Goal: Task Accomplishment & Management: Manage account settings

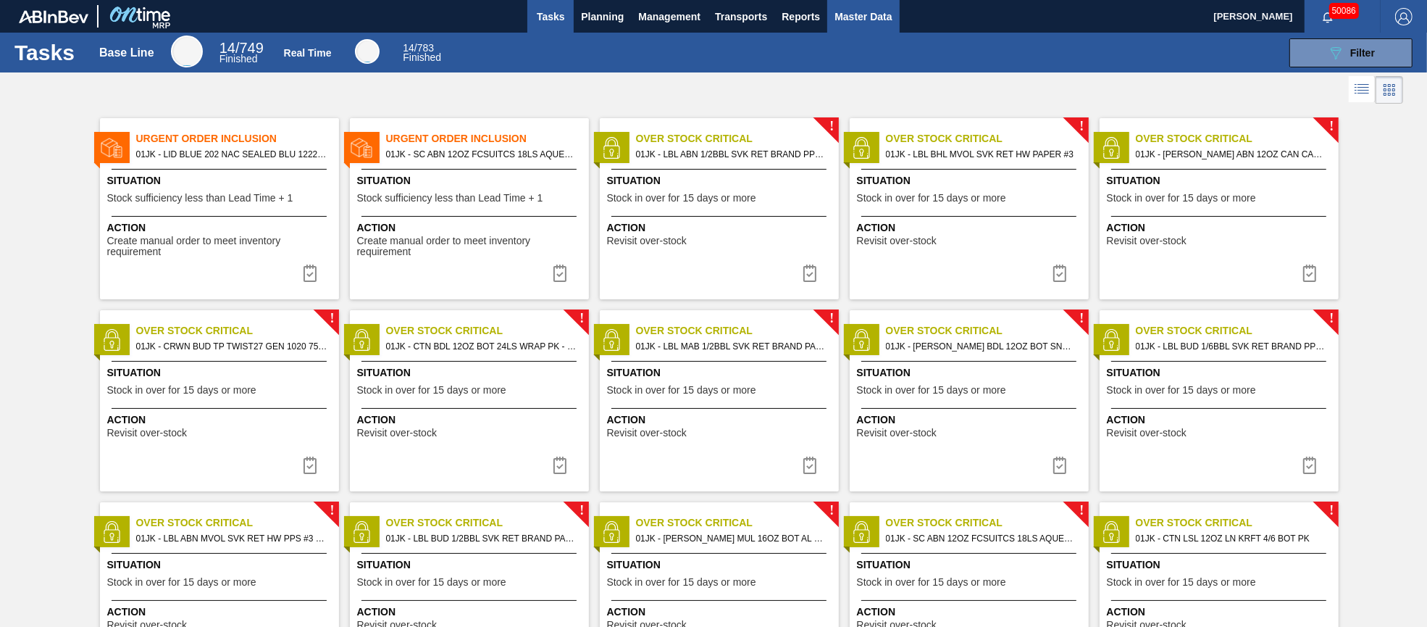
click at [850, 20] on span "Master Data" at bounding box center [863, 16] width 57 height 17
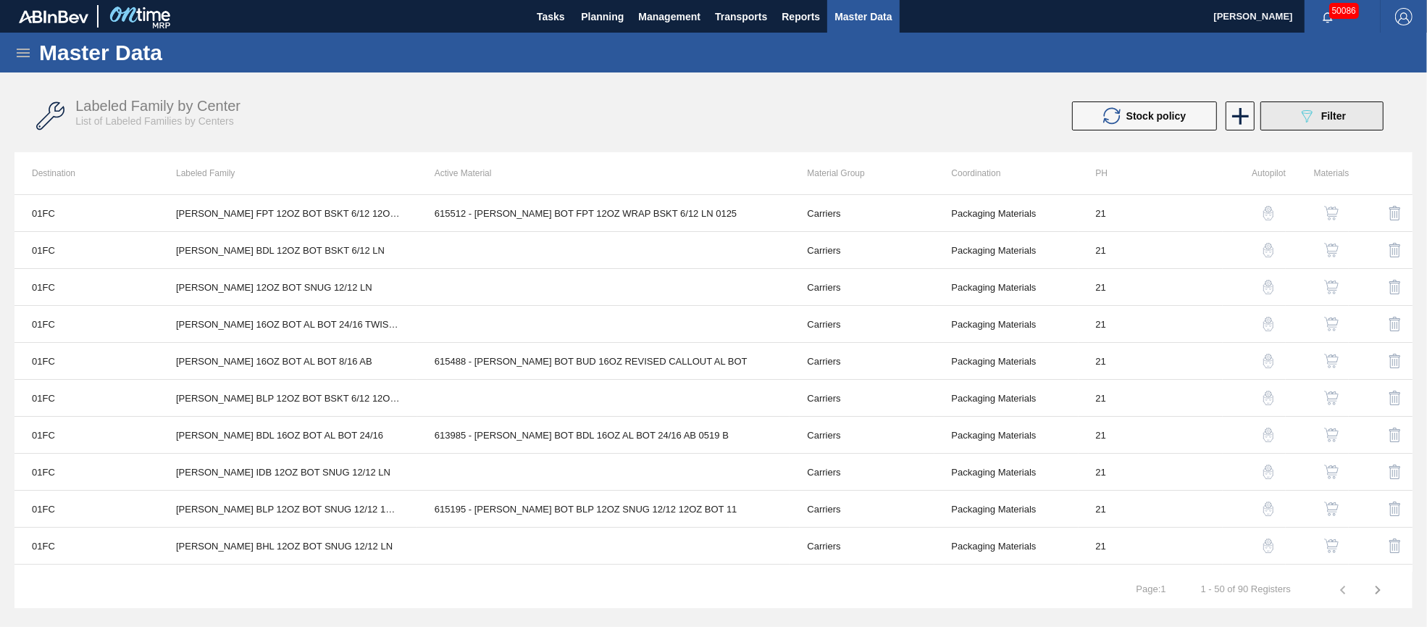
click at [1351, 111] on button "089F7B8B-B2A5-4AFE-B5C0-19BA573D28AC Filter" at bounding box center [1321, 115] width 123 height 29
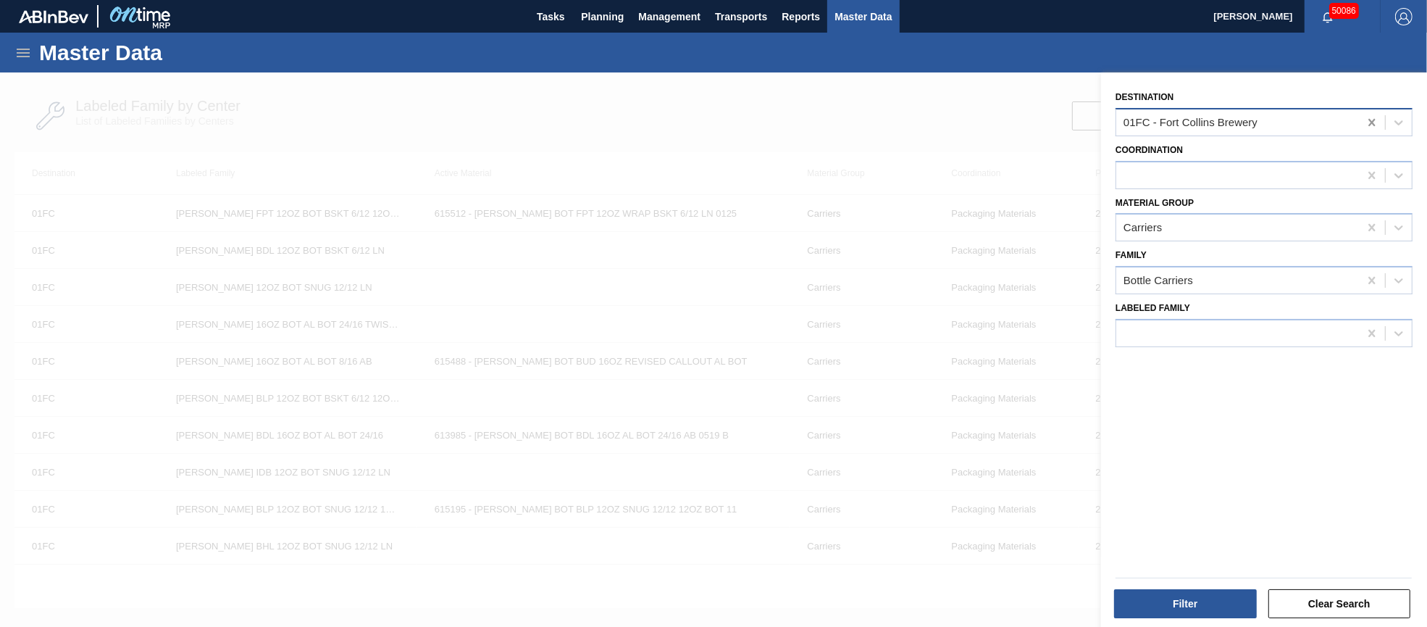
click at [1368, 124] on icon at bounding box center [1371, 122] width 7 height 7
click at [1368, 225] on icon at bounding box center [1372, 227] width 14 height 14
click at [1365, 274] on icon at bounding box center [1372, 280] width 14 height 14
click at [1315, 610] on button "Clear Search" at bounding box center [1339, 603] width 143 height 29
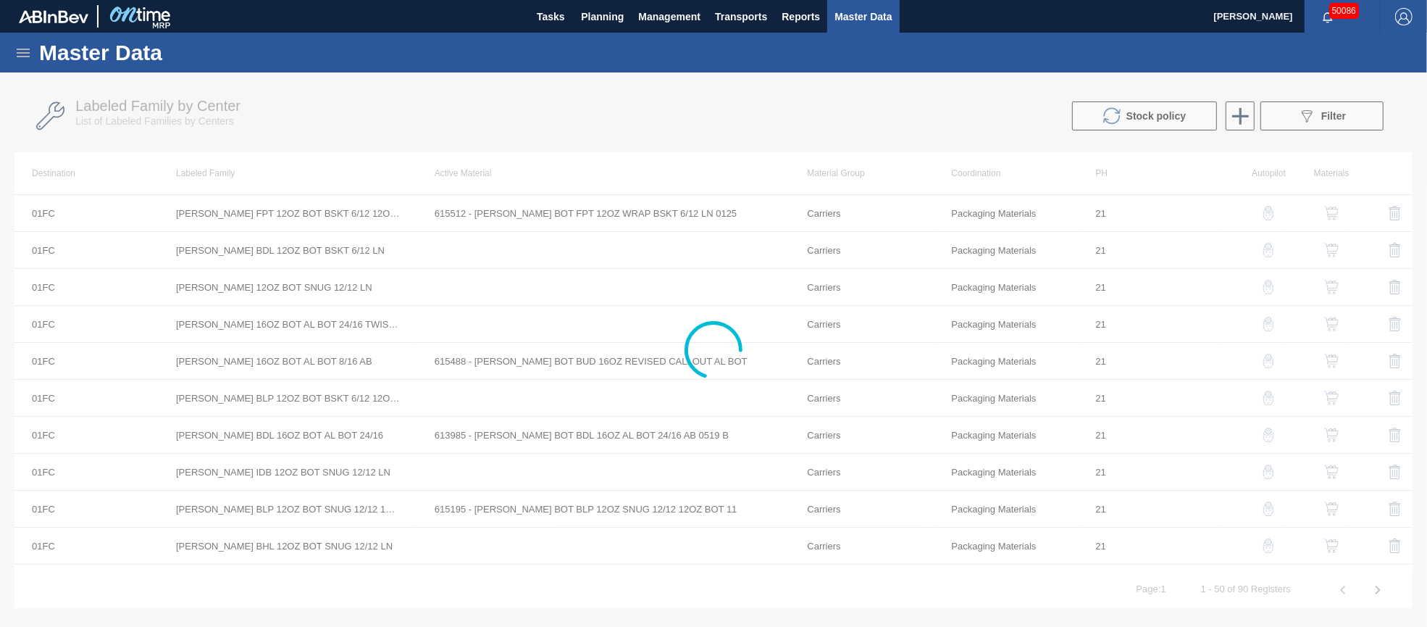
click at [25, 49] on icon at bounding box center [23, 53] width 13 height 9
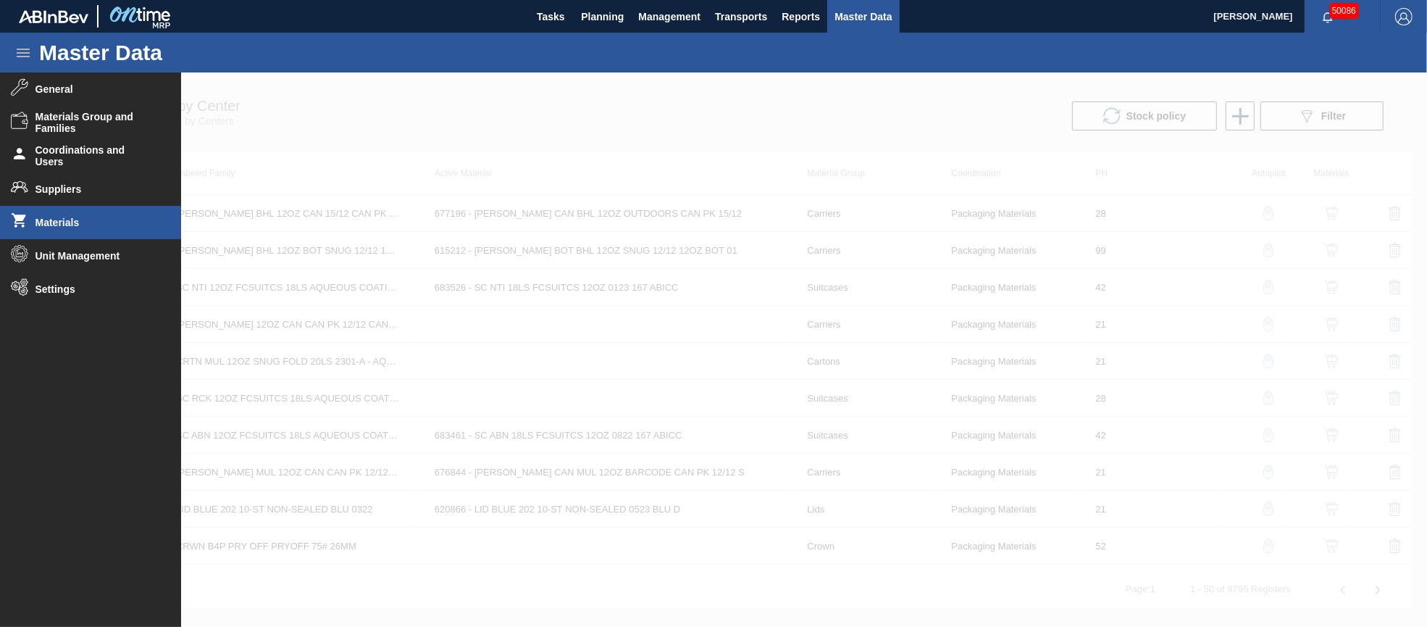
click at [92, 220] on span "Materials" at bounding box center [95, 223] width 120 height 12
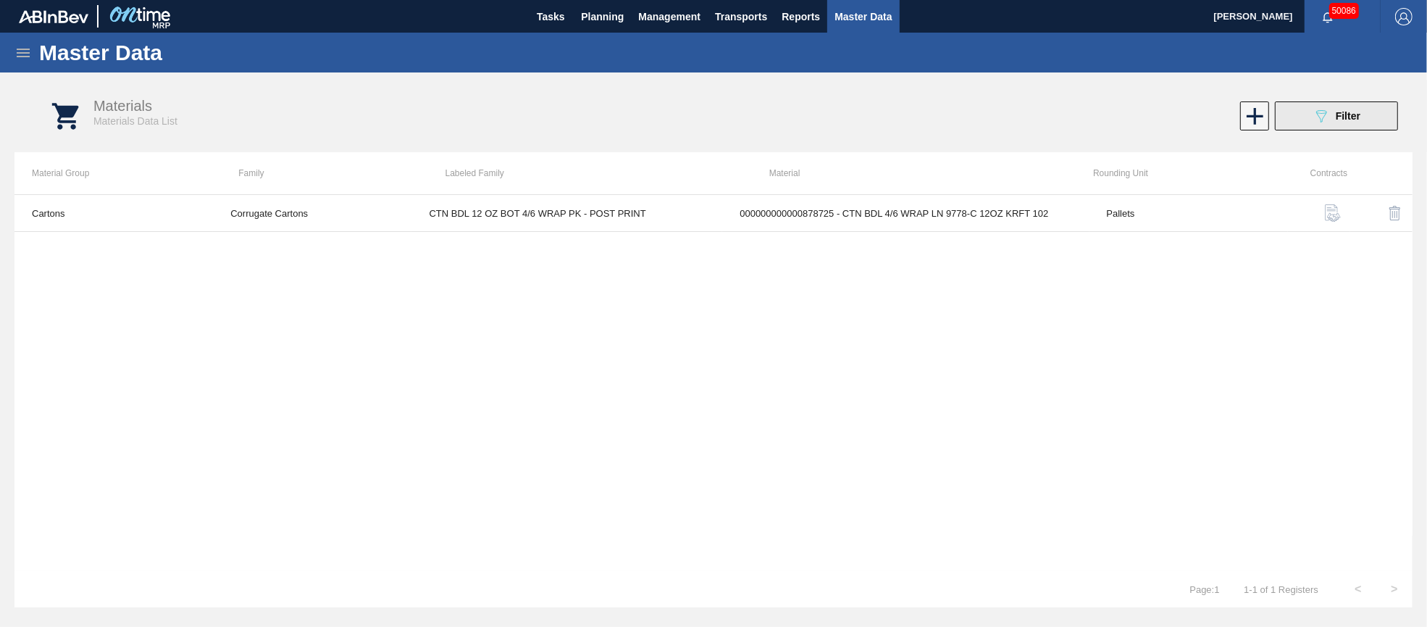
click at [1333, 112] on div "089F7B8B-B2A5-4AFE-B5C0-19BA573D28AC Filter" at bounding box center [1337, 115] width 48 height 17
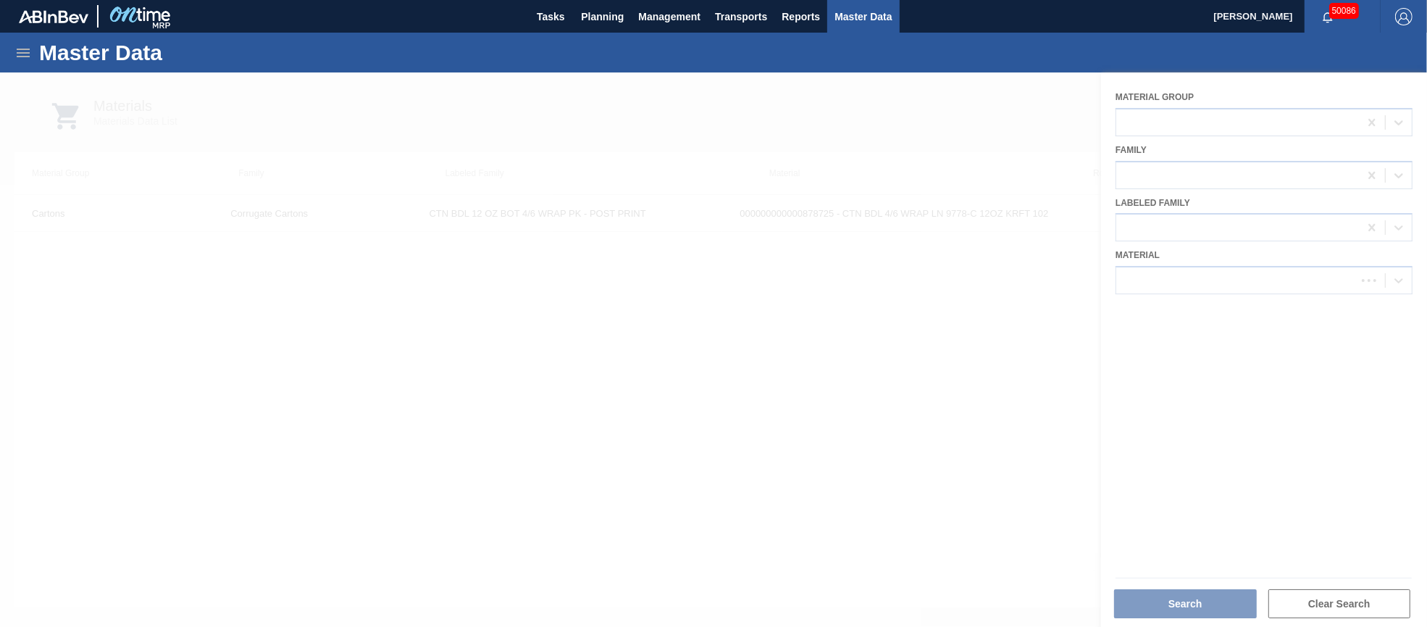
click at [1203, 283] on div at bounding box center [713, 349] width 1427 height 554
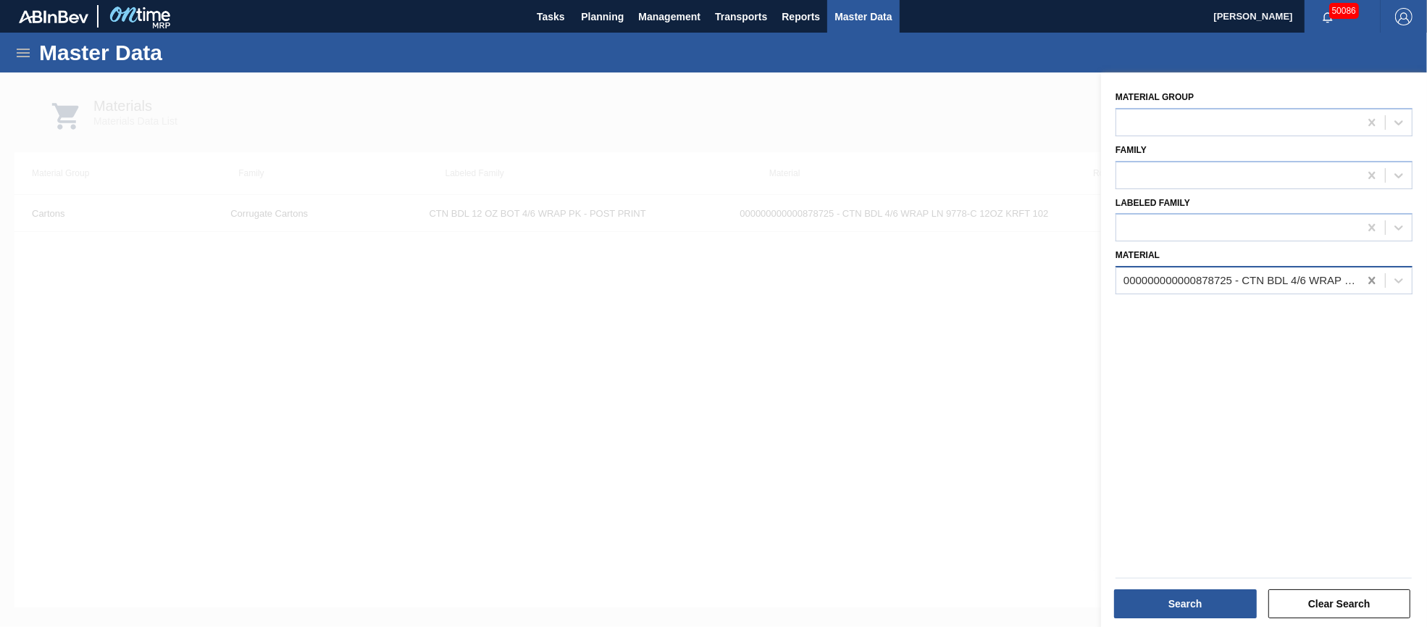
click at [1367, 277] on icon at bounding box center [1372, 280] width 14 height 14
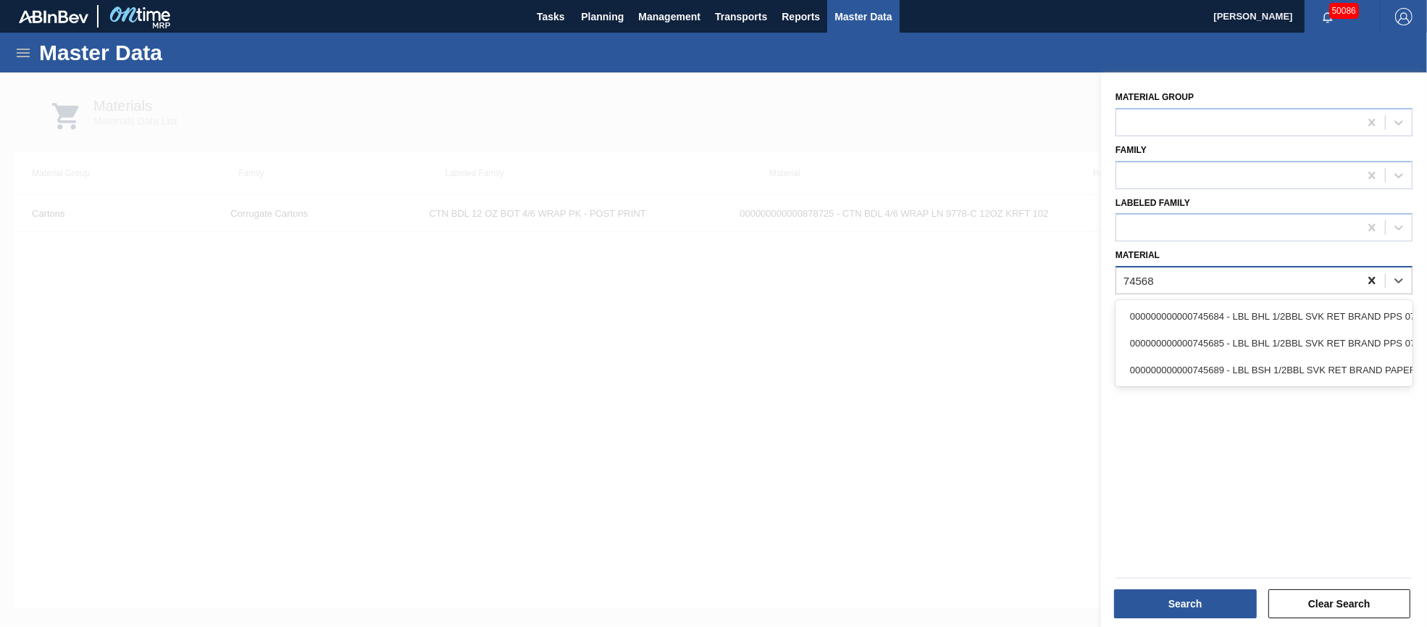
type input "745684"
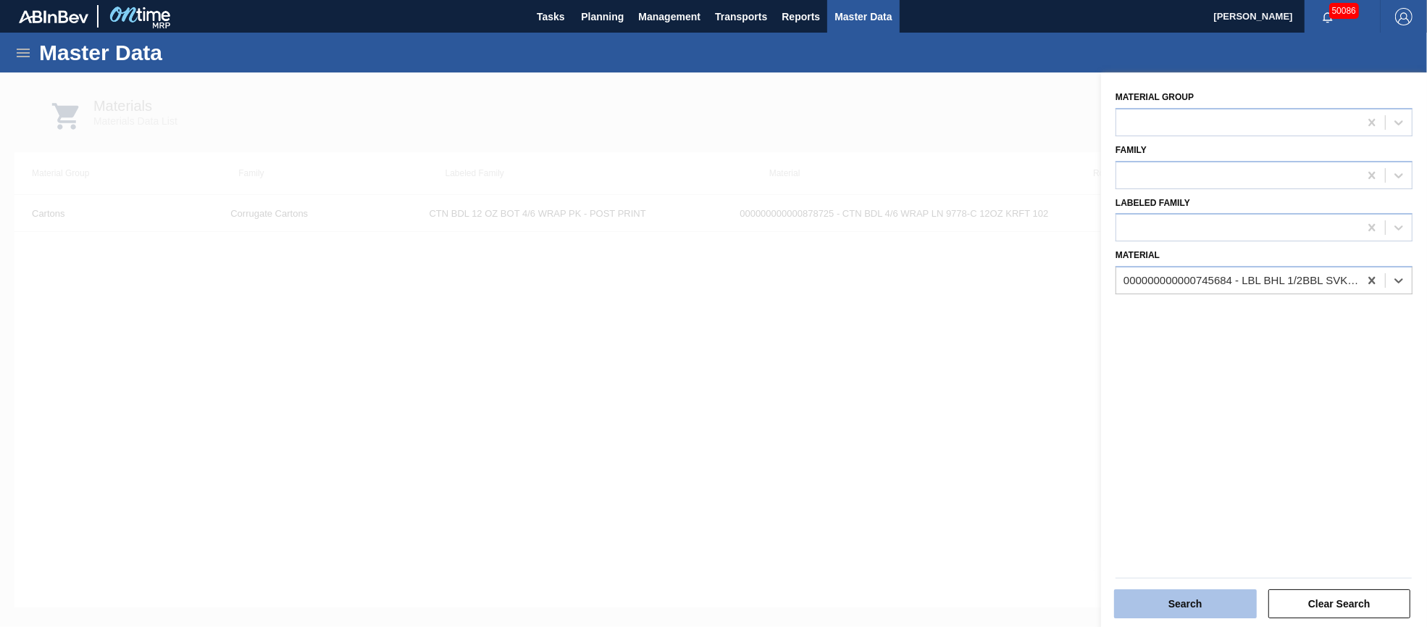
click at [1190, 600] on button "Search" at bounding box center [1185, 603] width 143 height 29
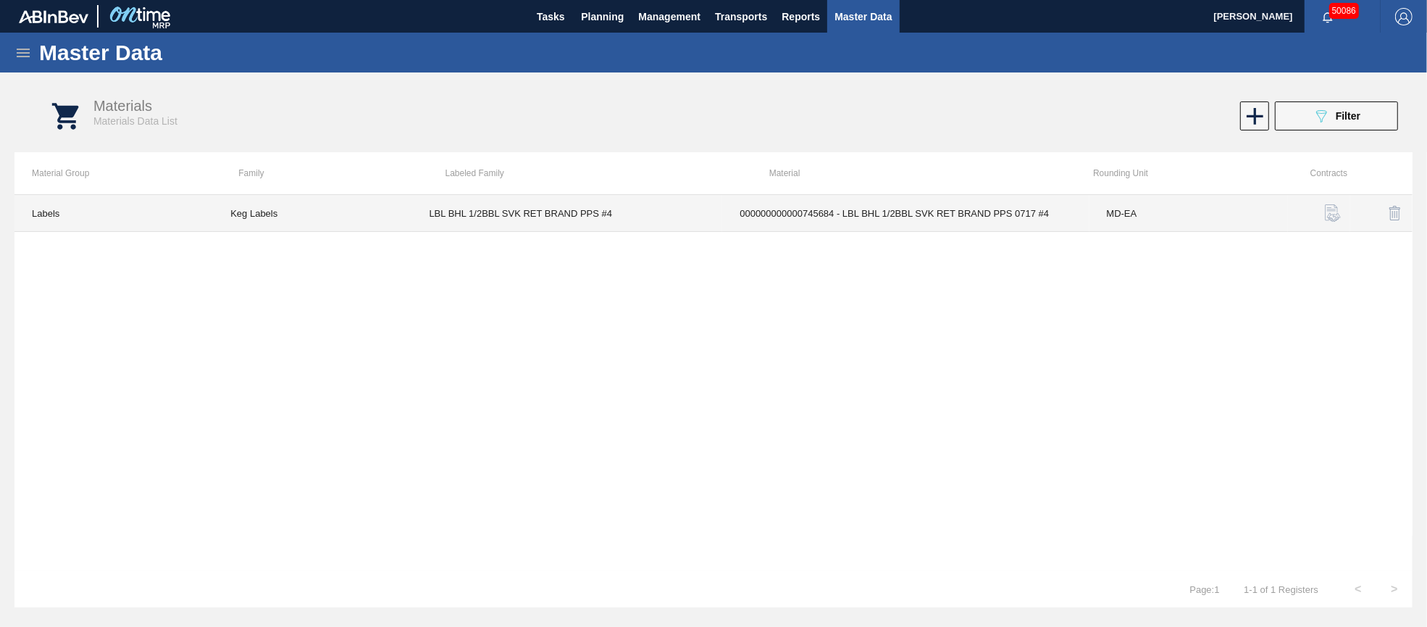
click at [510, 209] on td "LBL BHL 1/2BBL SVK RET BRAND PPS #4" at bounding box center [566, 213] width 311 height 37
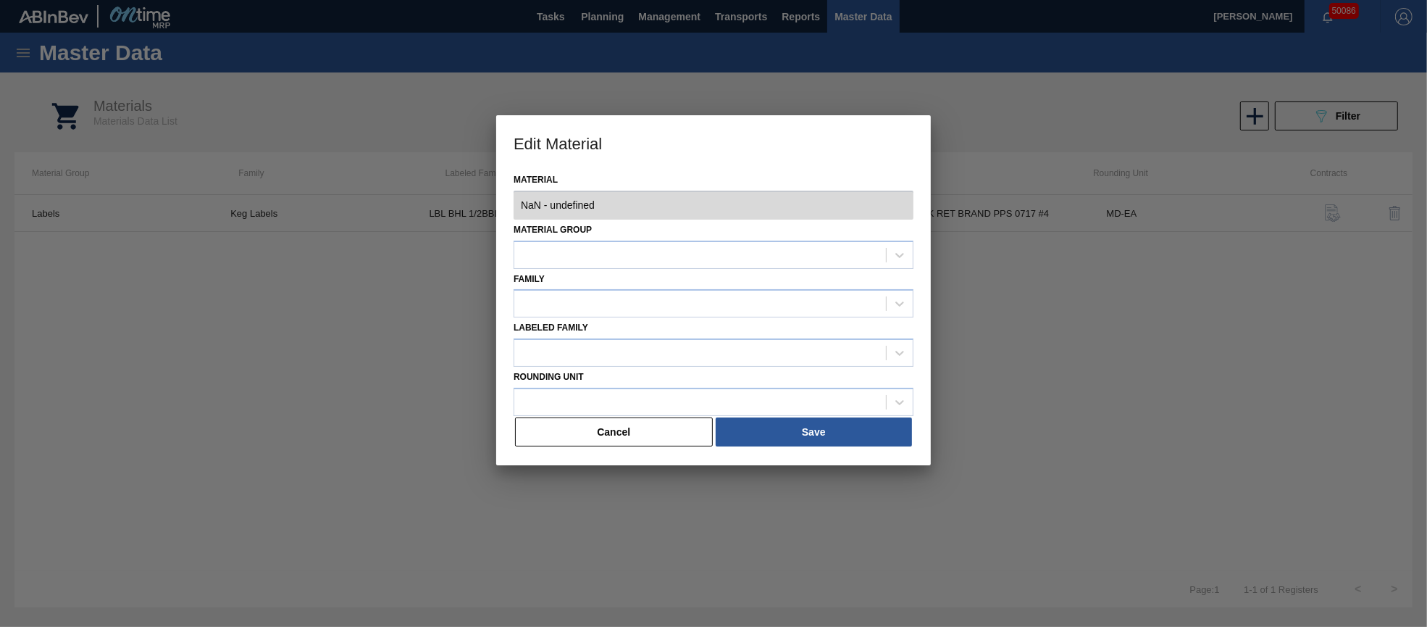
type input "745684 - 000000000000745684 - LBL BHL 1/2BBL SVK RET BRAND PPS 0717 #4"
click at [639, 437] on button "Cancel" at bounding box center [614, 431] width 198 height 29
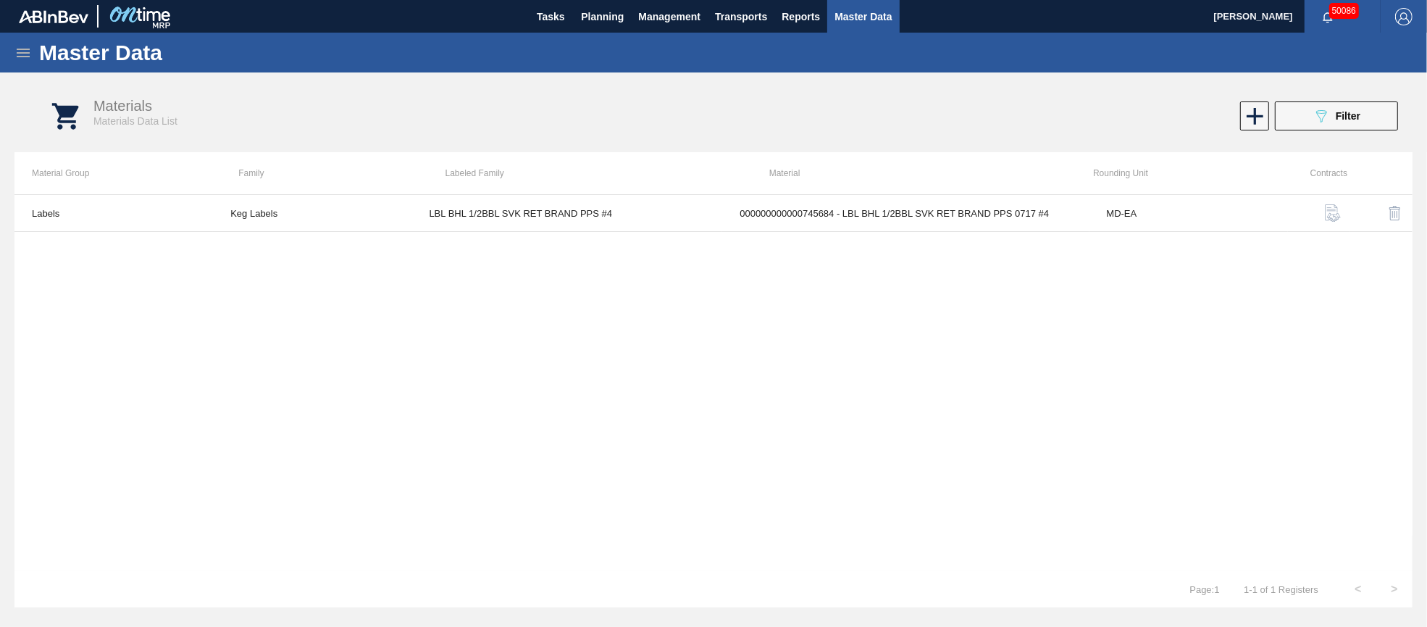
click at [20, 53] on icon at bounding box center [22, 52] width 17 height 17
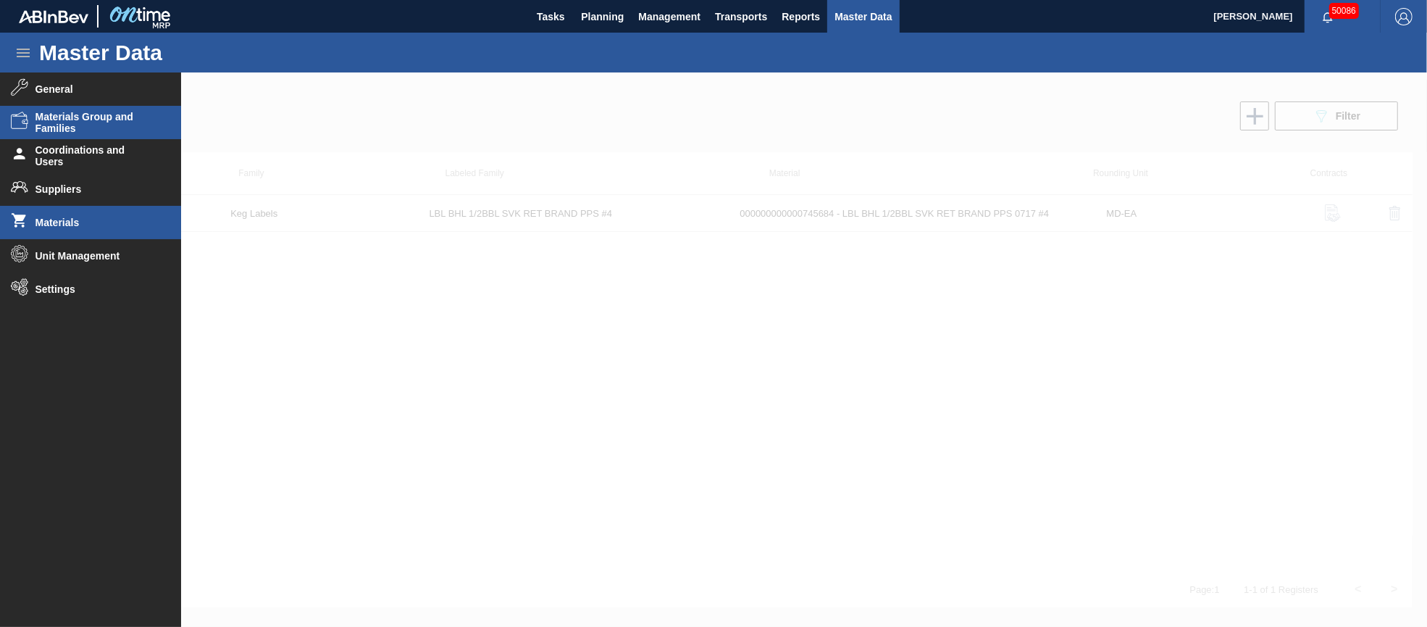
click at [113, 124] on span "Materials Group and Families" at bounding box center [95, 122] width 120 height 23
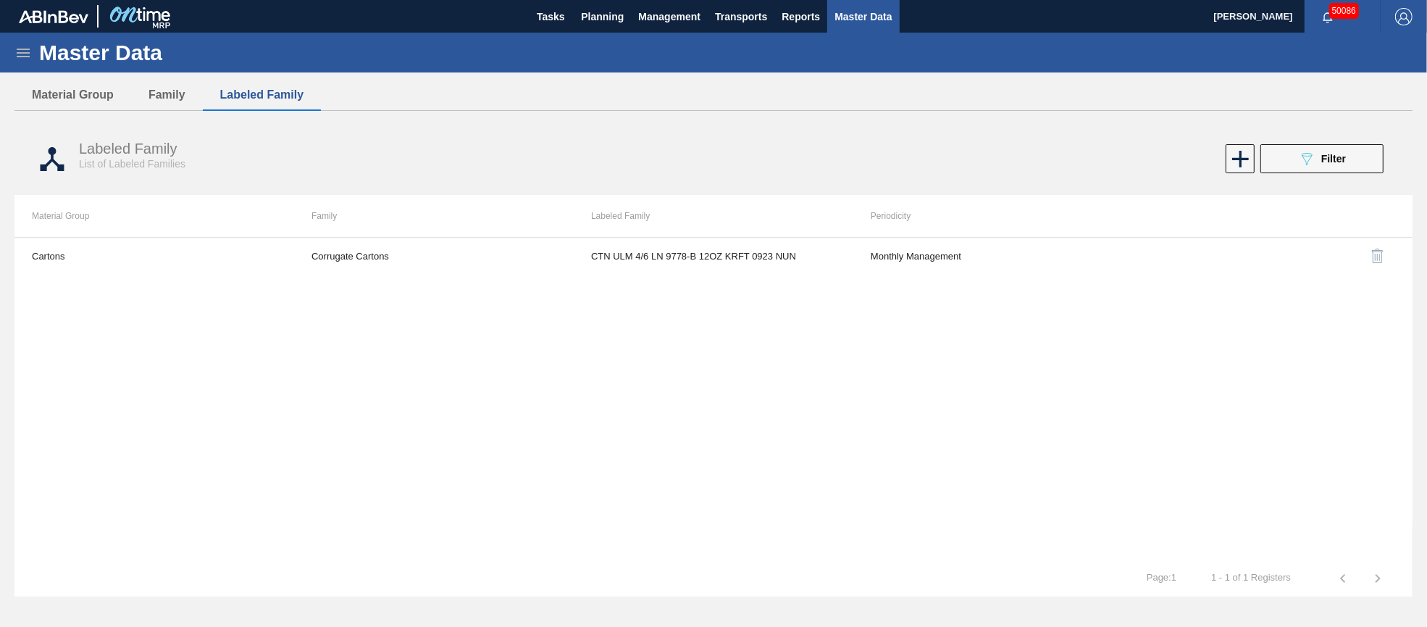
click at [25, 54] on icon at bounding box center [22, 52] width 17 height 17
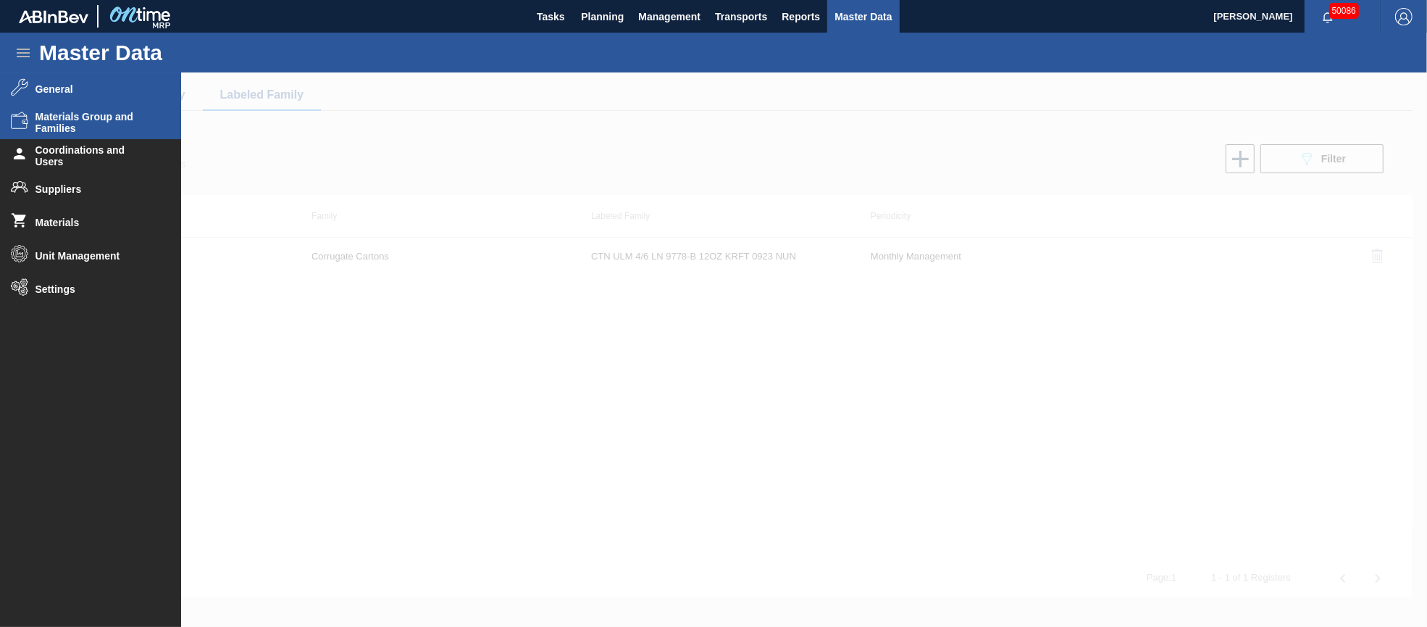
click at [62, 89] on span "General" at bounding box center [95, 89] width 120 height 12
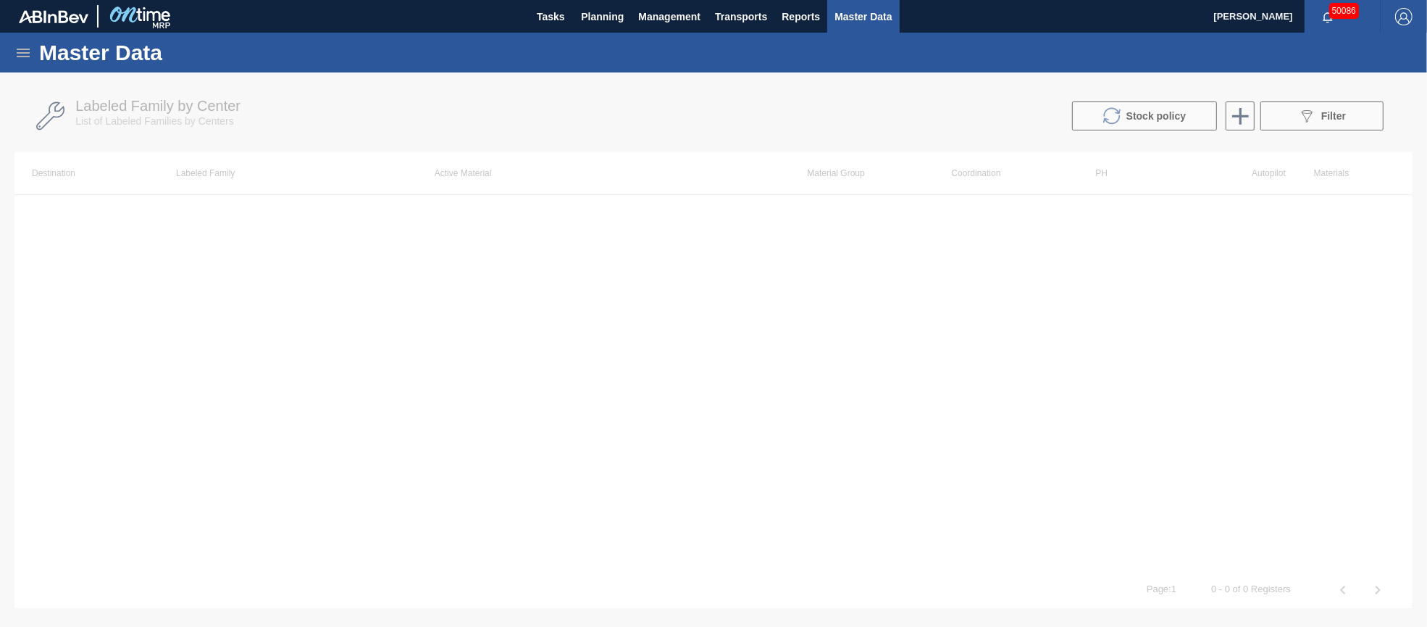
click at [1334, 118] on div at bounding box center [713, 349] width 1427 height 554
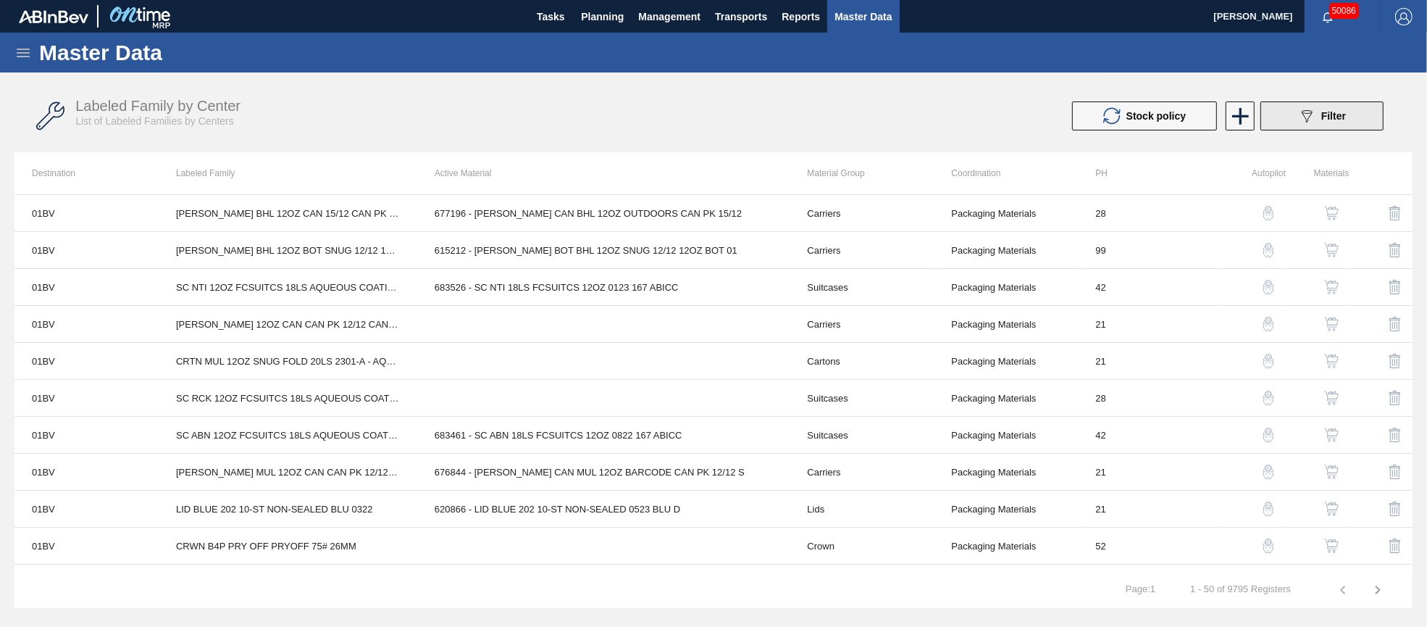
click at [1334, 118] on span "Filter" at bounding box center [1333, 116] width 25 height 12
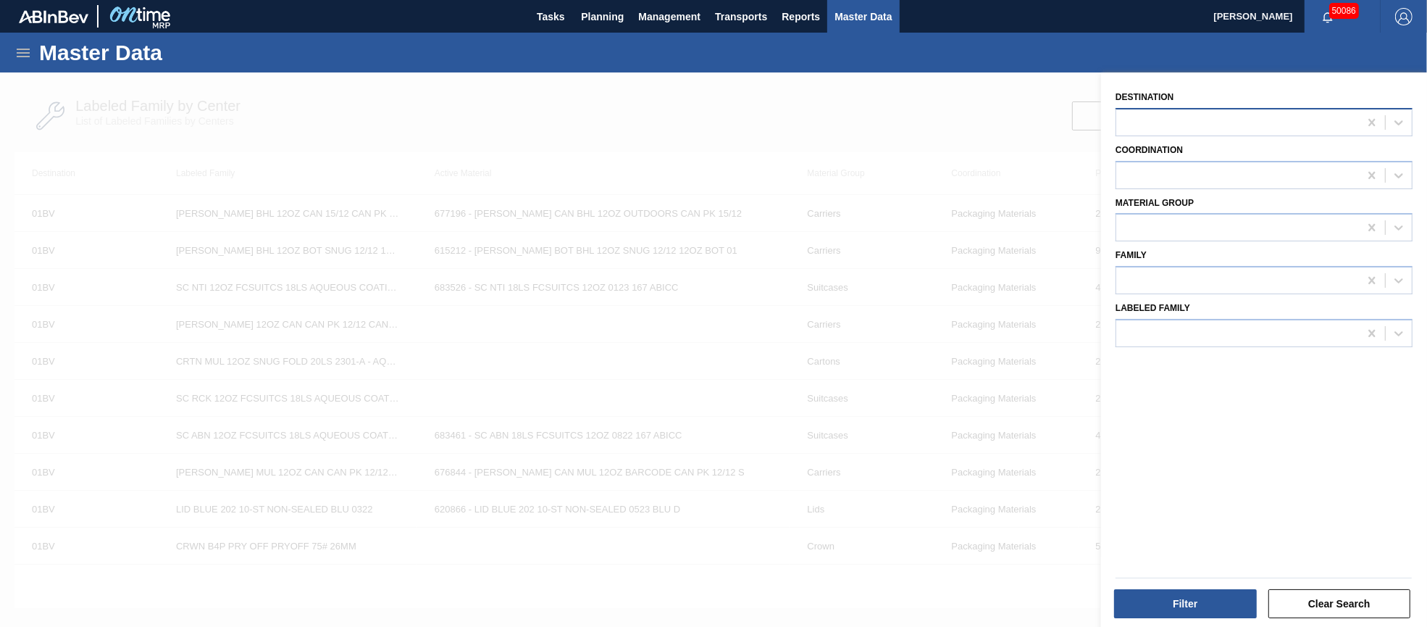
click at [1297, 126] on div at bounding box center [1237, 122] width 243 height 21
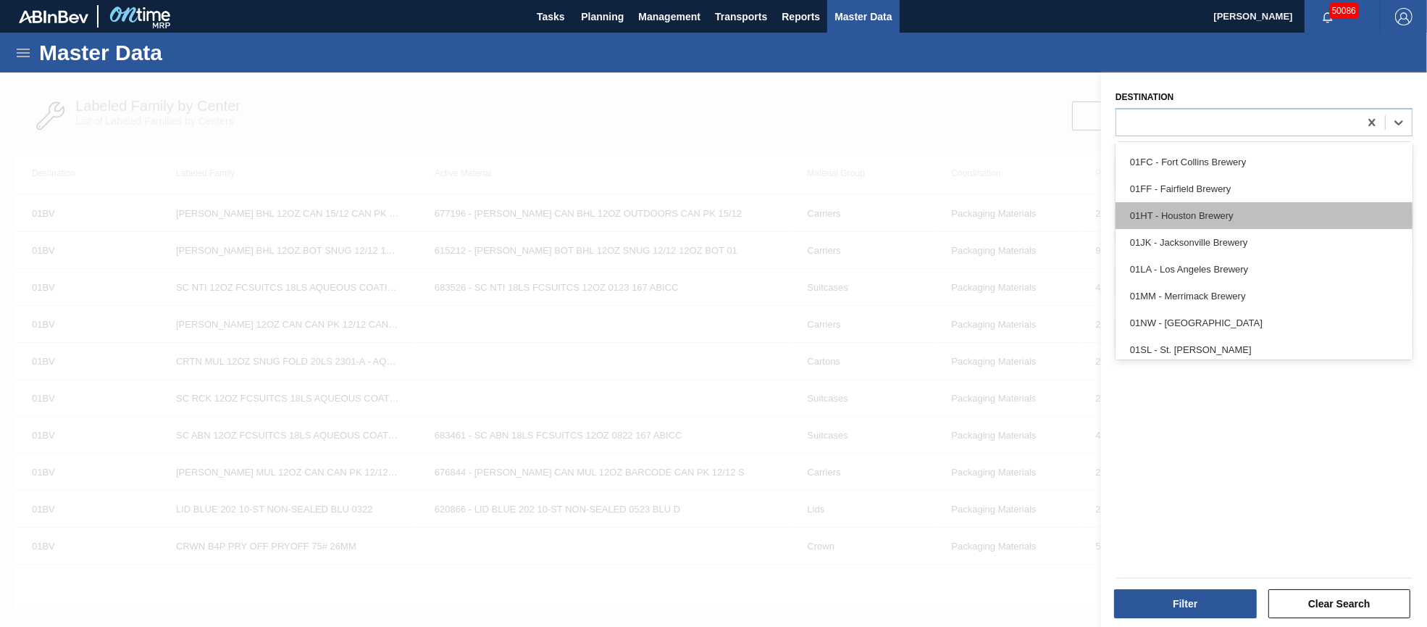
scroll to position [108, 0]
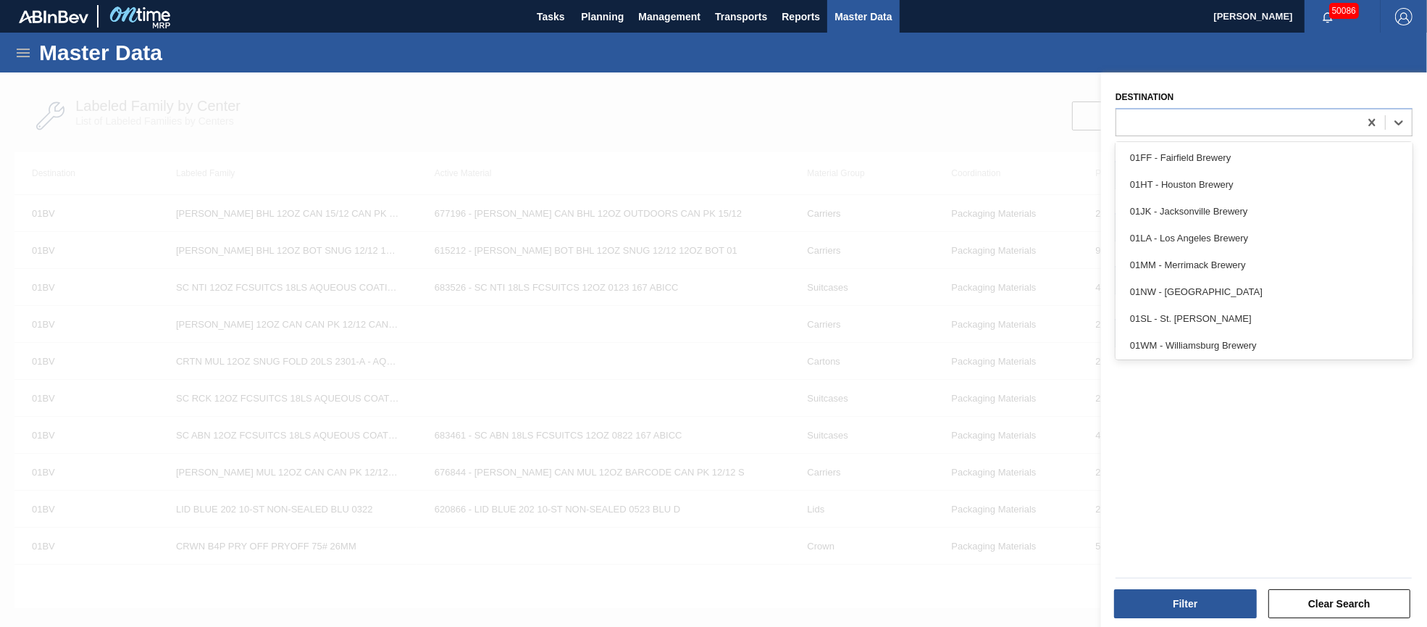
click at [1234, 311] on div "01SL - St. [PERSON_NAME]" at bounding box center [1264, 318] width 297 height 27
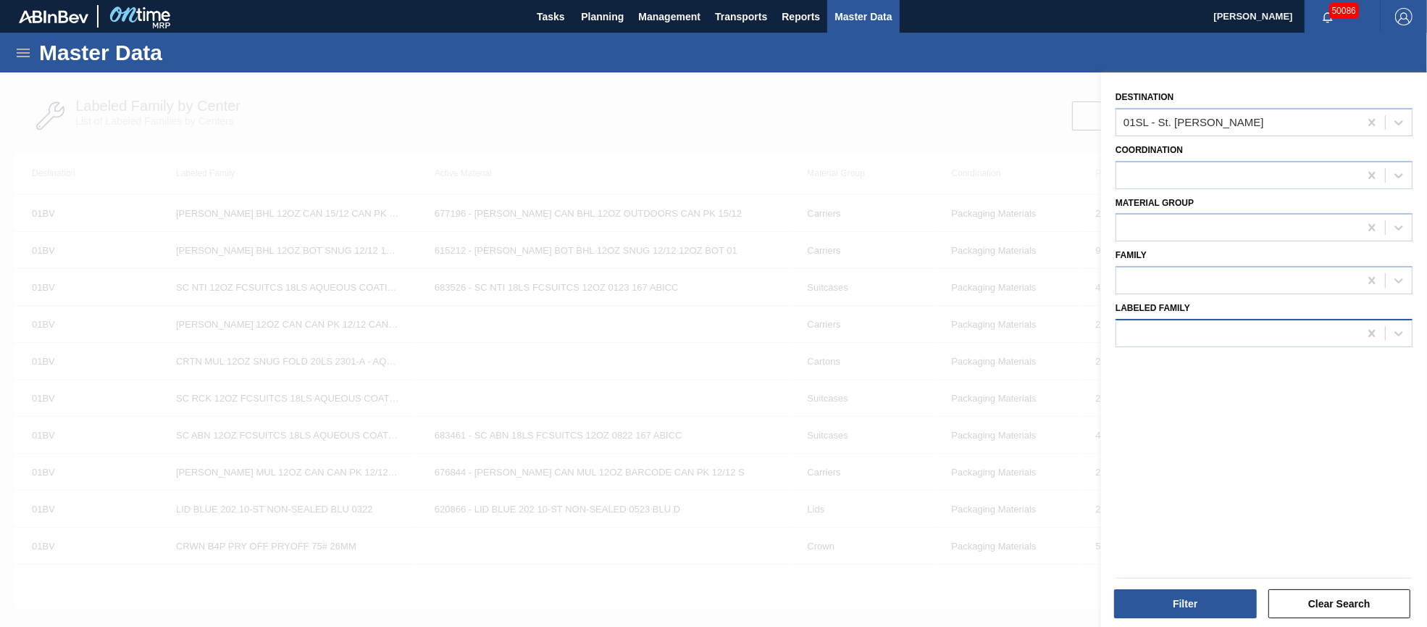
click at [1206, 335] on div at bounding box center [1237, 332] width 243 height 21
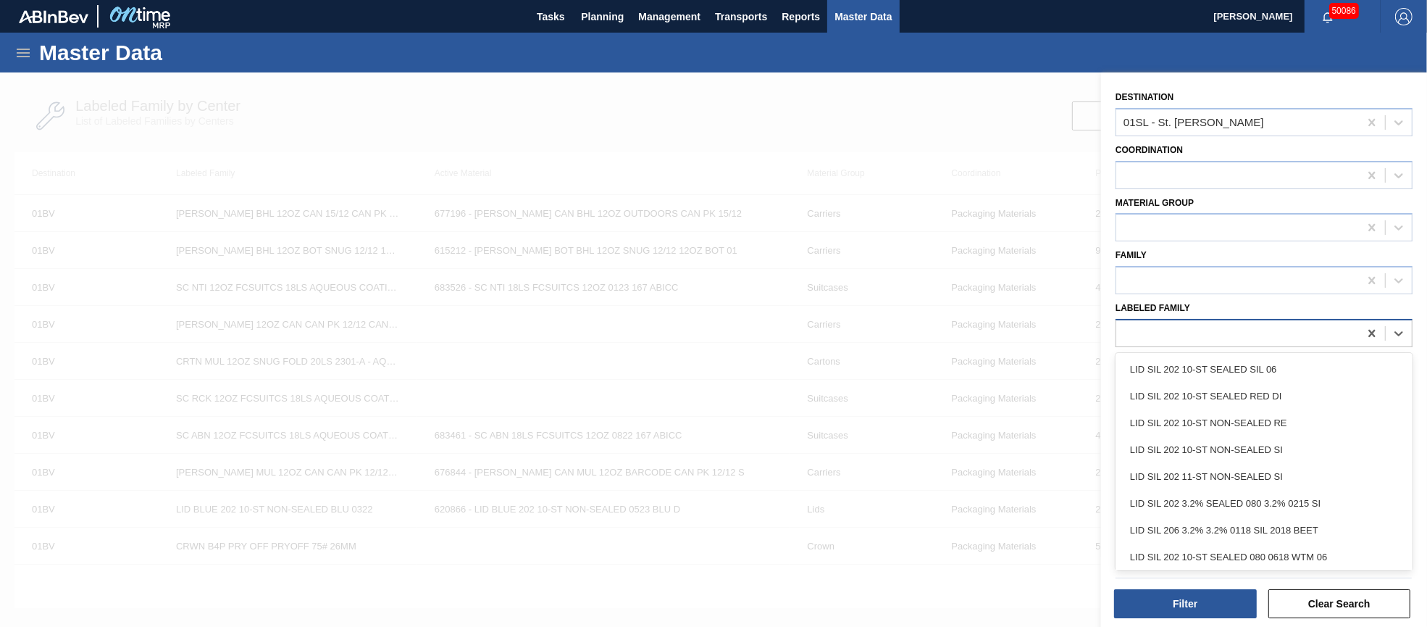
paste Family "LBL BHL 1/2BBL SVK RET BRAND PPS #4"
type Family "LBL BHL 1/2BBL SVK RET BRAND PPS #4"
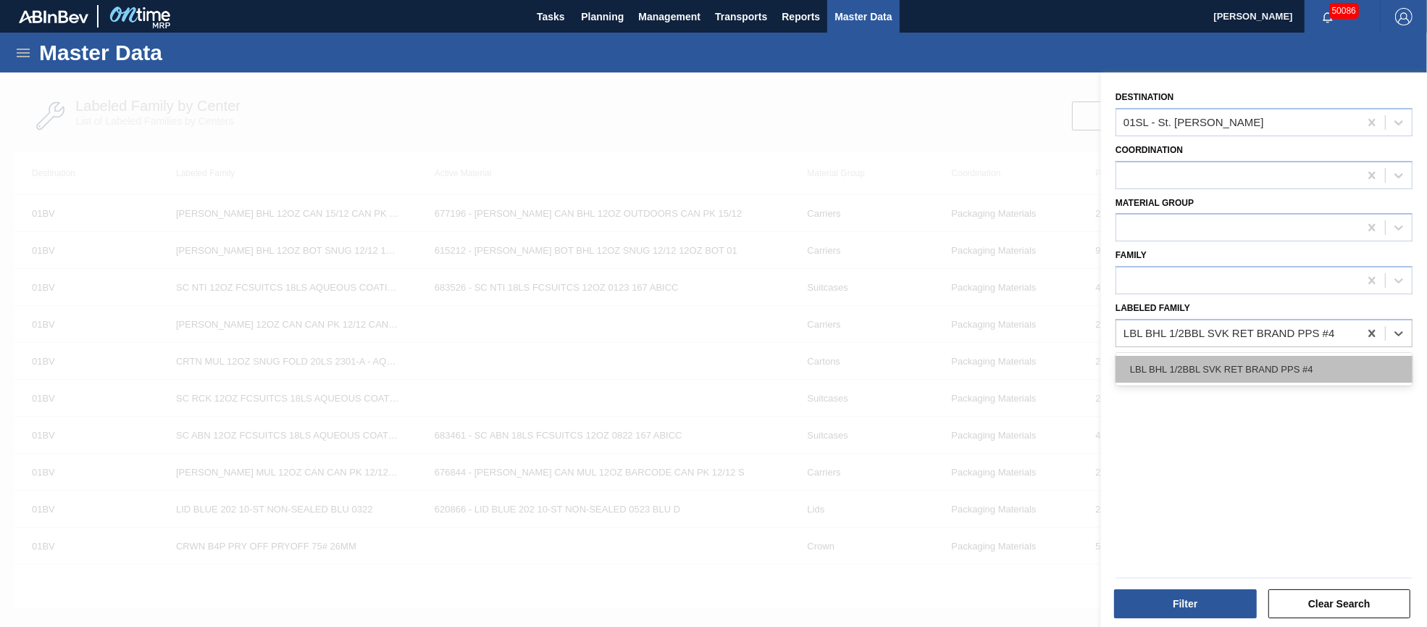
click at [1266, 361] on div "LBL BHL 1/2BBL SVK RET BRAND PPS #4" at bounding box center [1264, 369] width 297 height 27
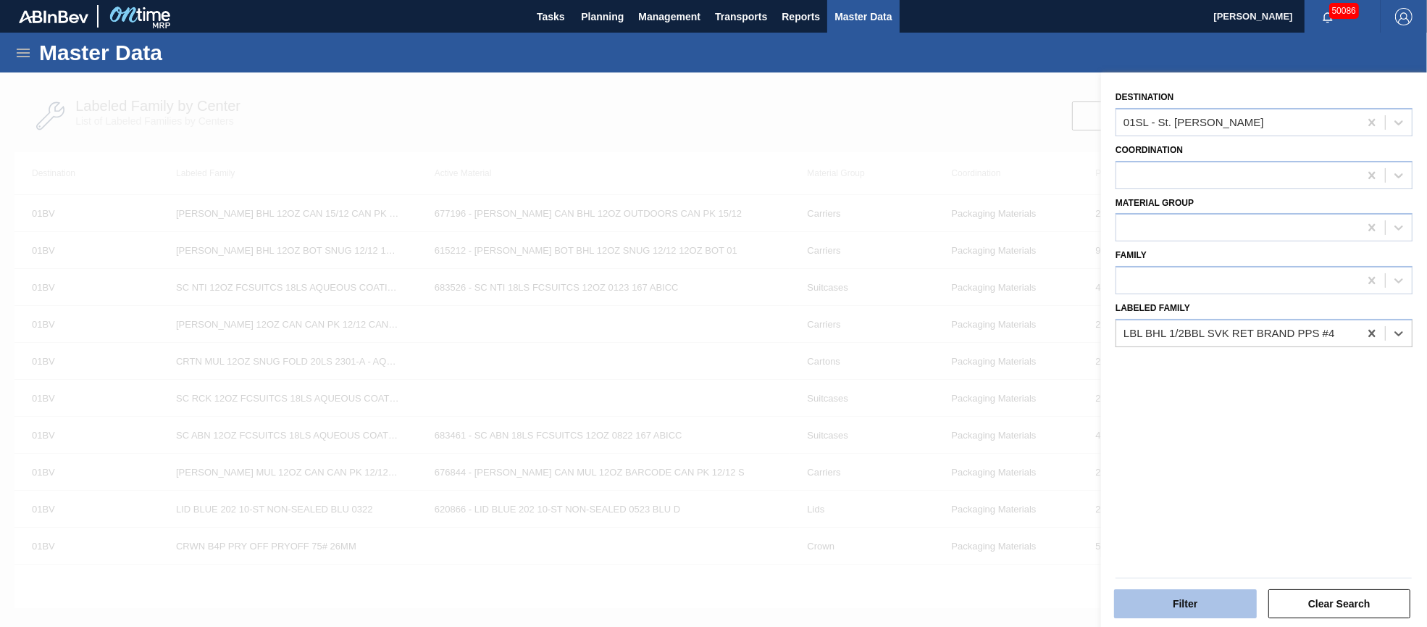
click at [1185, 601] on button "Filter" at bounding box center [1185, 603] width 143 height 29
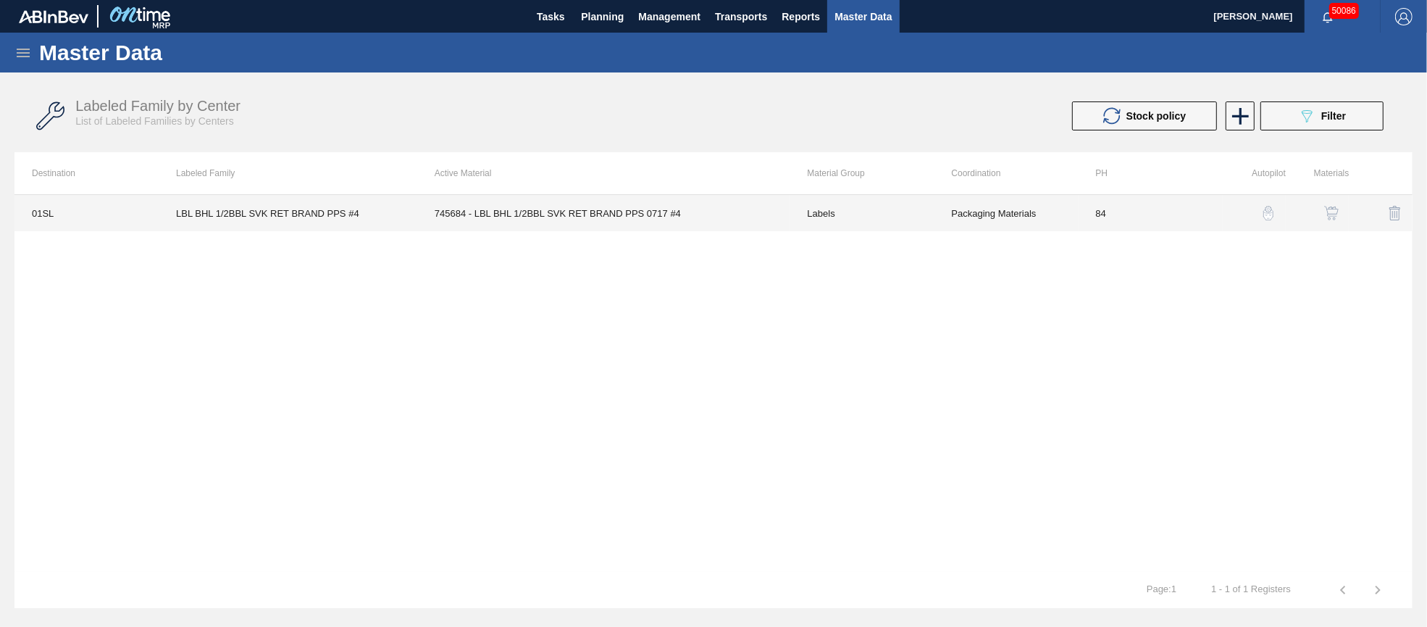
click at [646, 217] on td "745684 - LBL BHL 1/2BBL SVK RET BRAND PPS 0717 #4" at bounding box center [603, 213] width 373 height 36
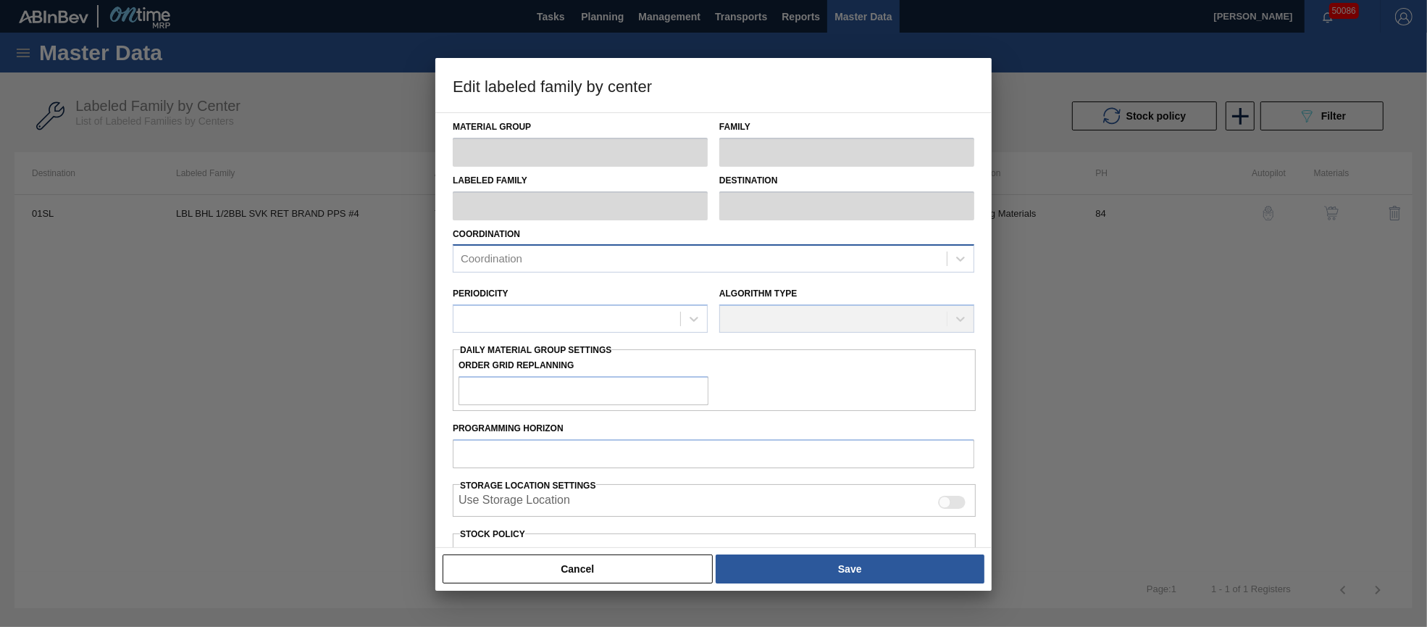
type input "Labels"
type input "Keg Labels"
type input "LBL BHL 1/2BBL SVK RET BRAND PPS #4"
type input "01SL - St. [PERSON_NAME]"
type input "84"
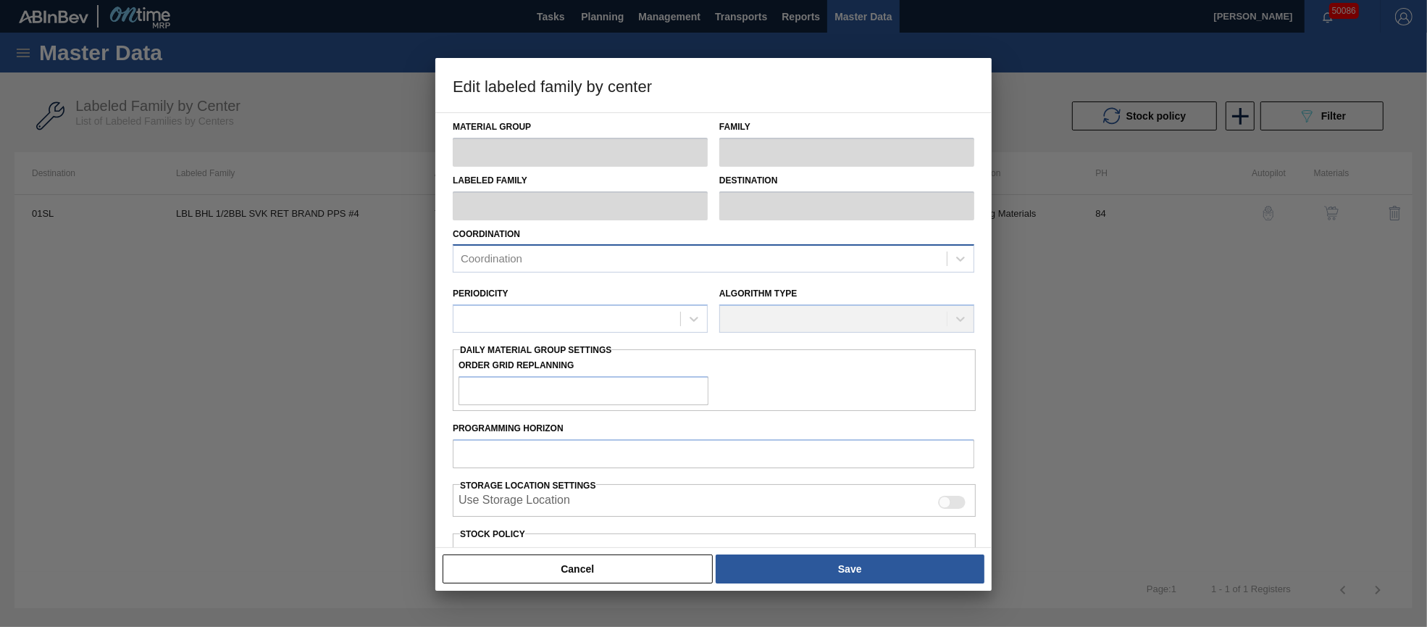
type input "2,335"
type input "32,832.5"
type input "0"
type input "2,335"
checkbox input "true"
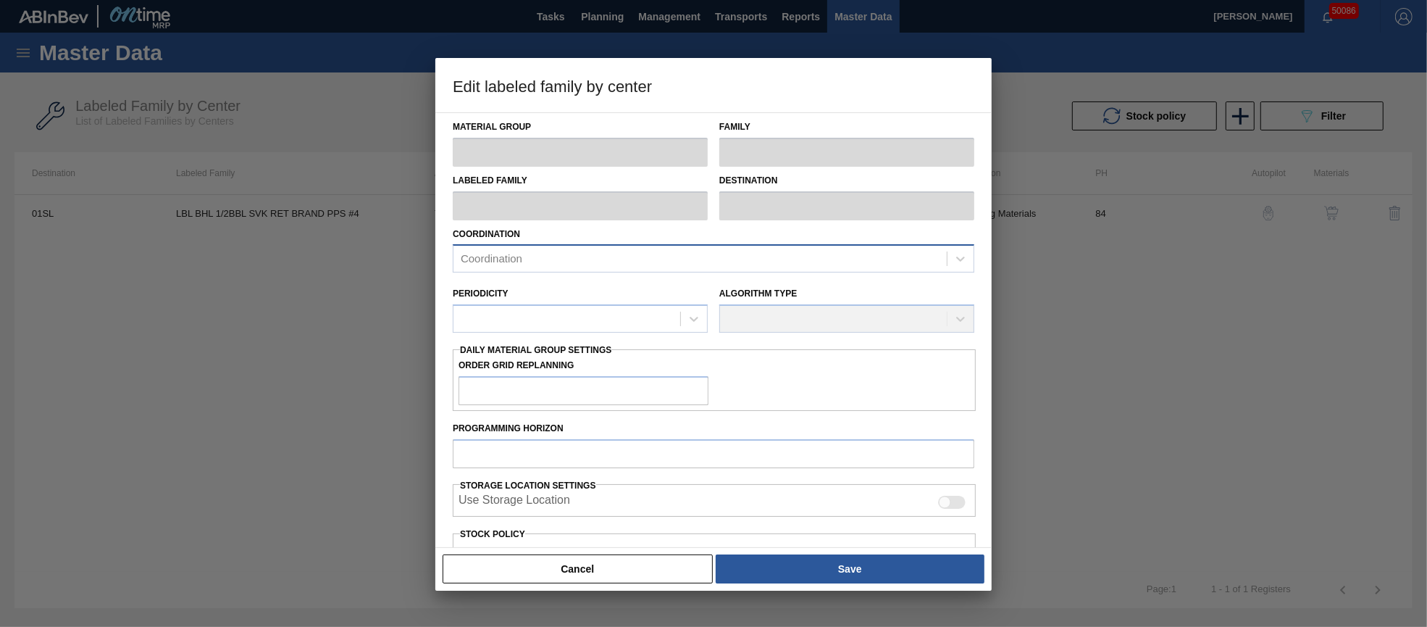
checkbox input "true"
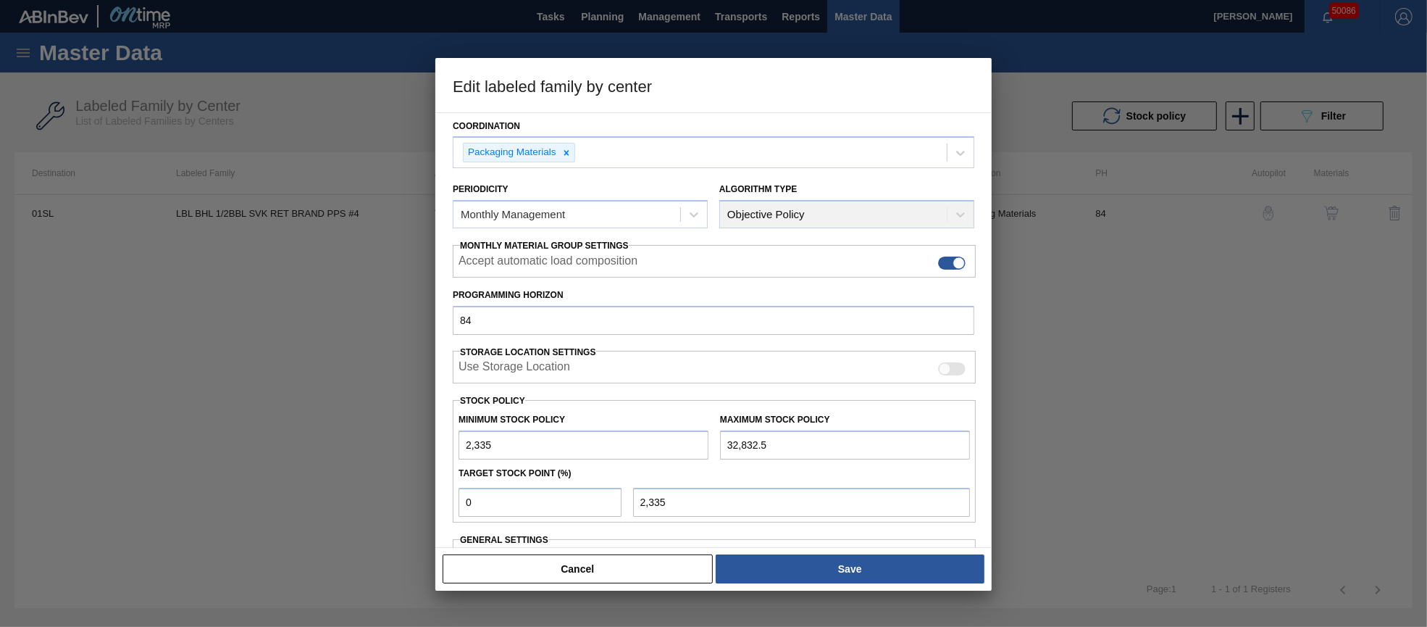
scroll to position [207, 0]
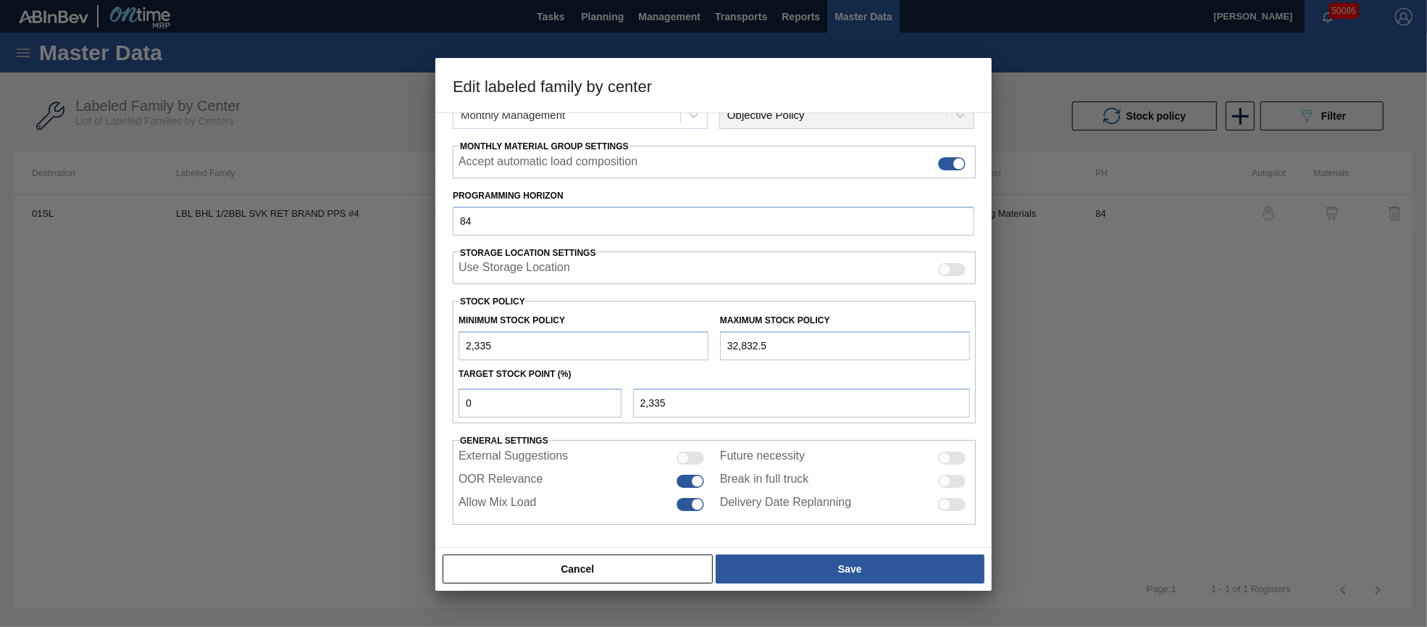
drag, startPoint x: 771, startPoint y: 347, endPoint x: 703, endPoint y: 347, distance: 67.4
click at [703, 347] on div "Minimum Stock Policy 2,335 Maximum Stock Policy 32,832.5" at bounding box center [714, 333] width 523 height 54
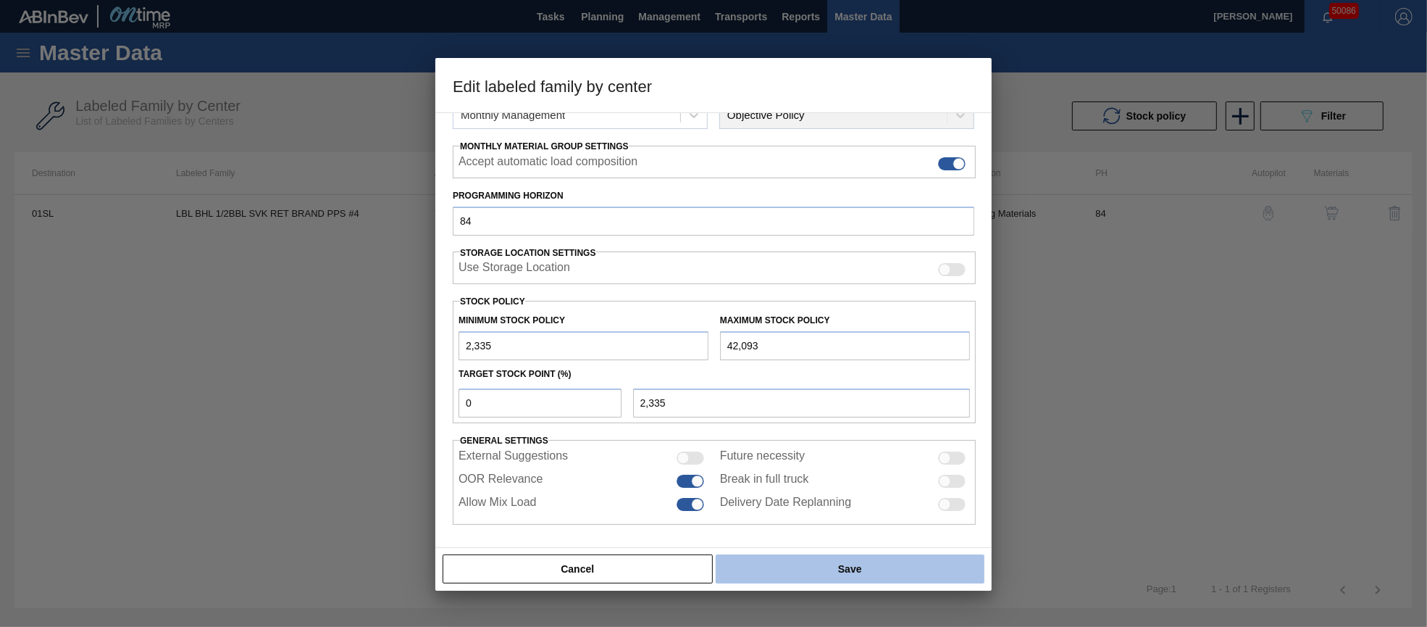
type input "42,093"
click at [802, 576] on button "Save" at bounding box center [850, 568] width 269 height 29
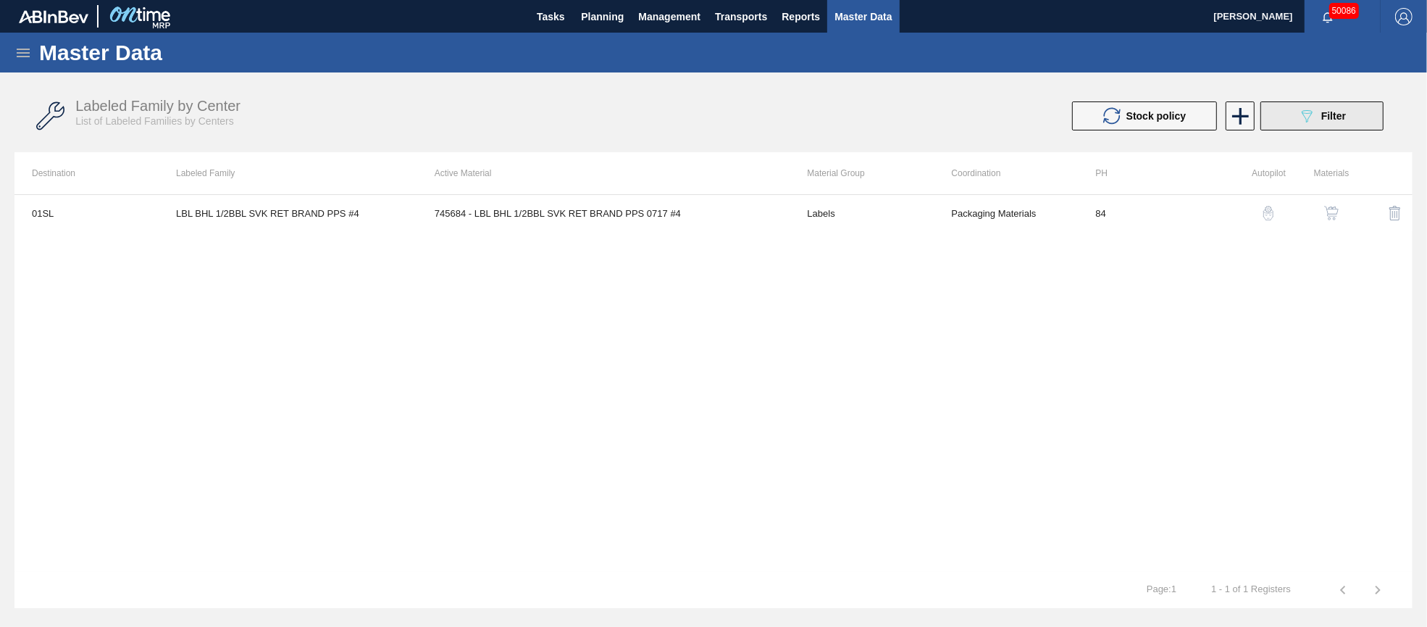
click at [1281, 124] on button "089F7B8B-B2A5-4AFE-B5C0-19BA573D28AC Filter" at bounding box center [1321, 115] width 123 height 29
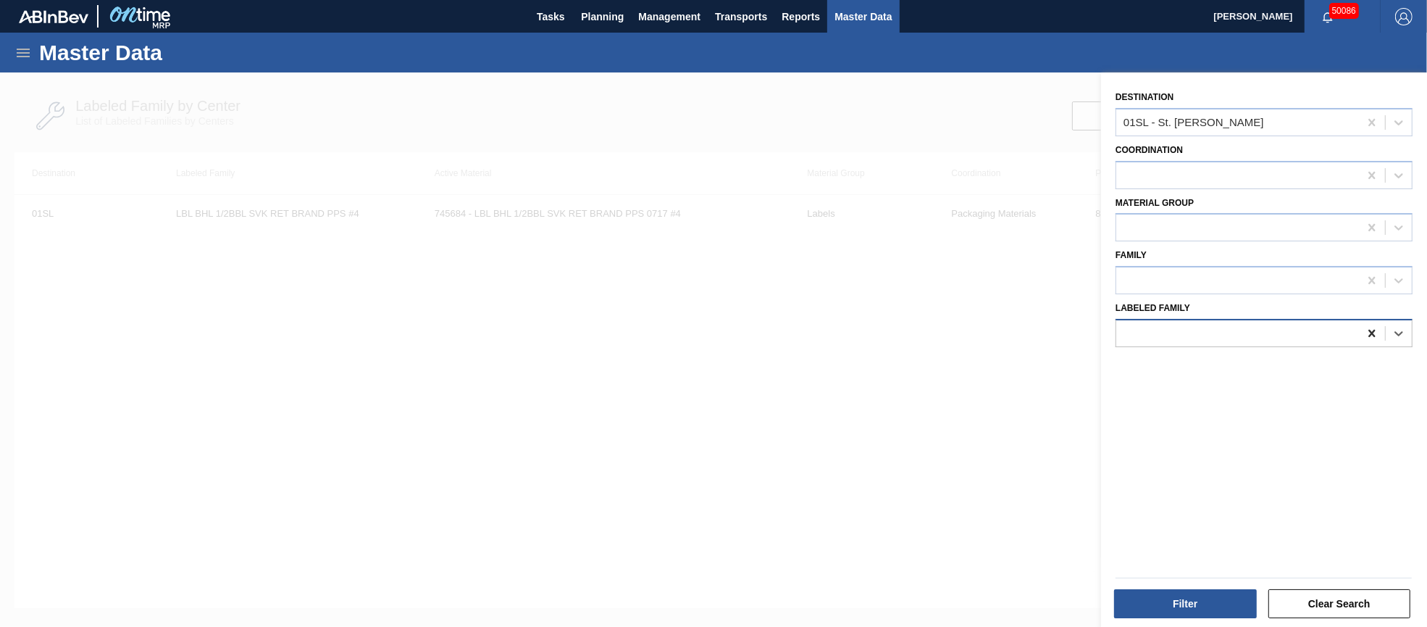
click at [1371, 326] on icon at bounding box center [1372, 333] width 14 height 14
paste Family "LBL BUD 1/6BBL SVK RET BRAND PPS #4"
type Family "LBL BUD 1/6BBL SVK RET BRAND PPS #4"
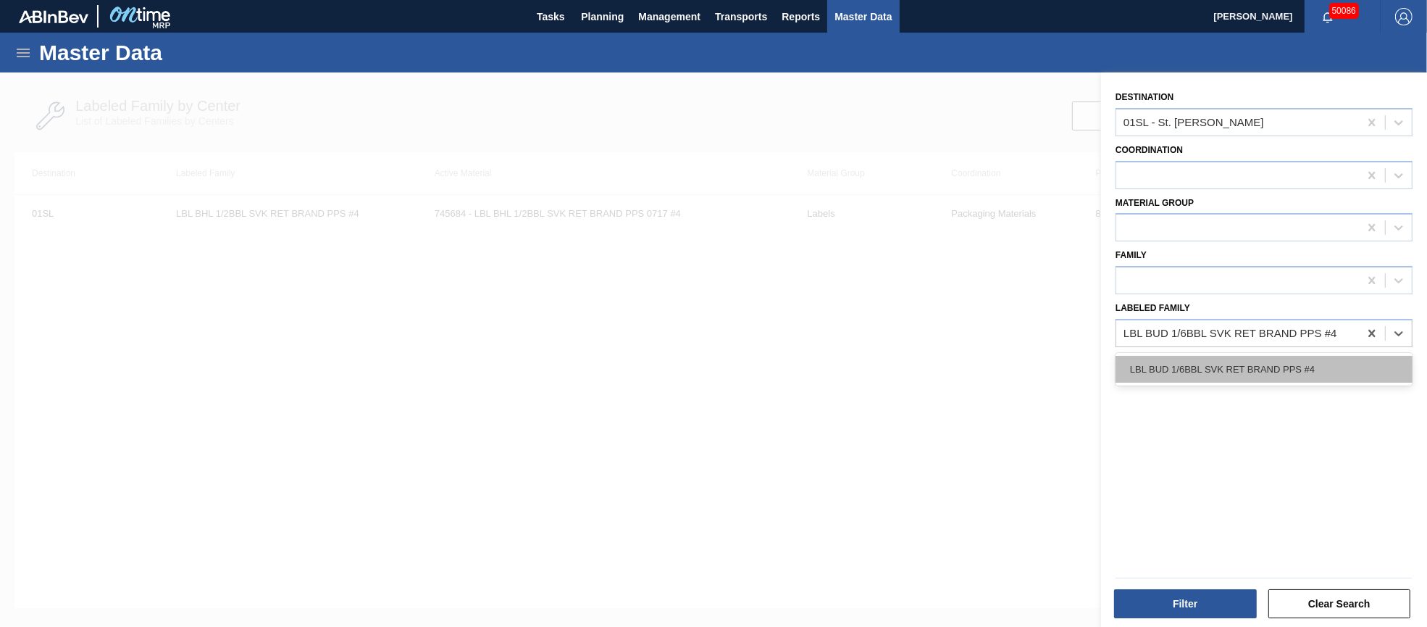
click at [1224, 364] on div "LBL BUD 1/6BBL SVK RET BRAND PPS #4" at bounding box center [1264, 369] width 297 height 27
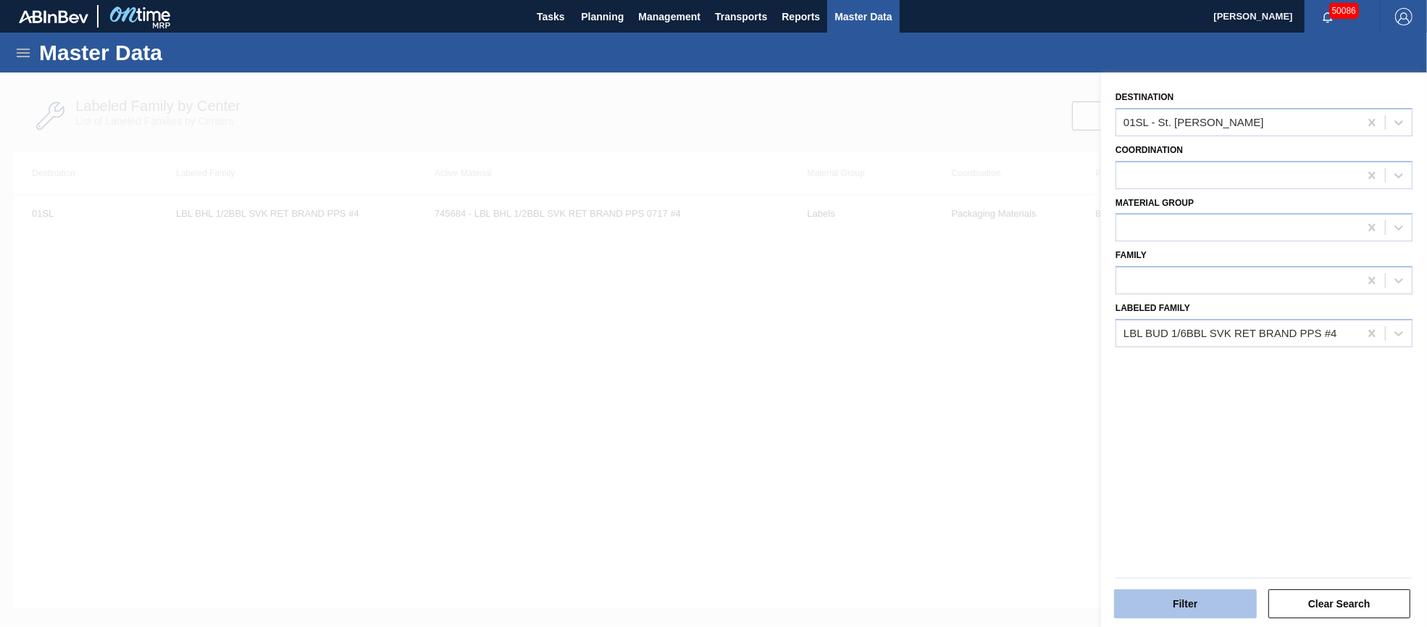
click at [1187, 606] on button "Filter" at bounding box center [1185, 603] width 143 height 29
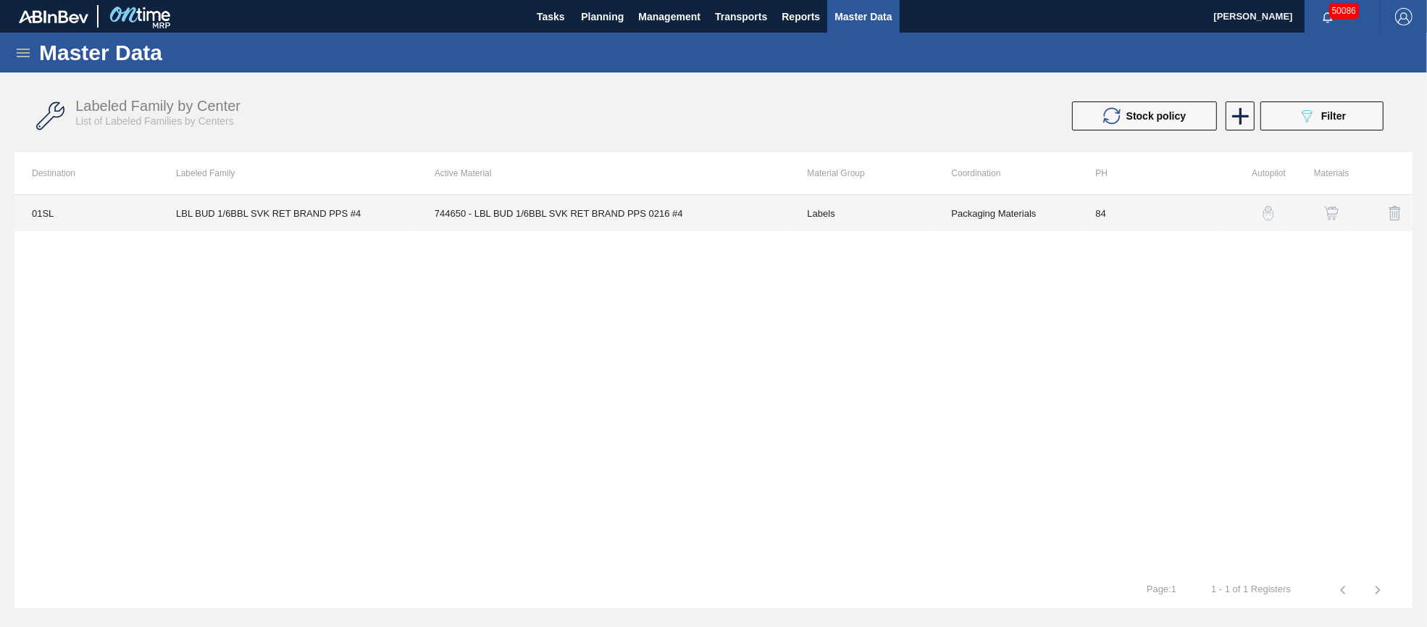
click at [564, 209] on td "744650 - LBL BUD 1/6BBL SVK RET BRAND PPS 0216 #4" at bounding box center [603, 213] width 373 height 36
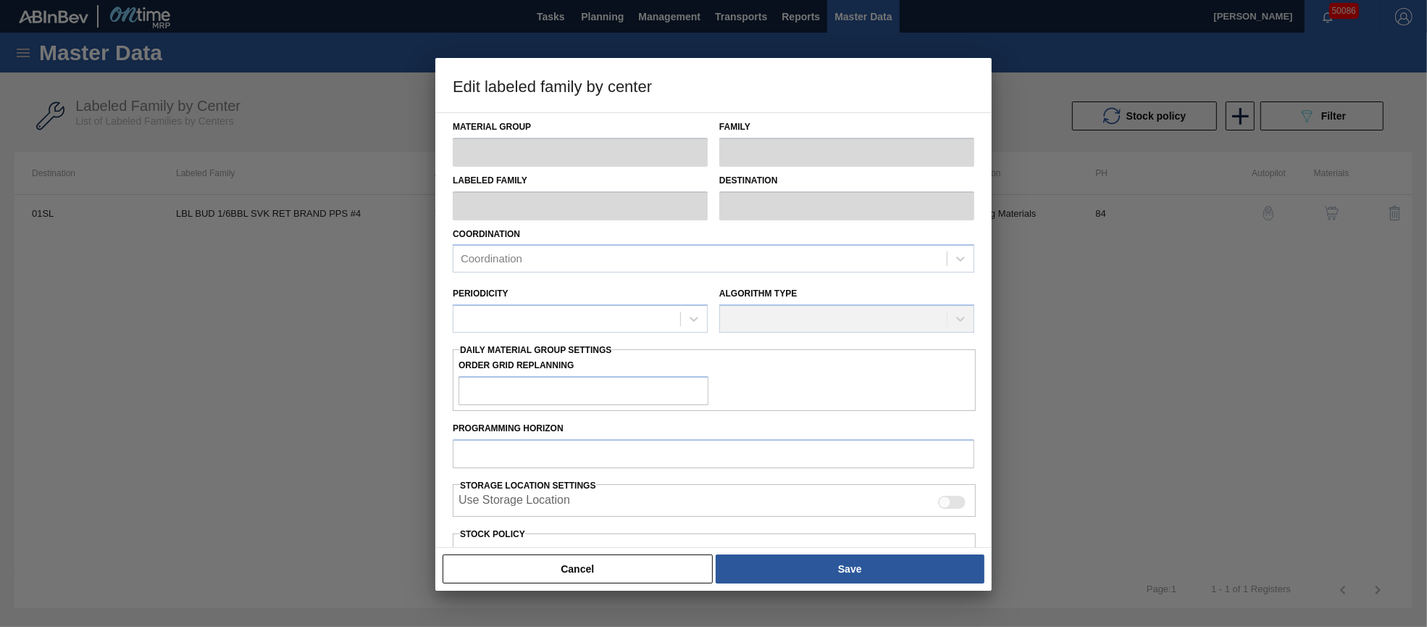
type input "Labels"
type input "Keg Labels"
type input "LBL BUD 1/6BBL SVK RET BRAND PPS #4"
type input "01SL - St. [PERSON_NAME]"
type input "84"
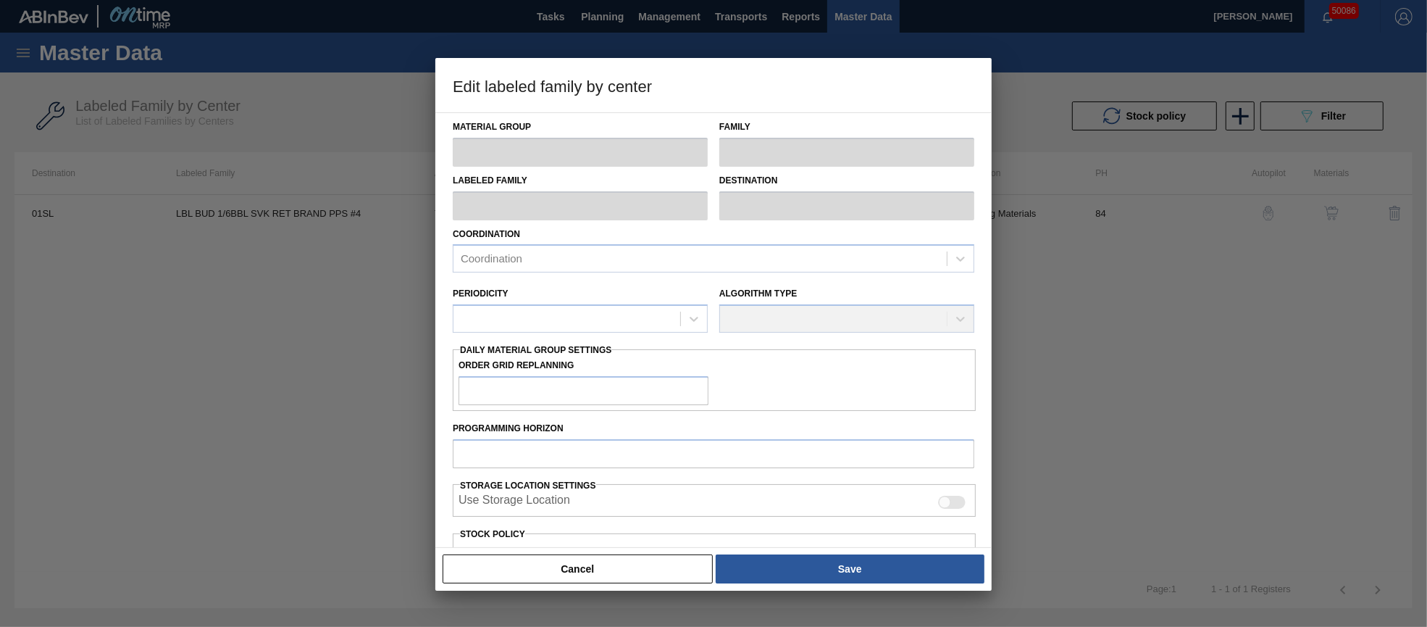
type input "1,500"
type input "4,000"
type input "50"
type input "2,750"
checkbox input "true"
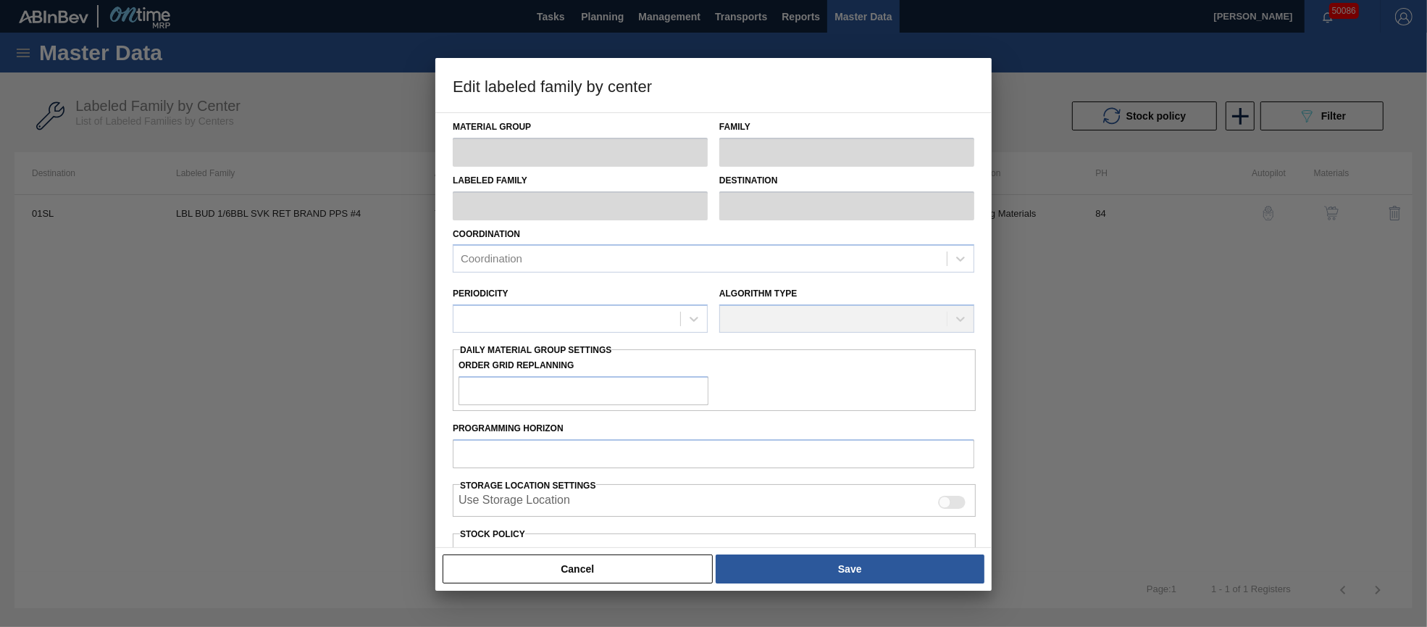
checkbox input "true"
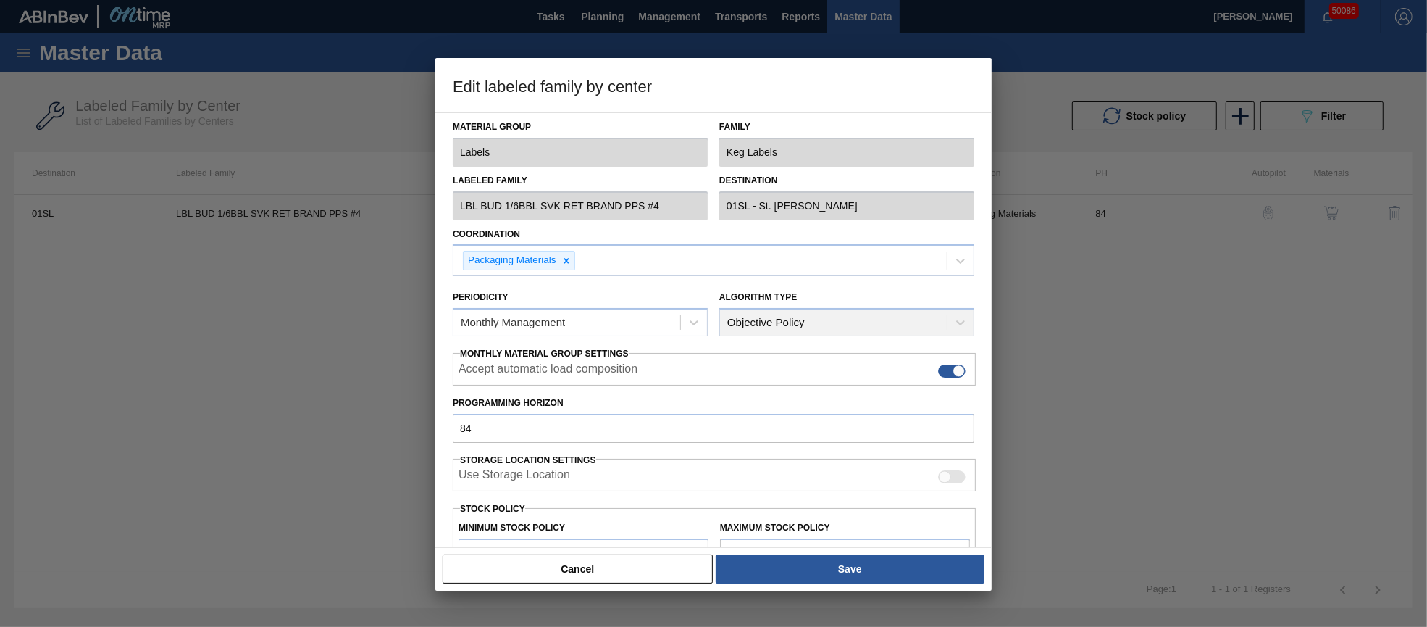
scroll to position [108, 0]
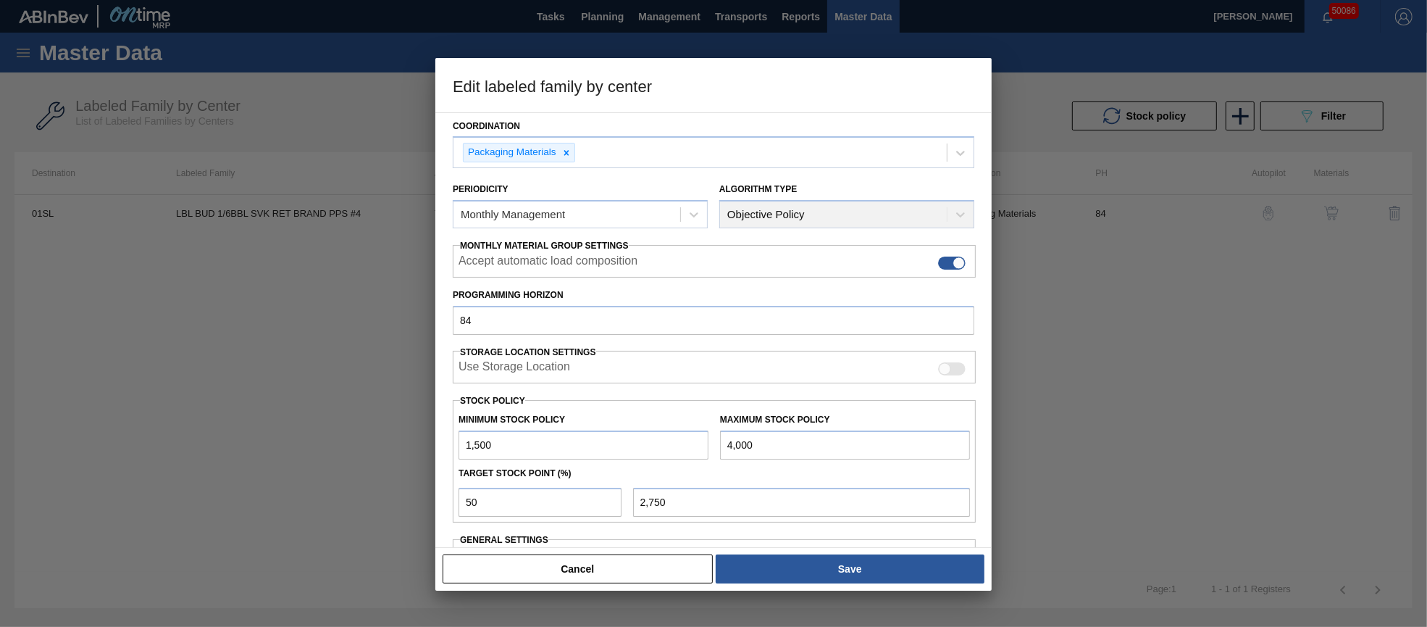
drag, startPoint x: 769, startPoint y: 443, endPoint x: 687, endPoint y: 443, distance: 81.9
click at [687, 443] on div "Minimum Stock Policy 1,500 Maximum Stock Policy 4,000" at bounding box center [714, 433] width 523 height 54
type input "4"
type input "752"
type input "48"
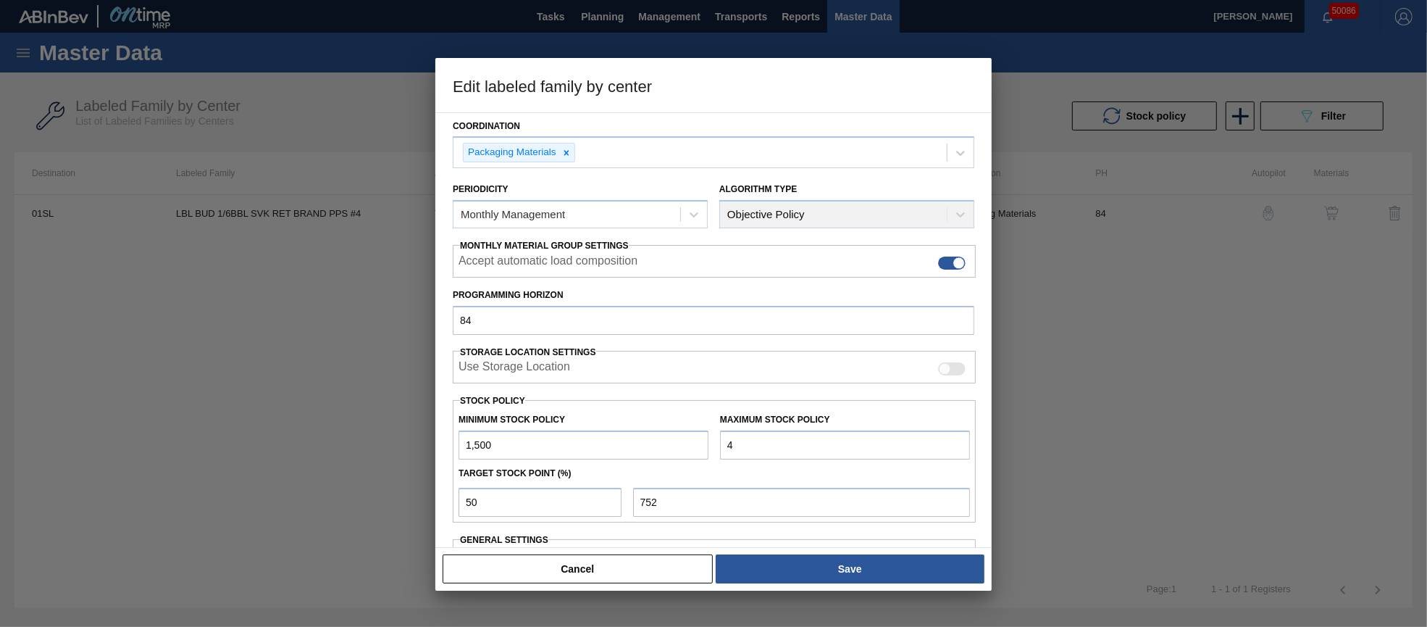
type input "774"
type input "488"
type input "994"
type input "4,883"
type input "3,192"
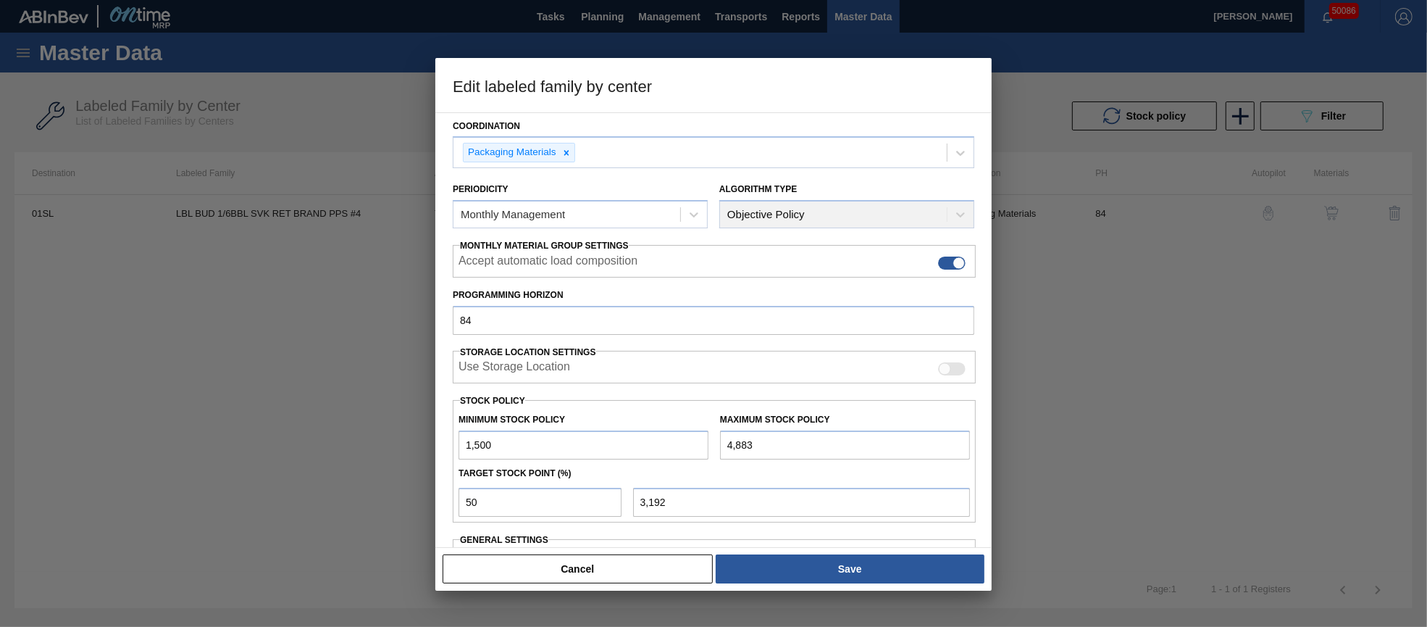
type input "4,883"
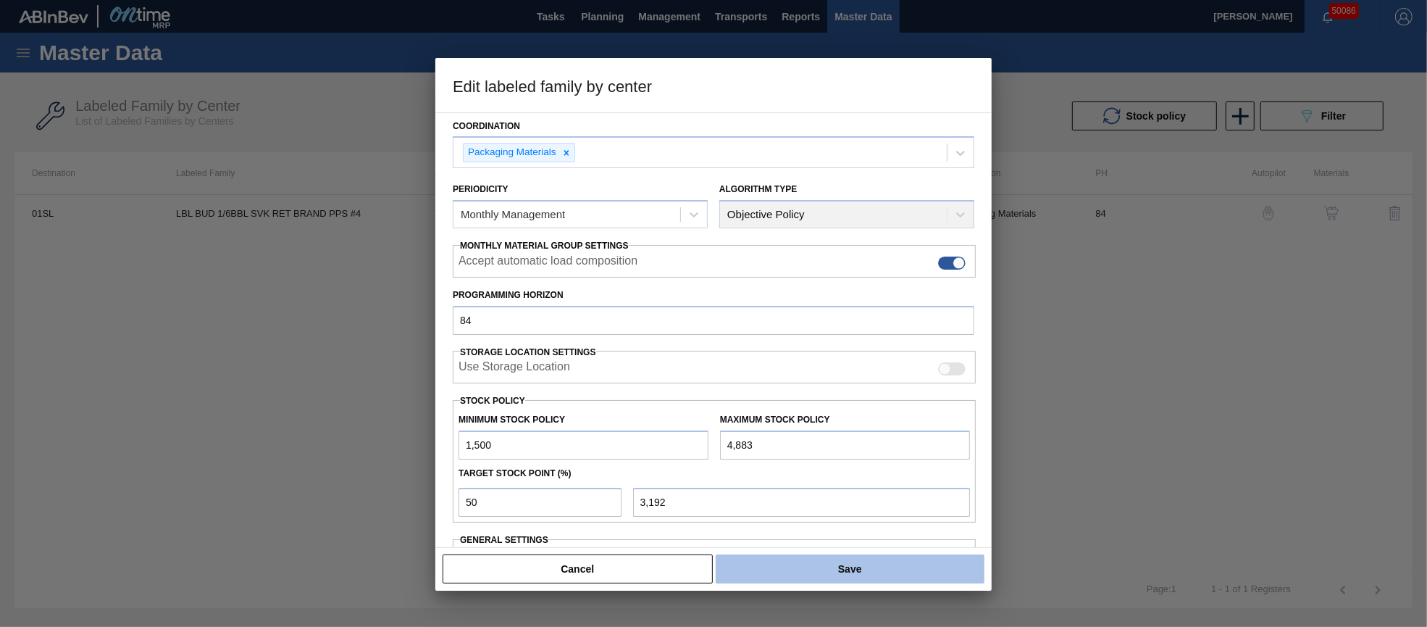
click at [831, 569] on button "Save" at bounding box center [850, 568] width 269 height 29
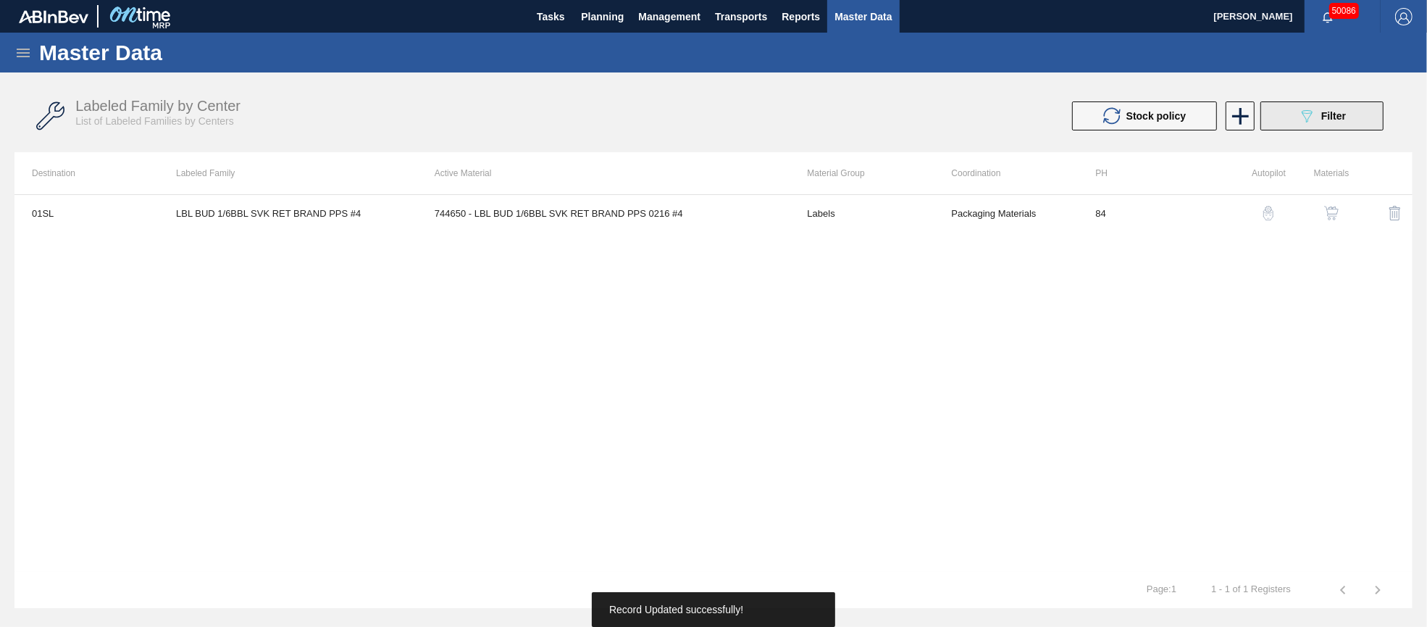
click at [1345, 116] on span "Filter" at bounding box center [1333, 116] width 25 height 12
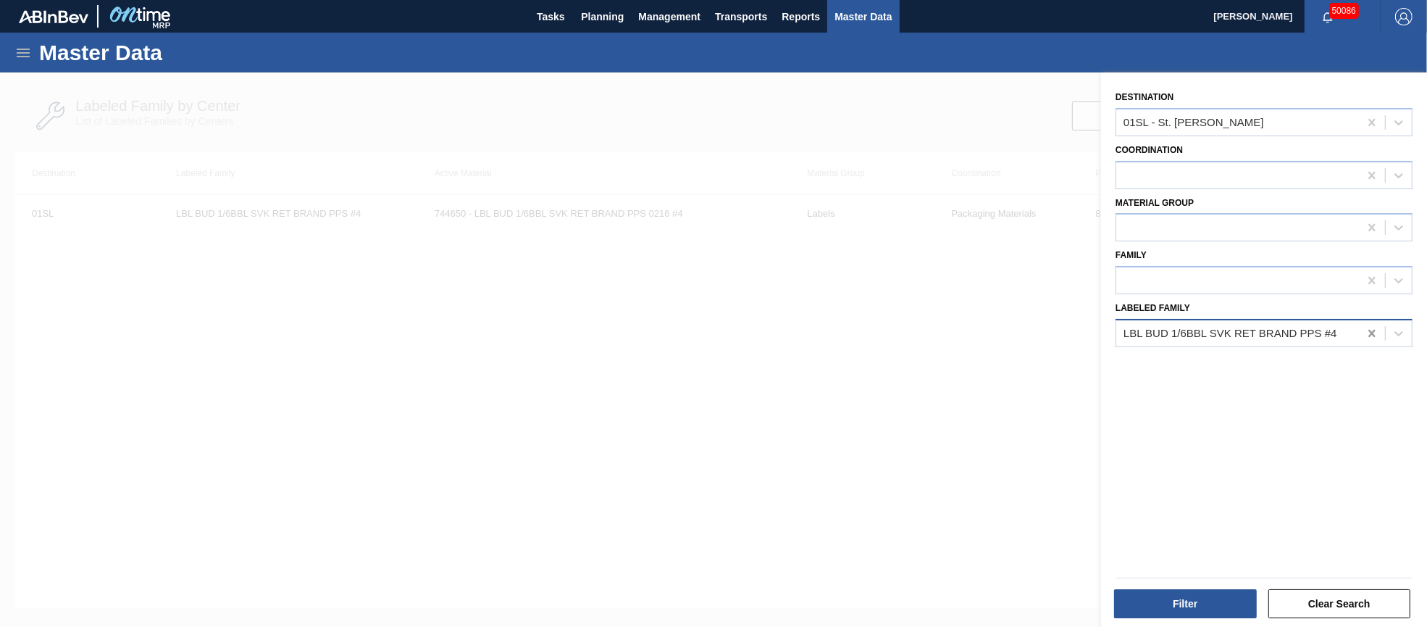
click at [1369, 330] on icon at bounding box center [1372, 333] width 14 height 14
click at [1253, 336] on div at bounding box center [1237, 332] width 243 height 21
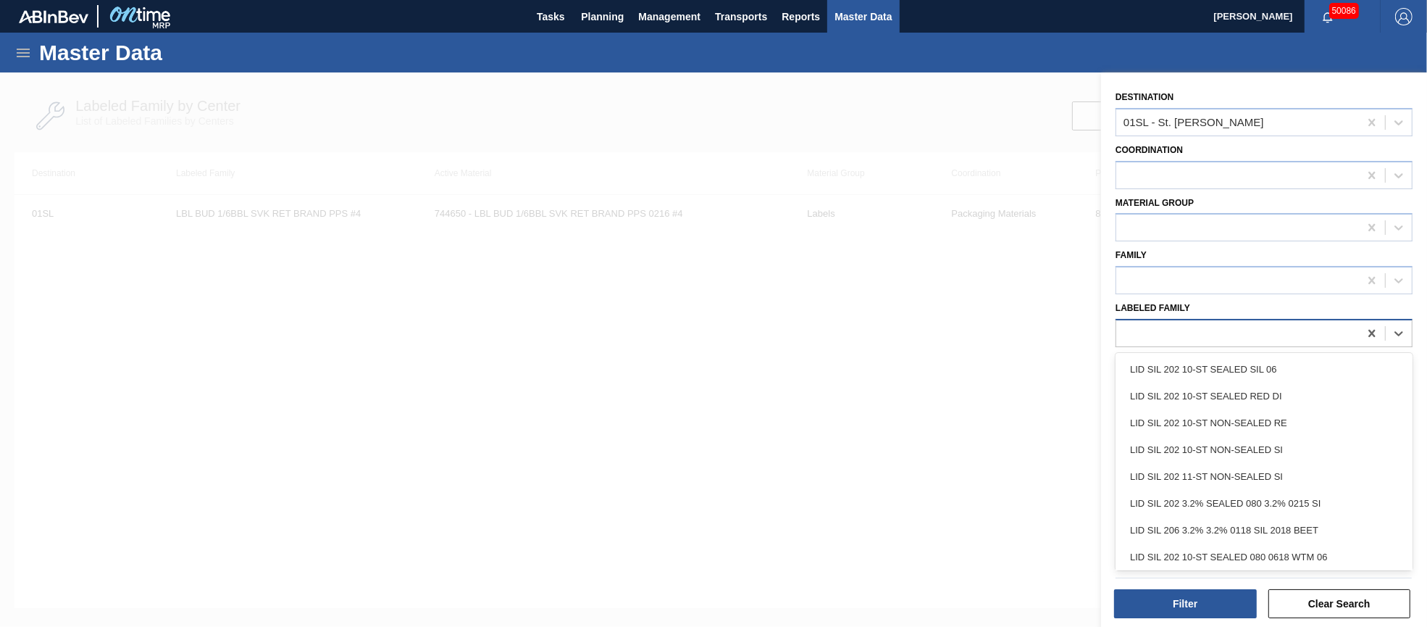
paste Family "LBL MUL 1/6BBL SVK RET BRAND PPS #4"
type Family "LBL MUL 1/6BBL SVK RET BRAND PPS #4"
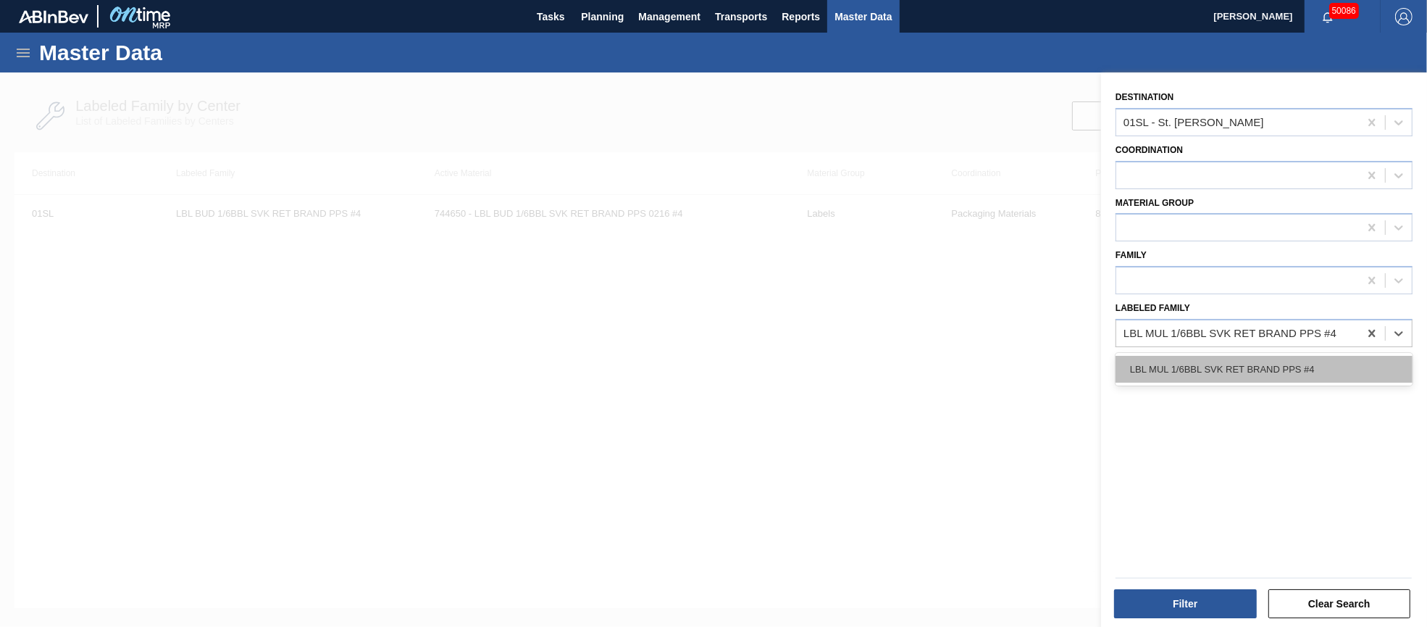
click at [1247, 360] on div "LBL MUL 1/6BBL SVK RET BRAND PPS #4" at bounding box center [1264, 369] width 297 height 27
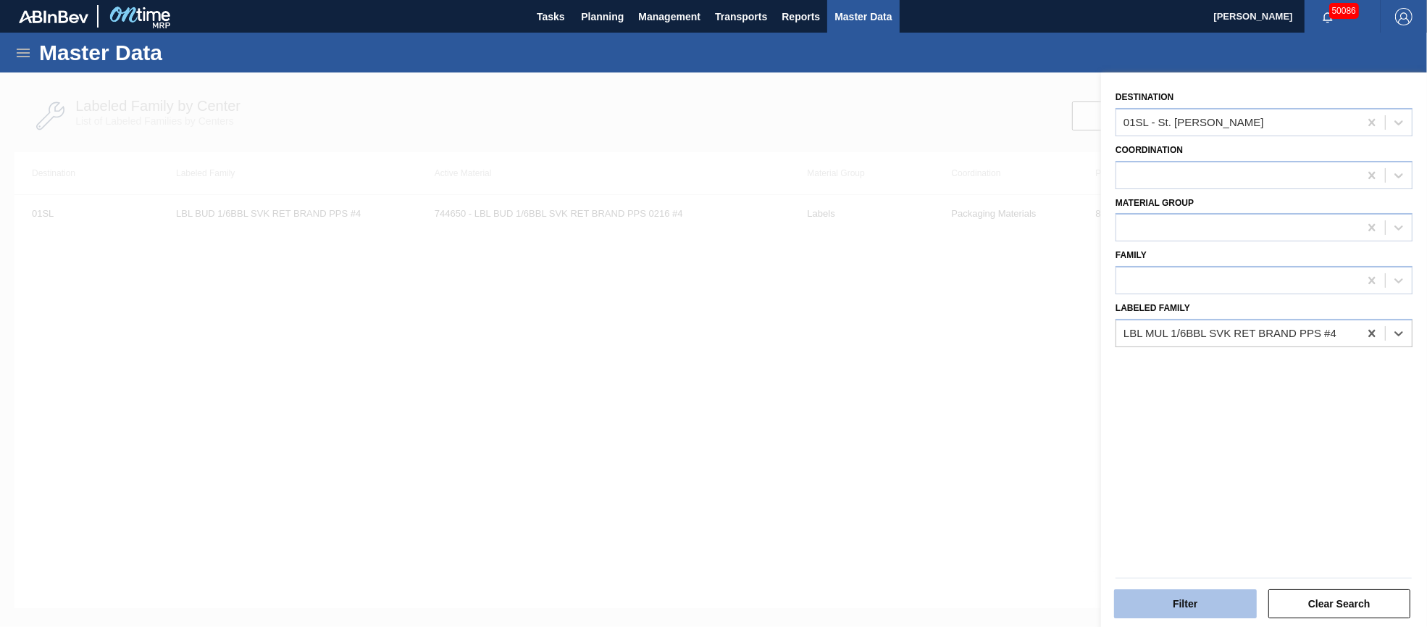
click at [1179, 609] on button "Filter" at bounding box center [1185, 603] width 143 height 29
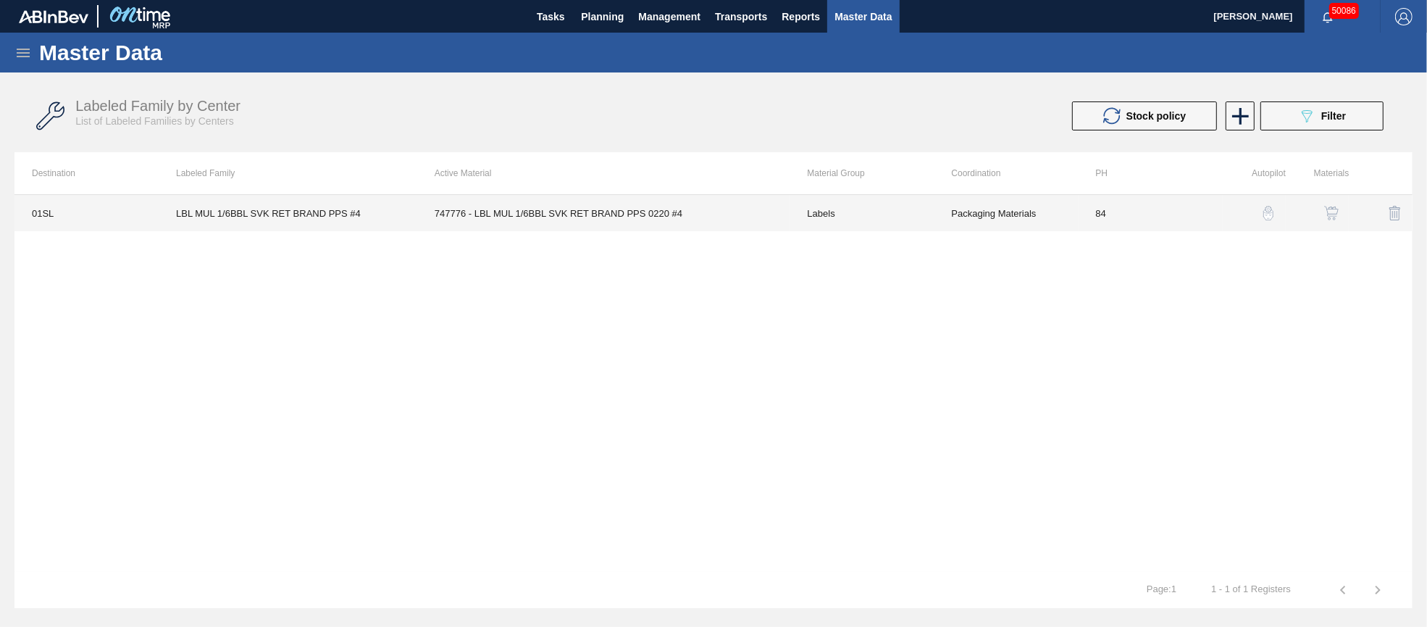
click at [987, 215] on td "Packaging Materials" at bounding box center [1006, 213] width 144 height 36
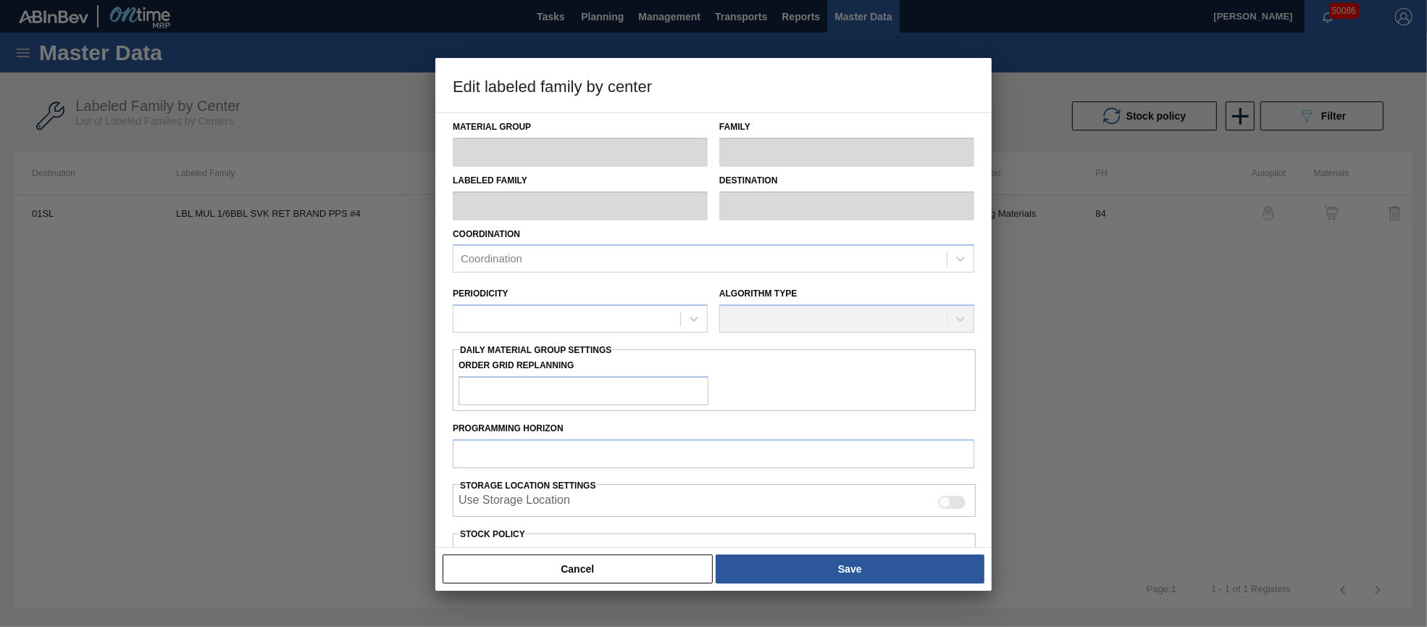
type input "Labels"
type input "Keg Labels"
type input "LBL MUL 1/6BBL SVK RET BRAND PPS #4"
type input "01SL - St. [PERSON_NAME]"
type input "84"
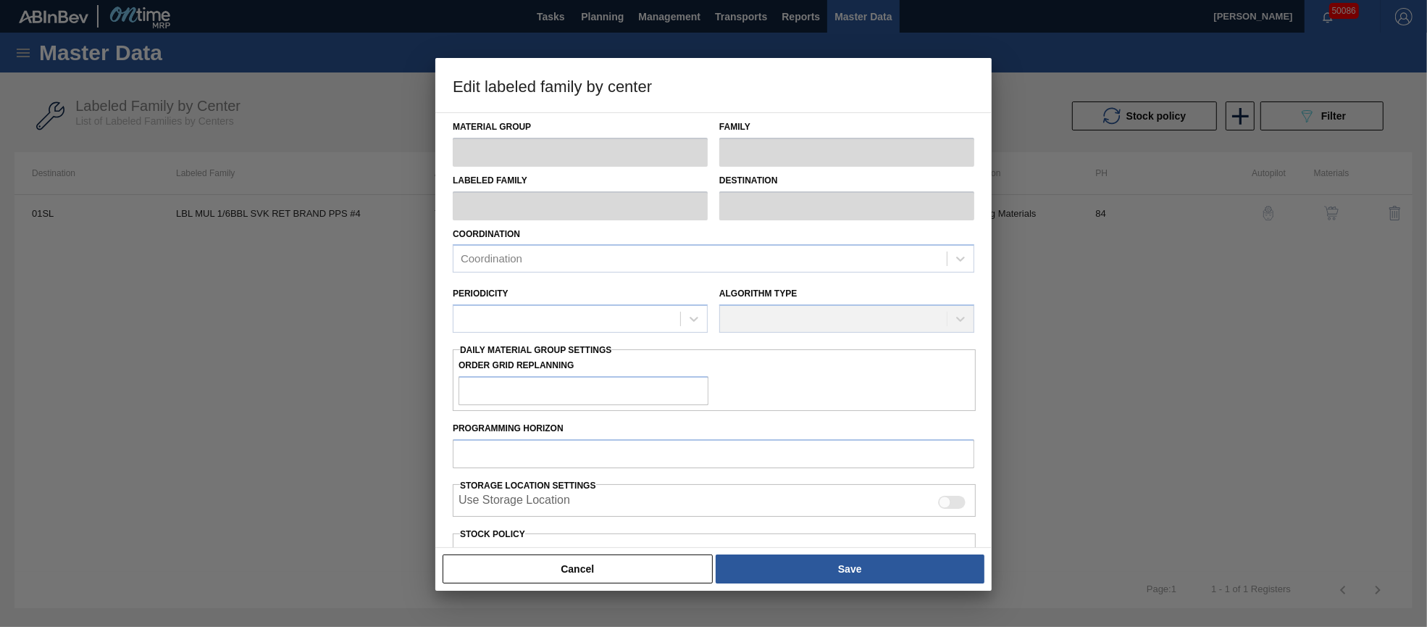
type input "4,000"
type input "27,825"
type input "55"
type input "17,104"
checkbox input "true"
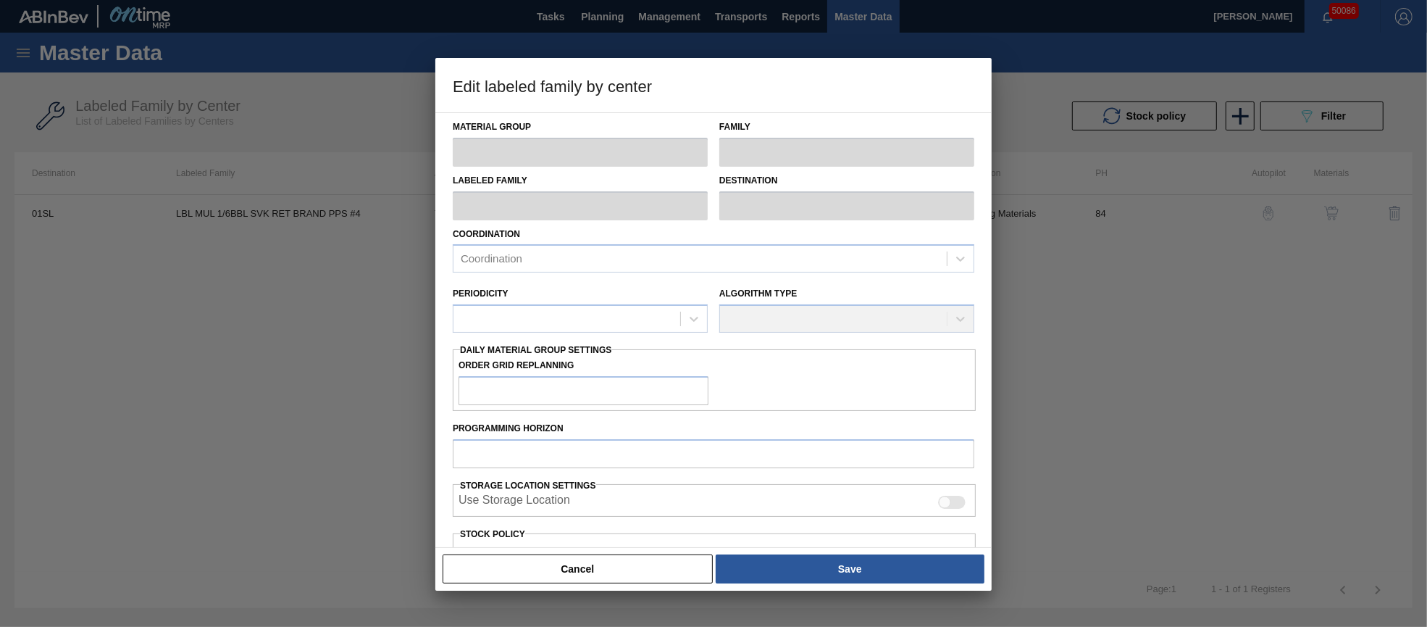
checkbox input "true"
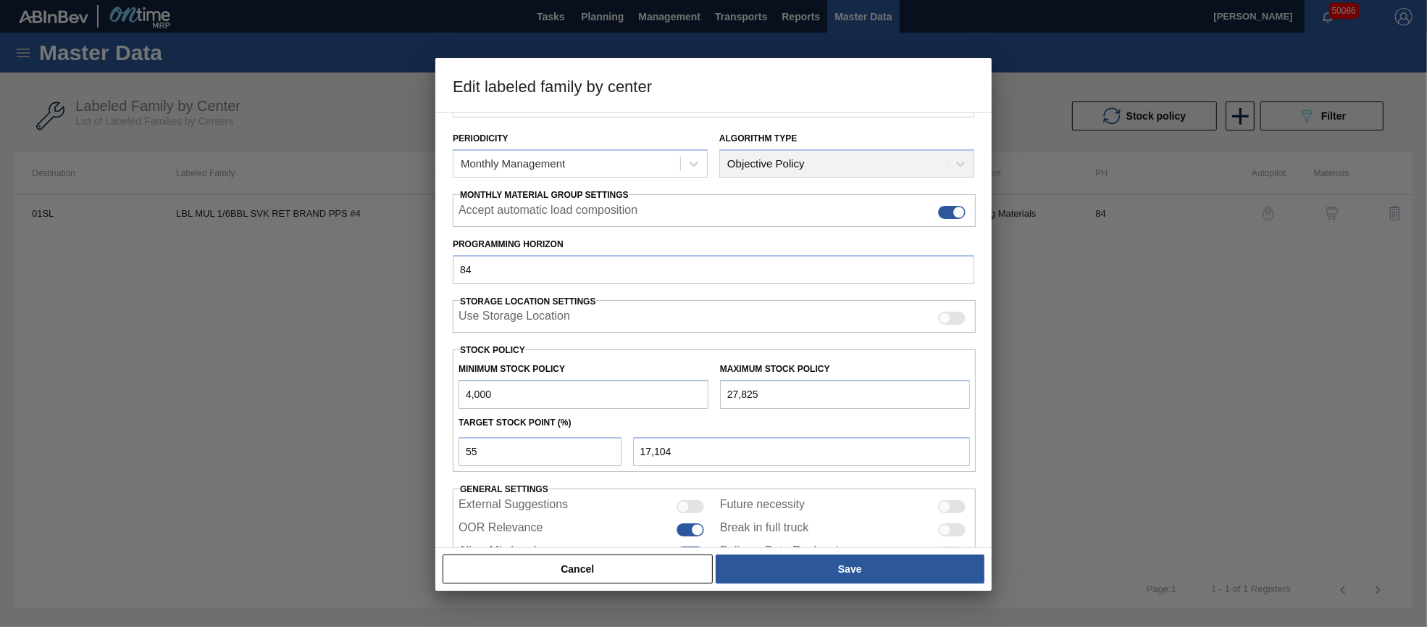
scroll to position [207, 0]
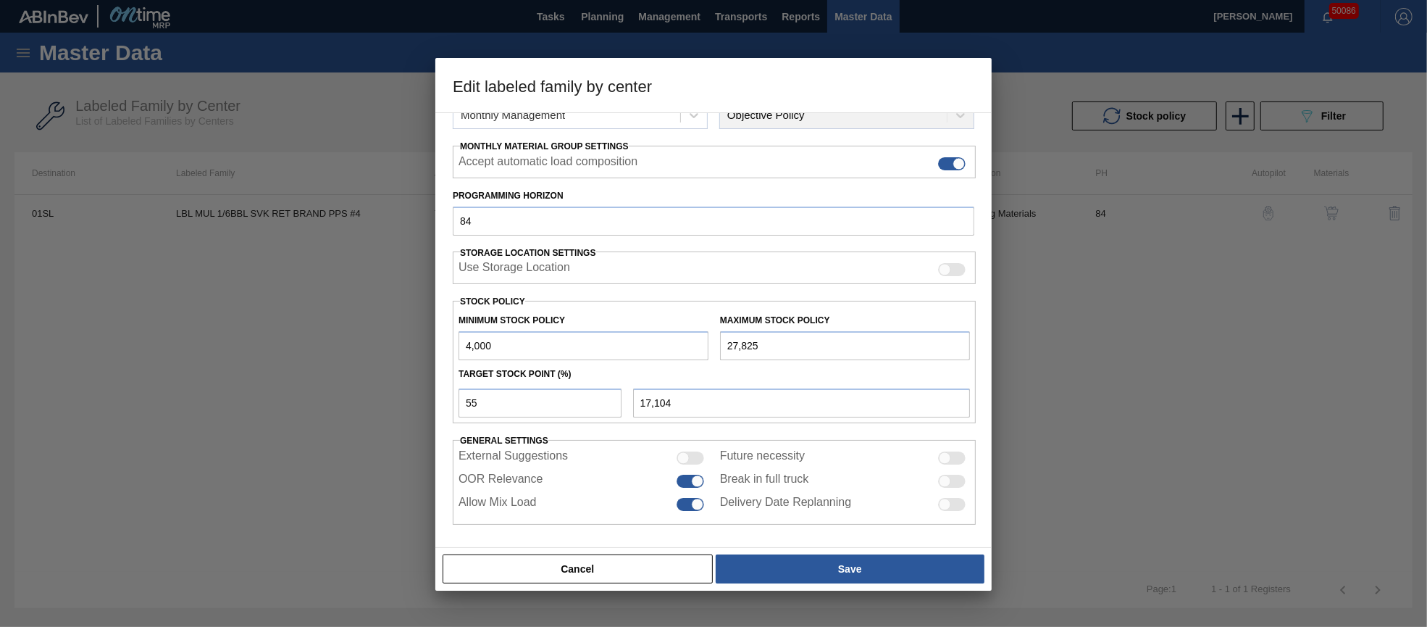
drag, startPoint x: 769, startPoint y: 345, endPoint x: 709, endPoint y: 343, distance: 60.1
click at [709, 343] on div "Minimum Stock Policy 4,000 Maximum Stock Policy 27,825" at bounding box center [714, 333] width 523 height 54
type input "3"
type input "1,802"
type input "30"
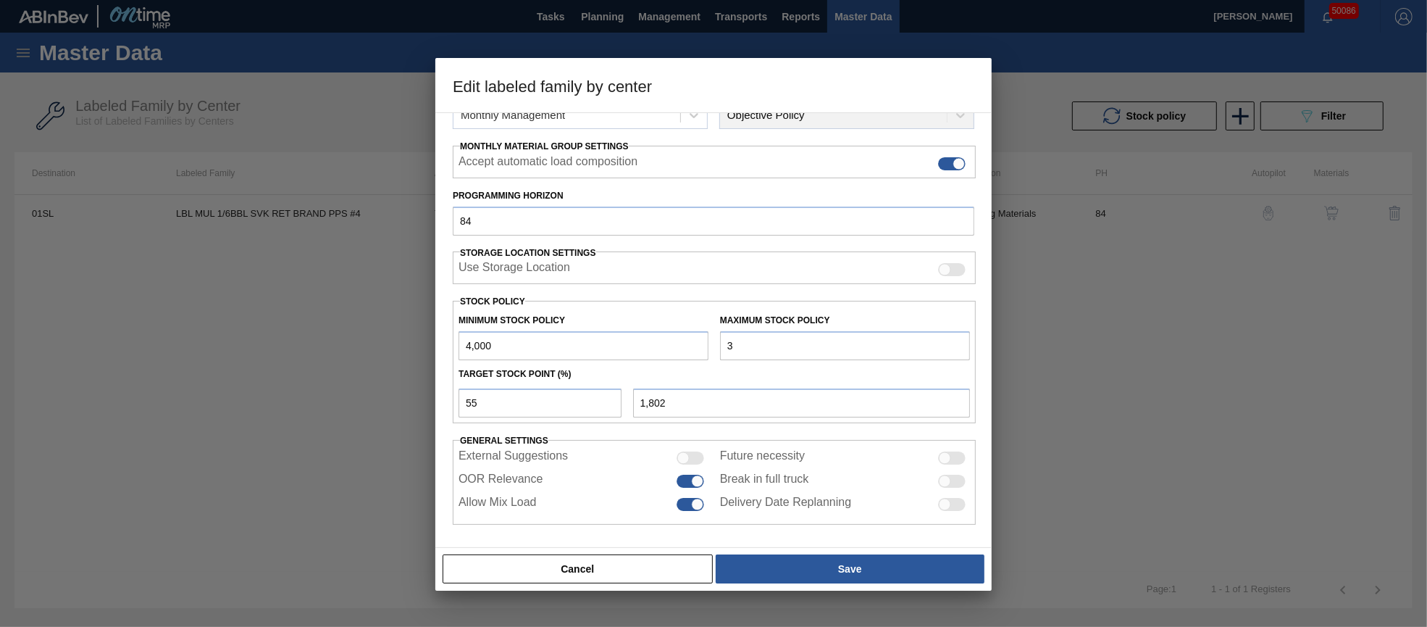
type input "1,817"
type input "308"
type input "1,969"
type input "3,087"
type input "3,498"
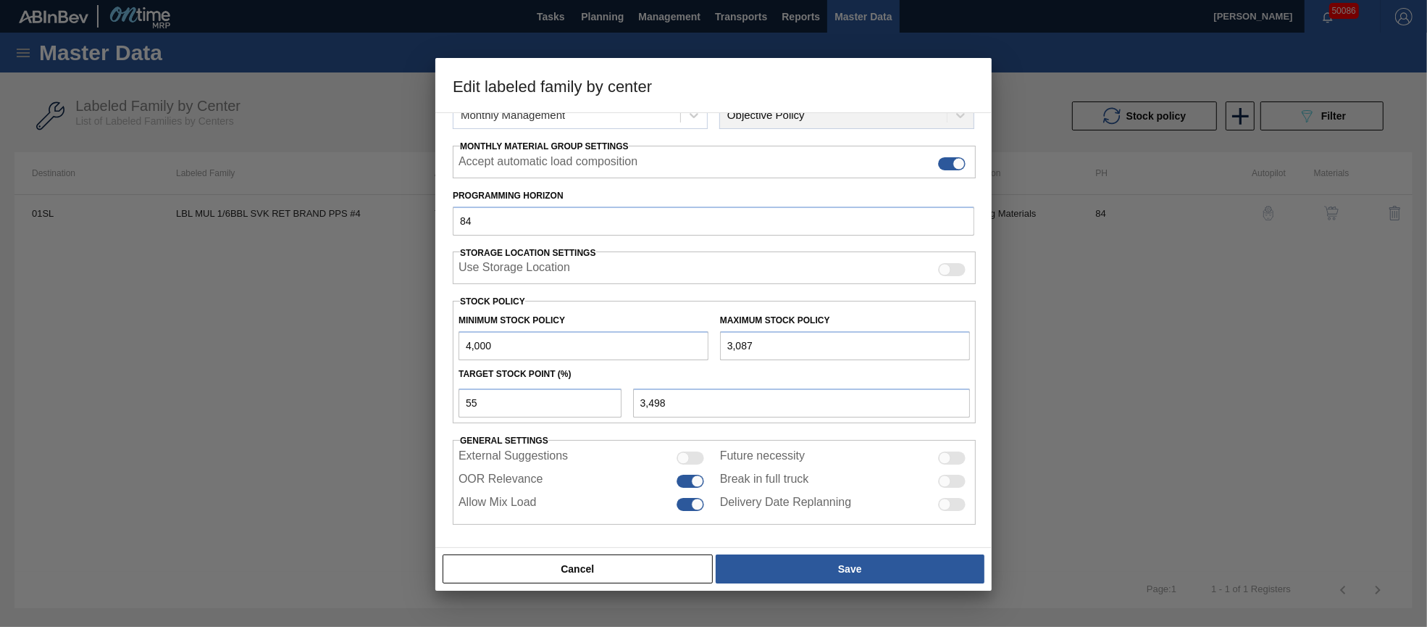
type input "30,872"
type input "18,780"
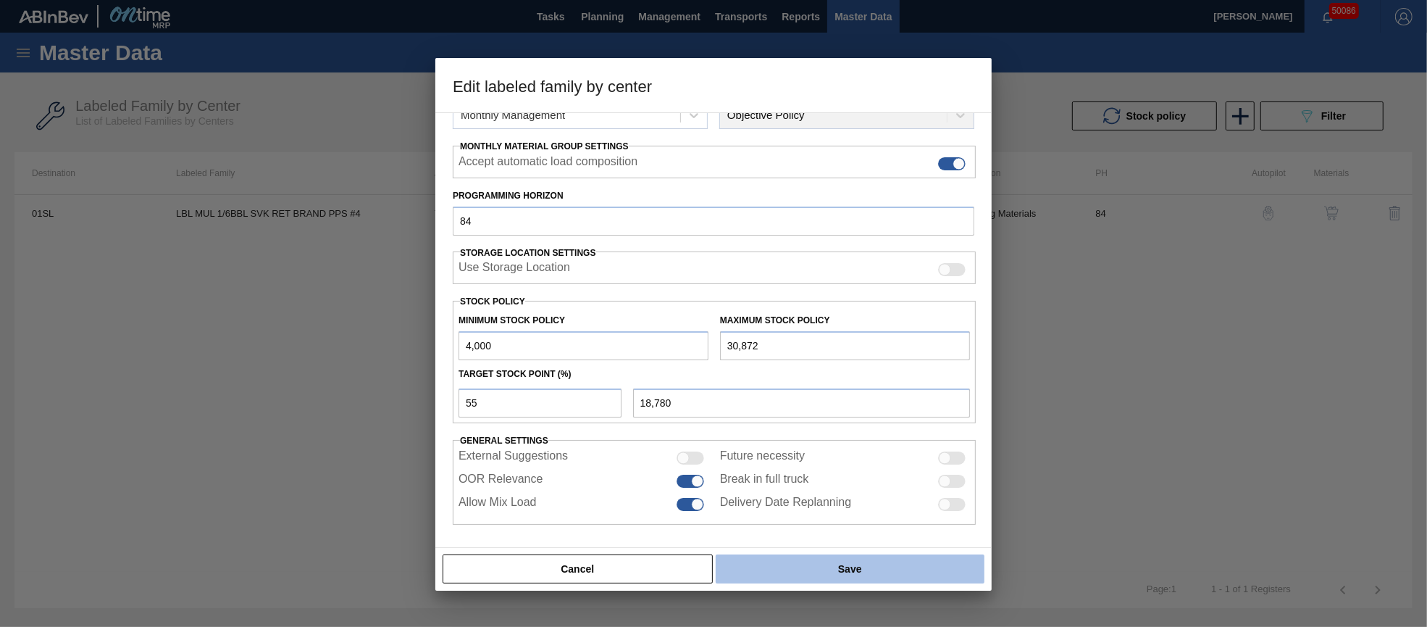
type input "30,872"
click at [842, 564] on button "Save" at bounding box center [850, 568] width 269 height 29
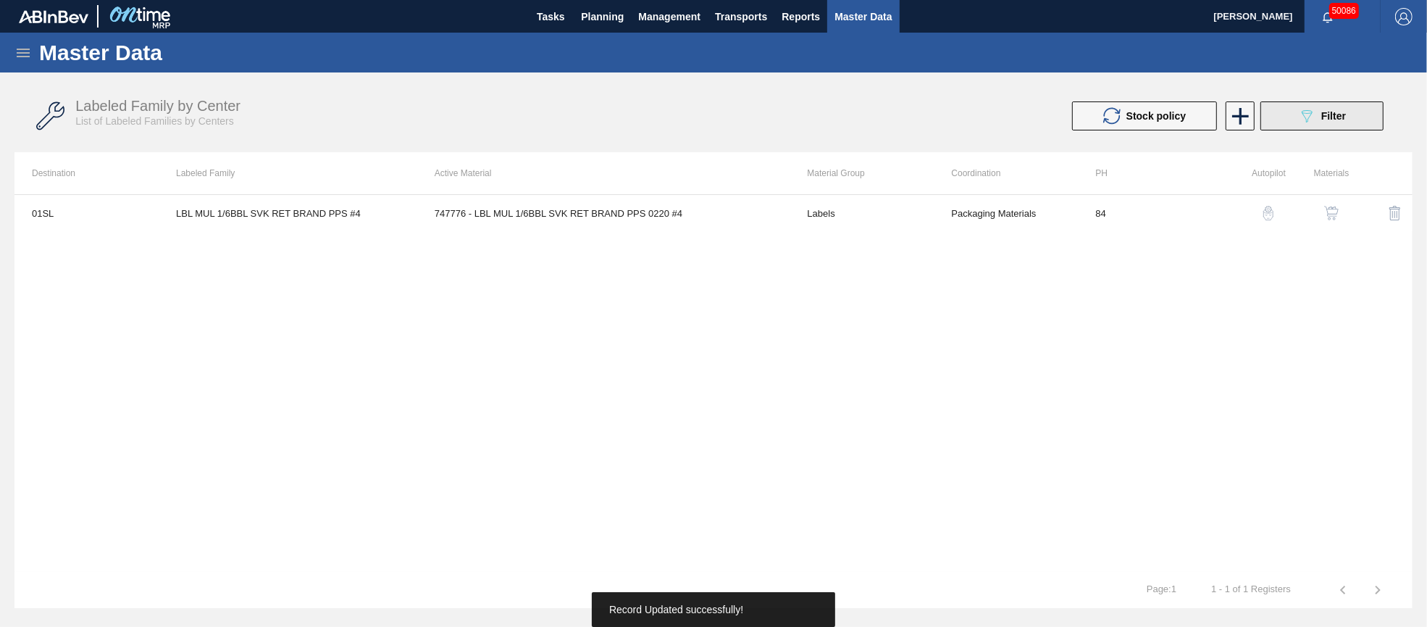
click at [1320, 120] on div "089F7B8B-B2A5-4AFE-B5C0-19BA573D28AC Filter" at bounding box center [1322, 115] width 48 height 17
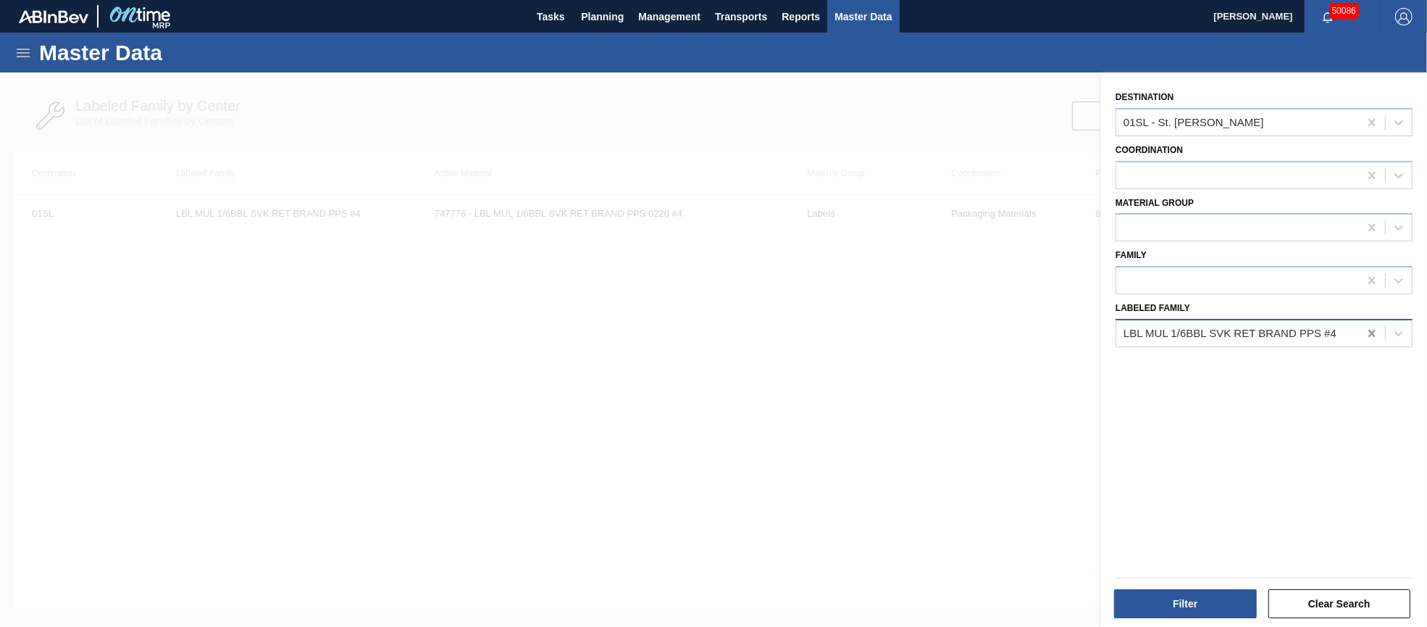
click at [1370, 326] on icon at bounding box center [1372, 333] width 14 height 14
type Family "lbl mgl 1/2"
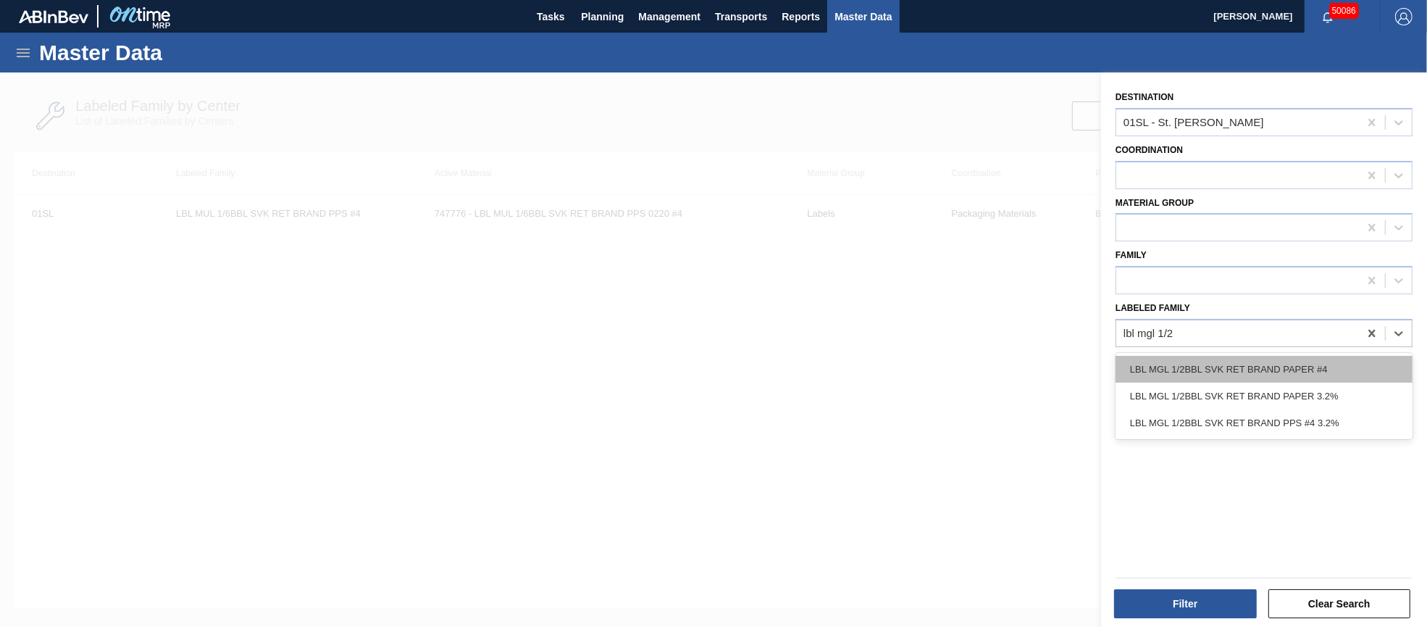
click at [1330, 364] on div "LBL MGL 1/2BBL SVK RET BRAND PAPER #4" at bounding box center [1264, 369] width 297 height 27
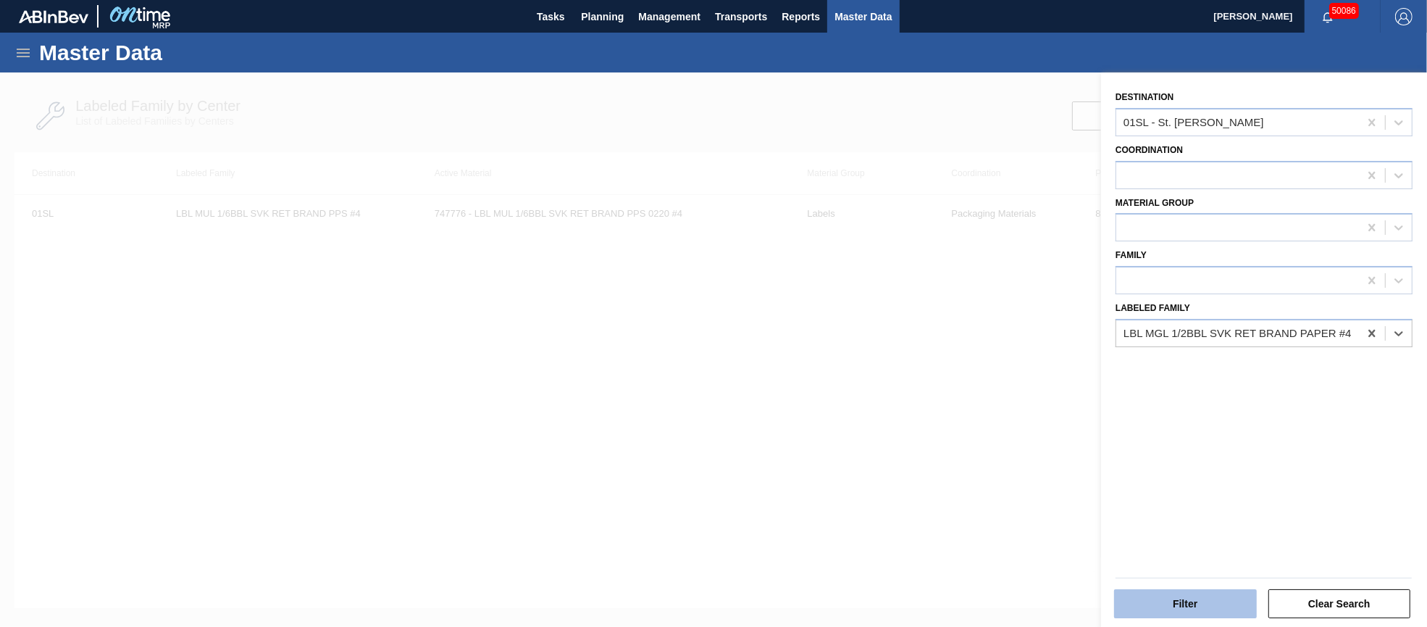
click at [1199, 594] on button "Filter" at bounding box center [1185, 603] width 143 height 29
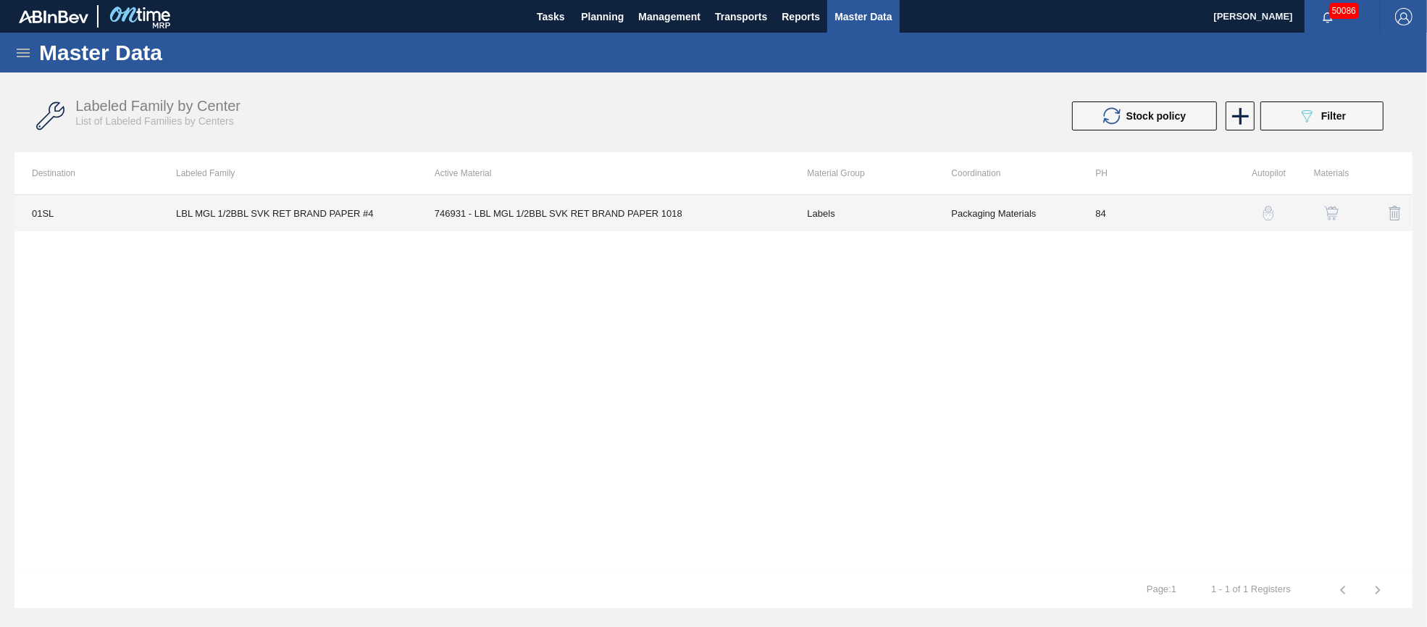
click at [641, 212] on td "746931 - LBL MGL 1/2BBL SVK RET BRAND PAPER 1018" at bounding box center [603, 213] width 373 height 36
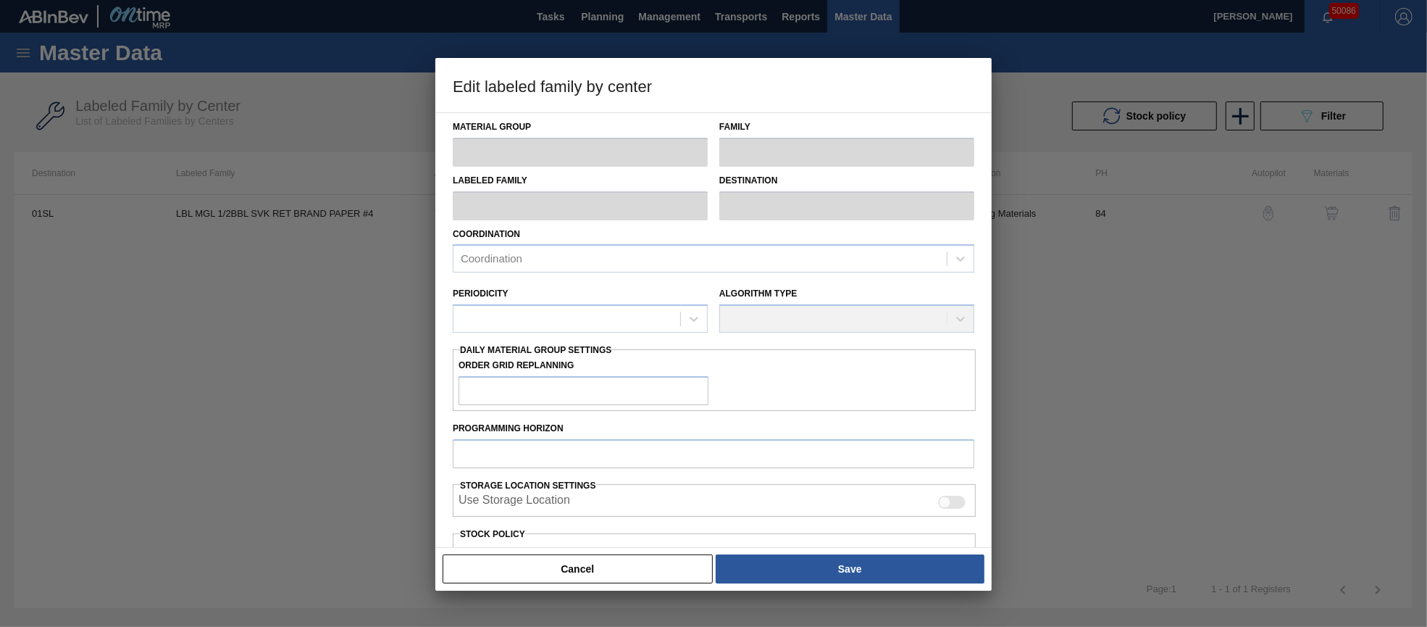
type input "Labels"
type input "Keg Labels"
type input "LBL MGL 1/2BBL SVK RET BRAND PAPER #4"
type input "01SL - St. [PERSON_NAME]"
type input "84"
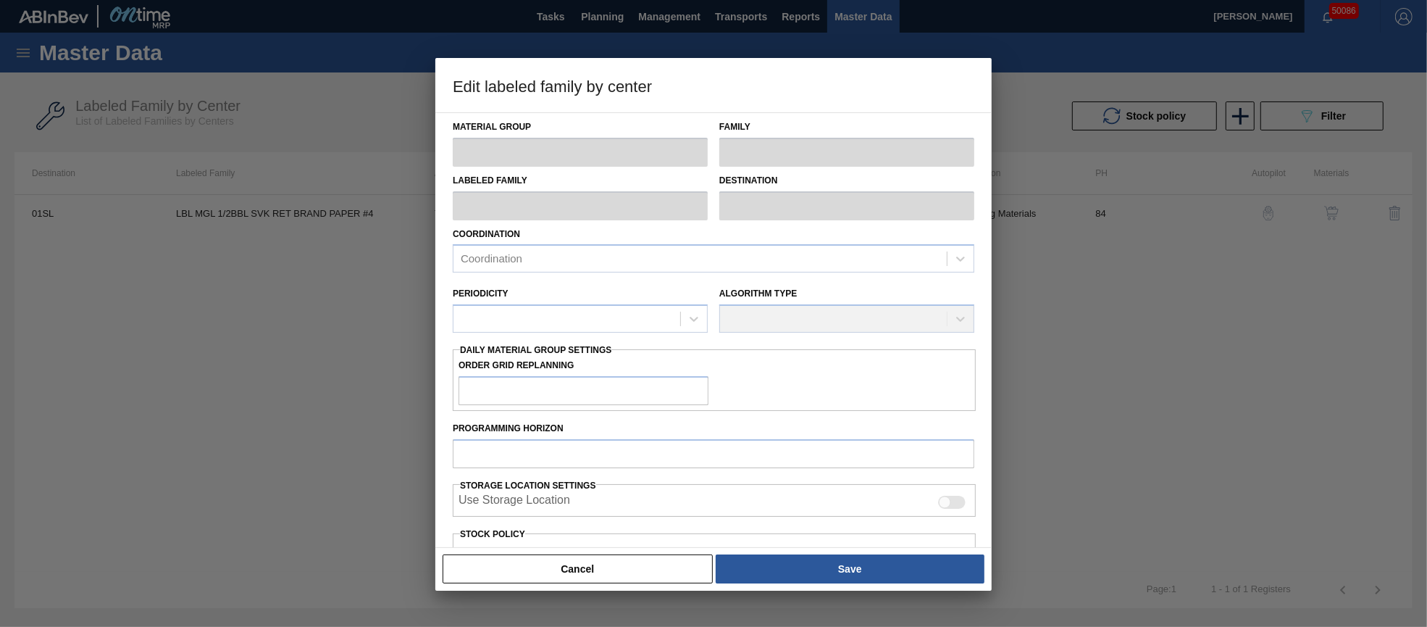
type input "1,439"
type input "16,000"
type input "60"
type input "10,176"
checkbox input "true"
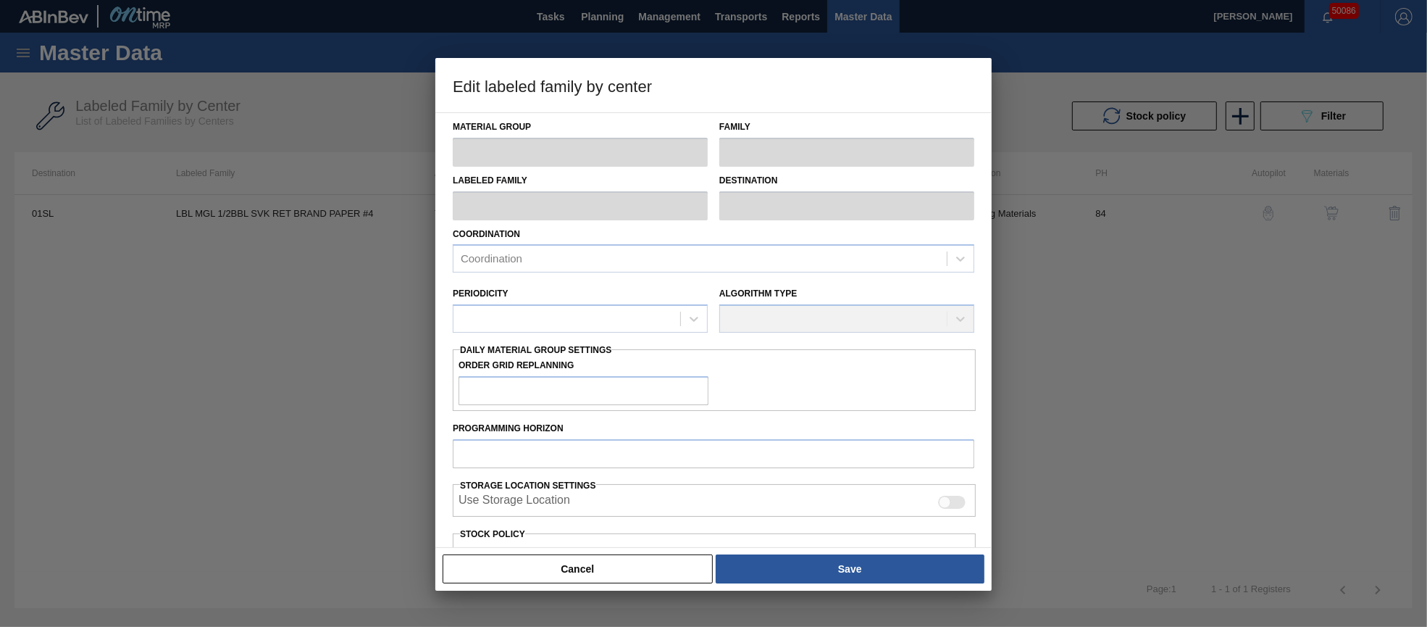
checkbox input "true"
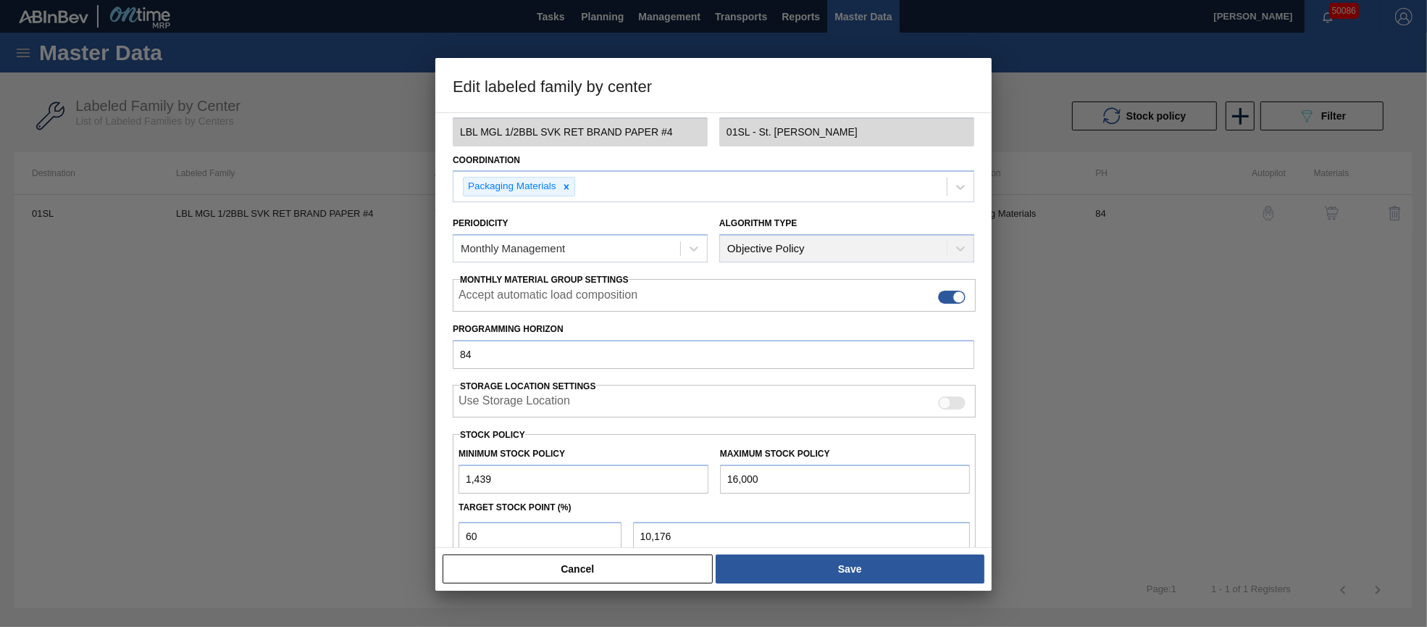
scroll to position [108, 0]
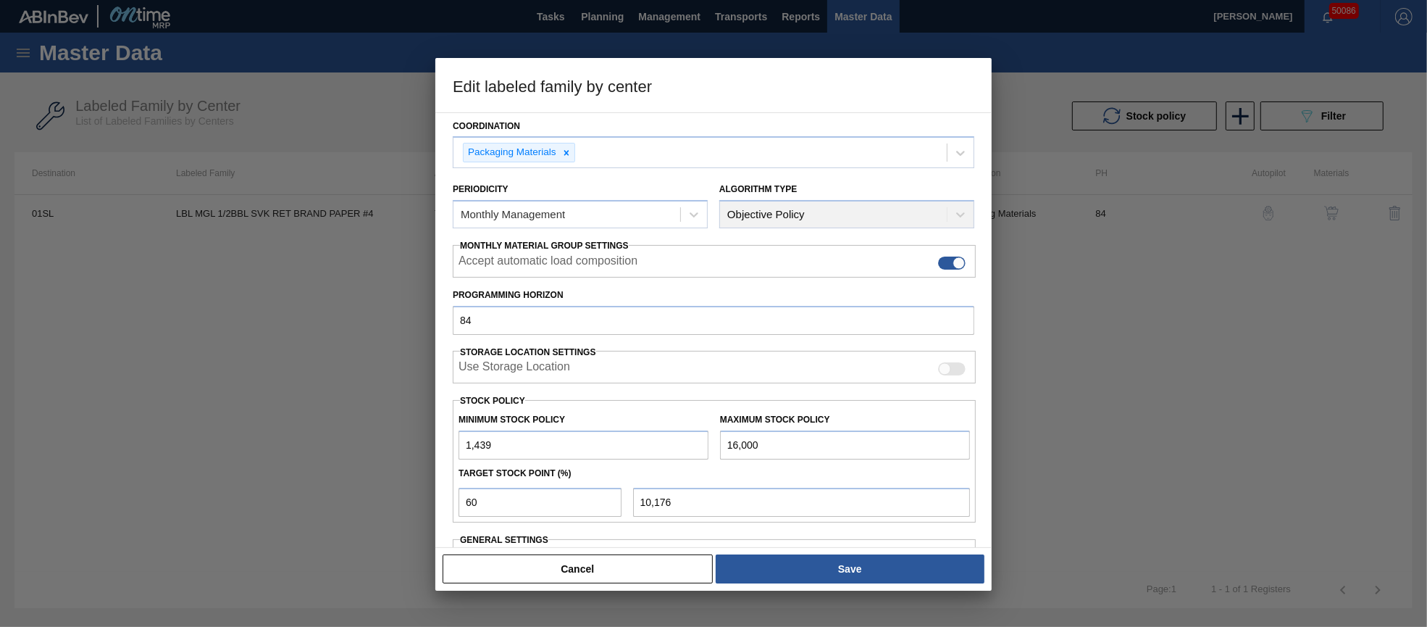
drag, startPoint x: 733, startPoint y: 442, endPoint x: 713, endPoint y: 443, distance: 20.3
click at [714, 443] on div "Maximum Stock Policy 16,000" at bounding box center [845, 434] width 262 height 50
type input "2"
type input "577"
type input "20"
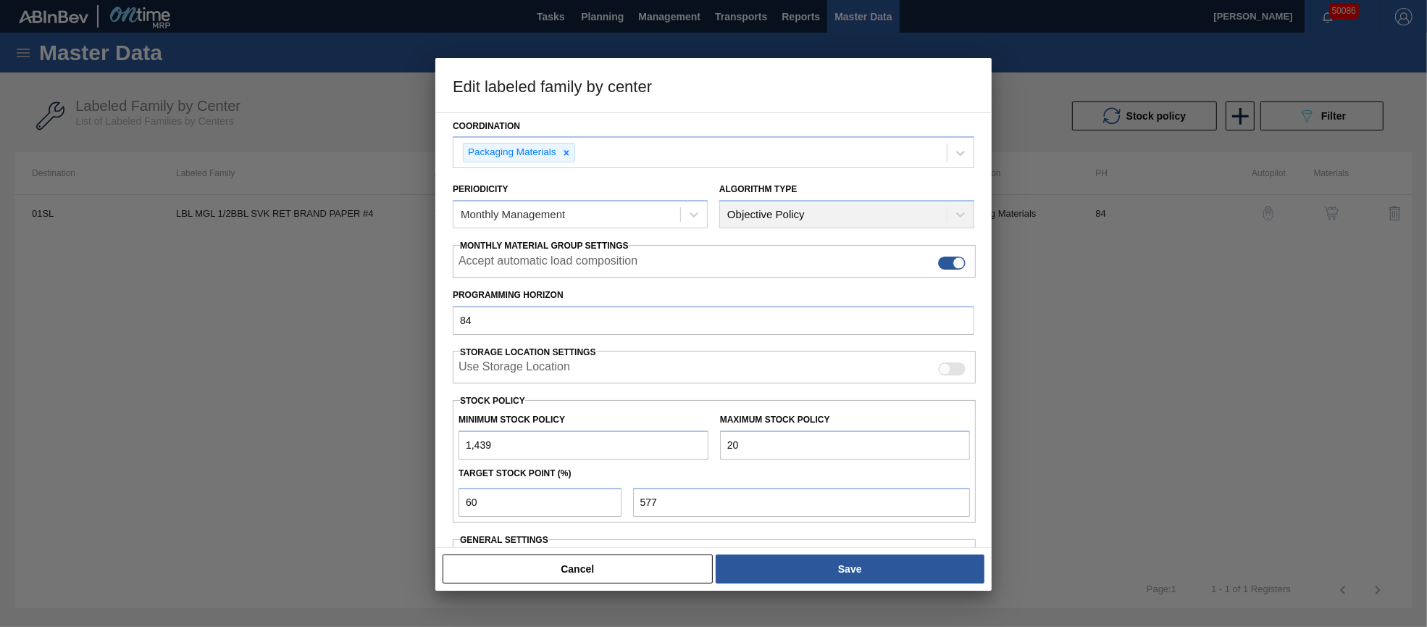
type input "588"
type input "209"
type input "701"
type input "2,097"
type input "1,834"
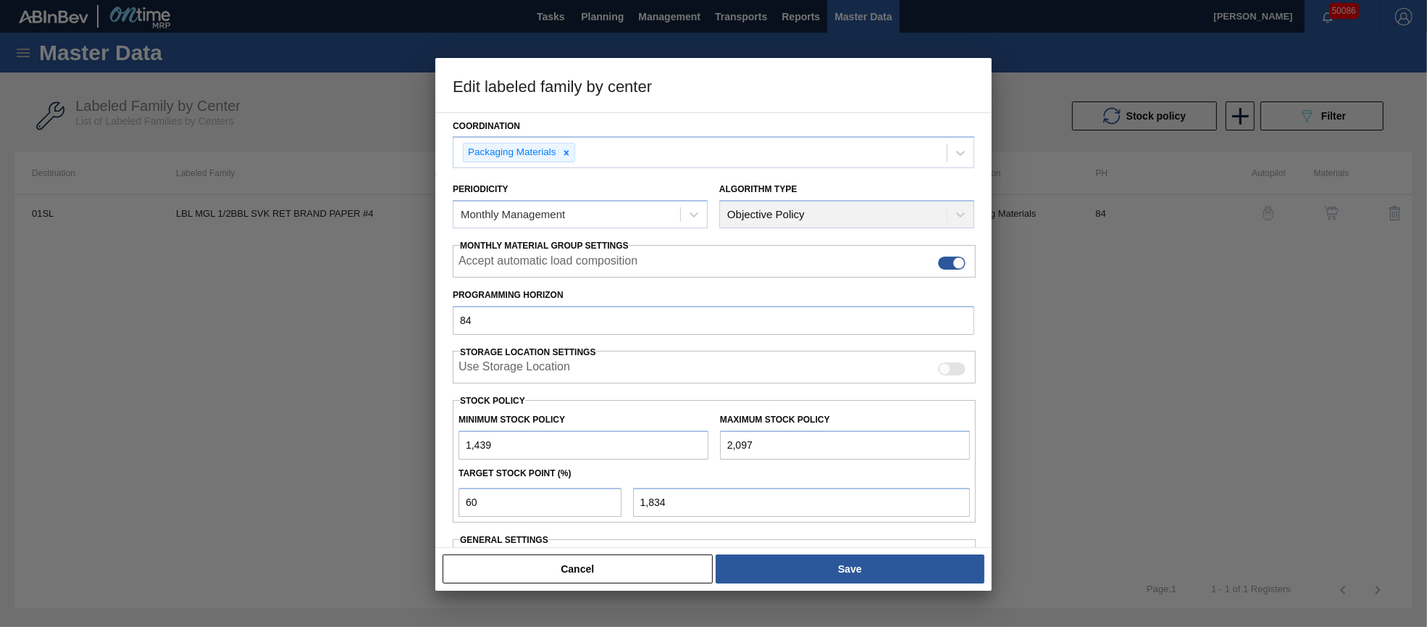
type input "20,979"
type input "13,163"
type input "20,979"
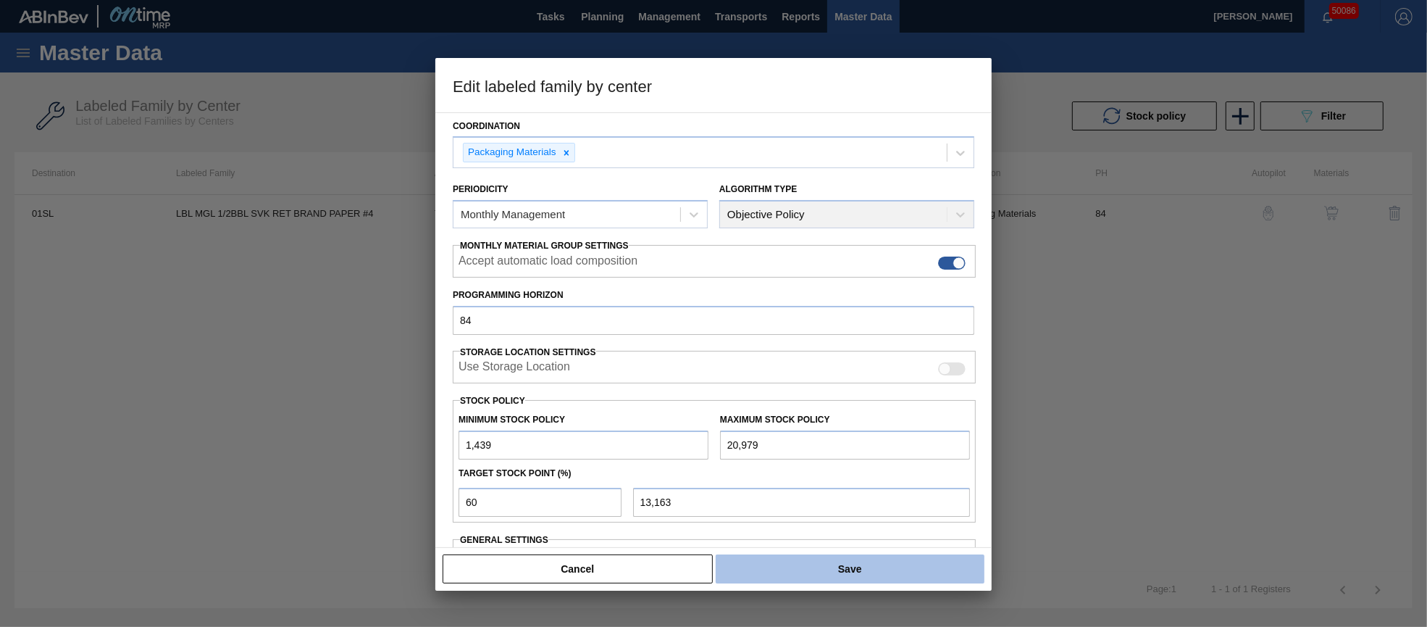
click at [901, 570] on button "Save" at bounding box center [850, 568] width 269 height 29
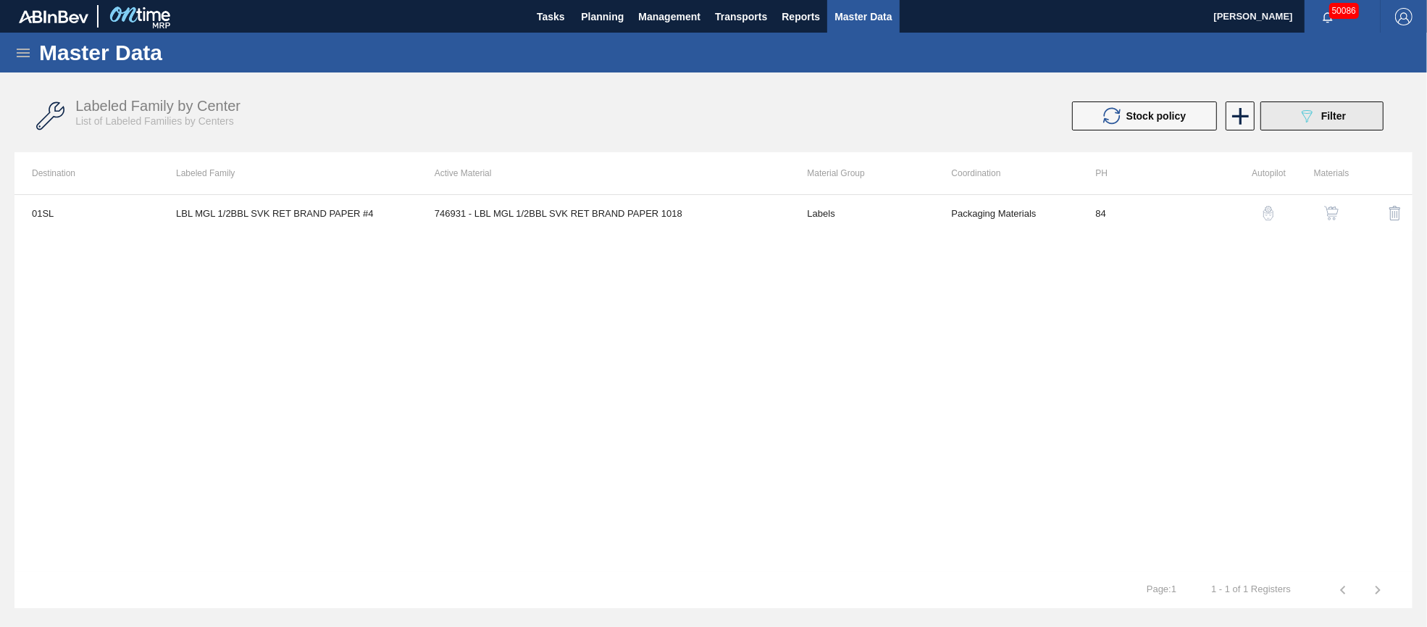
click at [1315, 116] on icon "089F7B8B-B2A5-4AFE-B5C0-19BA573D28AC" at bounding box center [1306, 115] width 17 height 17
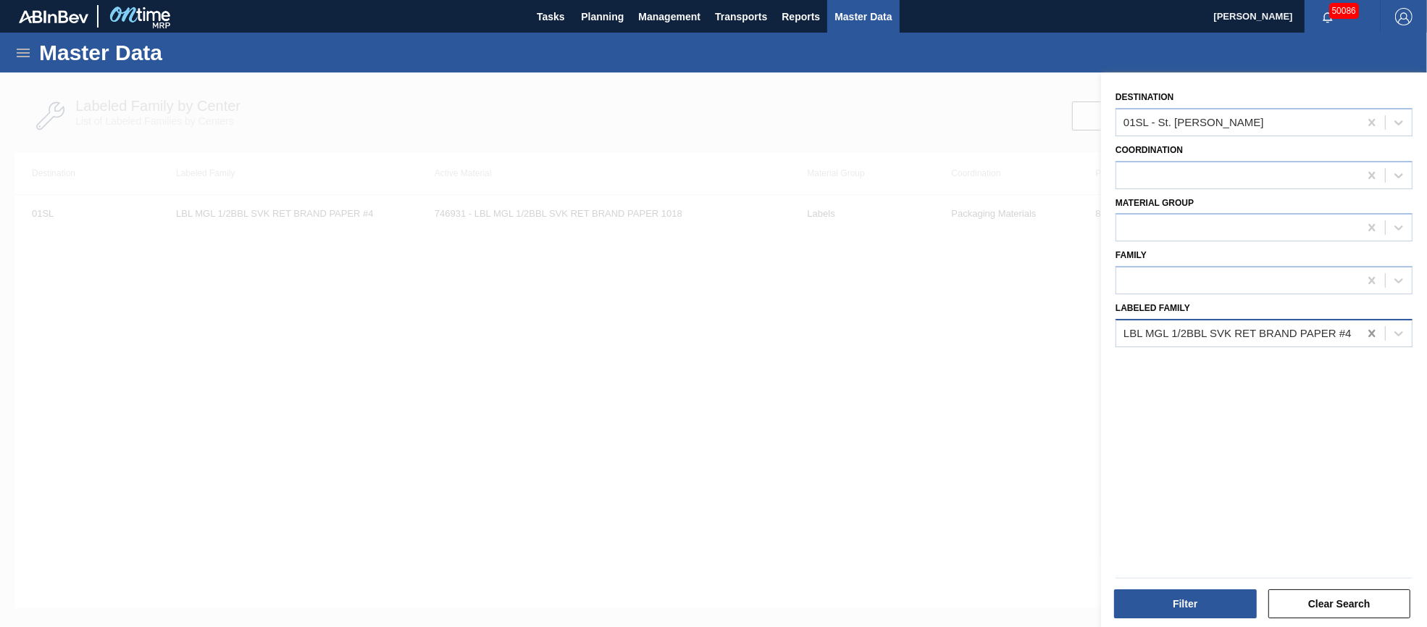
click at [1369, 330] on icon at bounding box center [1371, 333] width 7 height 7
type Family "lbl bhl mvol"
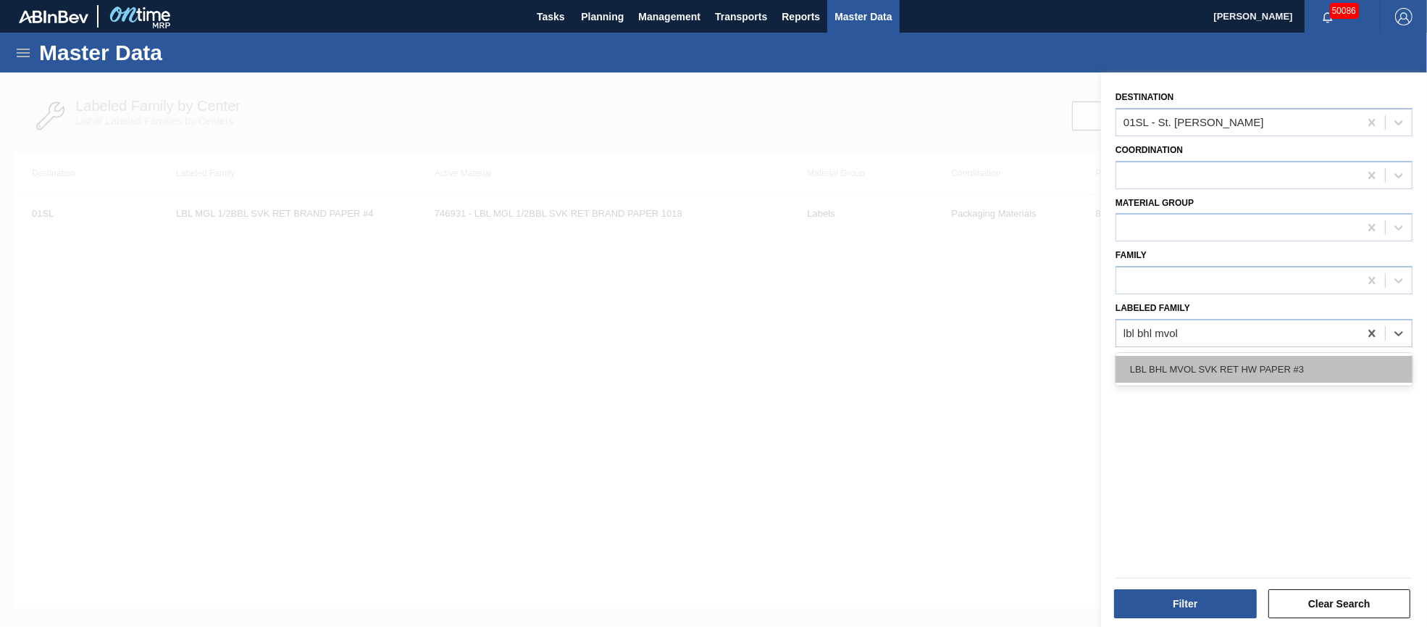
click at [1320, 367] on div "LBL BHL MVOL SVK RET HW PAPER #3" at bounding box center [1264, 369] width 297 height 27
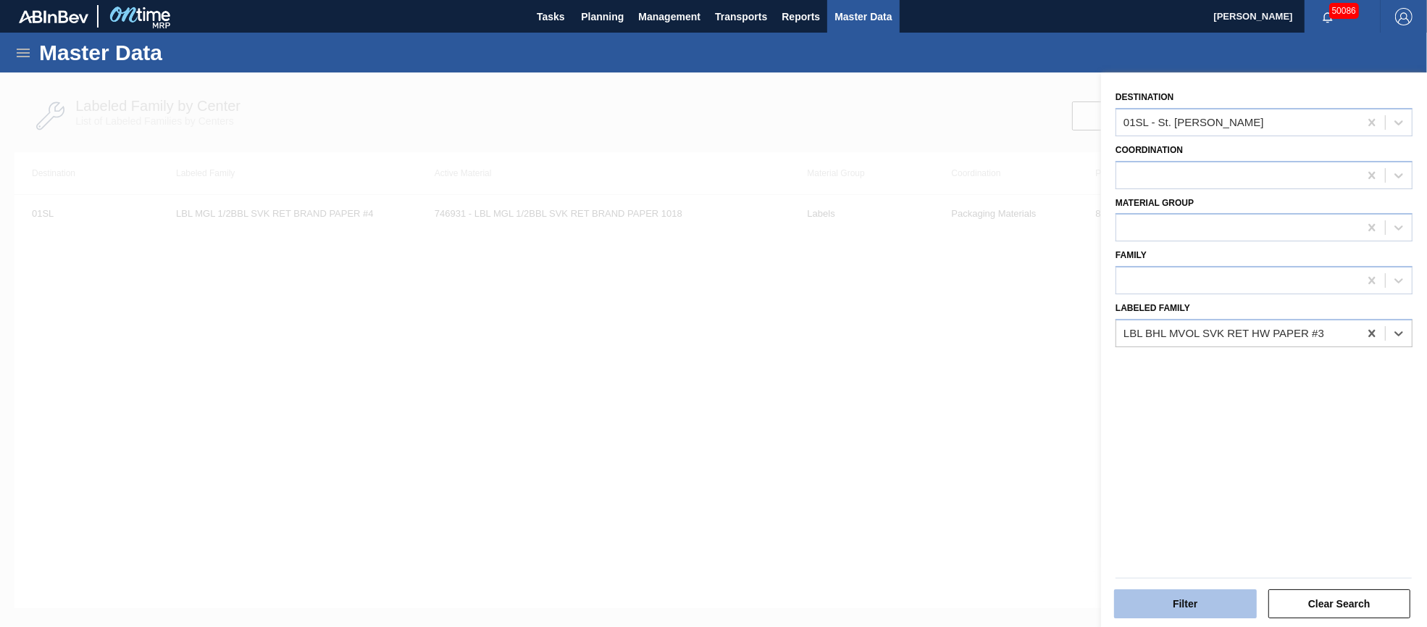
click at [1174, 603] on button "Filter" at bounding box center [1185, 603] width 143 height 29
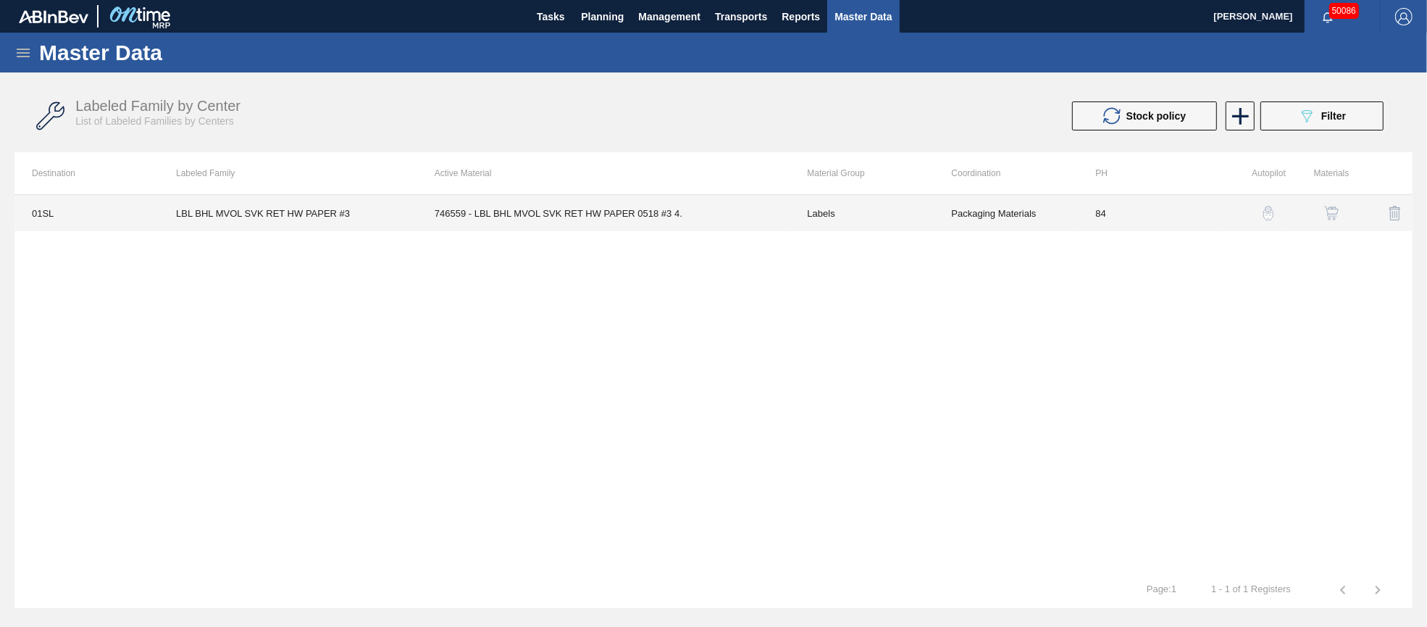
click at [622, 214] on td "746559 - LBL BHL MVOL SVK RET HW PAPER 0518 #3 4." at bounding box center [603, 213] width 373 height 36
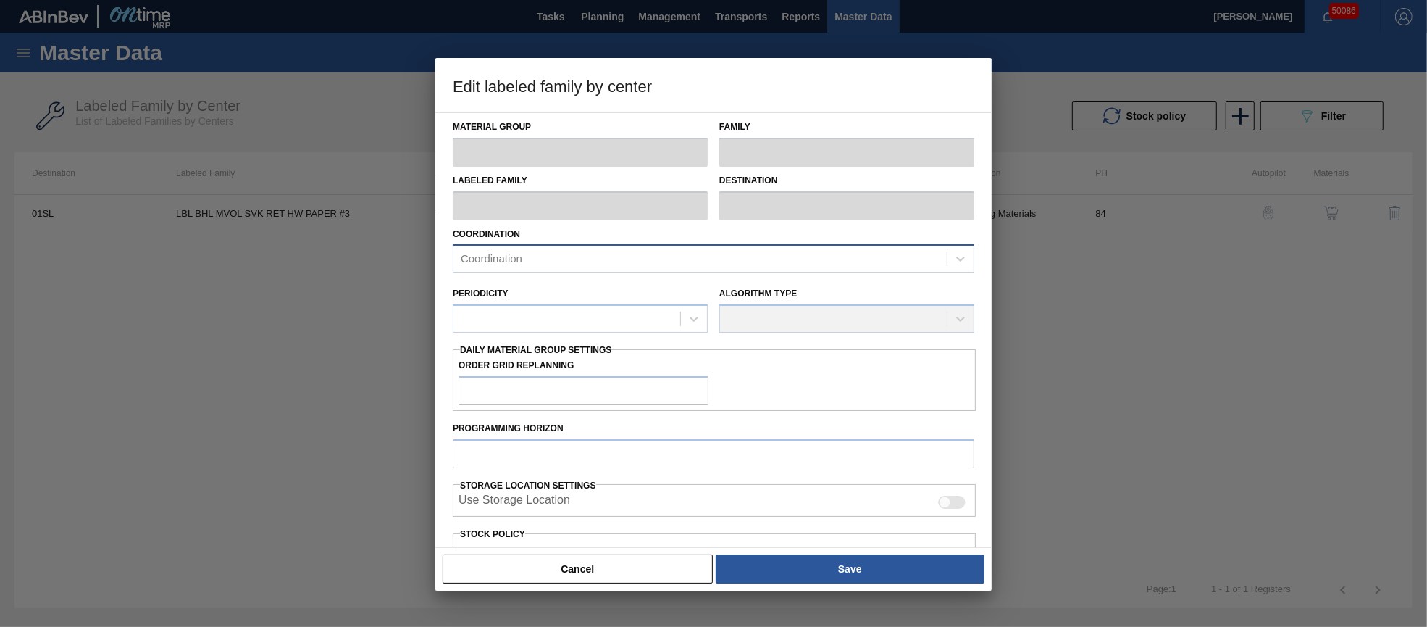
type input "Labels"
type input "Keg Labels"
type input "LBL BHL MVOL SVK RET HW PAPER #3"
type input "01SL - St. [PERSON_NAME]"
type input "84"
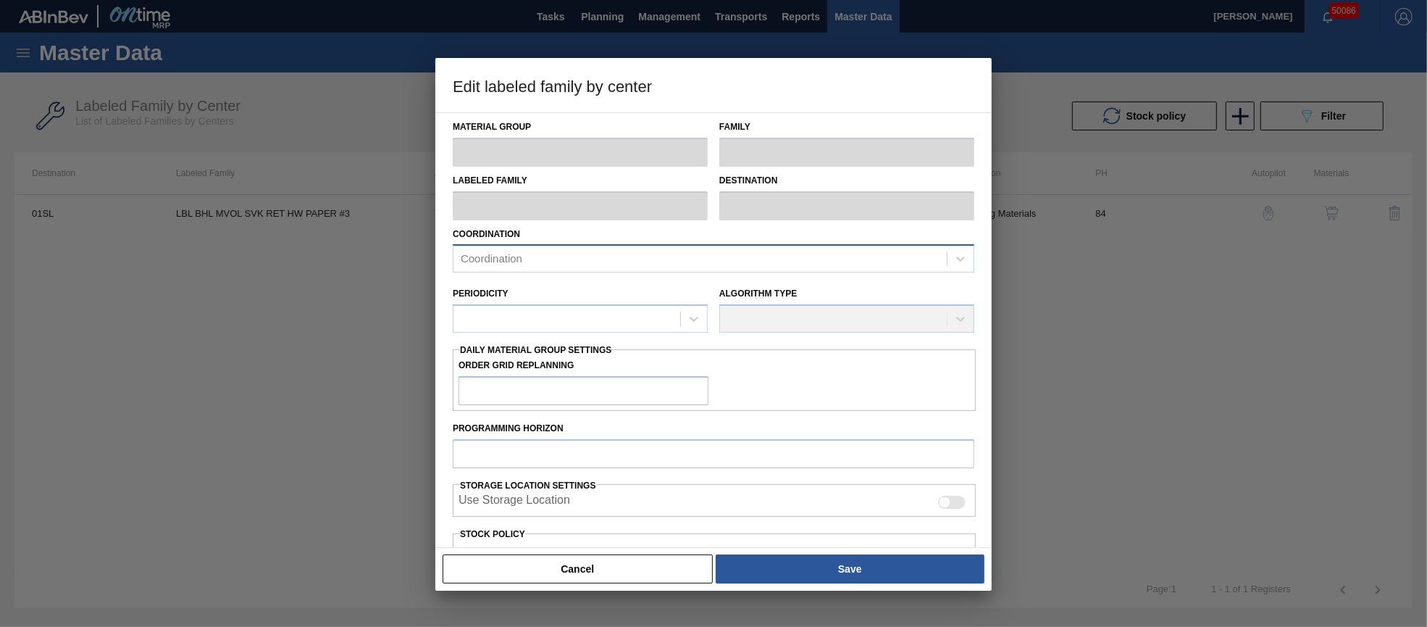
type input "6,000"
type input "40,000"
type input "80"
type input "33,200"
checkbox input "true"
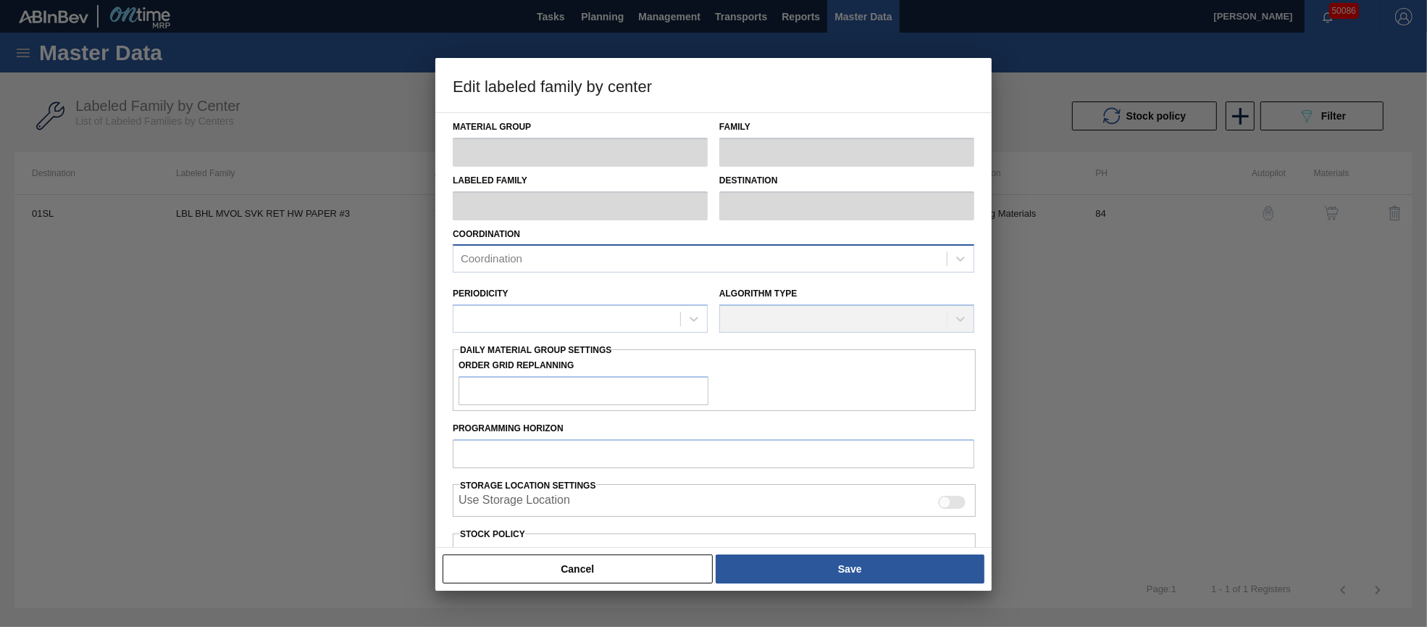
checkbox input "true"
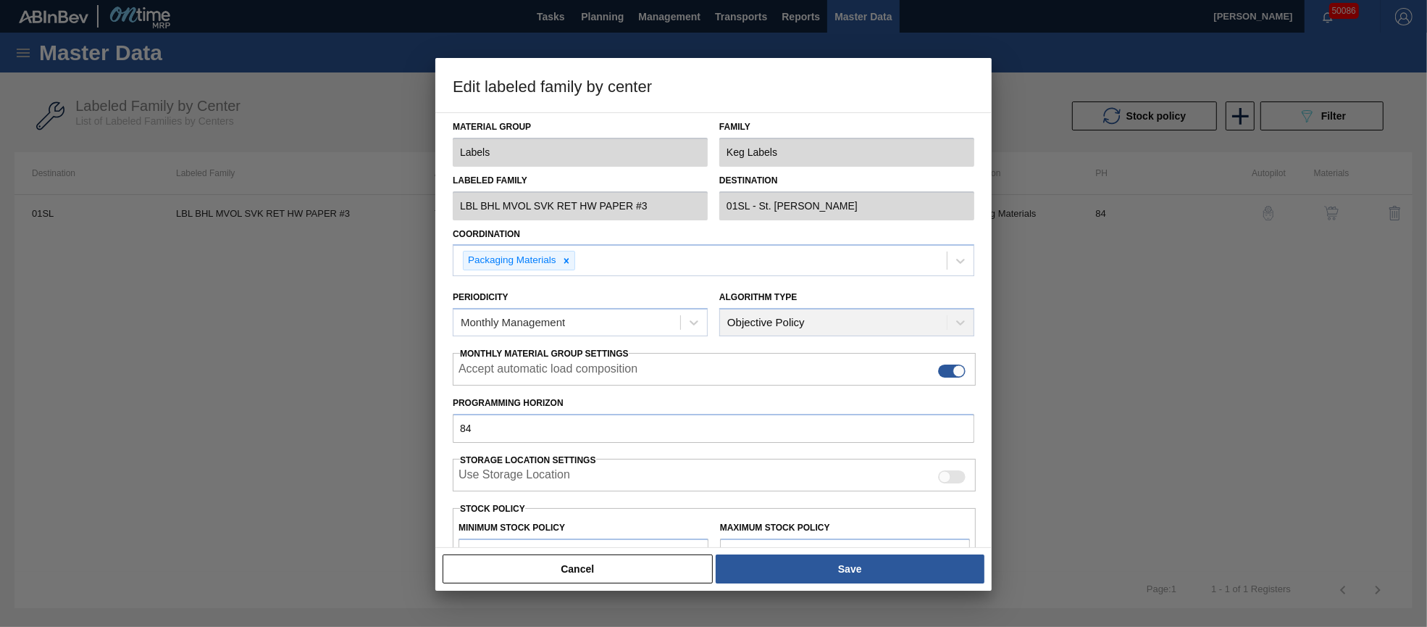
scroll to position [207, 0]
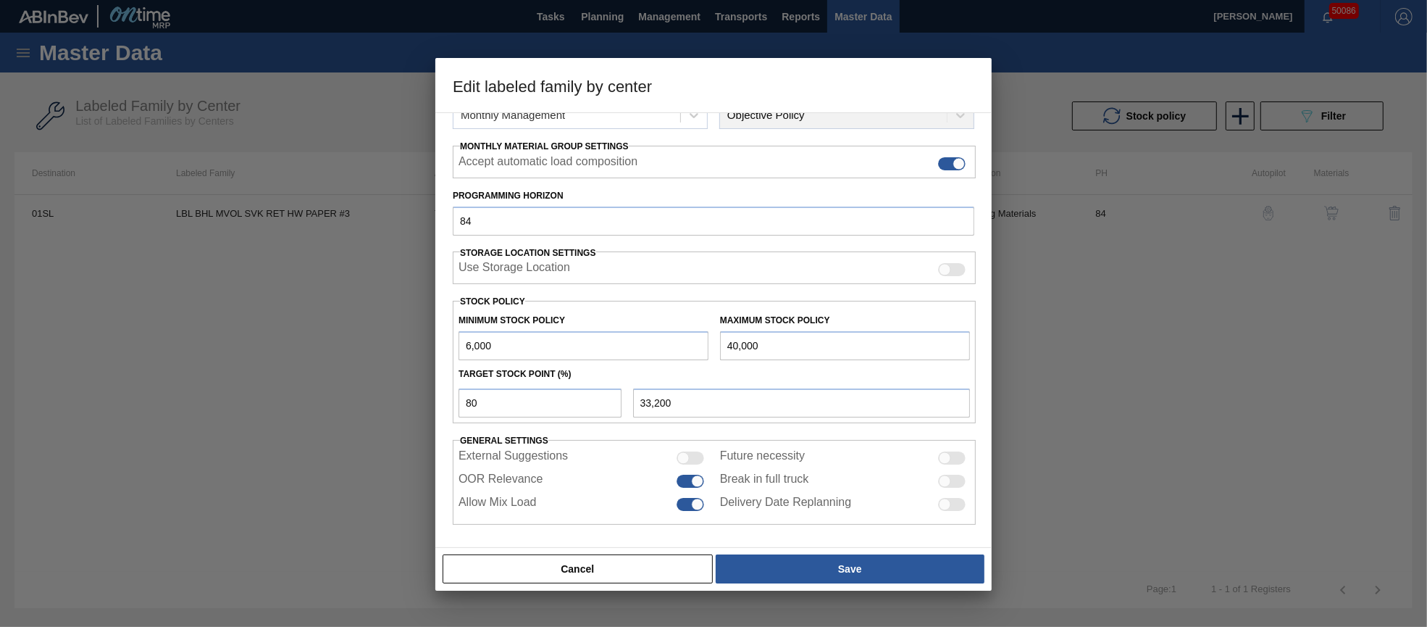
drag, startPoint x: 777, startPoint y: 349, endPoint x: 701, endPoint y: 341, distance: 77.2
click at [701, 341] on div "Minimum Stock Policy 6,000 Maximum Stock Policy 40,000" at bounding box center [714, 333] width 523 height 54
type input "4"
type input "1,203"
type input "46"
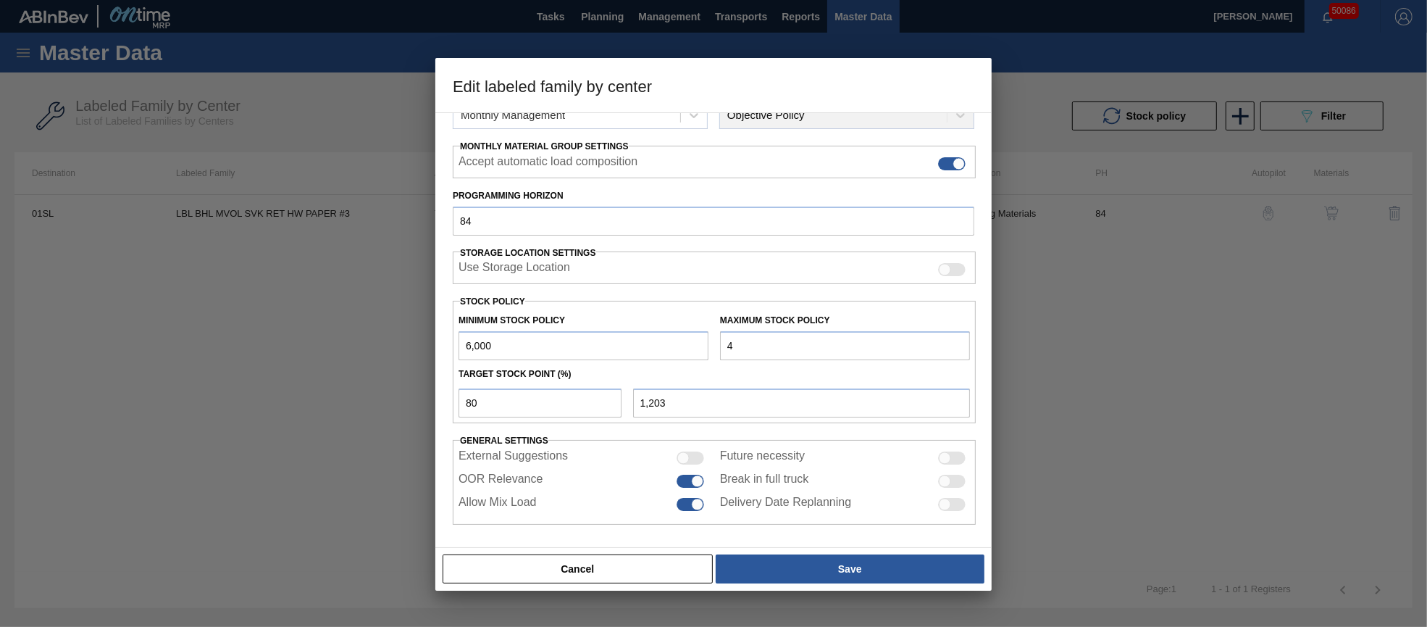
type input "1,237"
type input "467"
type input "1,574"
type input "4,672"
type input "4,938"
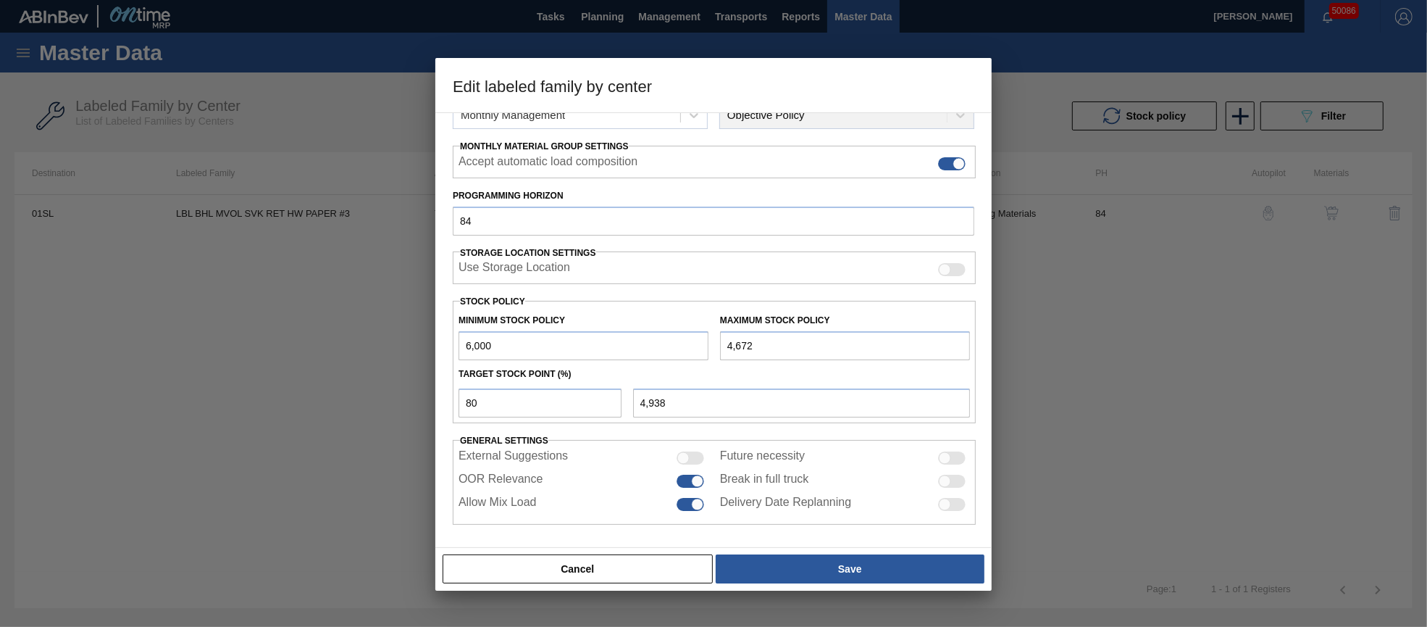
type input "46,725"
type input "38,580"
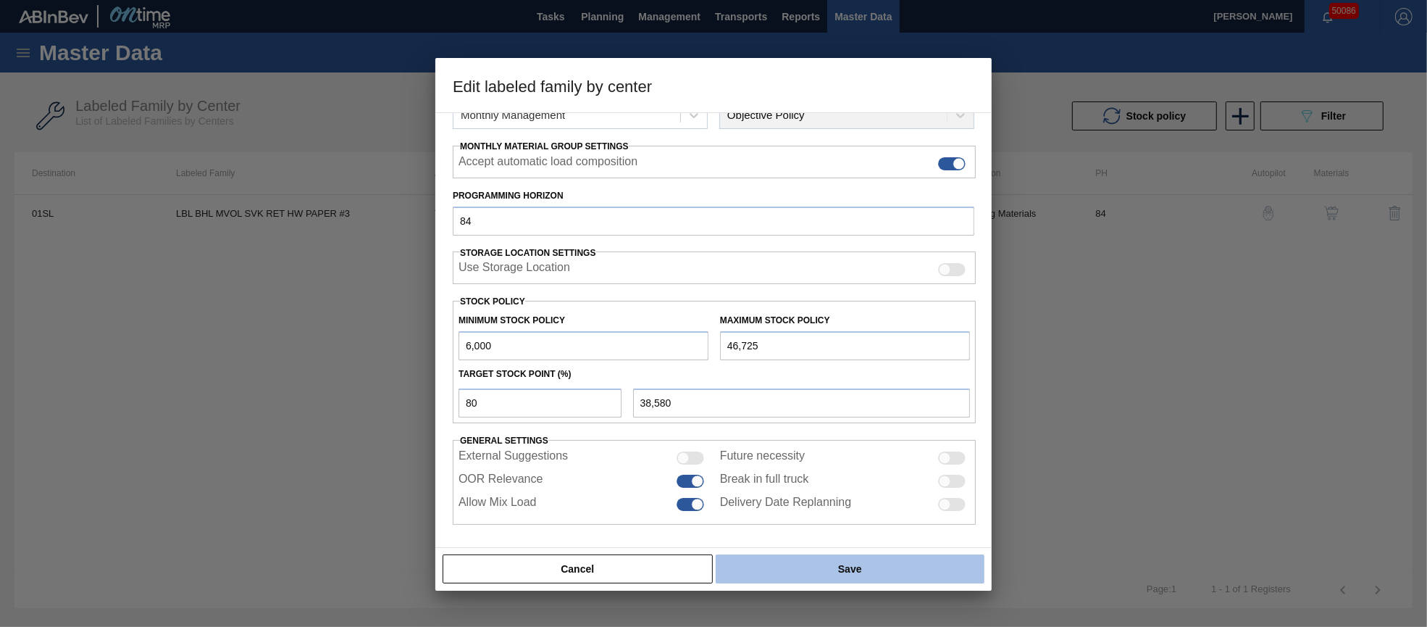
type input "46,725"
click at [822, 567] on button "Save" at bounding box center [850, 568] width 269 height 29
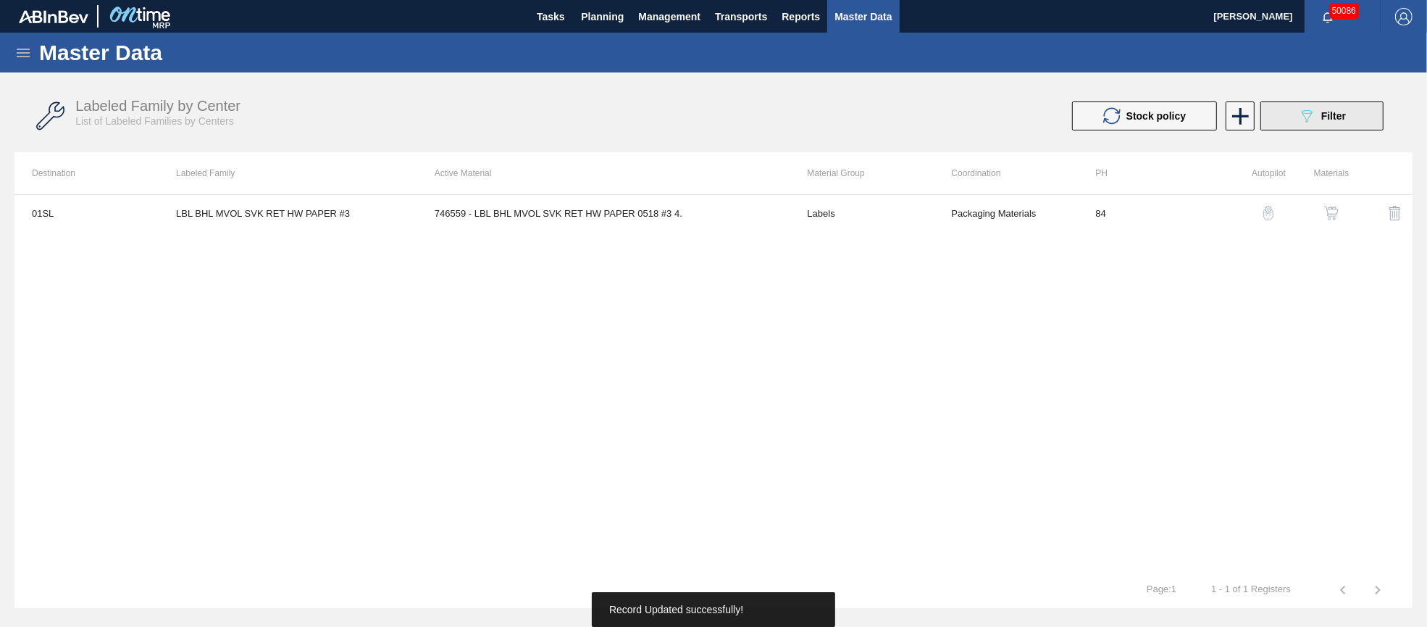
click at [1339, 122] on div "089F7B8B-B2A5-4AFE-B5C0-19BA573D28AC Filter" at bounding box center [1322, 115] width 48 height 17
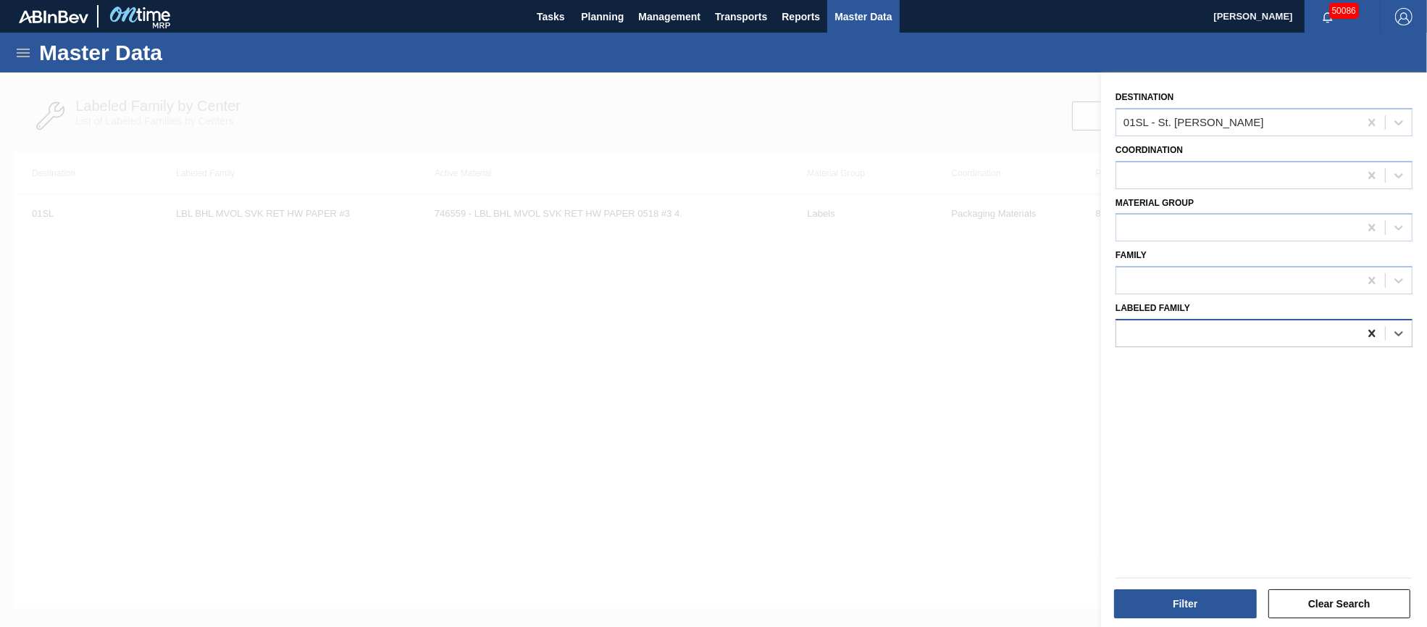
click at [1368, 330] on icon at bounding box center [1372, 333] width 14 height 14
type Family "lbl bdl multivol svk"
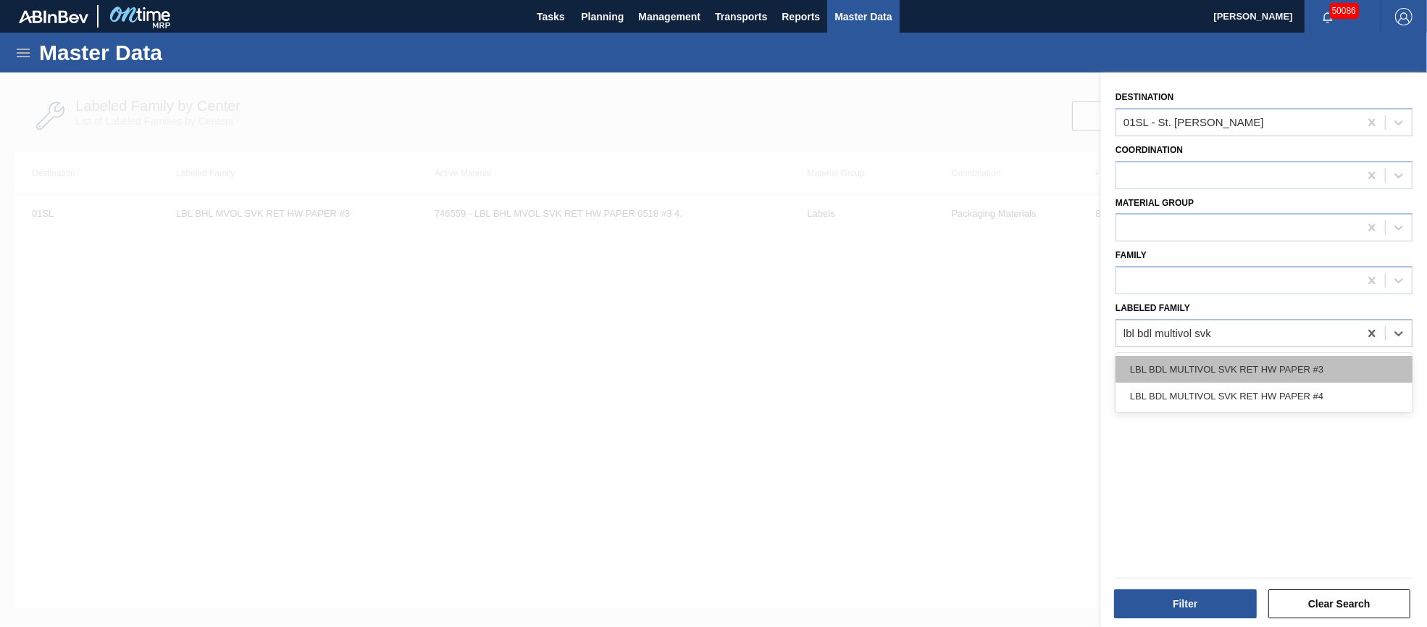
click at [1337, 361] on div "LBL BDL MULTIVOL SVK RET HW PAPER #3" at bounding box center [1264, 369] width 297 height 27
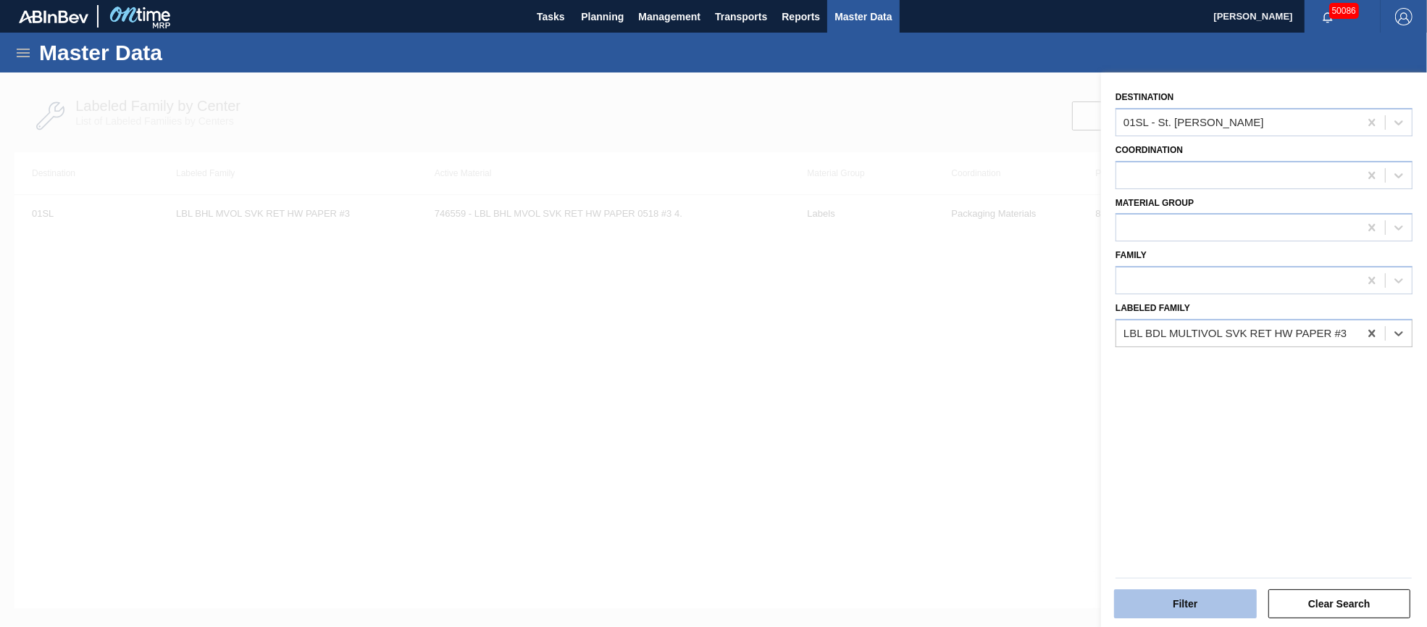
click at [1212, 603] on button "Filter" at bounding box center [1185, 603] width 143 height 29
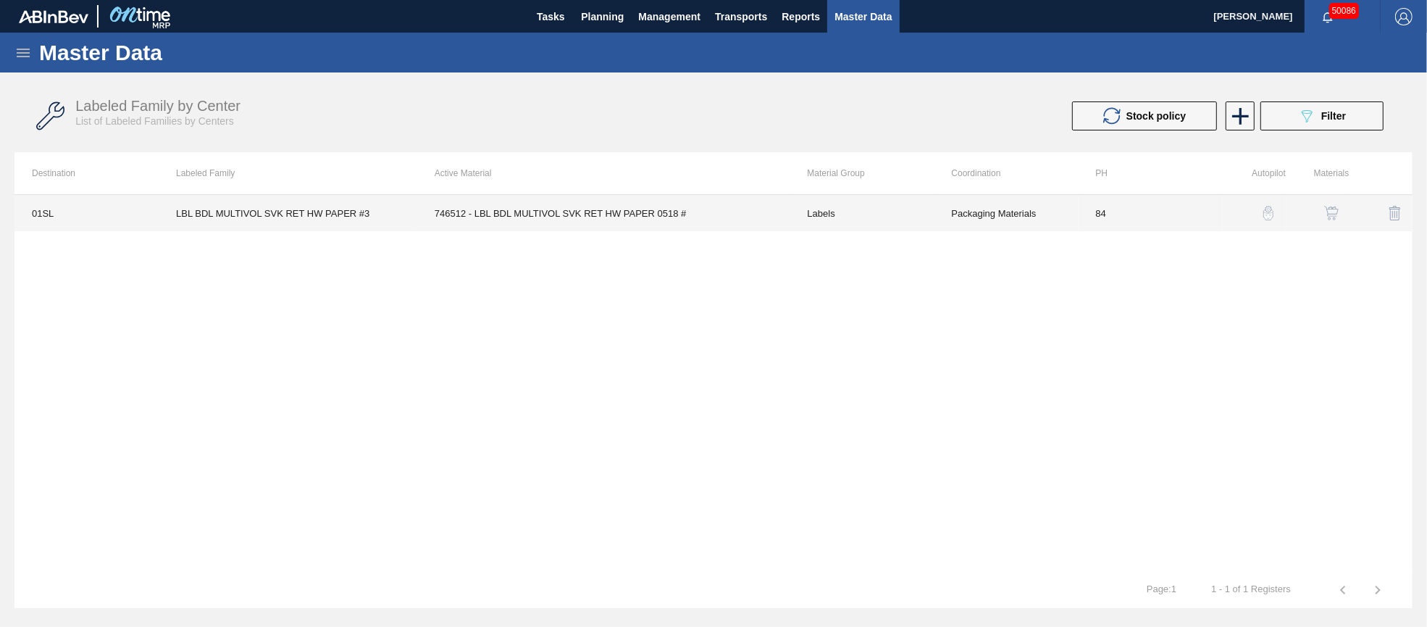
click at [645, 213] on td "746512 - LBL BDL MULTIVOL SVK RET HW PAPER 0518 #" at bounding box center [603, 213] width 373 height 36
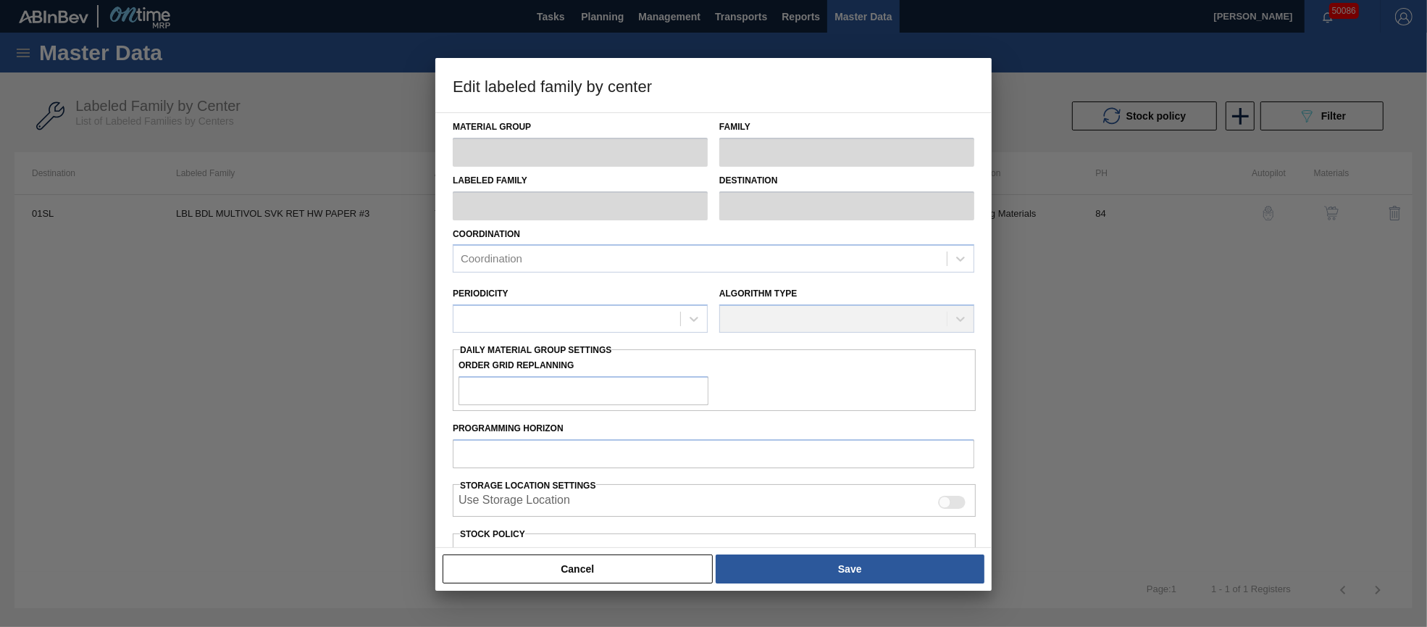
type input "Labels"
type input "Keg Labels"
type input "LBL BDL MULTIVOL SVK RET HW PAPER #3"
type input "01SL - St. [PERSON_NAME]"
type input "84"
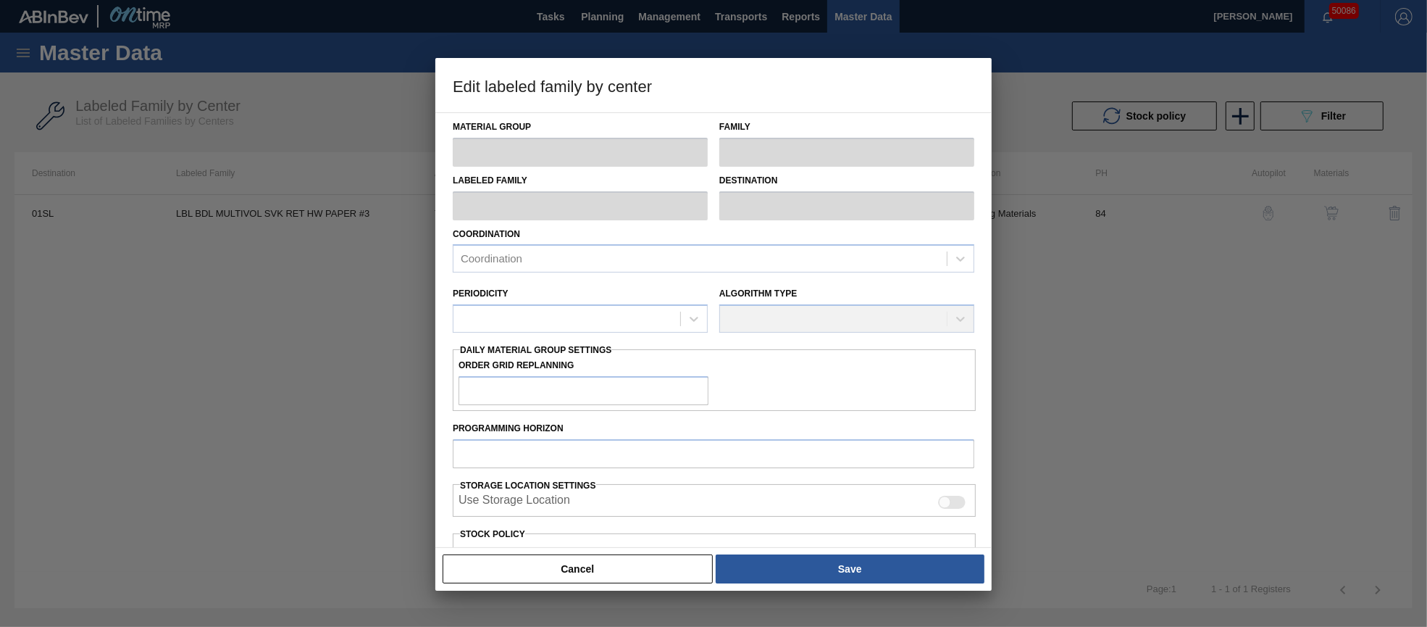
type input "6,000"
type input "36,000"
type input "50"
type input "21,000"
checkbox input "true"
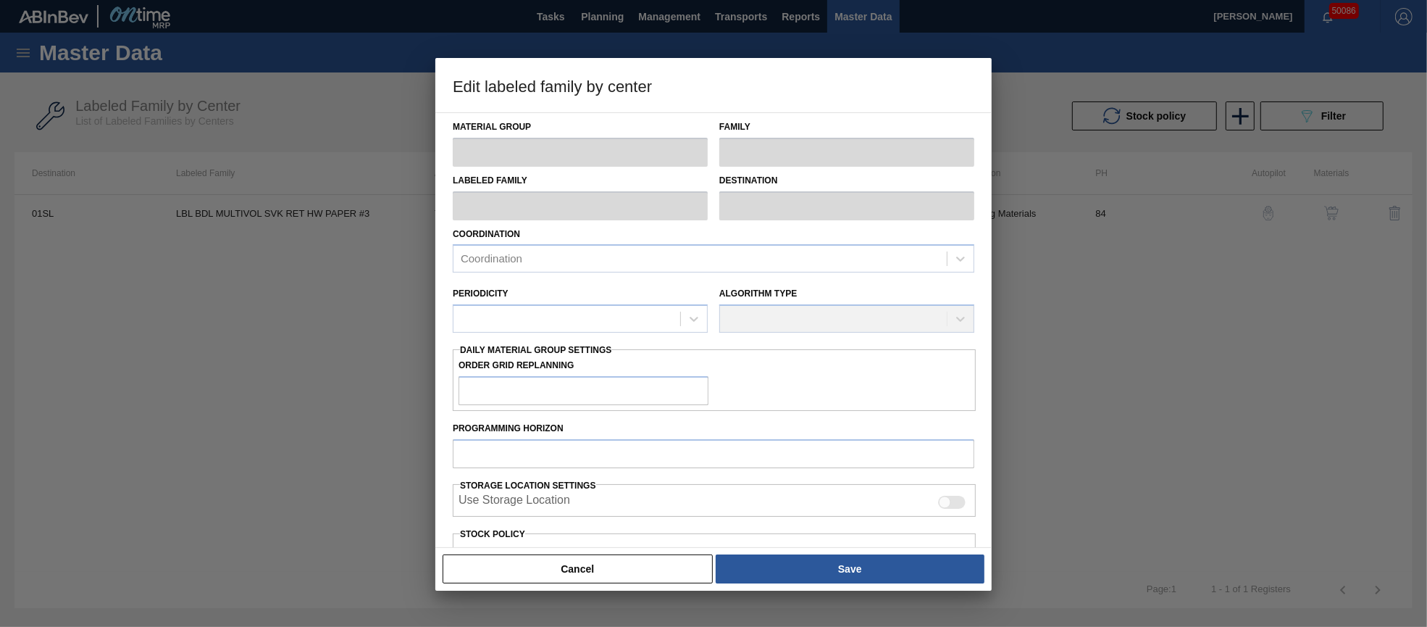
checkbox input "true"
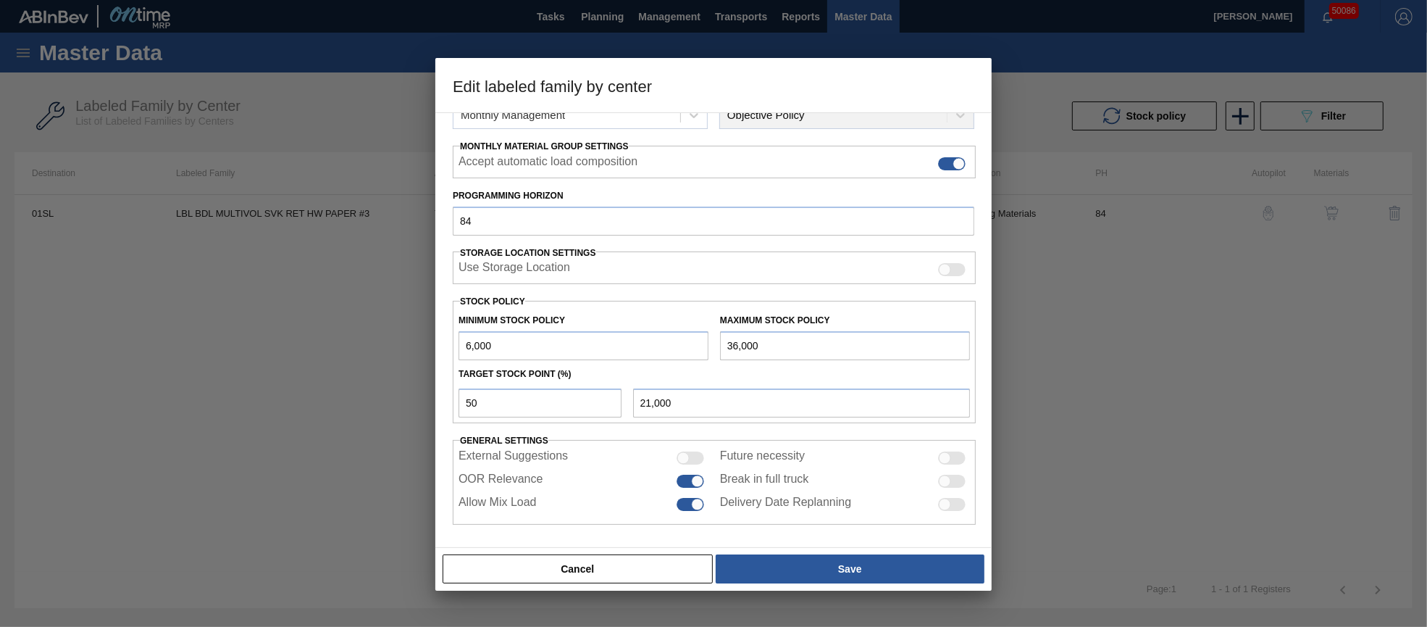
drag, startPoint x: 778, startPoint y: 347, endPoint x: 685, endPoint y: 339, distance: 93.8
click at [686, 338] on div "Minimum Stock Policy 6,000 Maximum Stock Policy 36,000" at bounding box center [714, 333] width 523 height 54
type input "3"
type input "3,002"
type input "36"
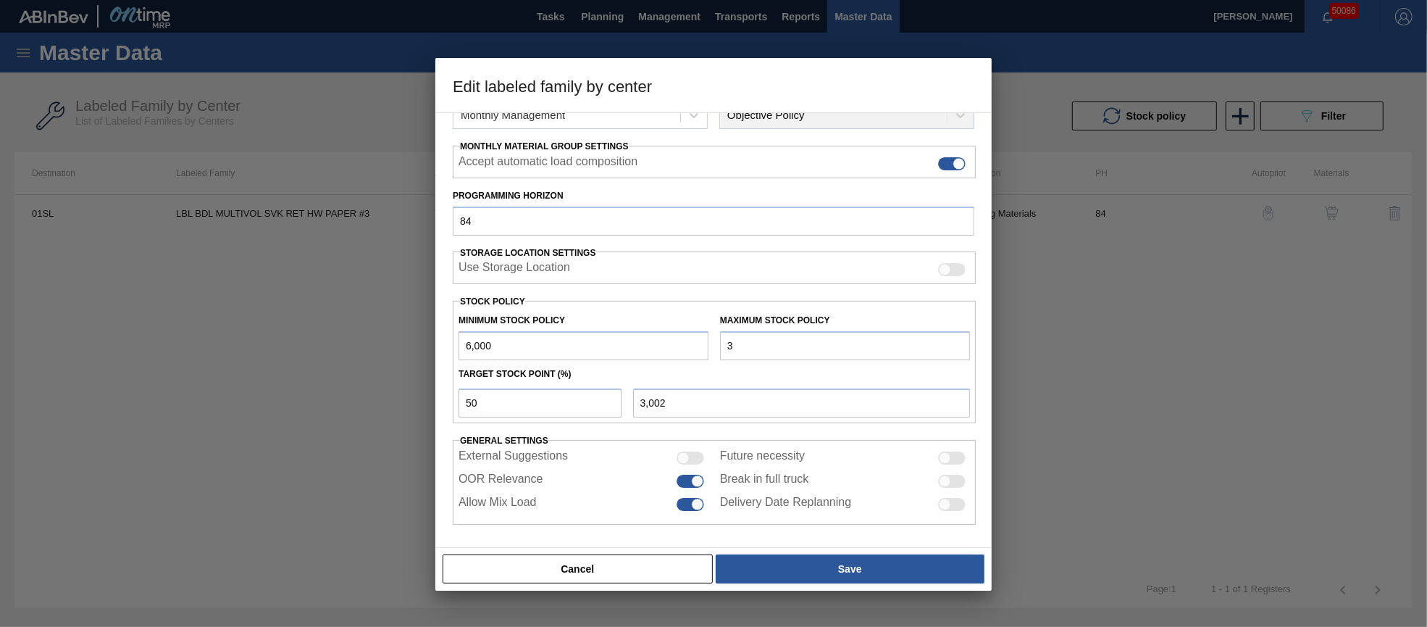
type input "3,018"
type input "365"
type input "3,183"
type input "3,654"
type input "4,827"
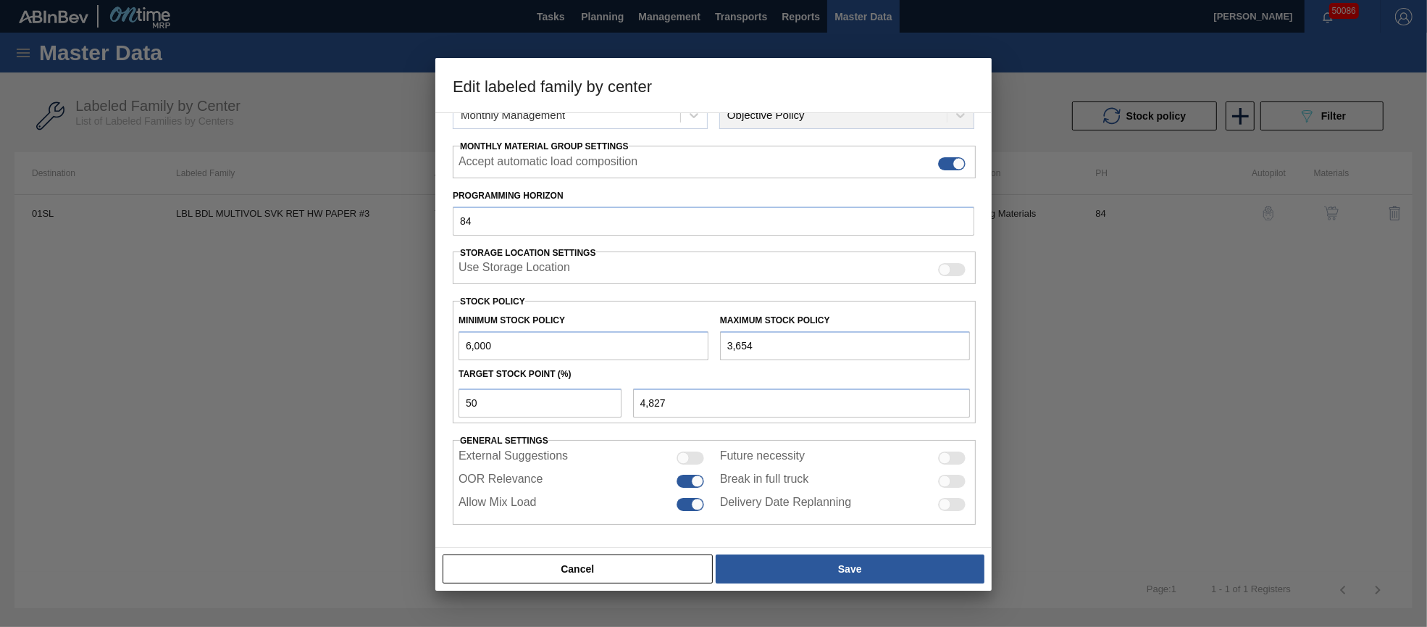
type input "36,549"
type input "21,275"
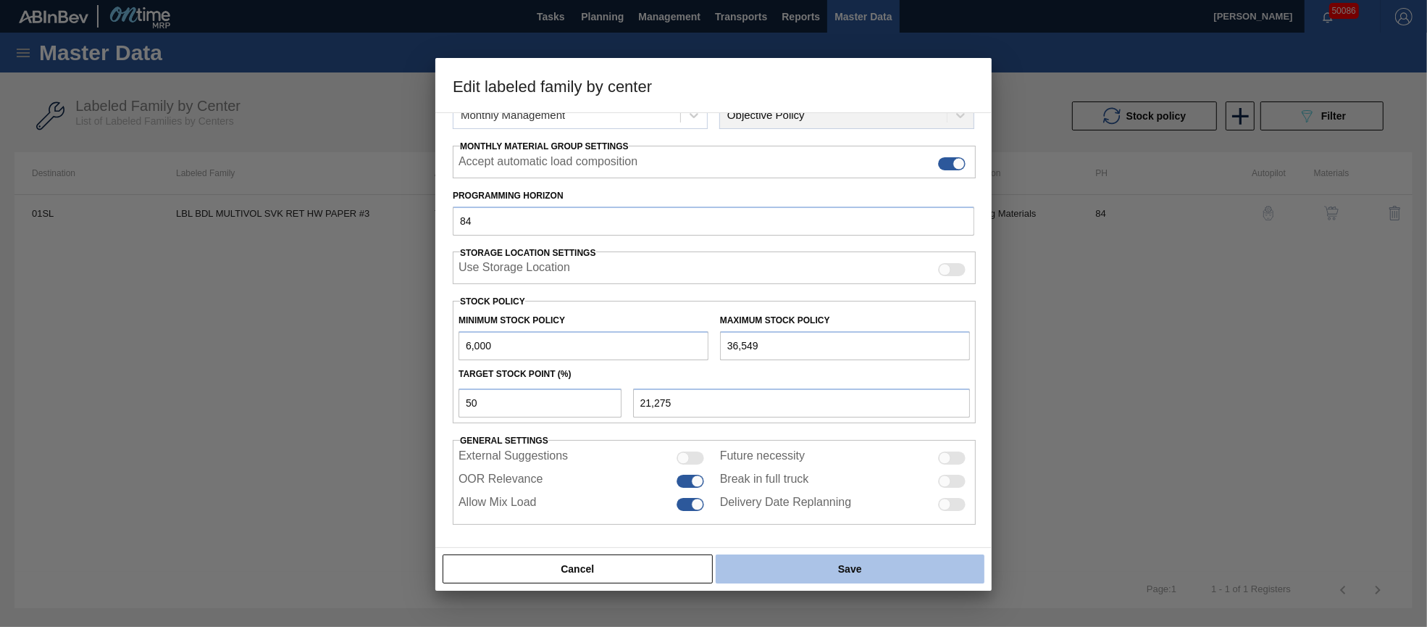
type input "36,549"
click at [895, 565] on button "Save" at bounding box center [850, 568] width 269 height 29
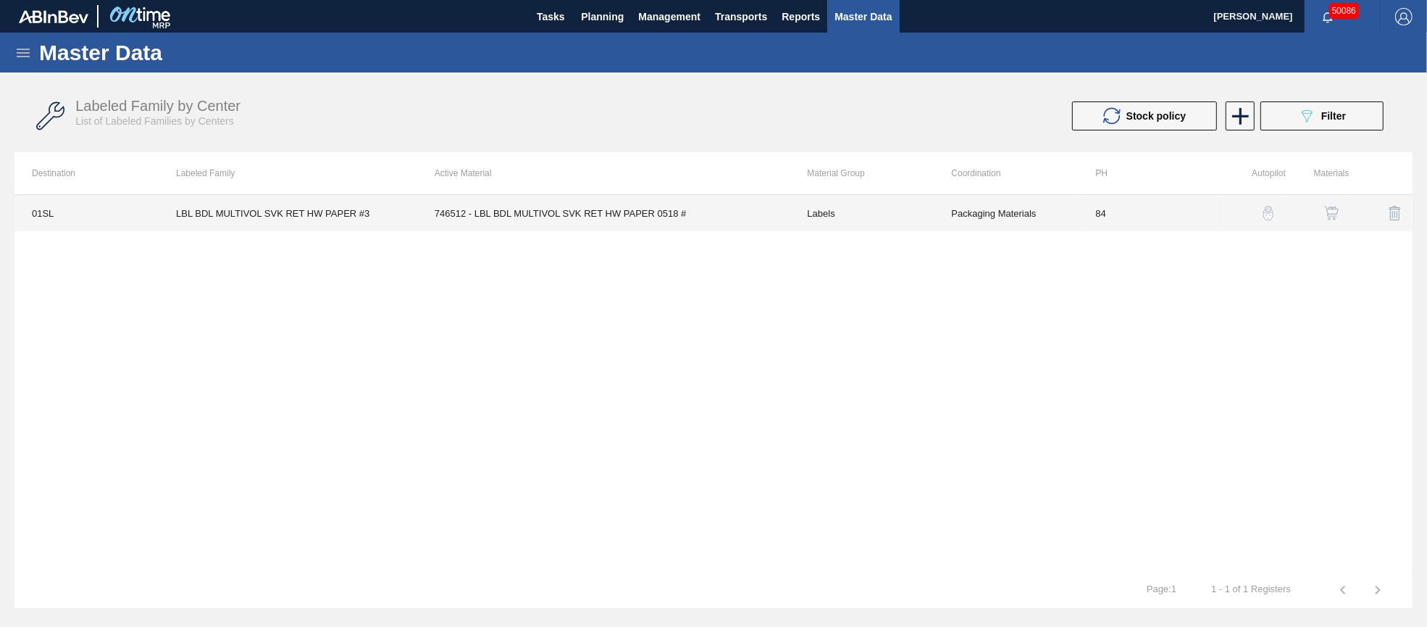
click at [658, 212] on td "746512 - LBL BDL MULTIVOL SVK RET HW PAPER 0518 #" at bounding box center [603, 213] width 373 height 36
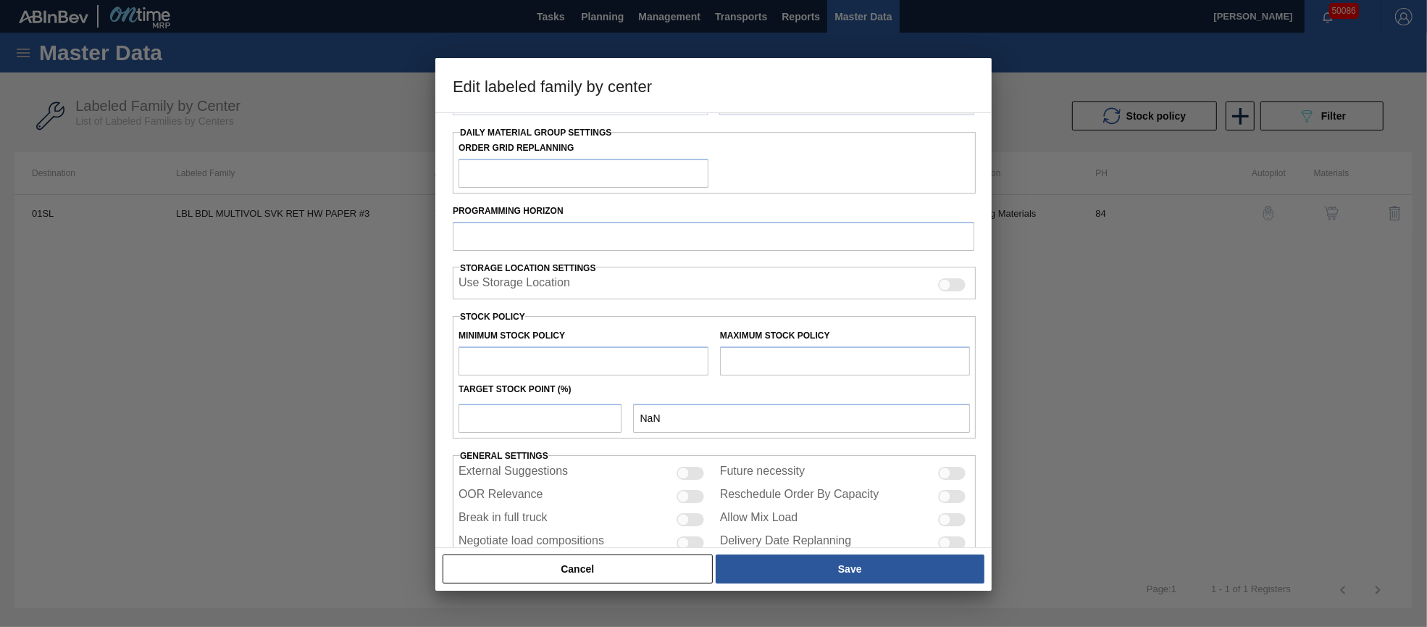
type input "Labels"
type input "Keg Labels"
type input "LBL BDL MULTIVOL SVK RET HW PAPER #3"
type input "01SL - St. [PERSON_NAME]"
type input "84"
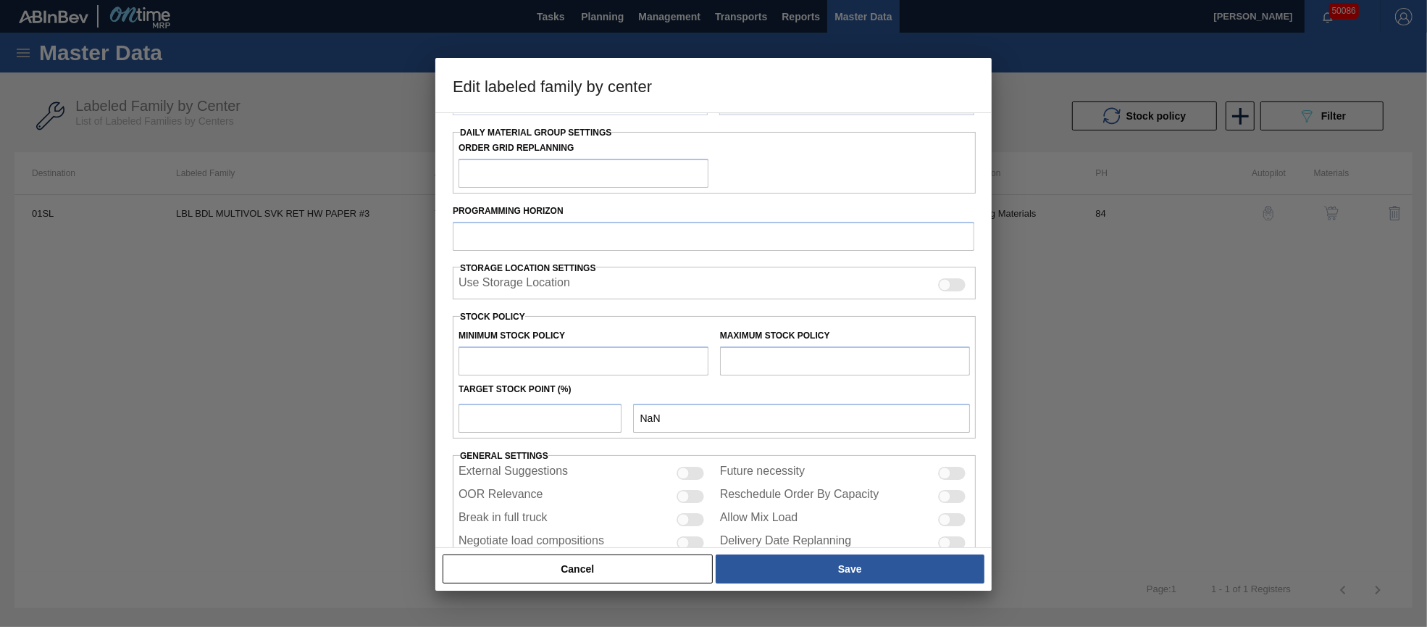
type input "6,000"
type input "36,549"
type input "50"
type input "21,275"
checkbox input "true"
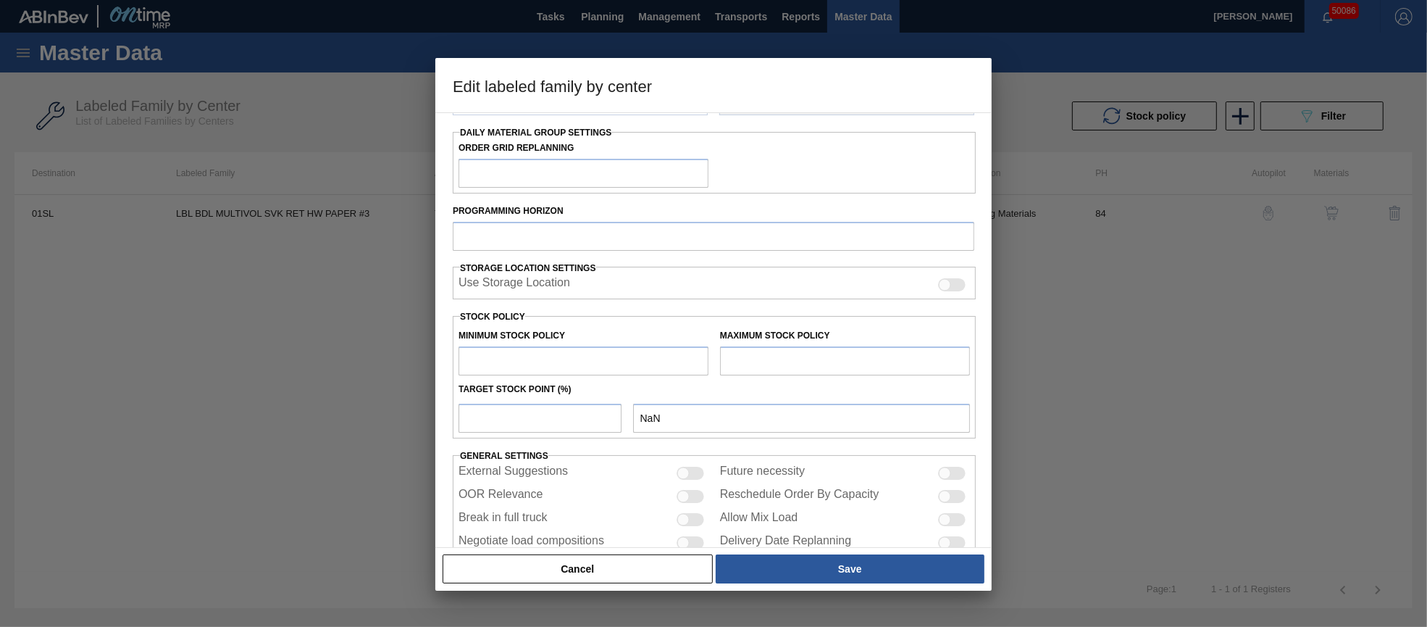
checkbox input "true"
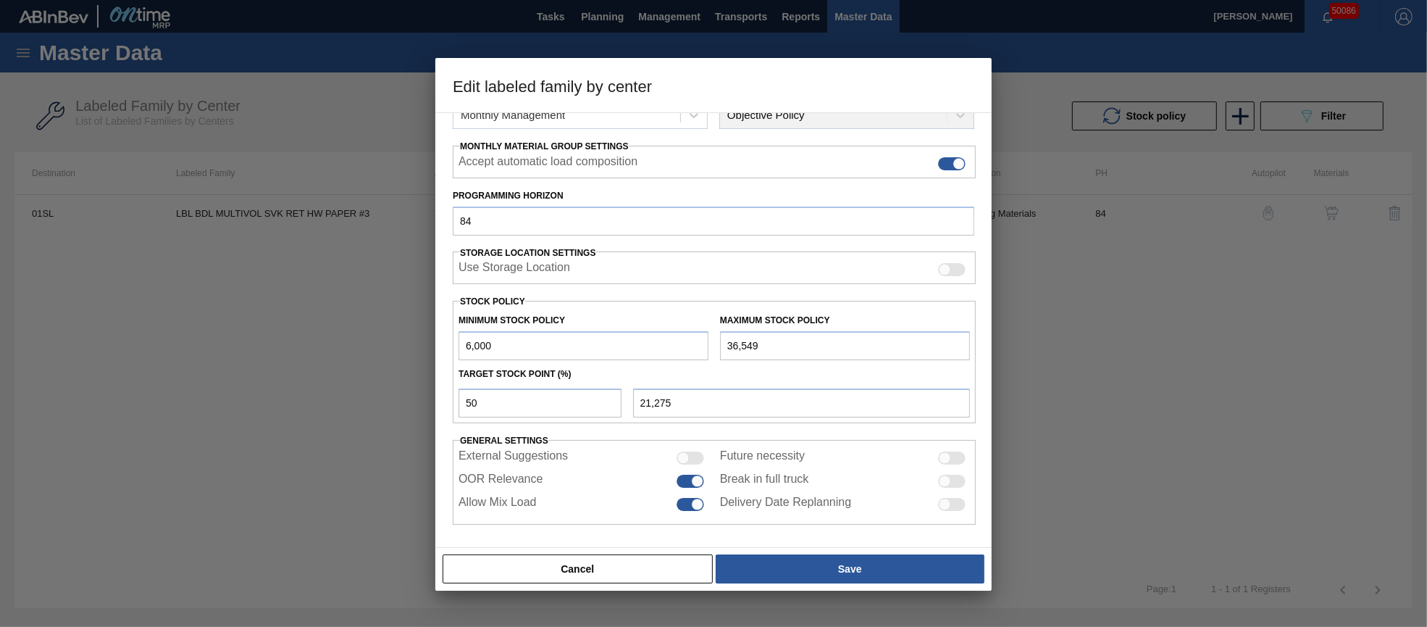
drag, startPoint x: 729, startPoint y: 343, endPoint x: 715, endPoint y: 343, distance: 14.5
click at [716, 343] on div "Maximum Stock Policy 36,549" at bounding box center [845, 335] width 262 height 50
type input "4"
type input "3,002"
type input "41"
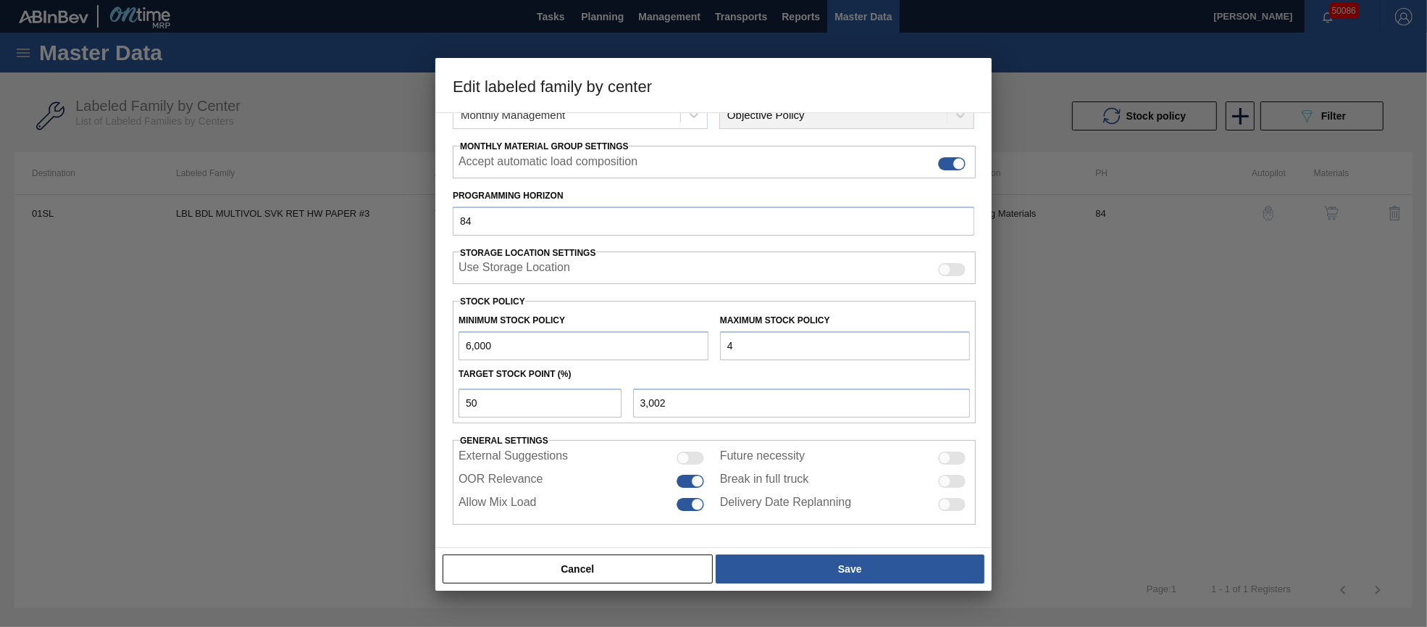
type input "3,021"
type input "415"
type input "3,208"
type input "4,152"
type input "5,076"
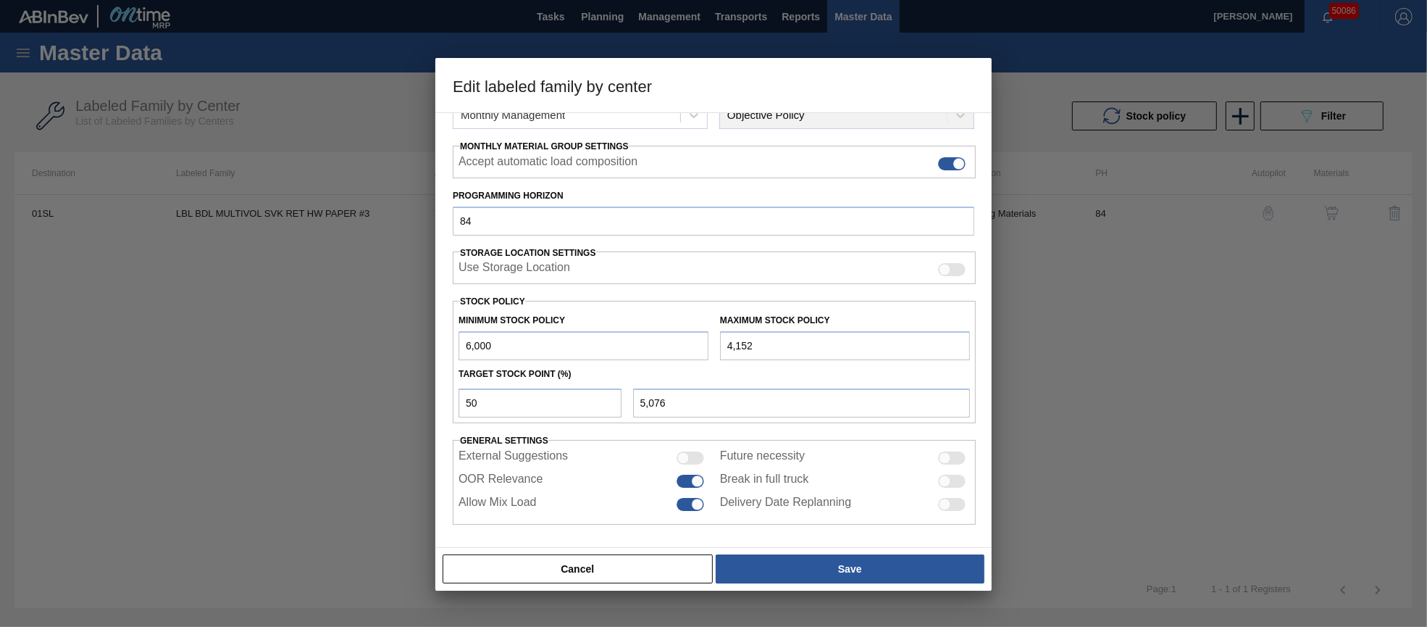
type input "415"
type input "3,208"
type input "4,153"
type input "5,077"
type input "41,532"
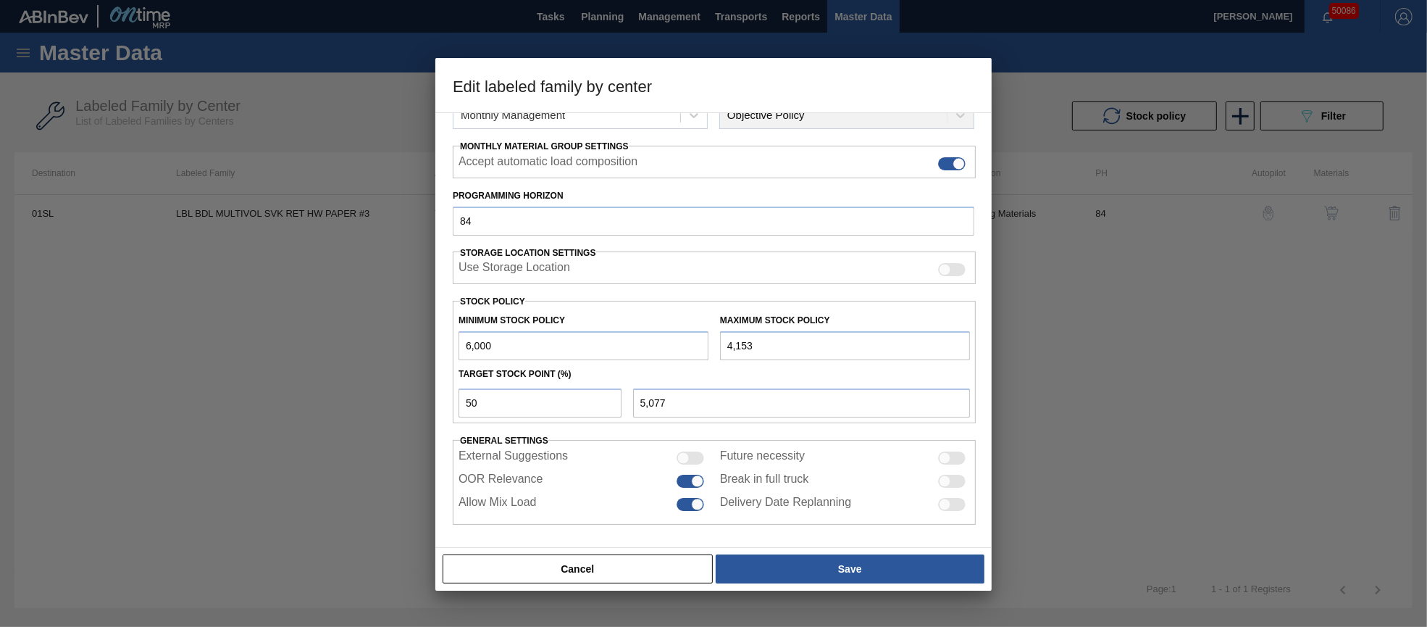
type input "23,766"
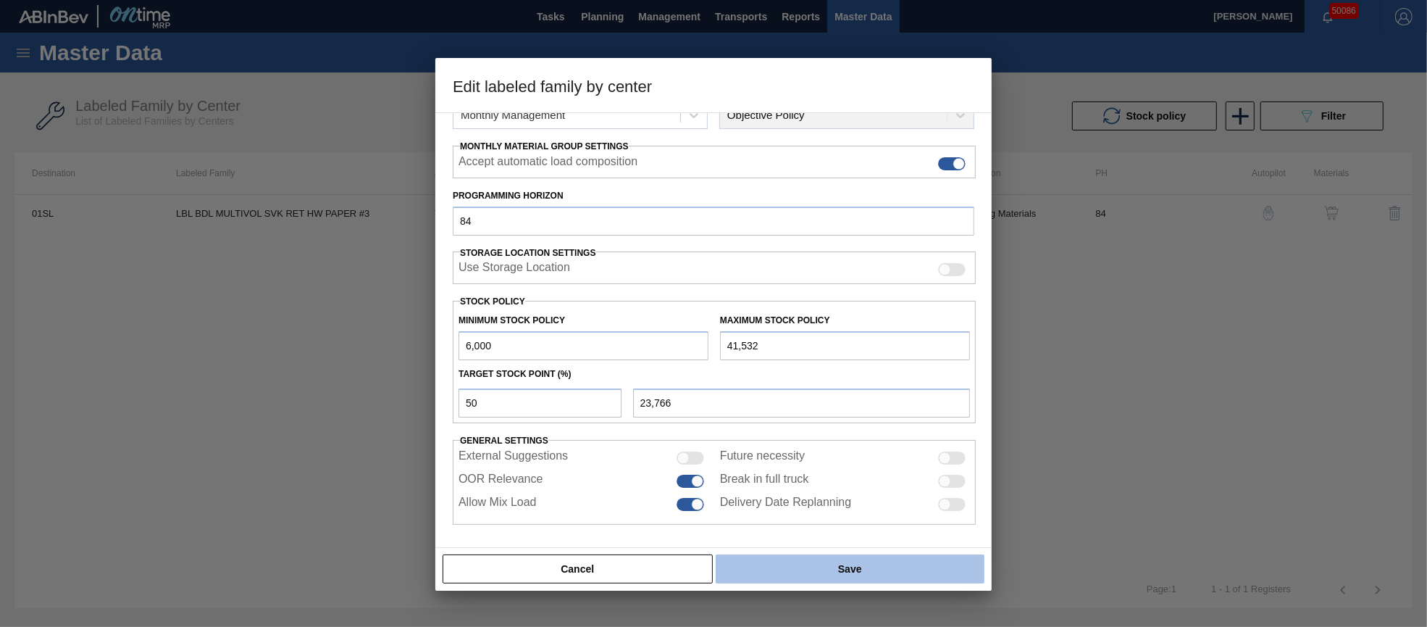
type input "41,532"
click at [829, 567] on button "Save" at bounding box center [850, 568] width 269 height 29
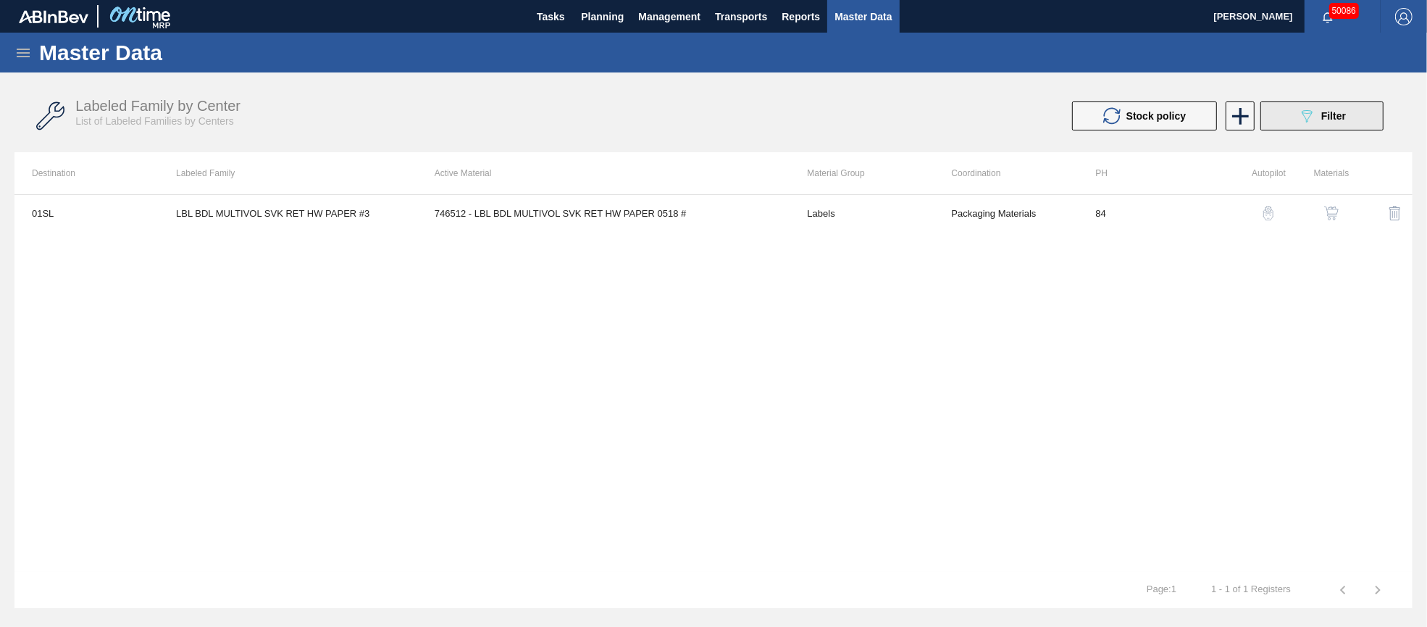
click at [1319, 117] on div "089F7B8B-B2A5-4AFE-B5C0-19BA573D28AC Filter" at bounding box center [1322, 115] width 48 height 17
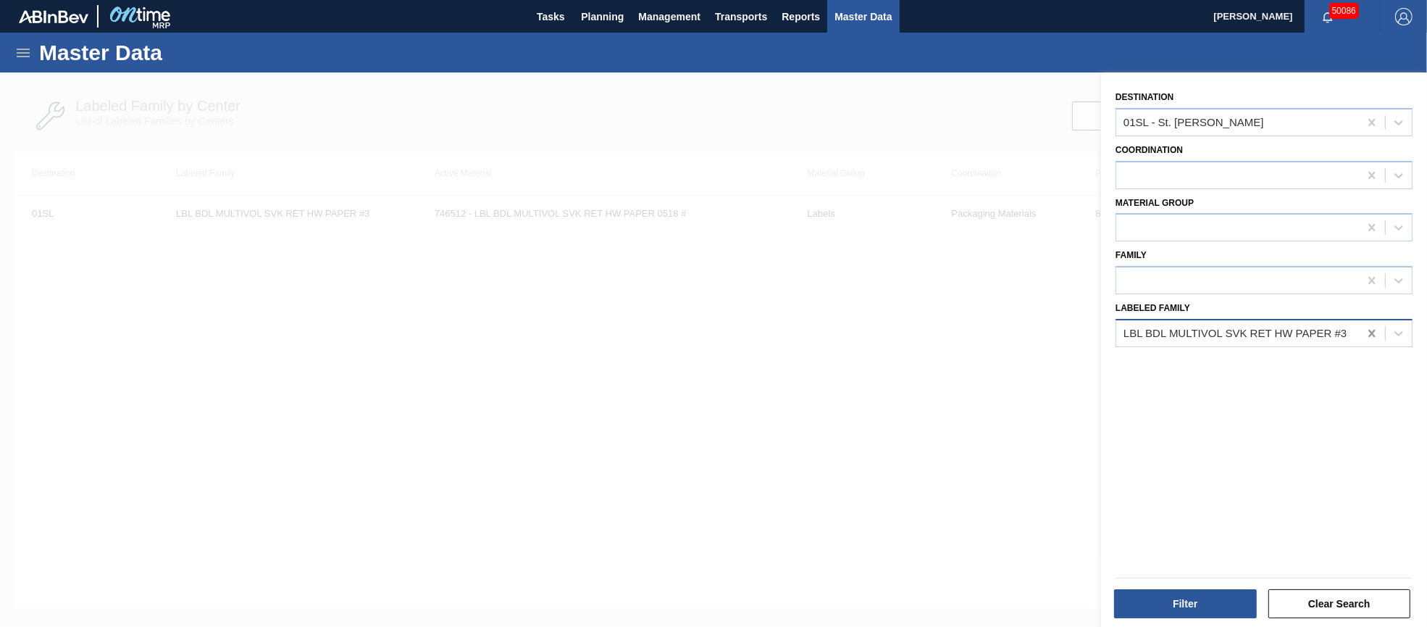
click at [1366, 328] on icon at bounding box center [1372, 333] width 14 height 14
paste Family "LBL BHL MVOL SVK RET HW PAPER #3"
type Family "LBL BHL MVOL SVK RET HW PAPER #3"
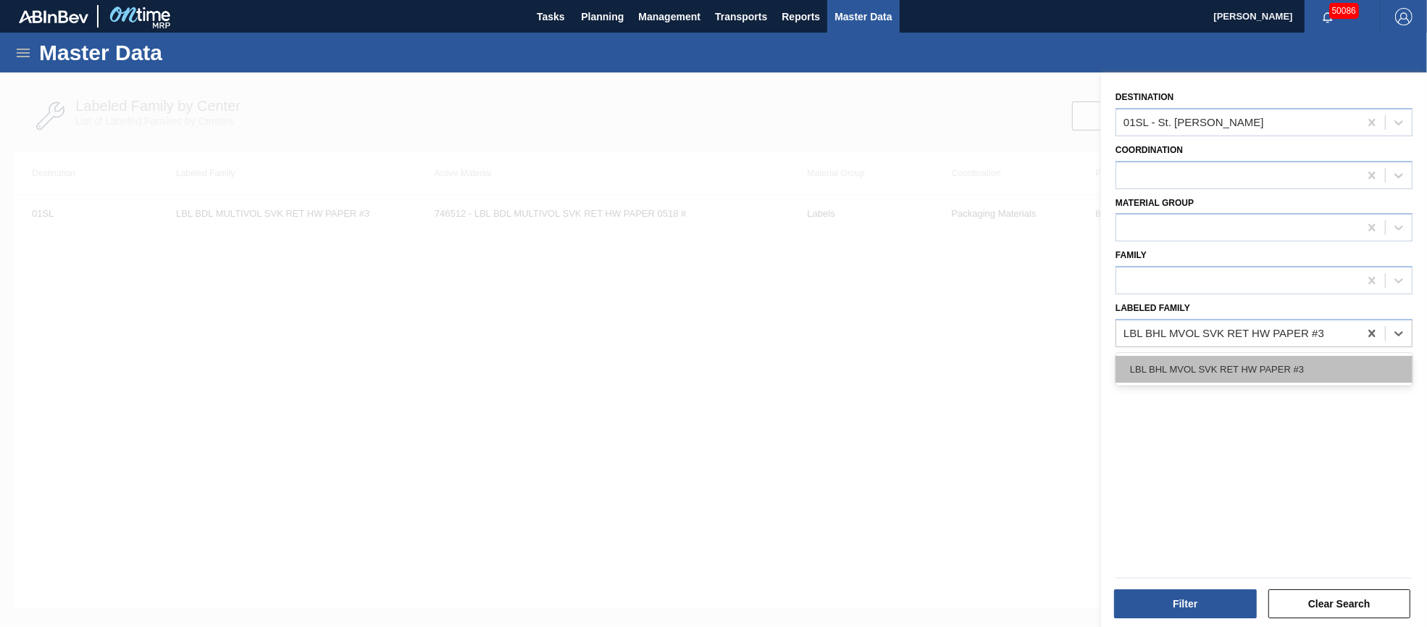
click at [1234, 361] on div "LBL BHL MVOL SVK RET HW PAPER #3" at bounding box center [1264, 369] width 297 height 27
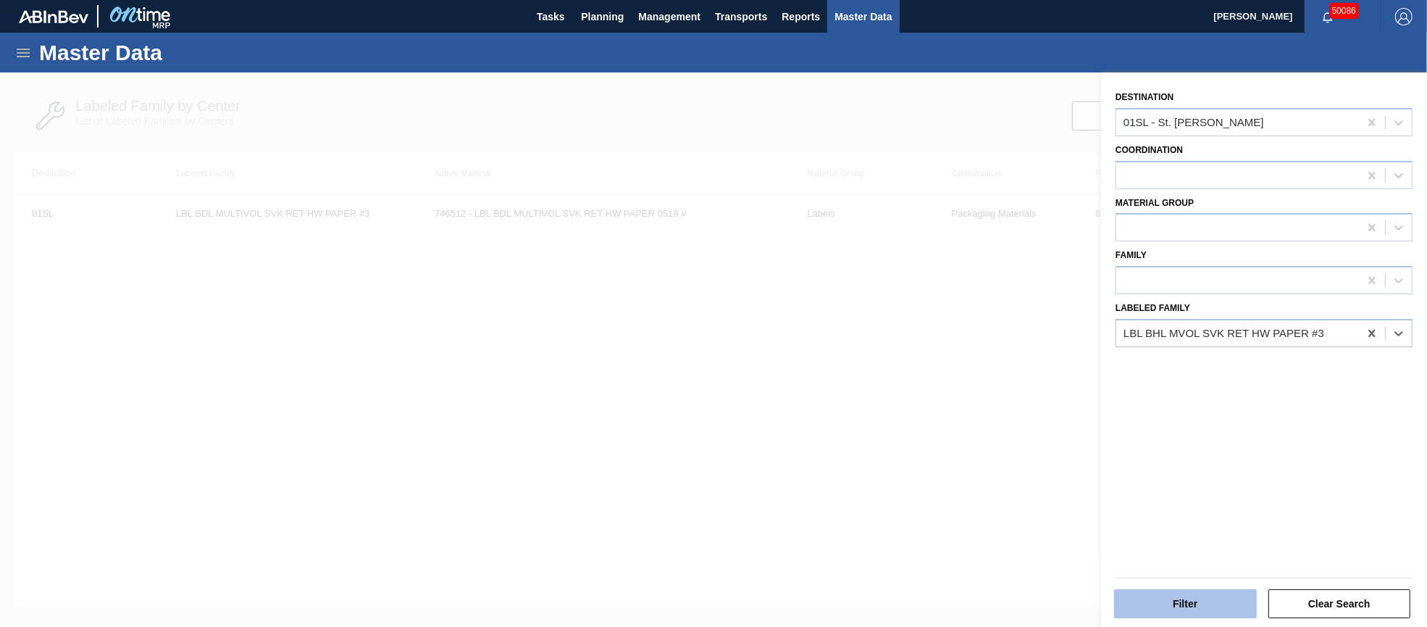
click at [1182, 598] on button "Filter" at bounding box center [1185, 603] width 143 height 29
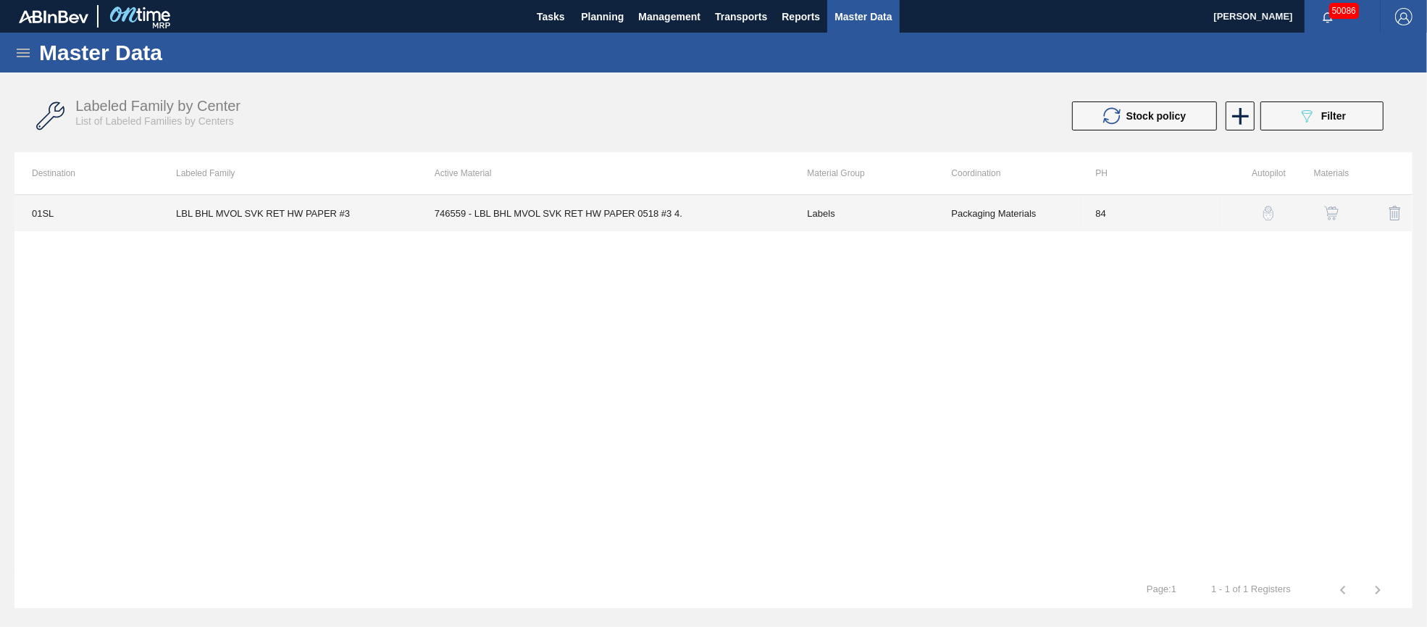
click at [644, 217] on td "746559 - LBL BHL MVOL SVK RET HW PAPER 0518 #3 4." at bounding box center [603, 213] width 373 height 36
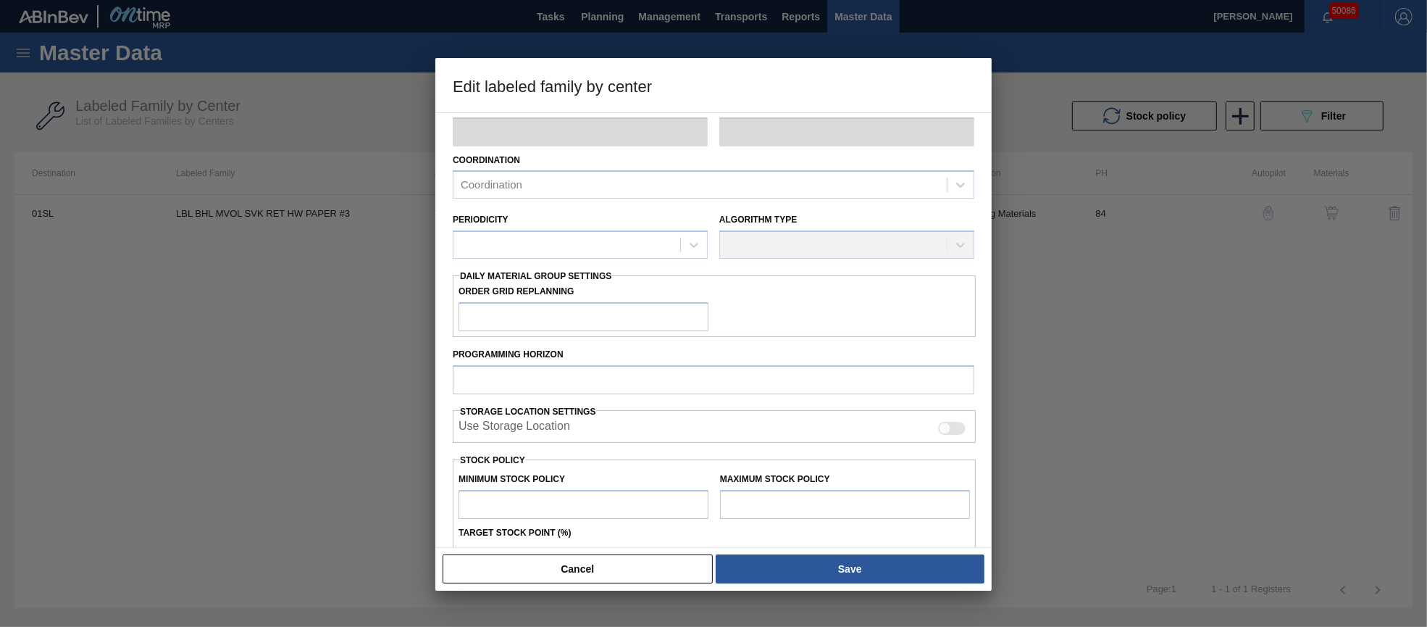
scroll to position [108, 0]
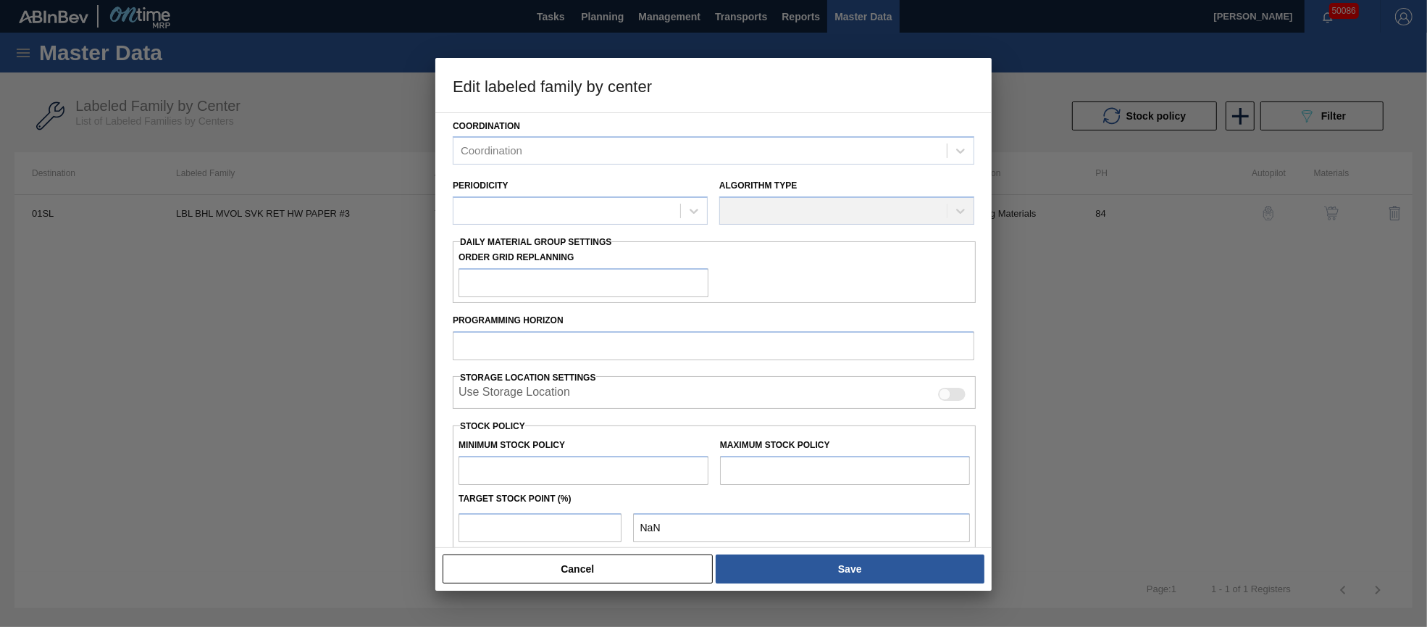
type input "Labels"
type input "Keg Labels"
type input "LBL BHL MVOL SVK RET HW PAPER #3"
type input "01SL - St. [PERSON_NAME]"
type input "84"
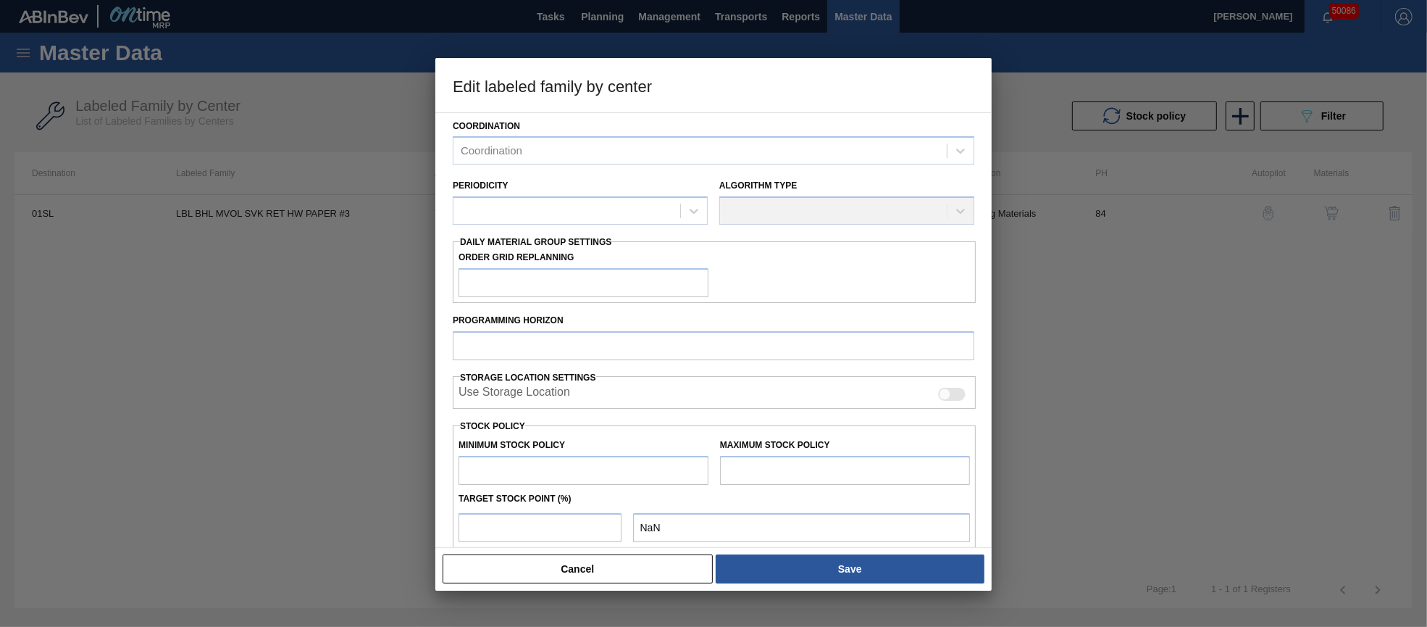
type input "6,000"
type input "46,725"
type input "80"
type input "38,580"
checkbox input "true"
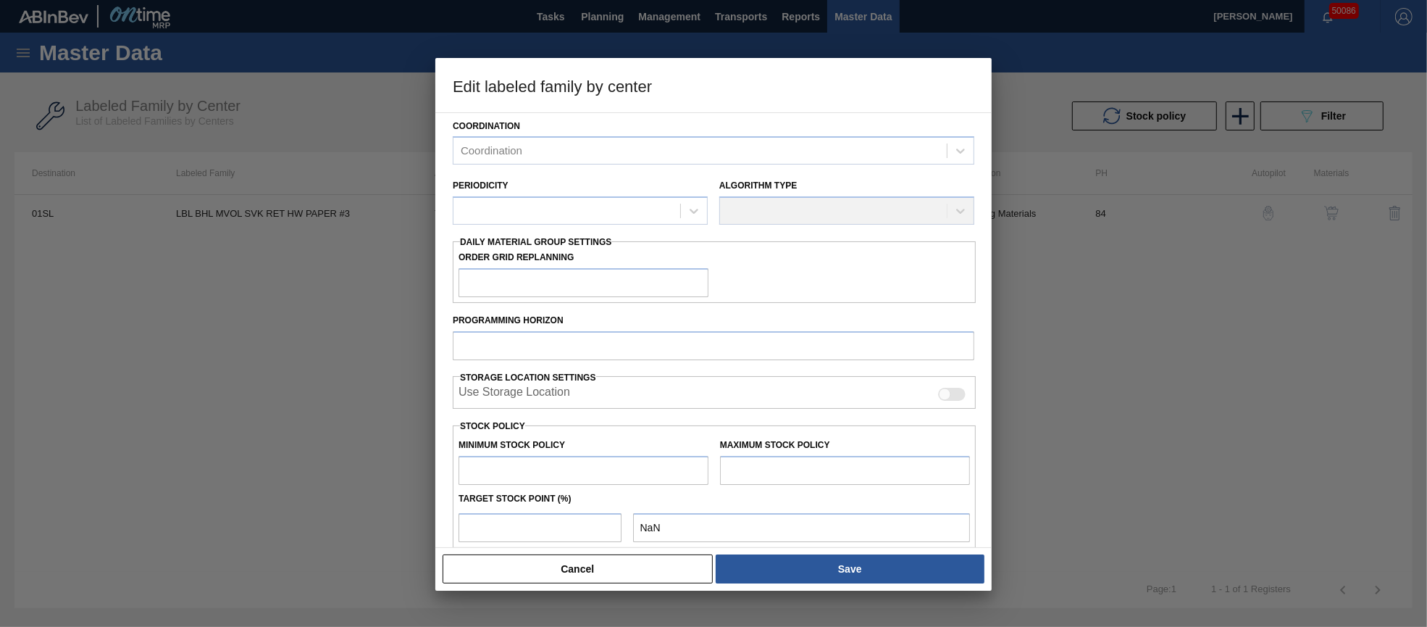
checkbox input "true"
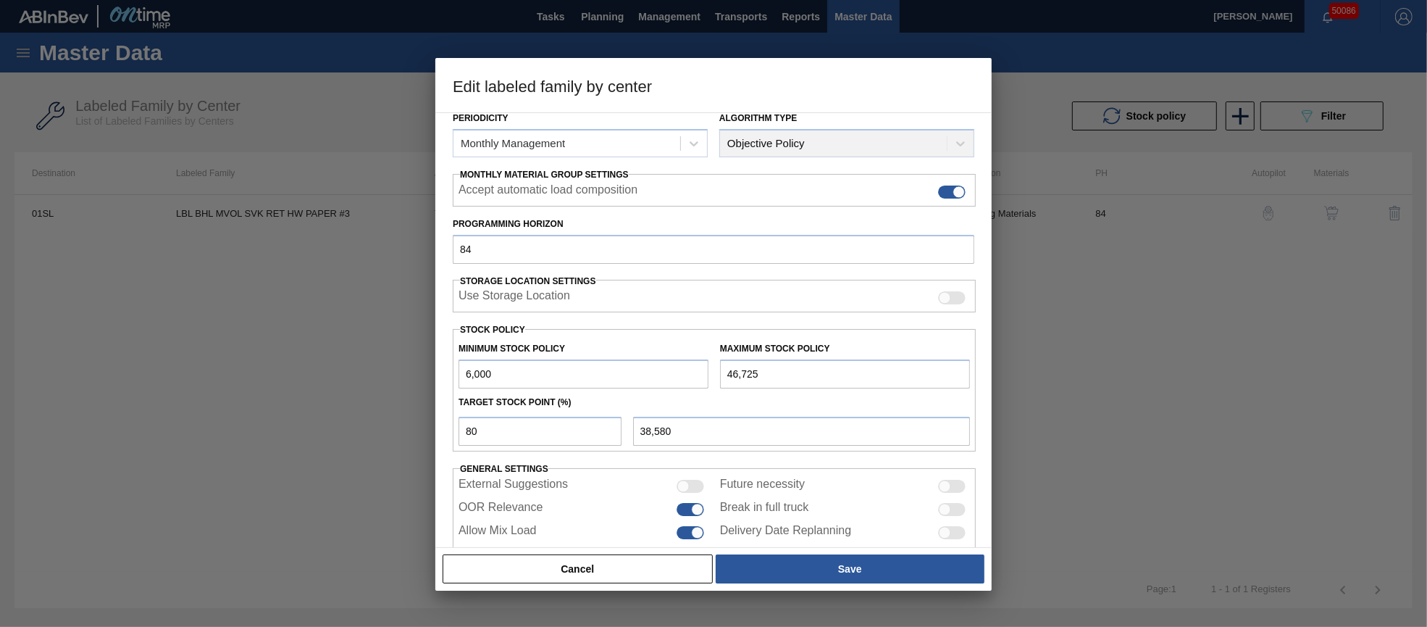
scroll to position [207, 0]
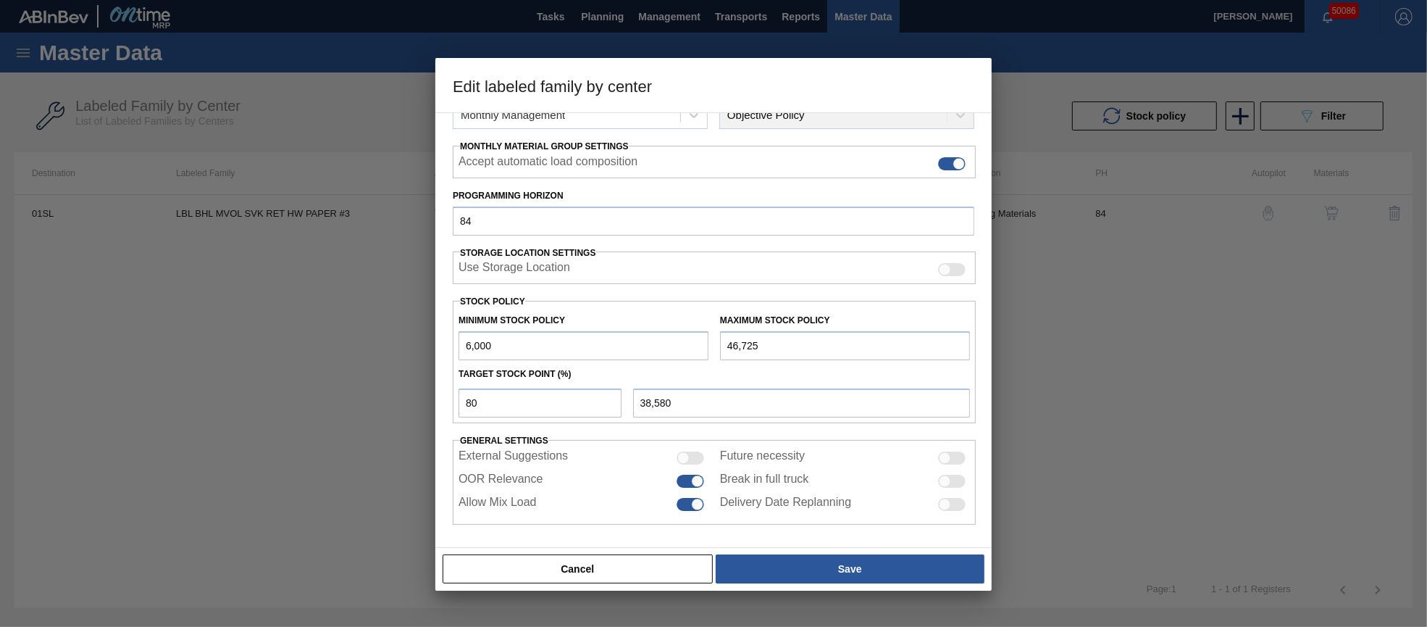
drag, startPoint x: 769, startPoint y: 345, endPoint x: 700, endPoint y: 343, distance: 68.8
click at [700, 343] on div "Minimum Stock Policy 6,000 Maximum Stock Policy 46,725" at bounding box center [714, 333] width 523 height 54
type input "5"
type input "1,204"
type input "52"
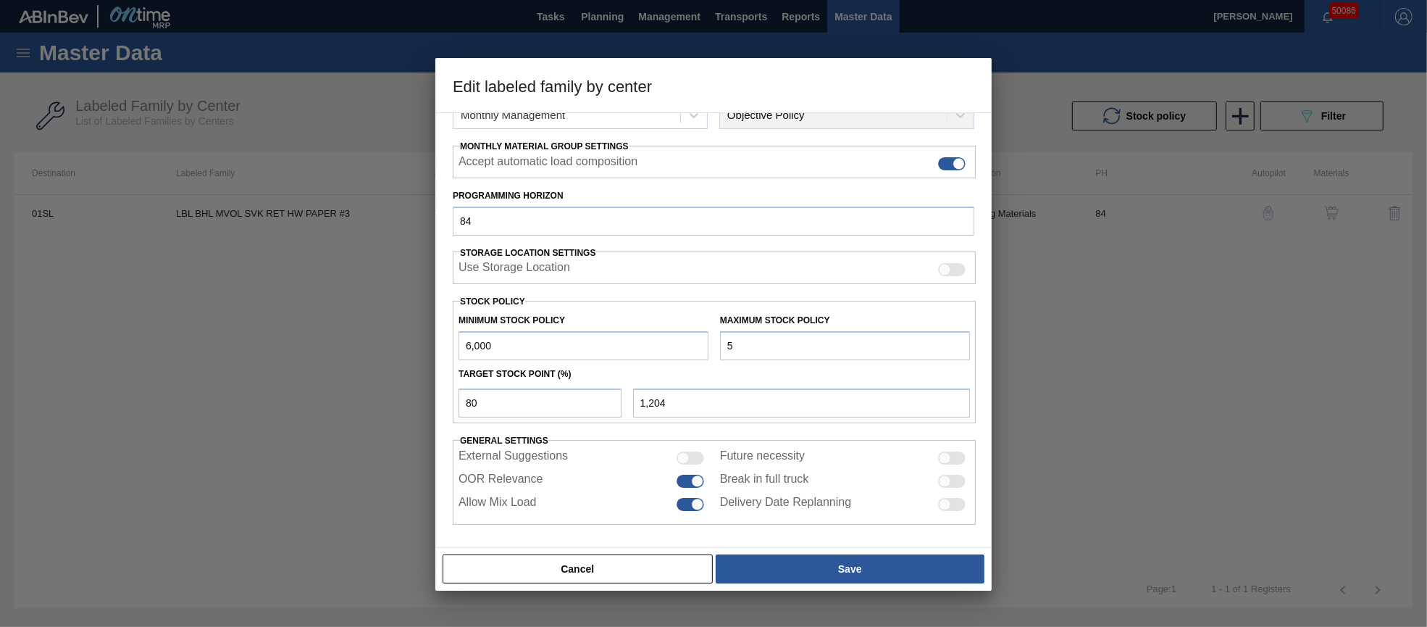
type input "1,242"
type input "524"
type input "1,619"
type input "5,241"
type input "5,393"
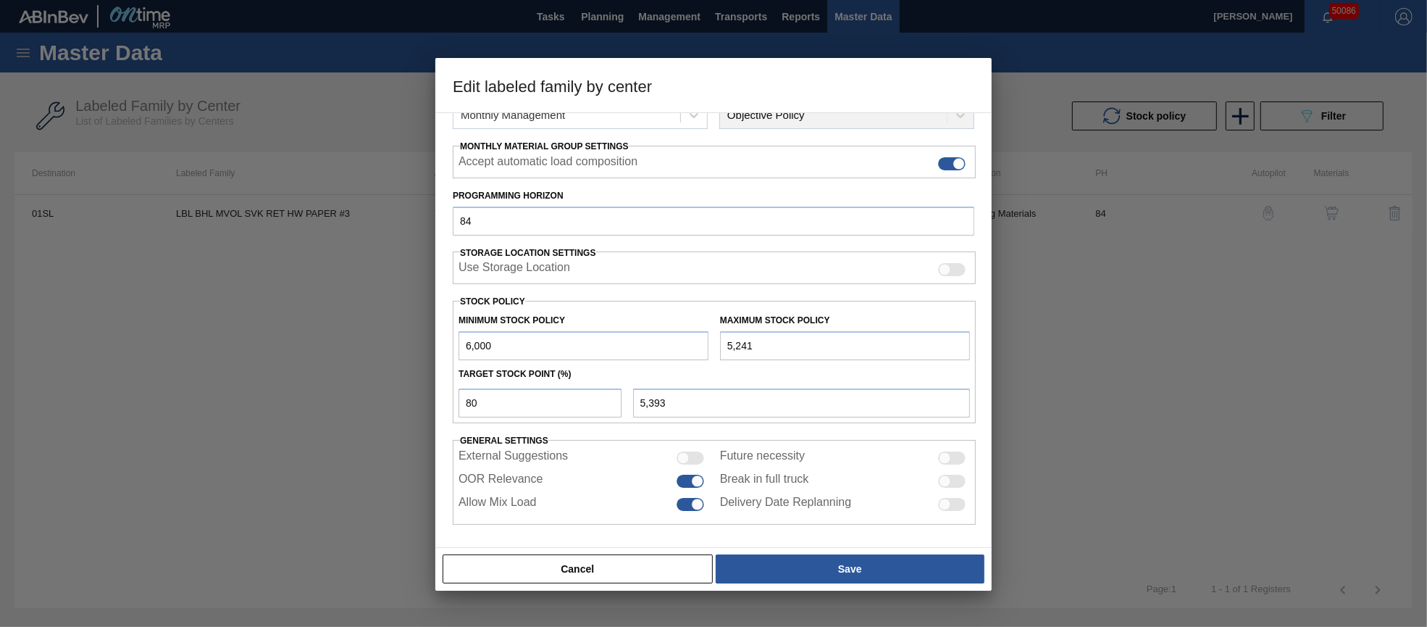
type input "52,415"
type input "43,132"
type input "52,415"
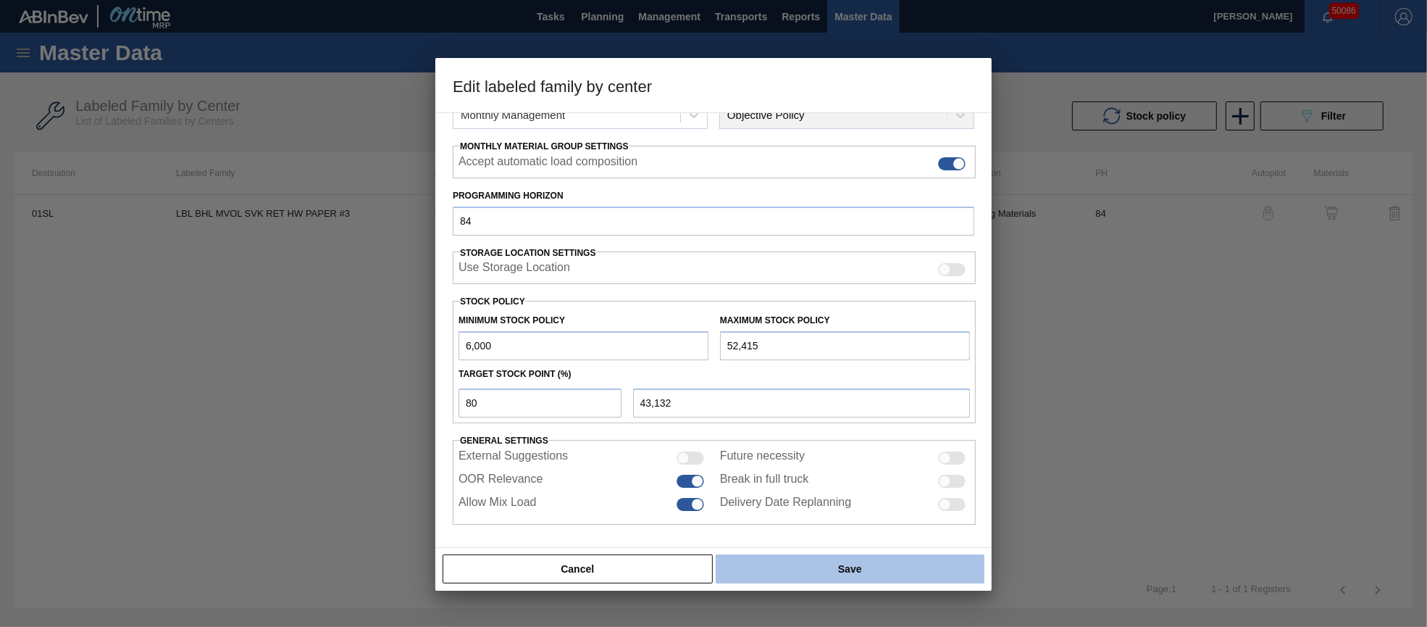
click at [842, 568] on button "Save" at bounding box center [850, 568] width 269 height 29
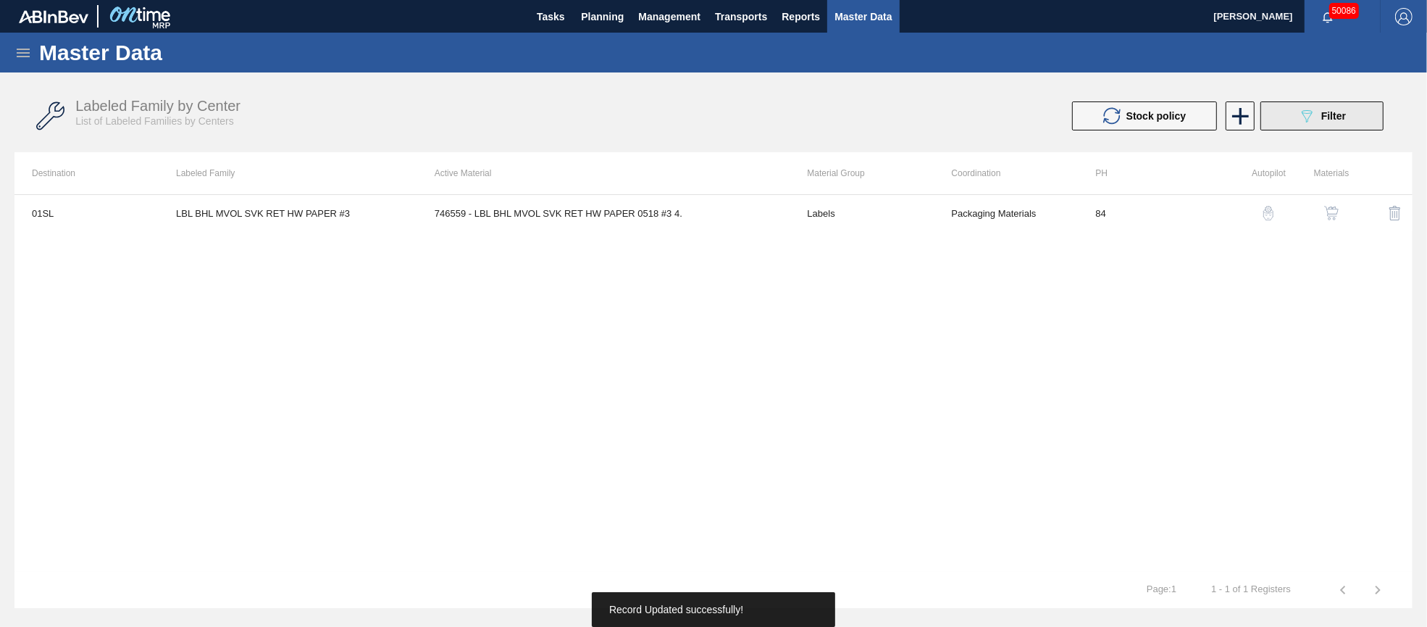
click at [1316, 109] on div "089F7B8B-B2A5-4AFE-B5C0-19BA573D28AC Filter" at bounding box center [1322, 115] width 48 height 17
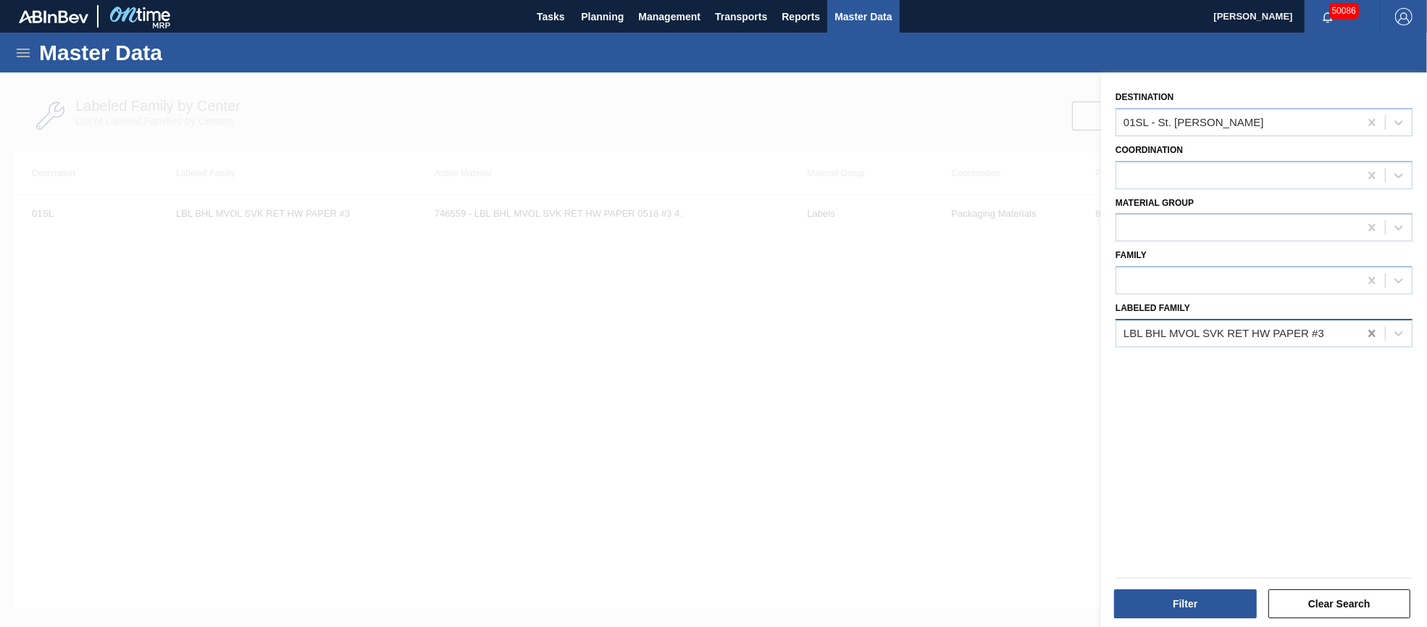
click at [1373, 330] on icon at bounding box center [1372, 333] width 14 height 14
paste Family "LBL MGL 1/2BBL SVK RET BRAND PAPER #4"
type Family "LBL MGL 1/2BBL SVK RET BRAND PAPER #4"
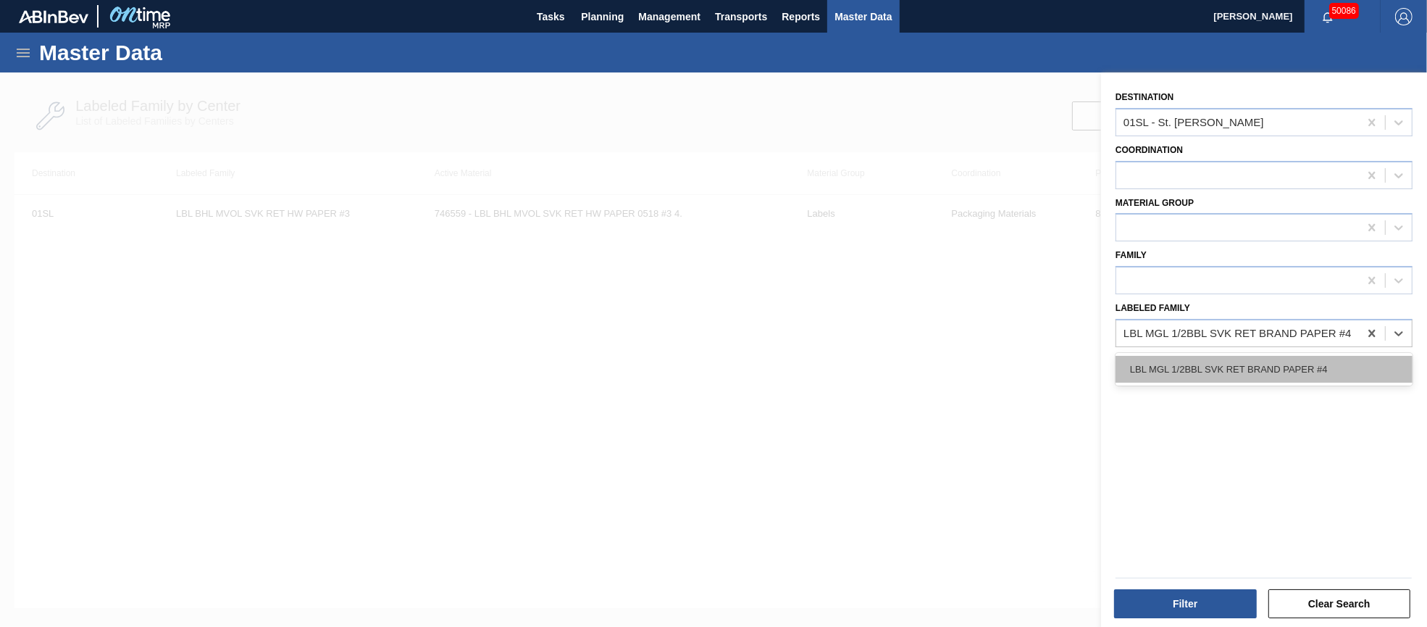
click at [1216, 359] on div "LBL MGL 1/2BBL SVK RET BRAND PAPER #4" at bounding box center [1264, 369] width 297 height 27
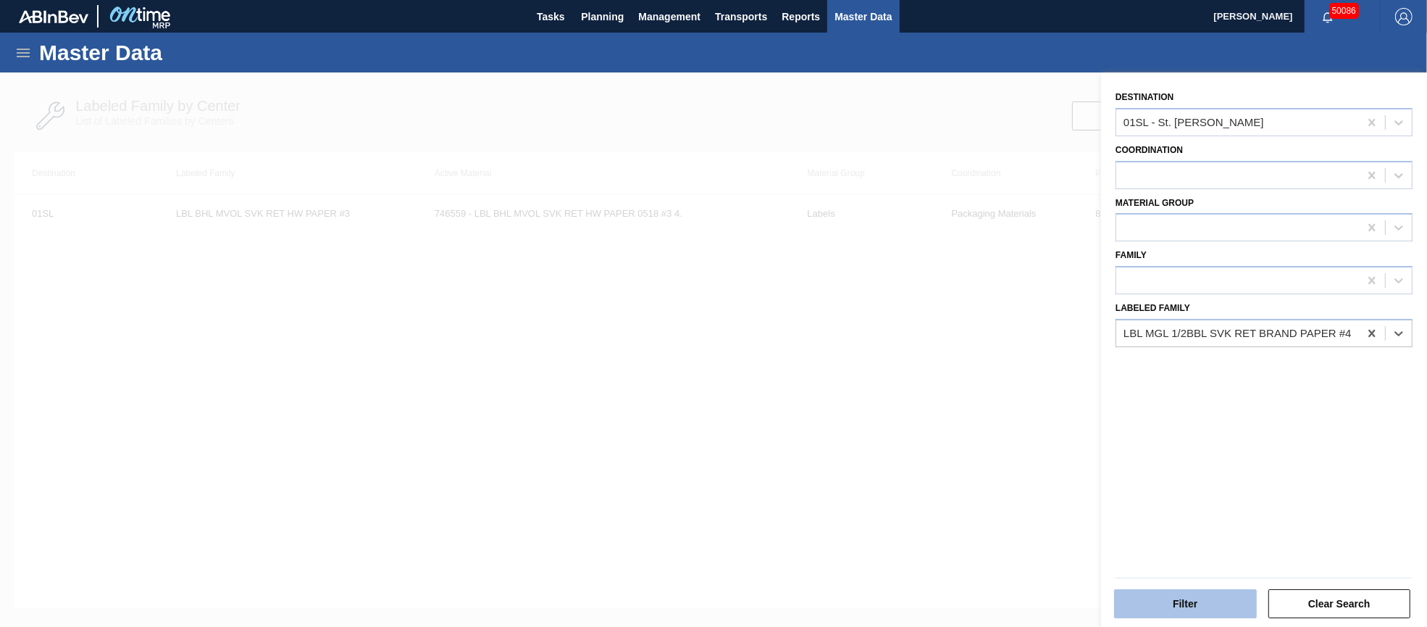
click at [1180, 602] on button "Filter" at bounding box center [1185, 603] width 143 height 29
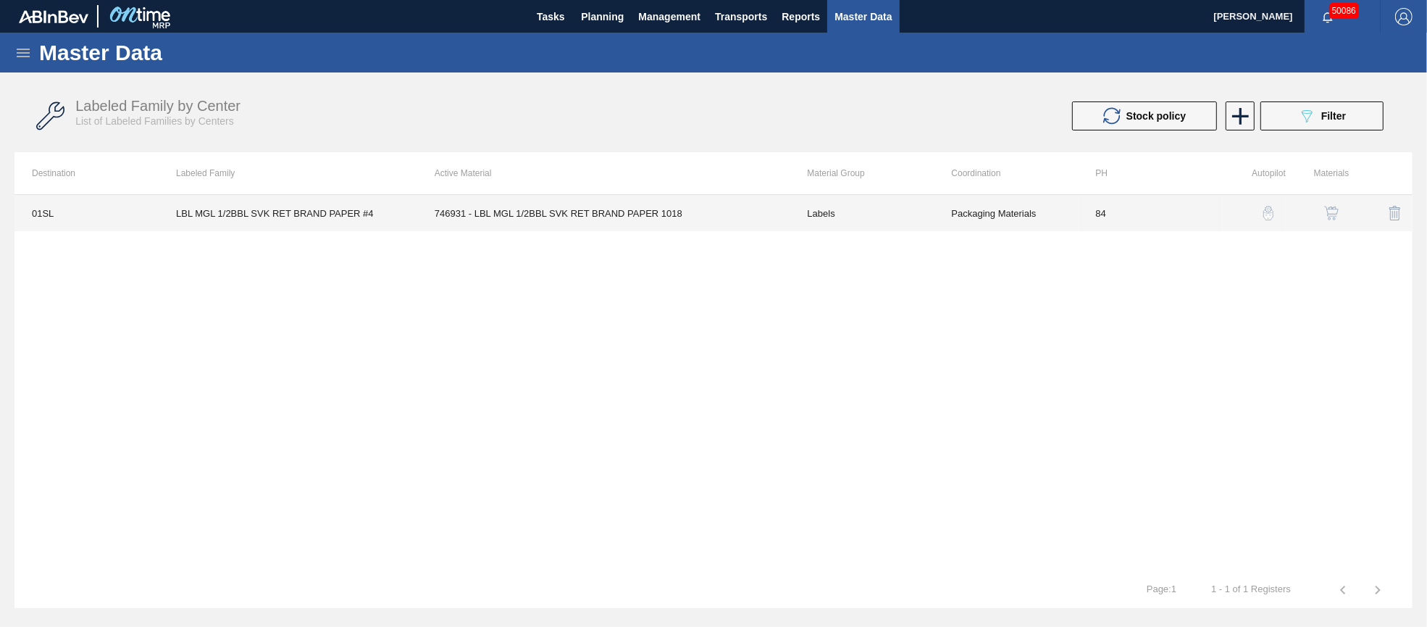
click at [638, 209] on td "746931 - LBL MGL 1/2BBL SVK RET BRAND PAPER 1018" at bounding box center [603, 213] width 373 height 36
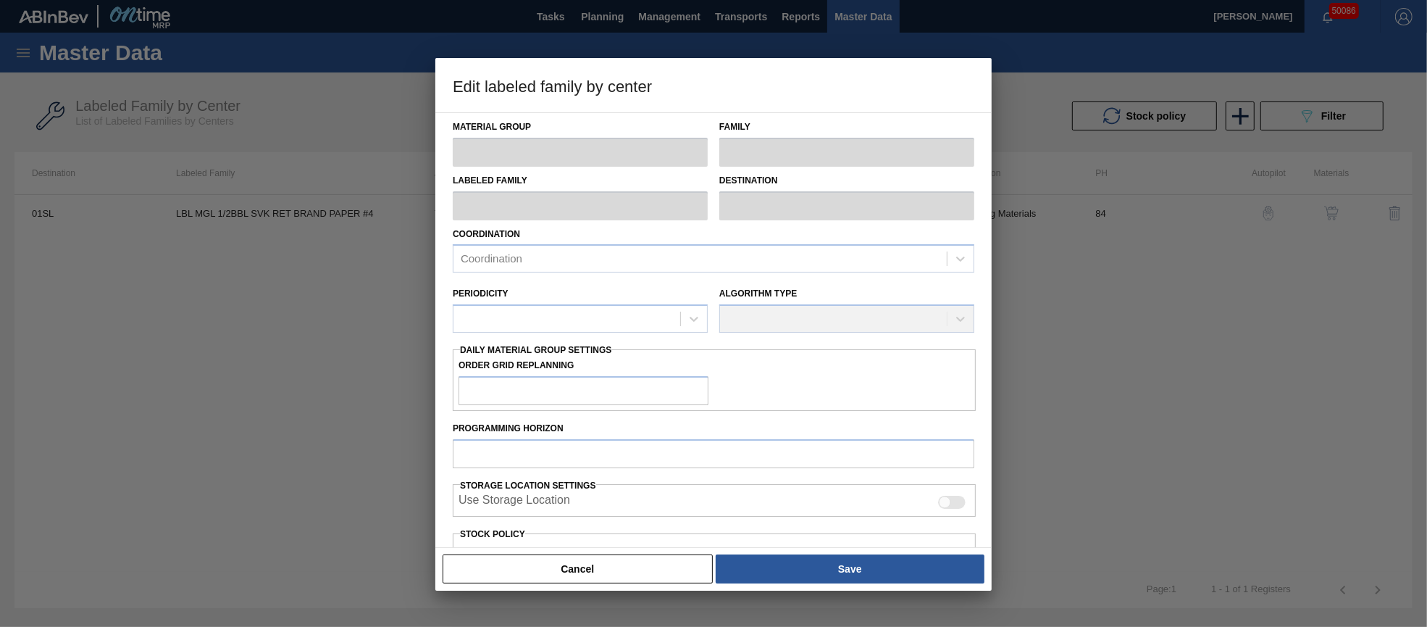
type input "Labels"
type input "Keg Labels"
type input "LBL MGL 1/2BBL SVK RET BRAND PAPER #4"
type input "01SL - St. [PERSON_NAME]"
type input "84"
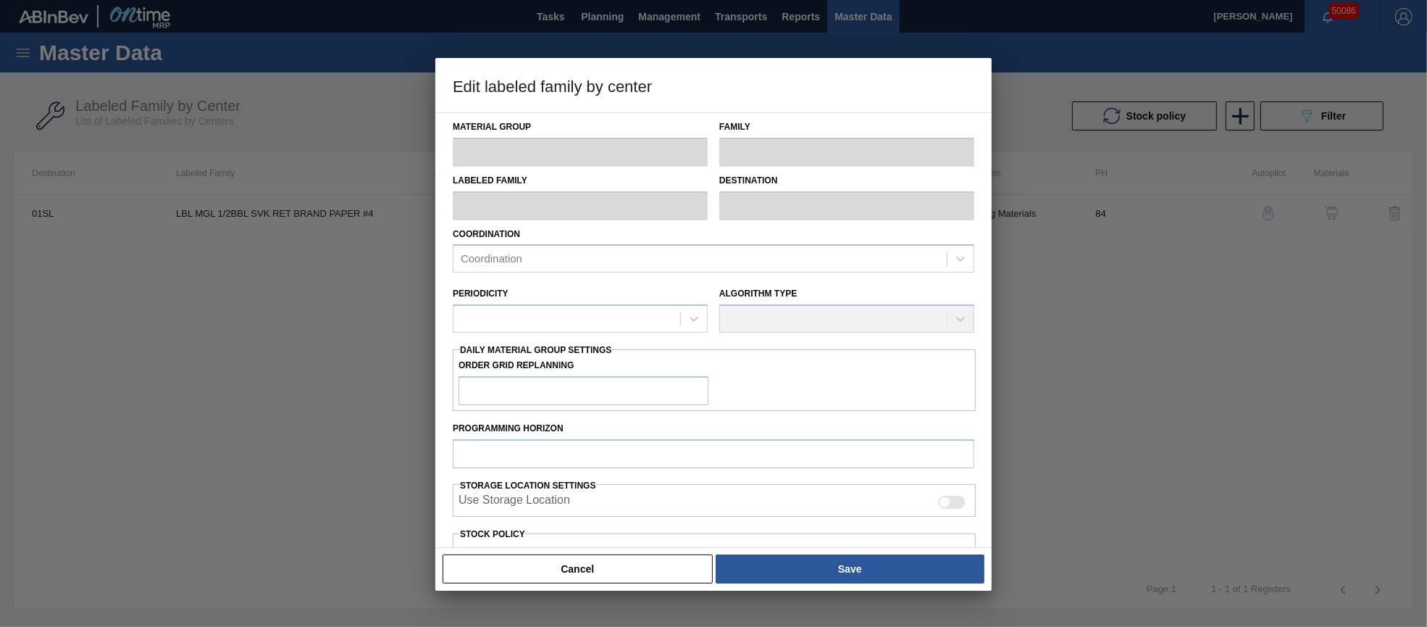
type input "1,439"
type input "20,979"
type input "60"
type input "13,163"
checkbox input "true"
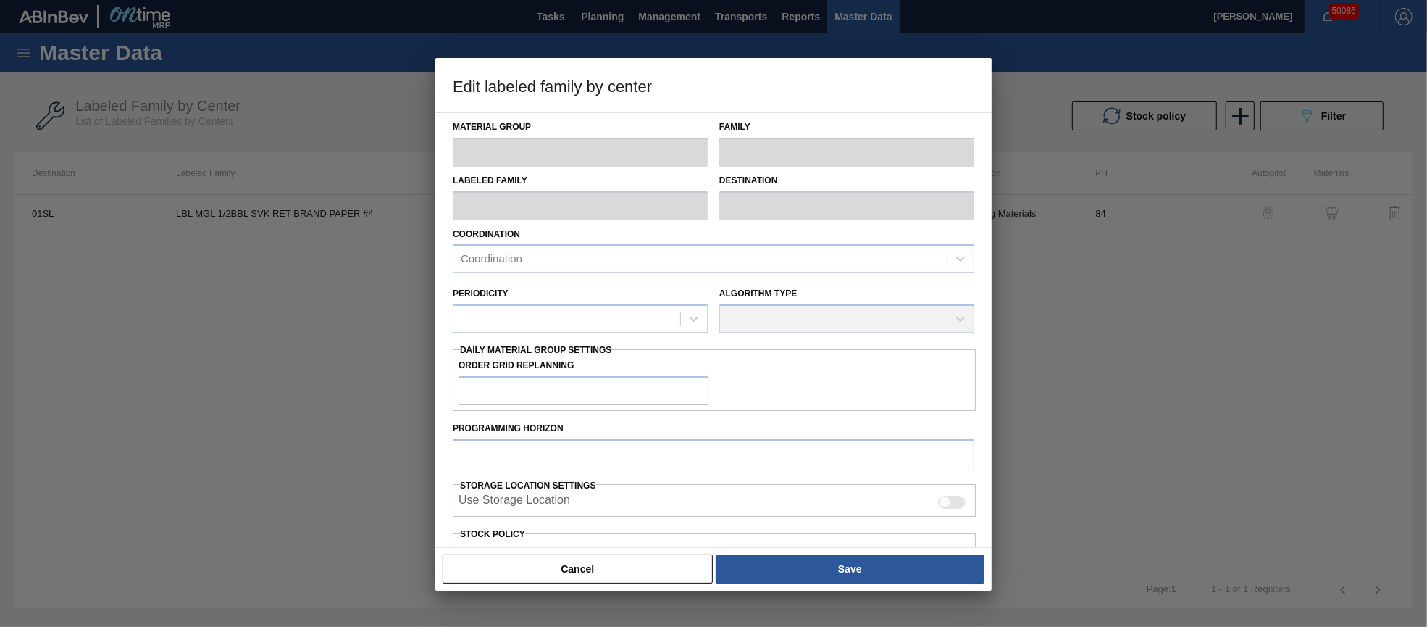
checkbox input "true"
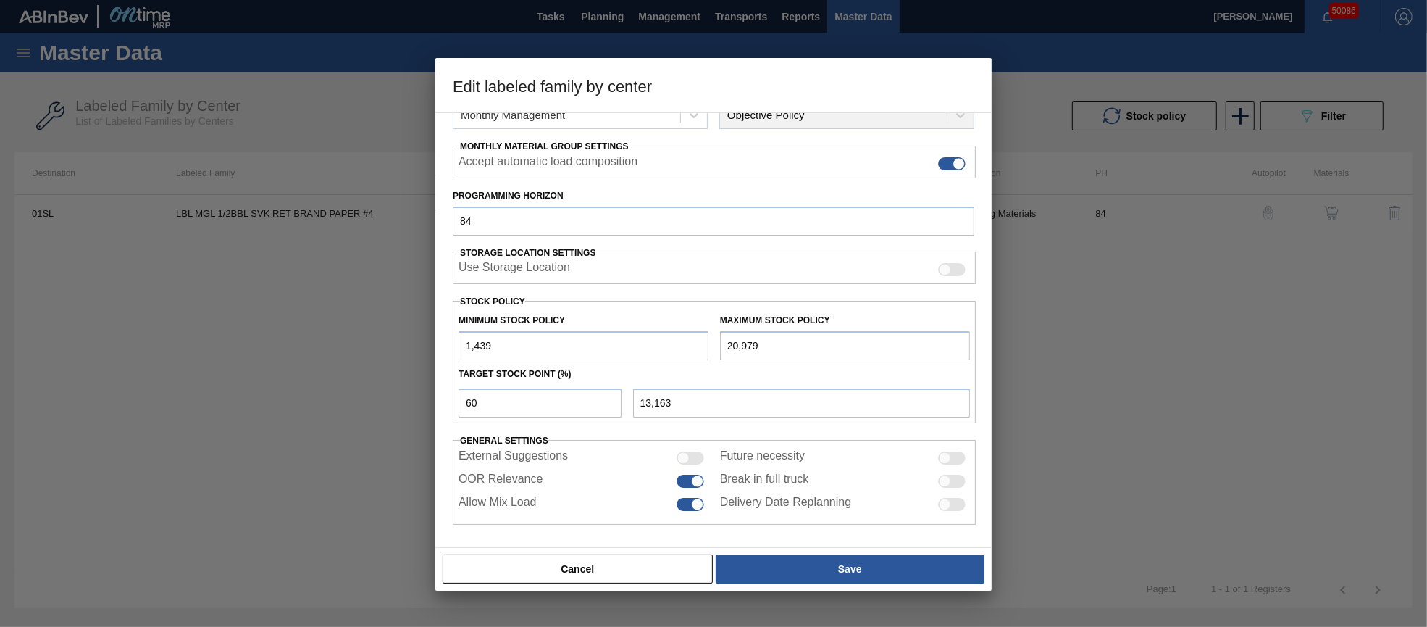
drag, startPoint x: 771, startPoint y: 340, endPoint x: 703, endPoint y: 341, distance: 67.4
click at [703, 341] on div "Minimum Stock Policy 1,439 Maximum Stock Policy 20,979" at bounding box center [714, 333] width 523 height 54
type input "2"
type input "577"
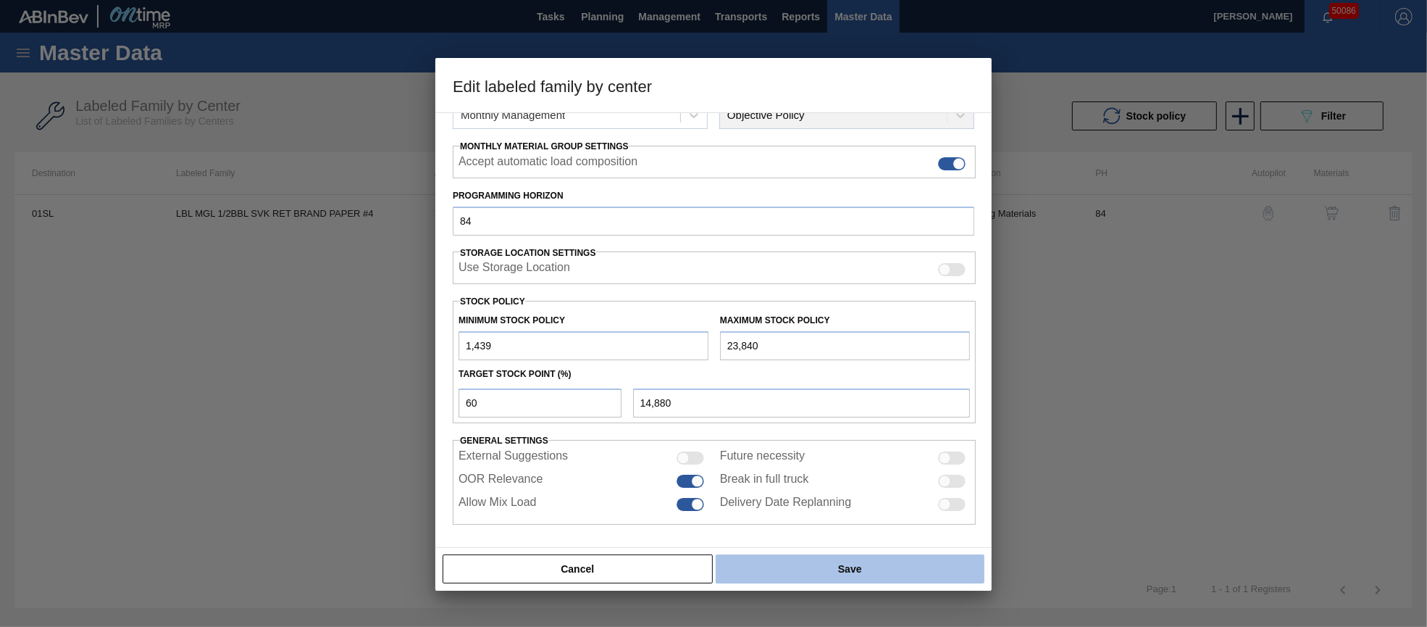
click at [822, 568] on button "Save" at bounding box center [850, 568] width 269 height 29
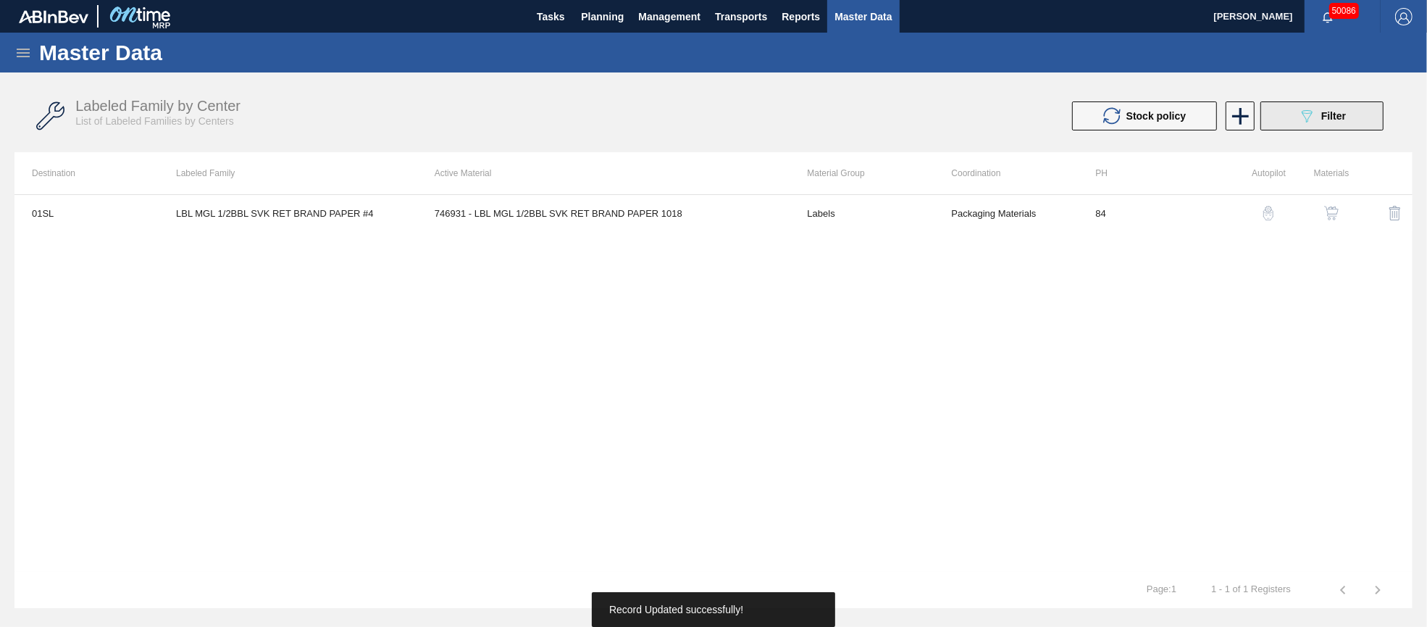
click at [1323, 119] on span "Filter" at bounding box center [1333, 116] width 25 height 12
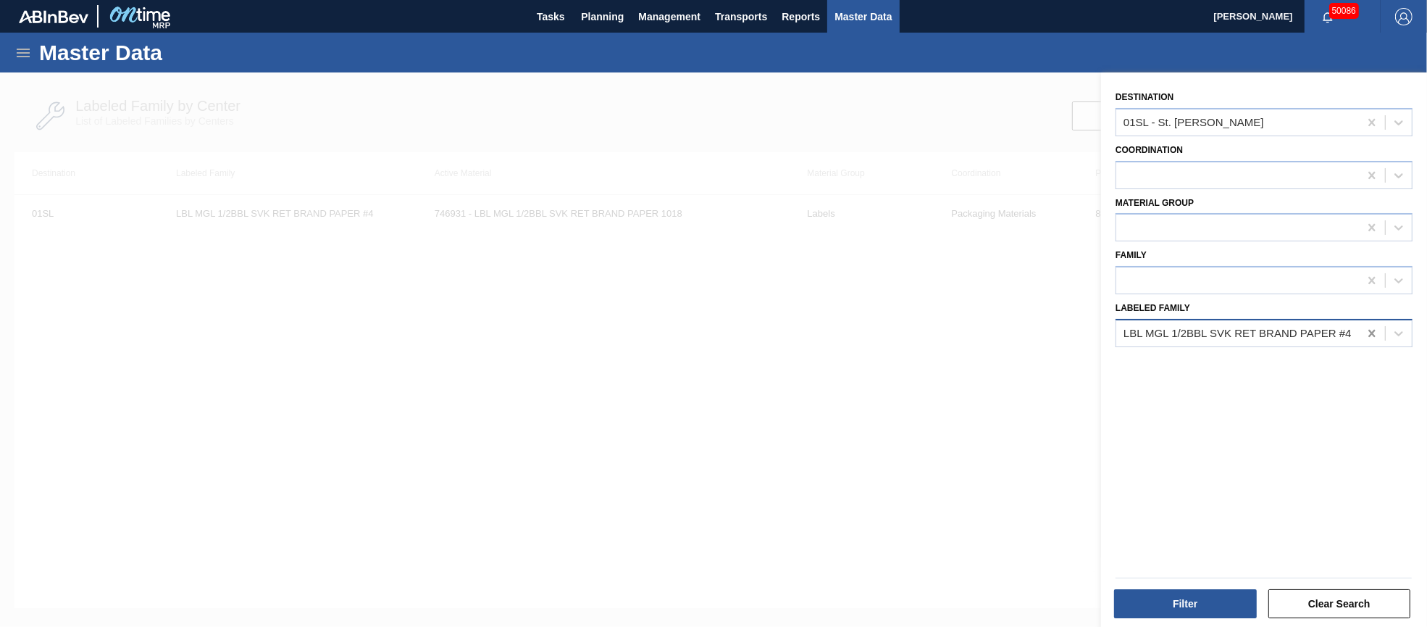
click at [1369, 330] on icon at bounding box center [1371, 333] width 7 height 7
paste Family "LBL MUL 1/6BBL SVK RET BRAND PPS #4"
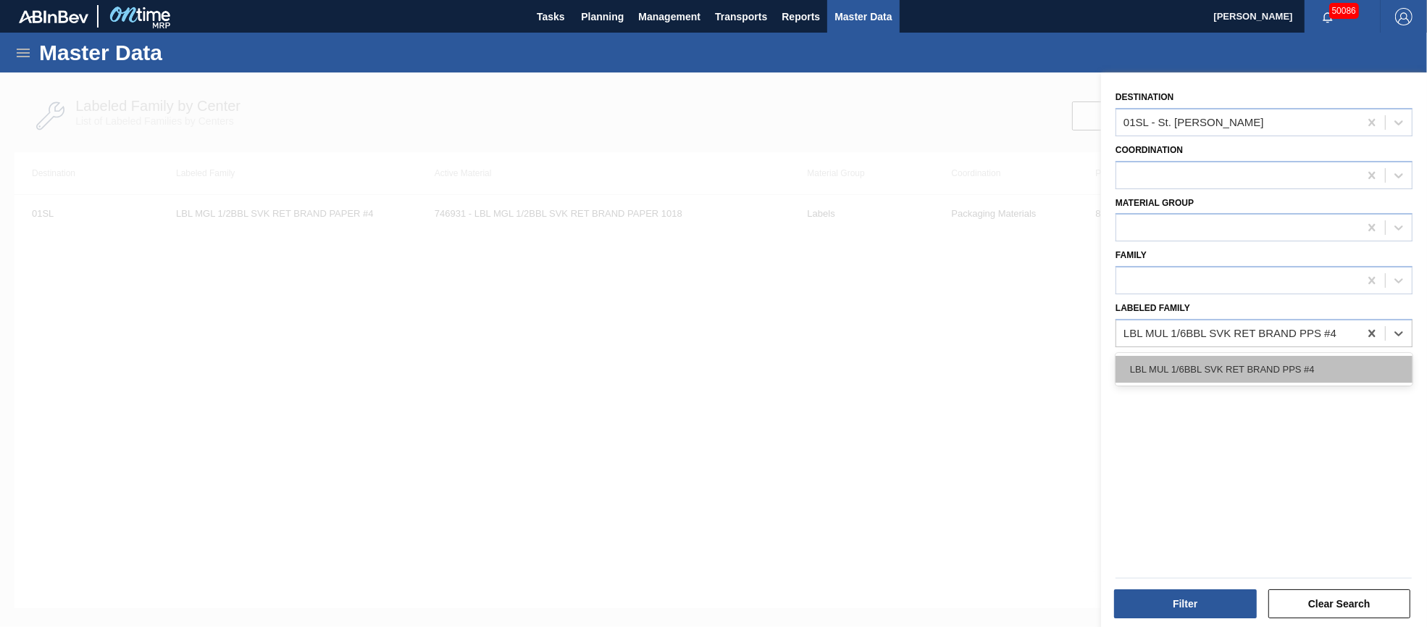
click at [1229, 364] on div "LBL MUL 1/6BBL SVK RET BRAND PPS #4" at bounding box center [1264, 369] width 297 height 27
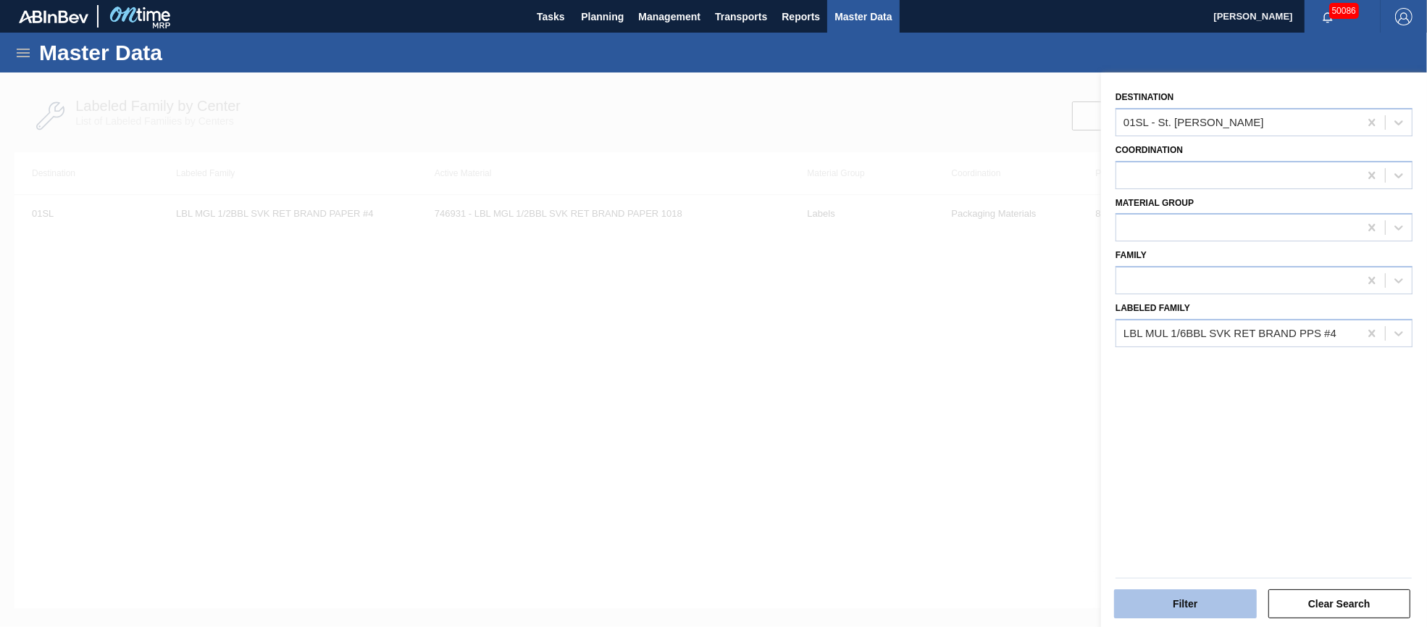
click at [1184, 593] on button "Filter" at bounding box center [1185, 603] width 143 height 29
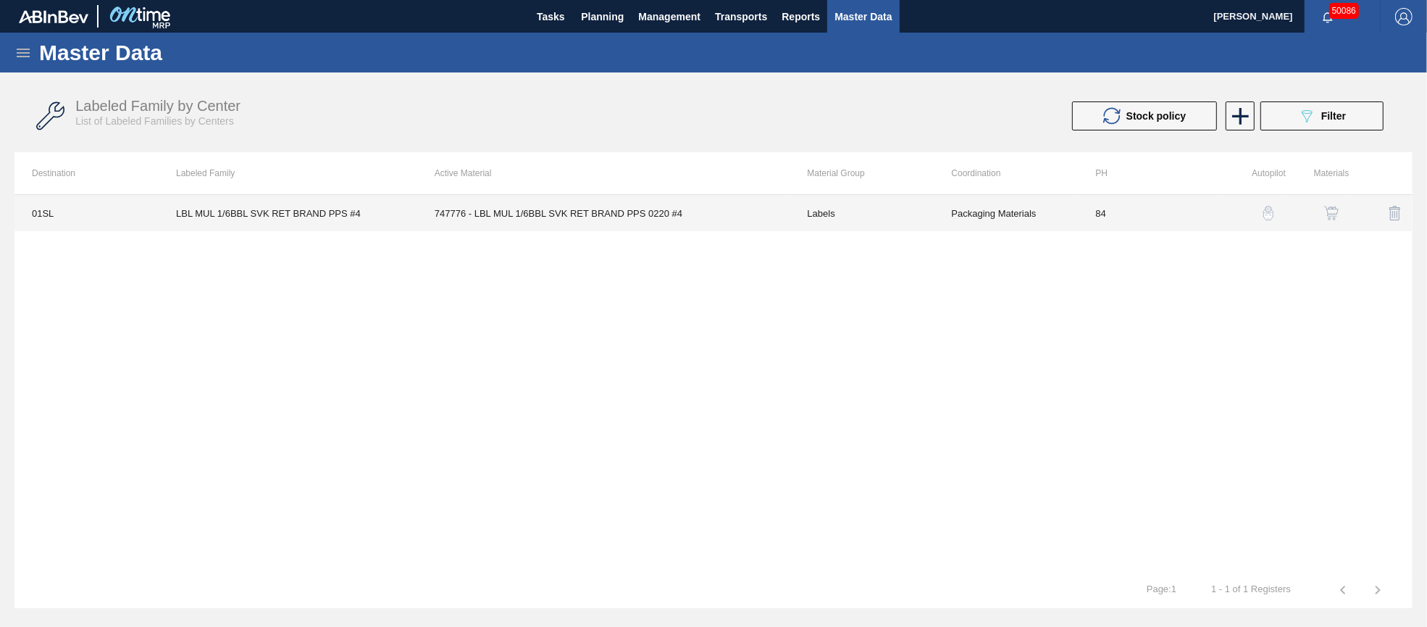
click at [569, 216] on td "747776 - LBL MUL 1/6BBL SVK RET BRAND PPS 0220 #4" at bounding box center [603, 213] width 373 height 36
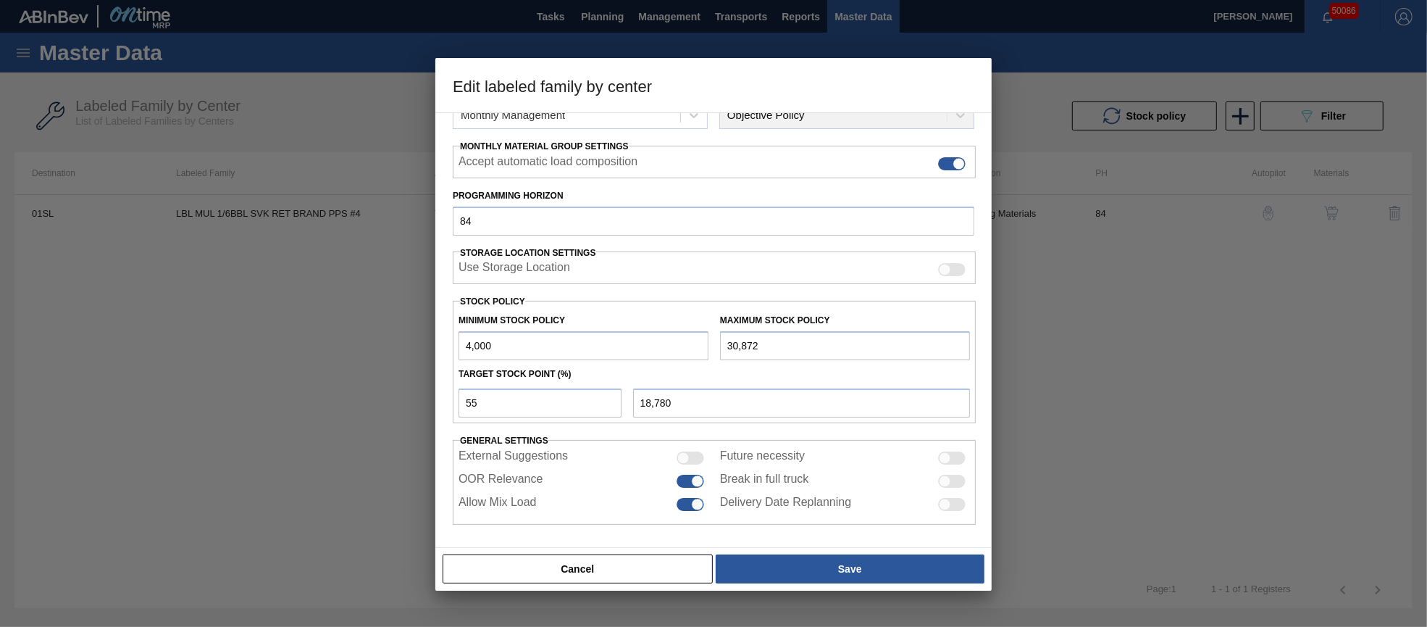
drag, startPoint x: 743, startPoint y: 339, endPoint x: 705, endPoint y: 340, distance: 37.7
click at [705, 340] on div "Minimum Stock Policy 4,000 Maximum Stock Policy 30,872" at bounding box center [714, 333] width 523 height 54
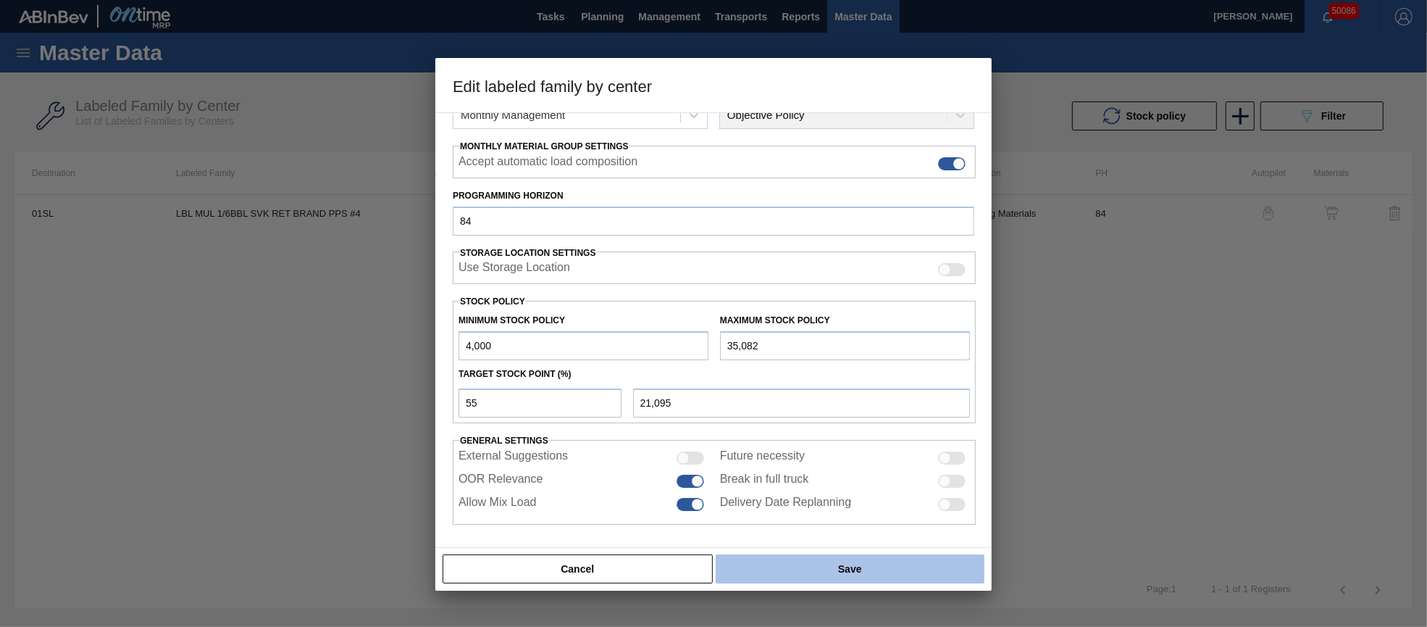
click at [877, 566] on button "Save" at bounding box center [850, 568] width 269 height 29
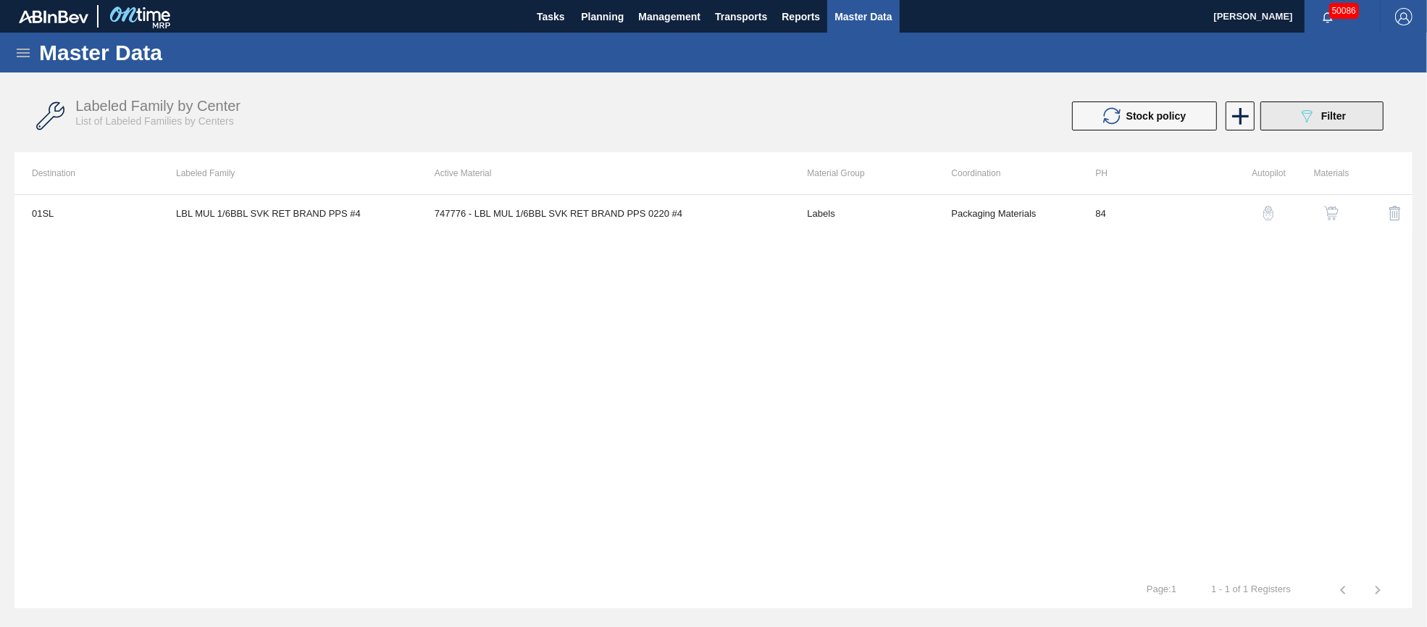
click at [1299, 124] on icon "089F7B8B-B2A5-4AFE-B5C0-19BA573D28AC" at bounding box center [1306, 115] width 17 height 17
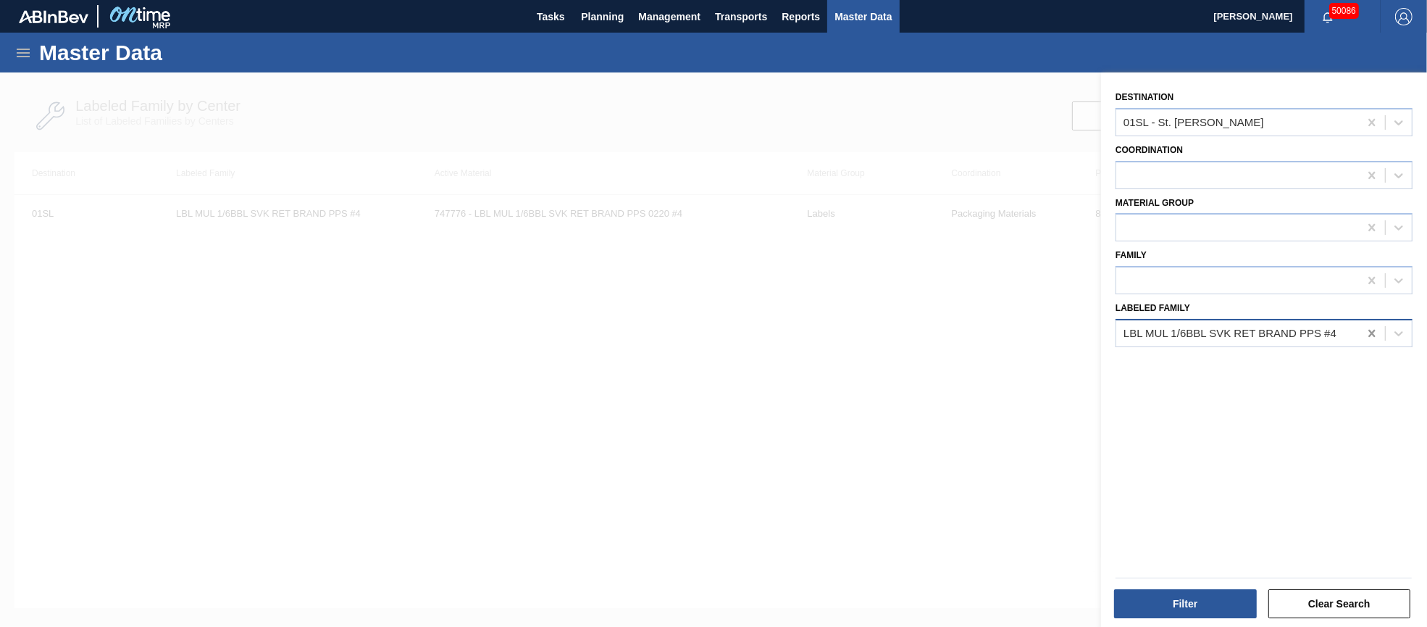
click at [1368, 330] on icon at bounding box center [1371, 333] width 7 height 7
paste Family "LBL BUD 1/6BBL SVK RET BRAND PPS #4"
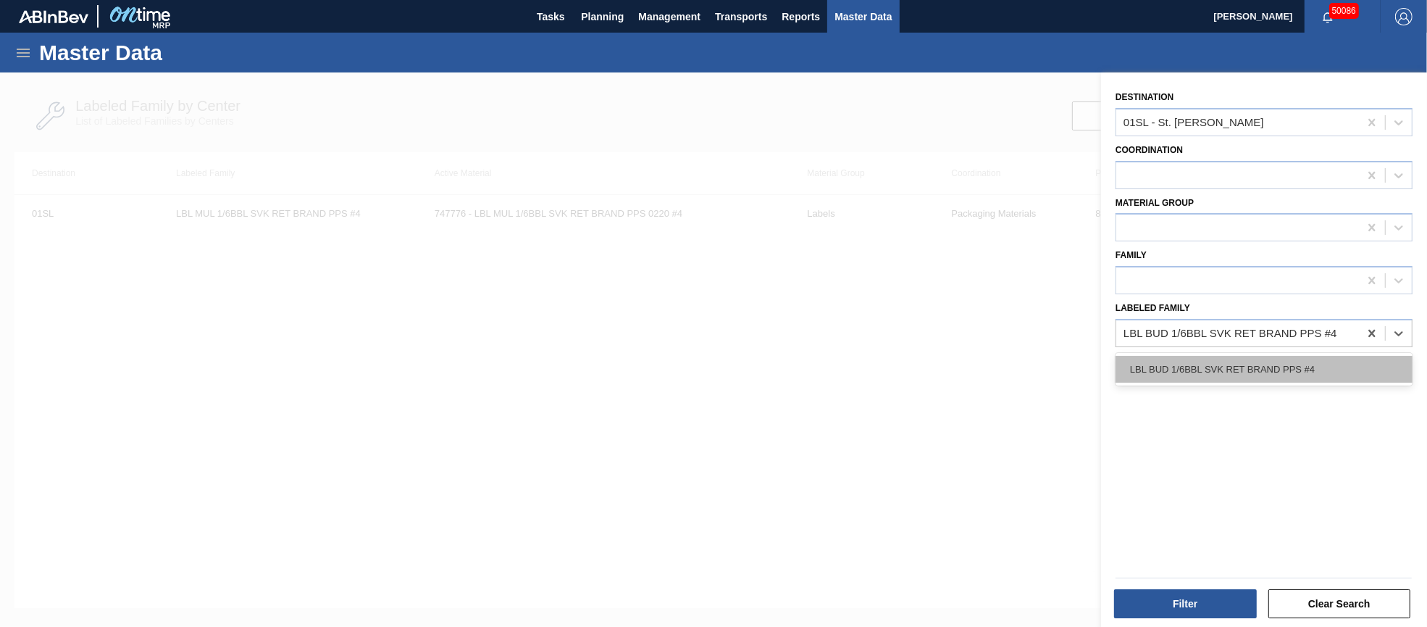
click at [1218, 372] on div "LBL BUD 1/6BBL SVK RET BRAND PPS #4" at bounding box center [1264, 369] width 297 height 27
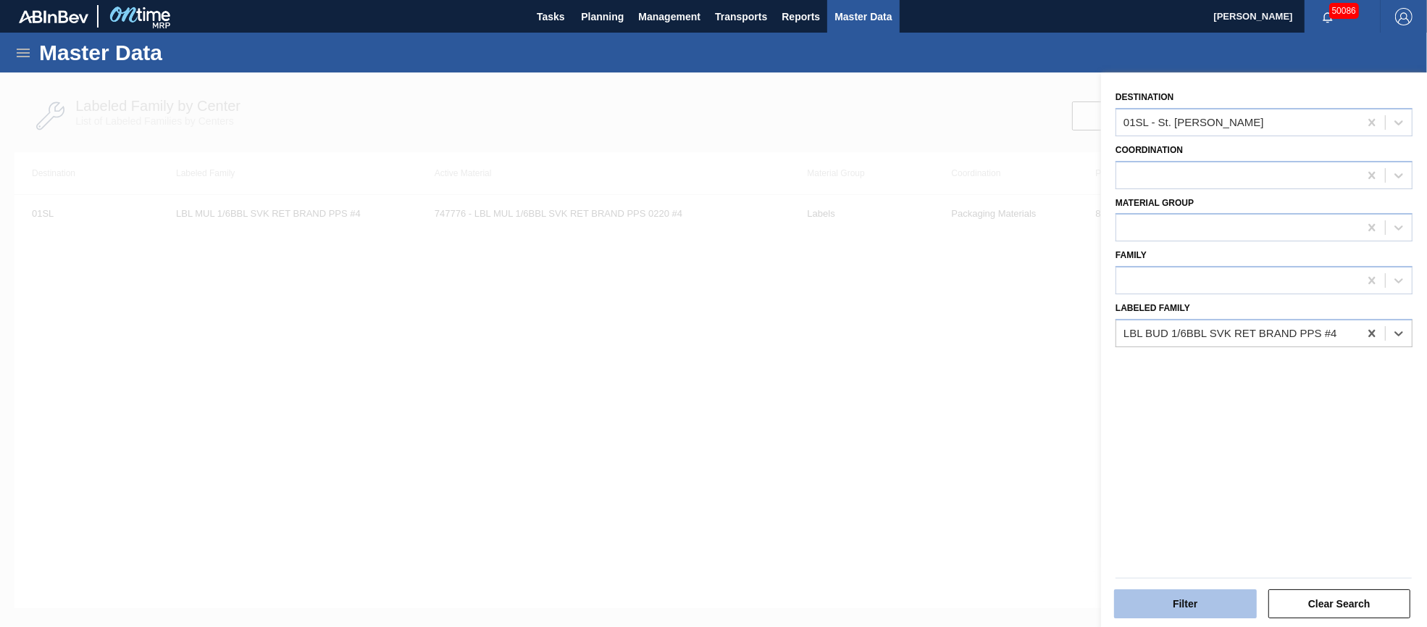
click at [1173, 605] on button "Filter" at bounding box center [1185, 603] width 143 height 29
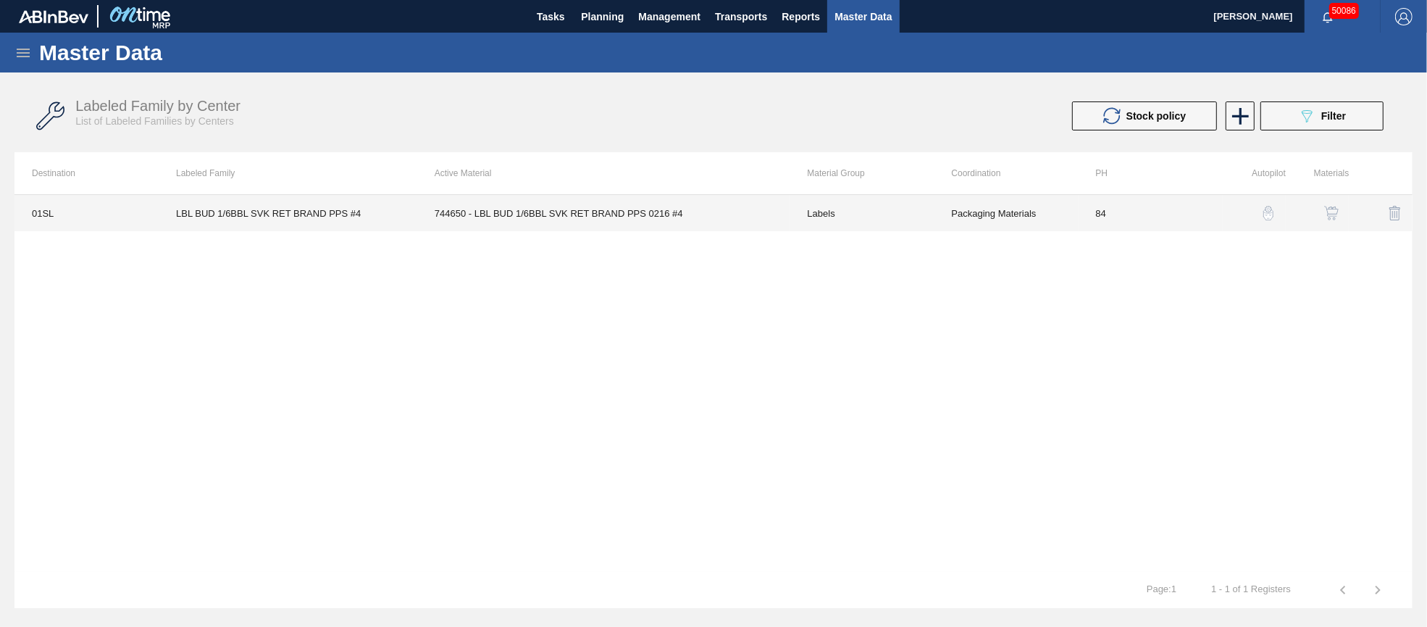
click at [642, 214] on td "744650 - LBL BUD 1/6BBL SVK RET BRAND PPS 0216 #4" at bounding box center [603, 213] width 373 height 36
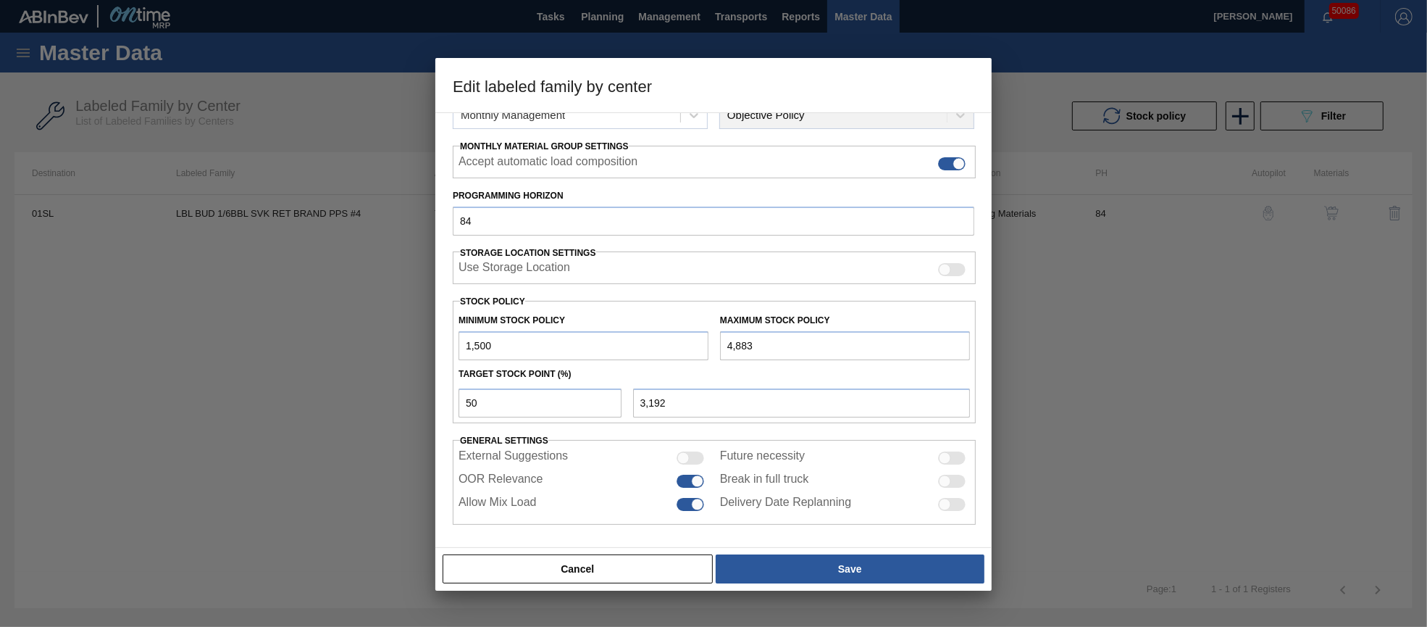
drag, startPoint x: 766, startPoint y: 343, endPoint x: 713, endPoint y: 339, distance: 53.1
click at [714, 339] on div "Maximum Stock Policy 4,883" at bounding box center [845, 335] width 262 height 50
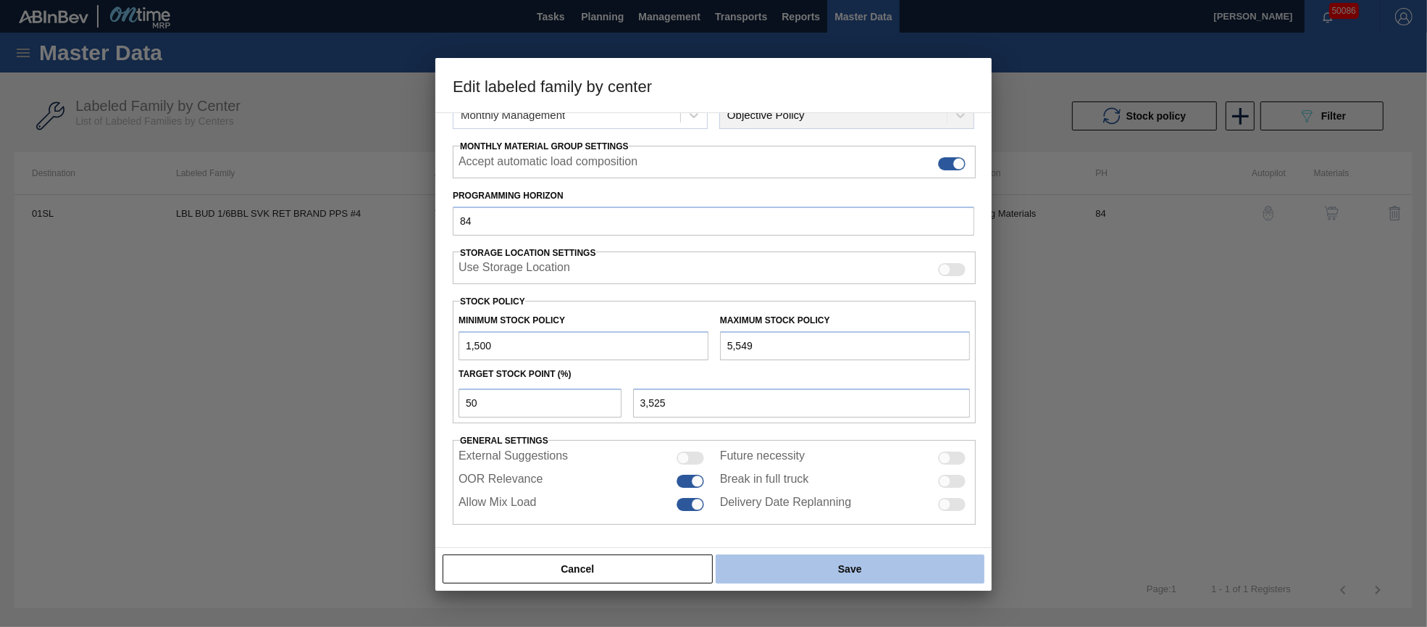
click at [875, 566] on button "Save" at bounding box center [850, 568] width 269 height 29
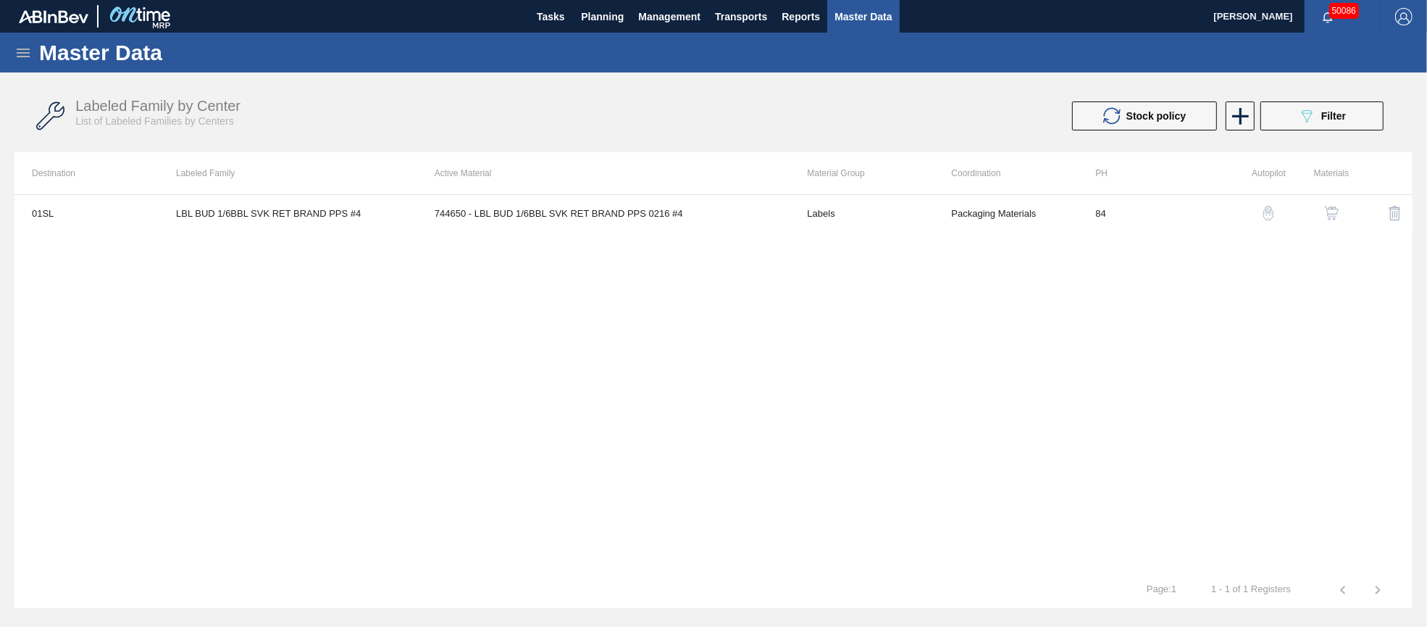
drag, startPoint x: 1349, startPoint y: 103, endPoint x: 1341, endPoint y: 109, distance: 10.3
click at [1349, 103] on button "089F7B8B-B2A5-4AFE-B5C0-19BA573D28AC Filter" at bounding box center [1321, 115] width 123 height 29
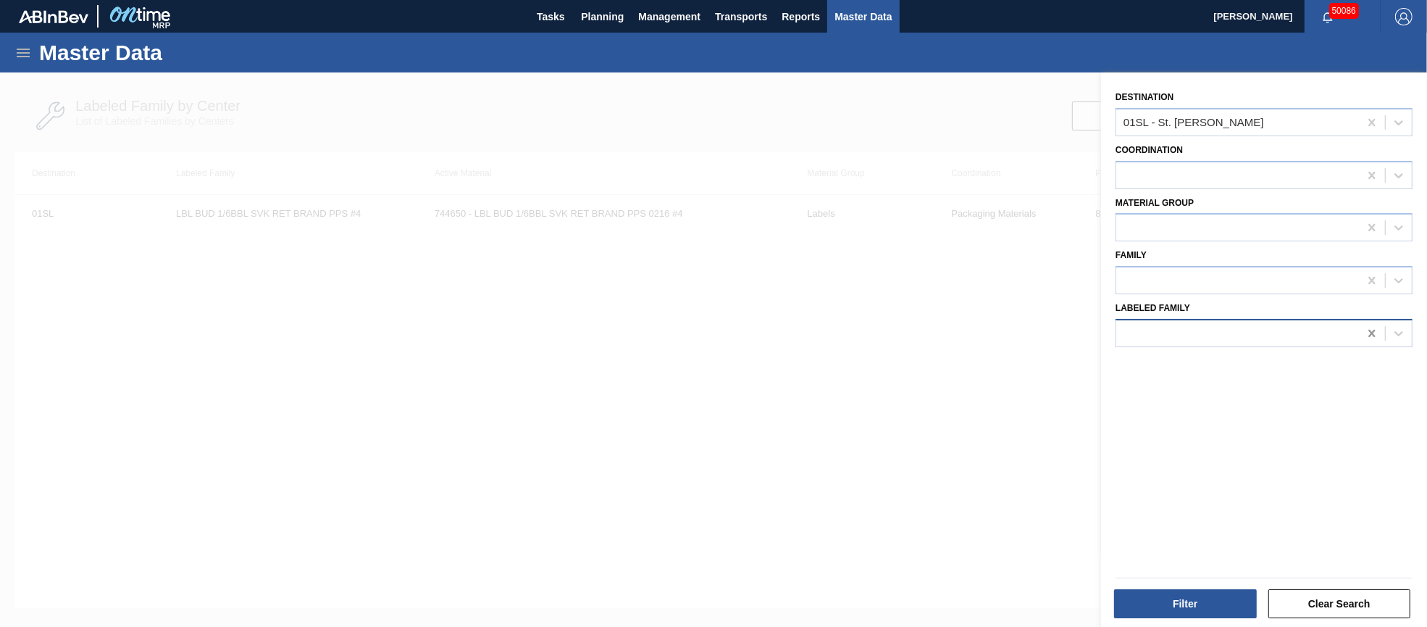
click at [1368, 330] on icon at bounding box center [1371, 333] width 7 height 7
paste Family "LBL BHL 1/2BBL SVK RET BRAND PPS #4"
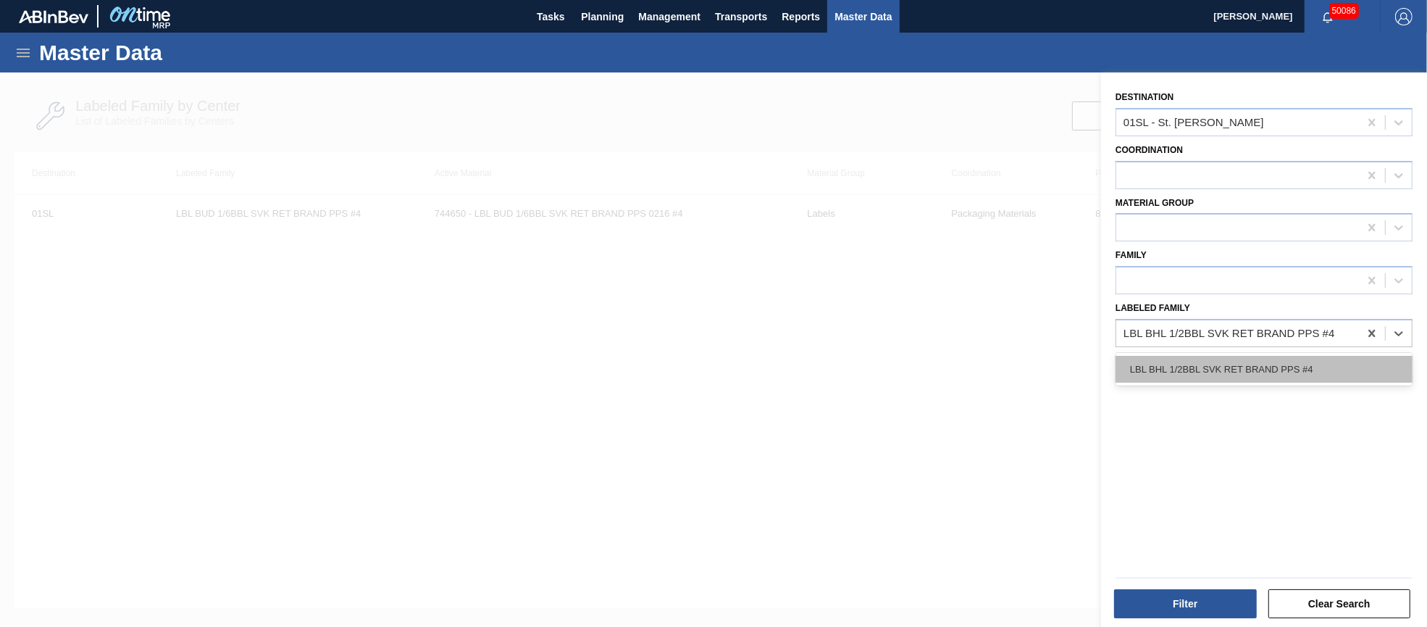
click at [1244, 363] on div "LBL BHL 1/2BBL SVK RET BRAND PPS #4" at bounding box center [1264, 369] width 297 height 27
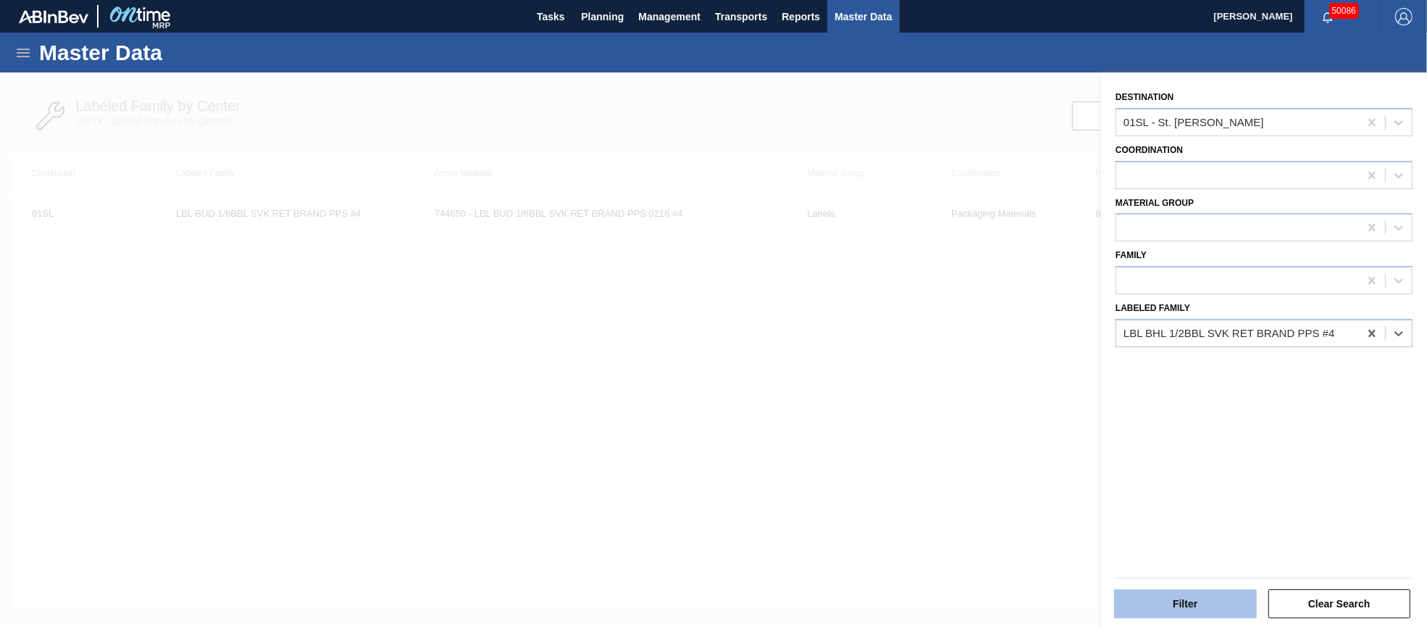
click at [1176, 603] on button "Filter" at bounding box center [1185, 603] width 143 height 29
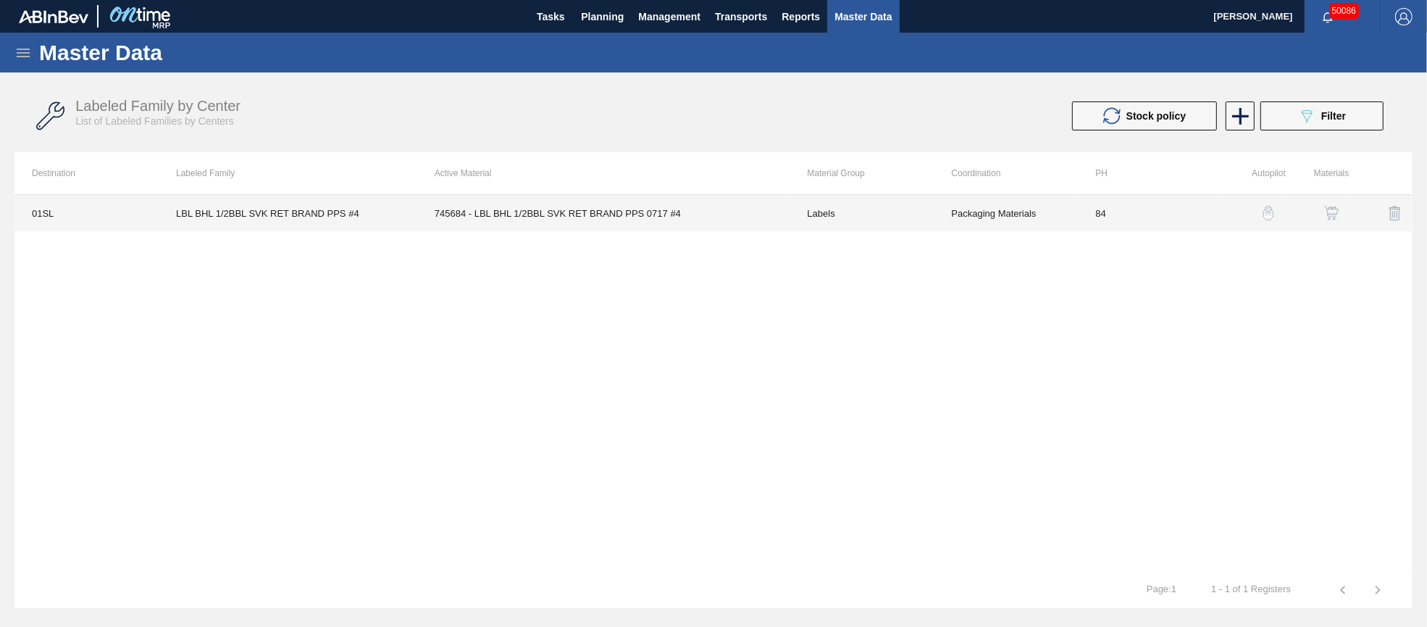
click at [635, 215] on td "745684 - LBL BHL 1/2BBL SVK RET BRAND PPS 0717 #4" at bounding box center [603, 213] width 373 height 36
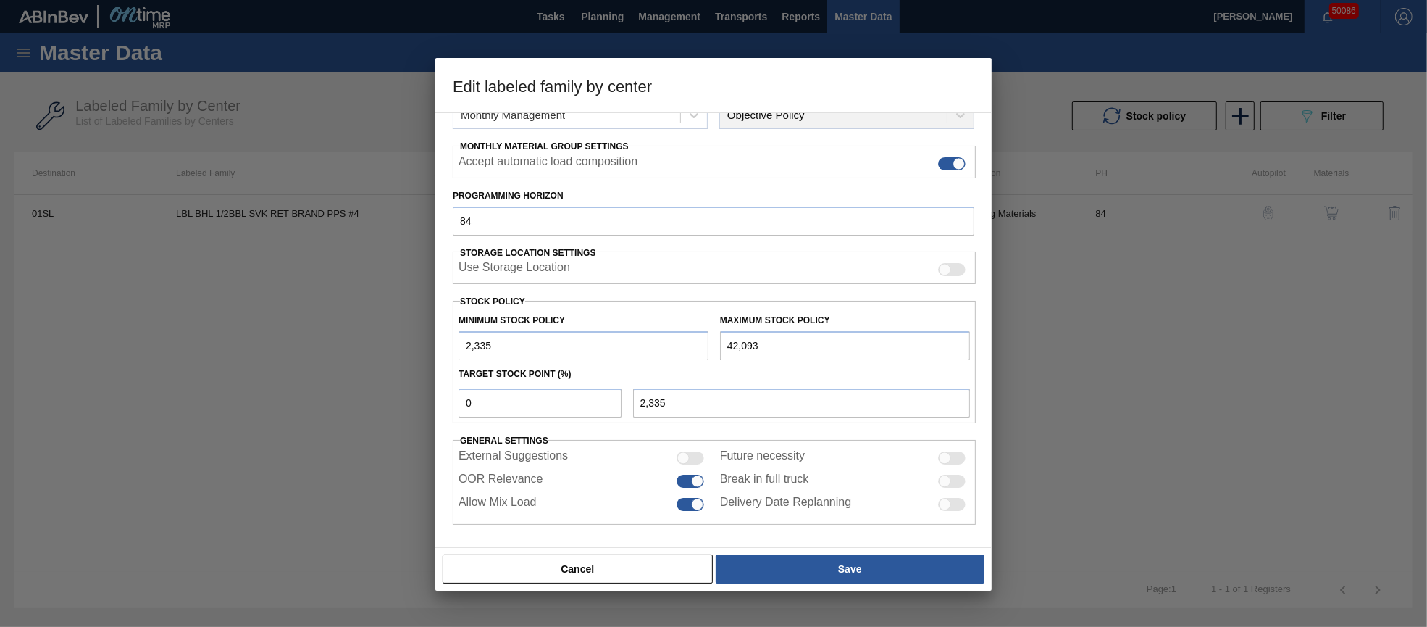
click at [720, 335] on input "42,093" at bounding box center [845, 345] width 250 height 29
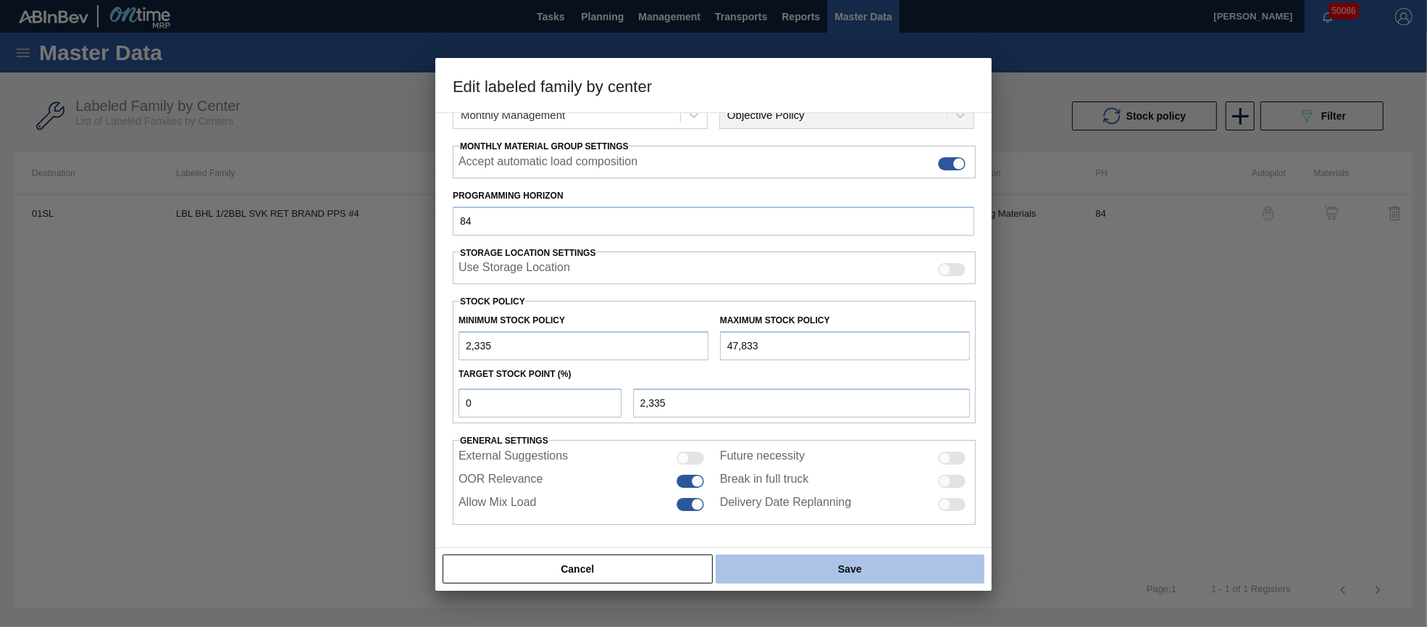
click at [908, 575] on button "Save" at bounding box center [850, 568] width 269 height 29
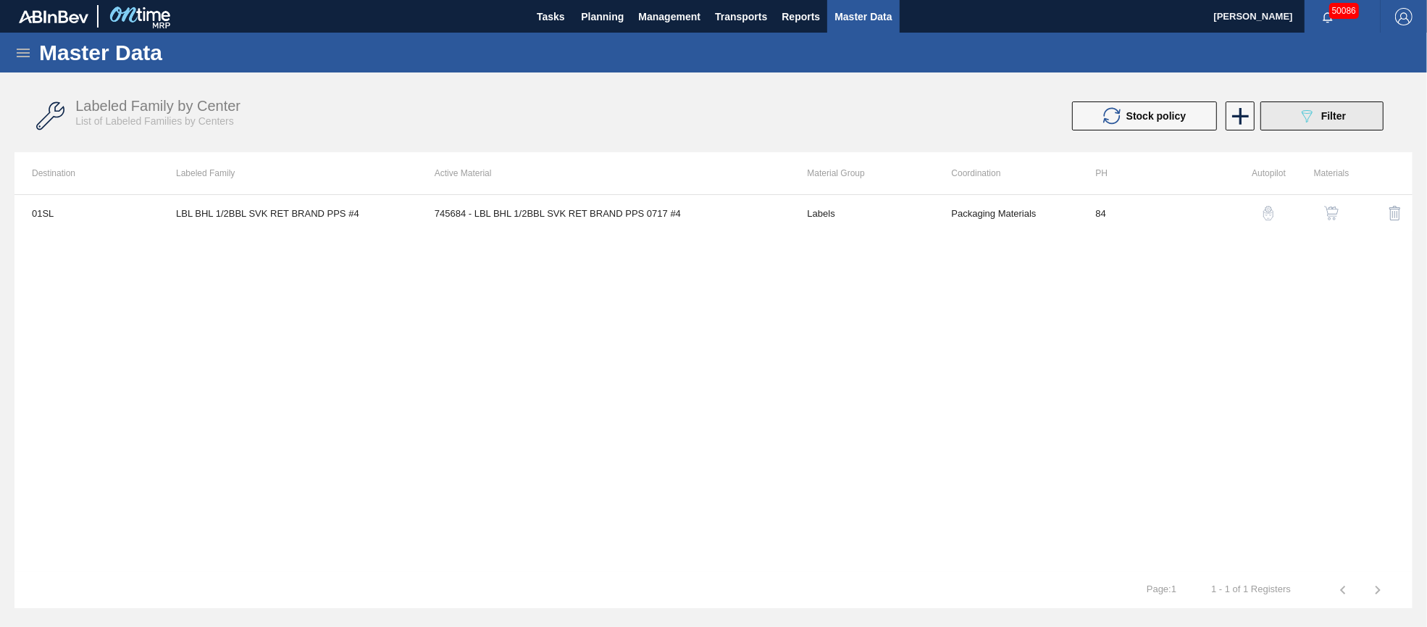
click at [1326, 119] on span "Filter" at bounding box center [1333, 116] width 25 height 12
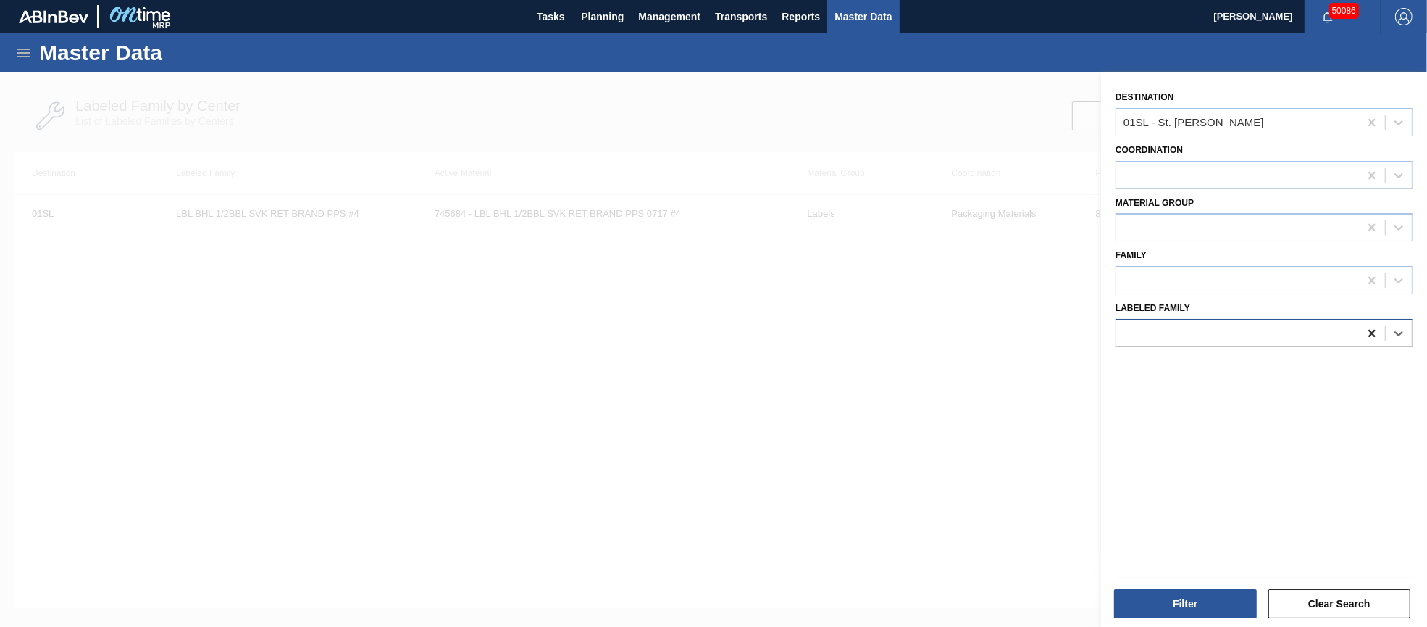
click at [1371, 331] on icon at bounding box center [1371, 333] width 7 height 7
paste Family "LBL MGL MULTIVOL SVK RET HW PPS #3 5.0%"
click at [1274, 363] on div "LBL MGL MULTIVOL SVK RET HW PPS #3 5.0%" at bounding box center [1264, 369] width 297 height 27
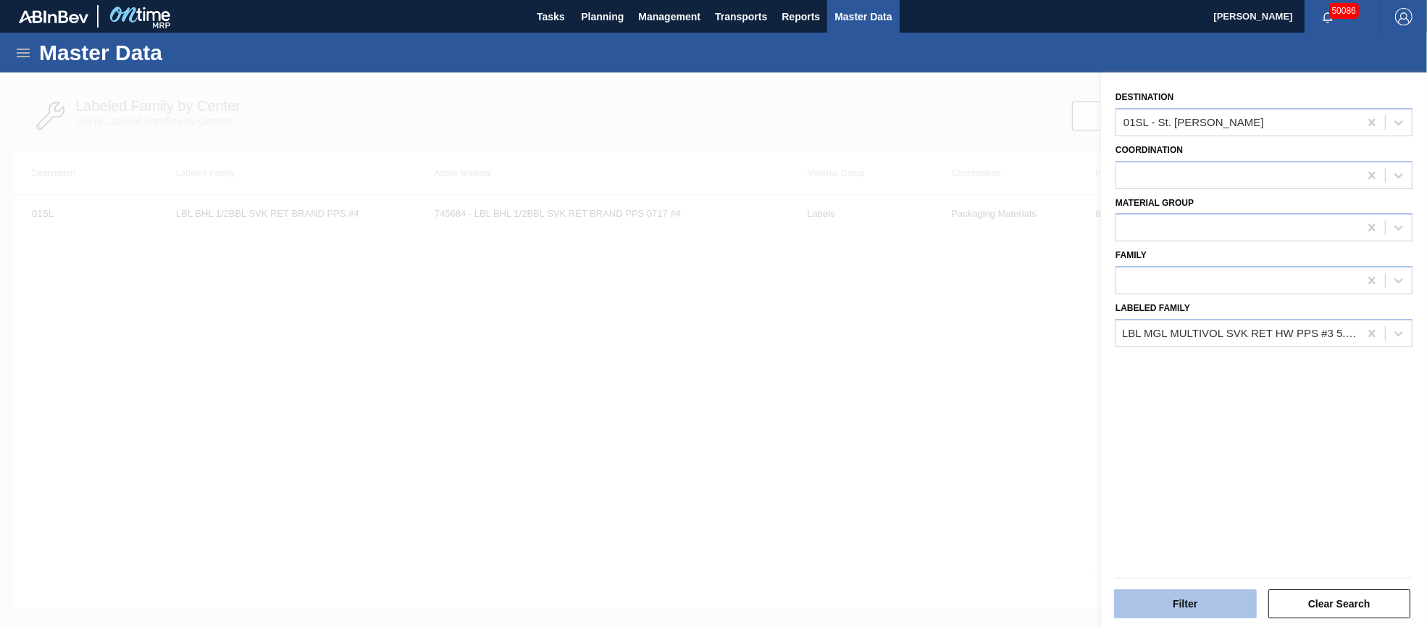
click at [1168, 609] on button "Filter" at bounding box center [1185, 603] width 143 height 29
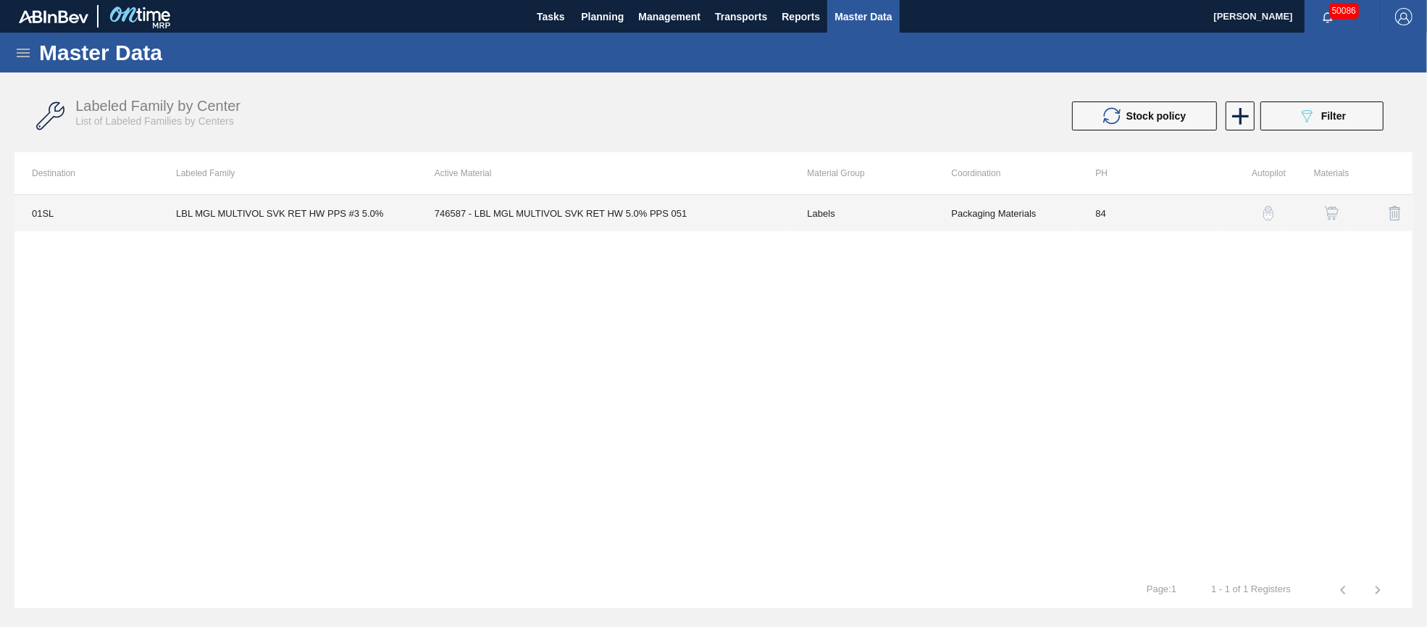
click at [816, 210] on td "Labels" at bounding box center [862, 213] width 144 height 36
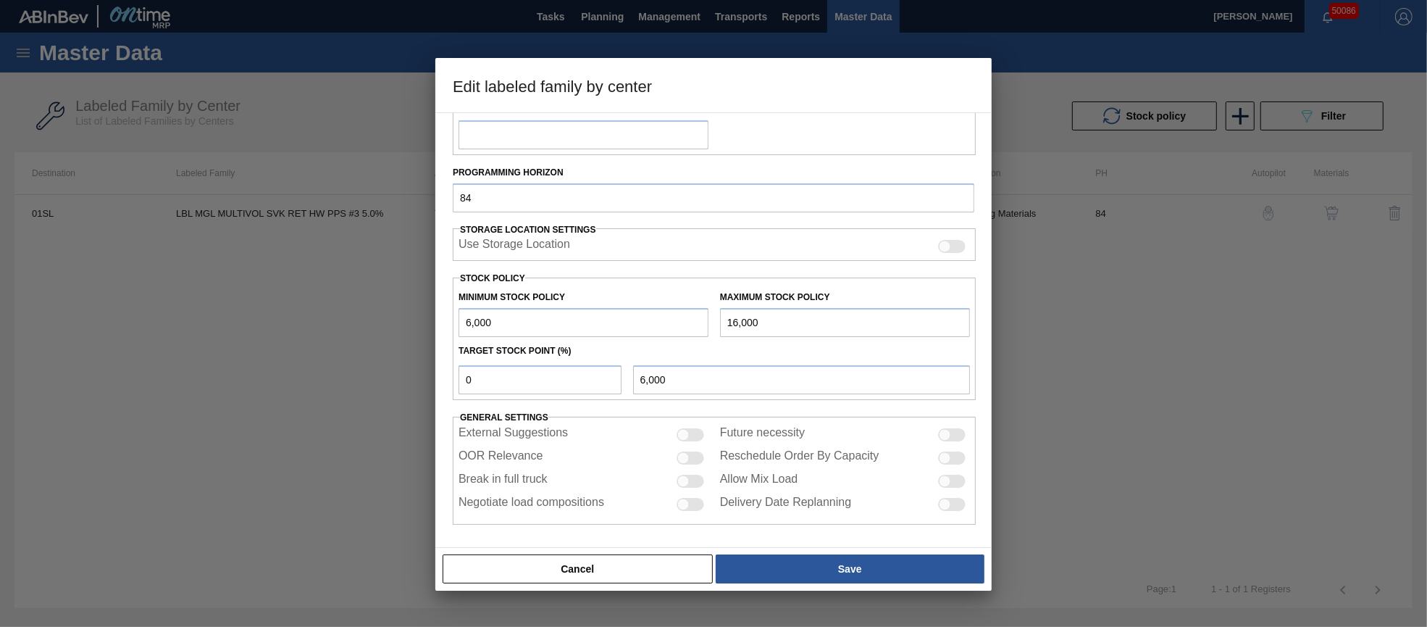
scroll to position [208, 0]
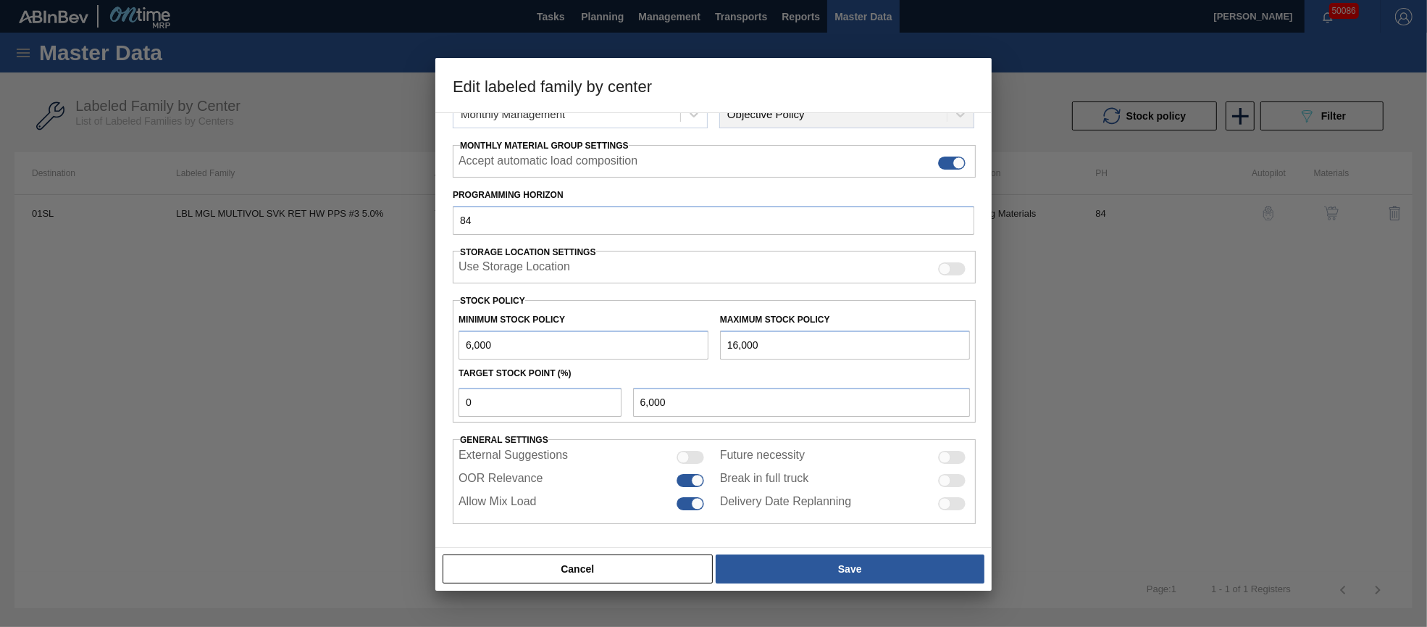
drag, startPoint x: 790, startPoint y: 335, endPoint x: 706, endPoint y: 338, distance: 84.1
click at [706, 338] on div "Minimum Stock Policy 6,000 Maximum Stock Policy 16,000" at bounding box center [714, 333] width 523 height 54
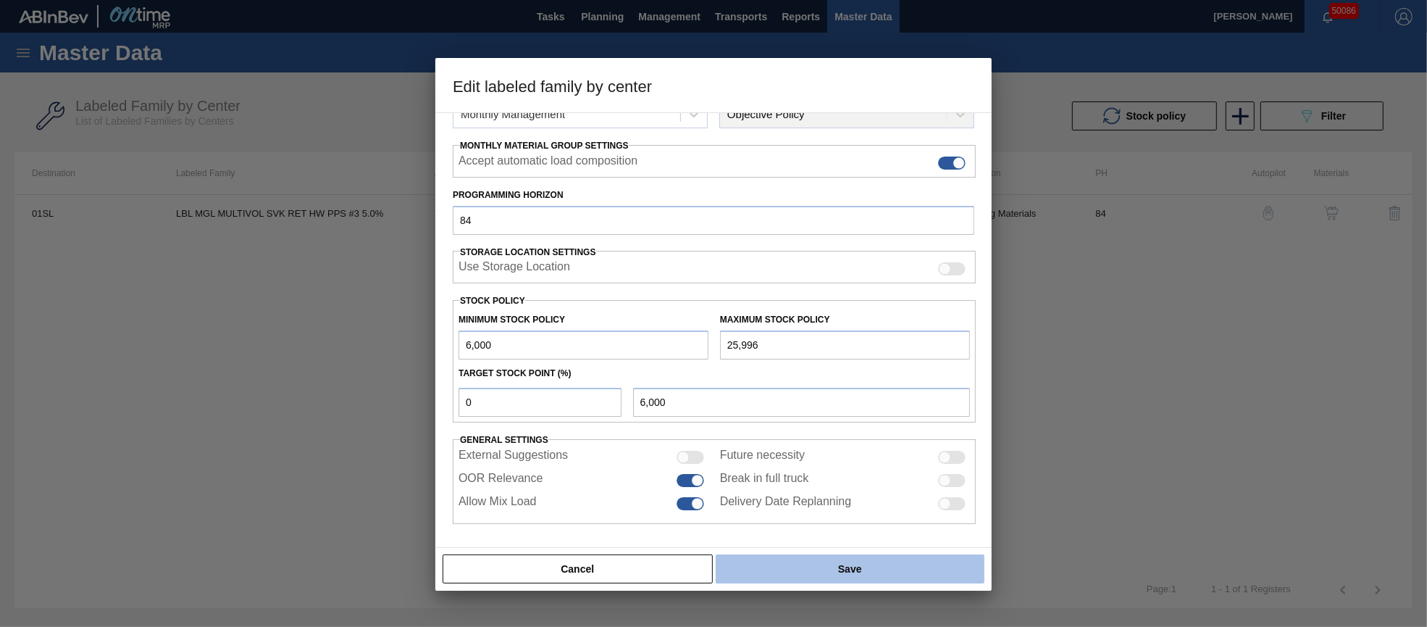
click at [866, 572] on button "Save" at bounding box center [850, 568] width 269 height 29
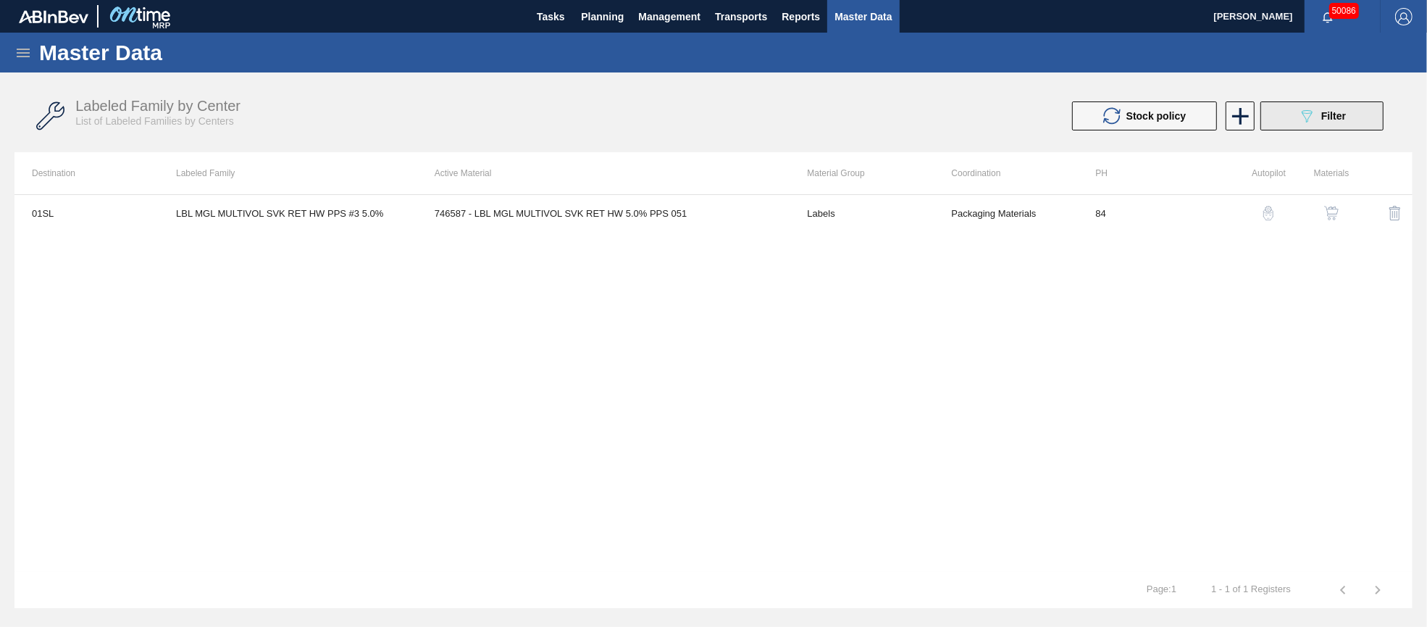
click at [1307, 109] on icon "089F7B8B-B2A5-4AFE-B5C0-19BA573D28AC" at bounding box center [1306, 115] width 17 height 17
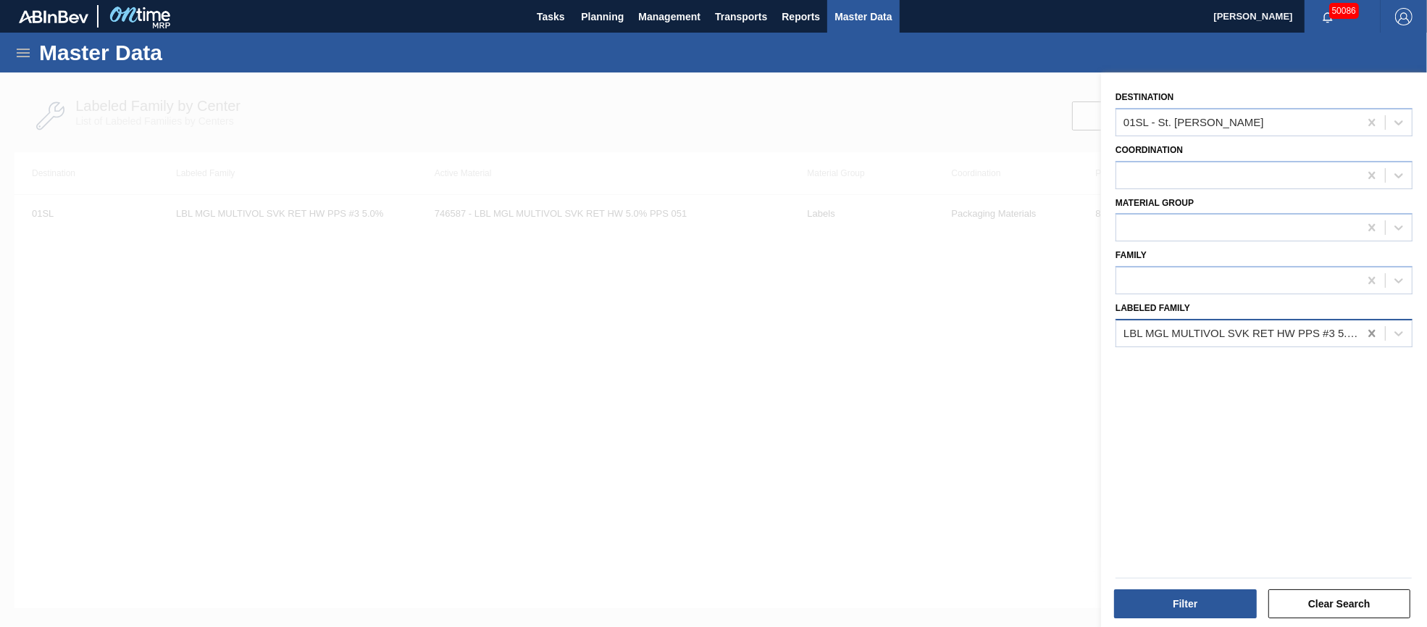
click at [1368, 329] on icon at bounding box center [1372, 333] width 14 height 14
paste Family "LBL BUD 1/6BBL SVK RET BRAND PPS #4"
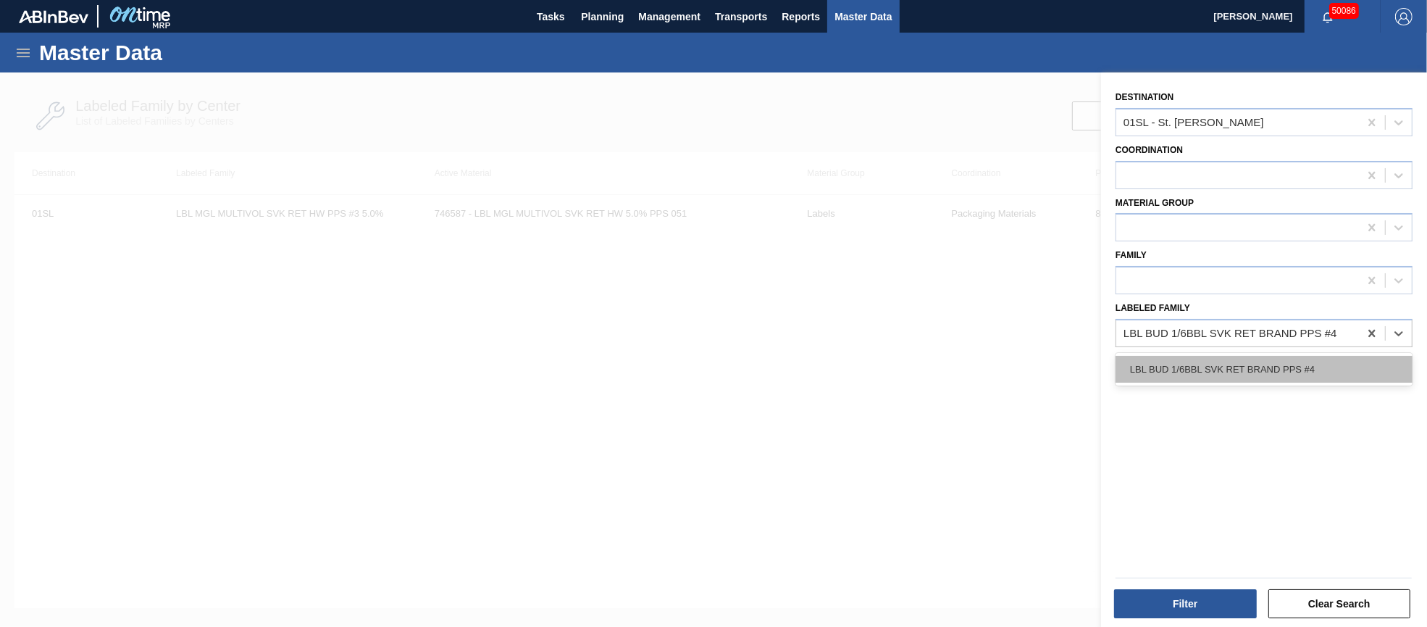
click at [1296, 363] on div "LBL BUD 1/6BBL SVK RET BRAND PPS #4" at bounding box center [1264, 369] width 297 height 27
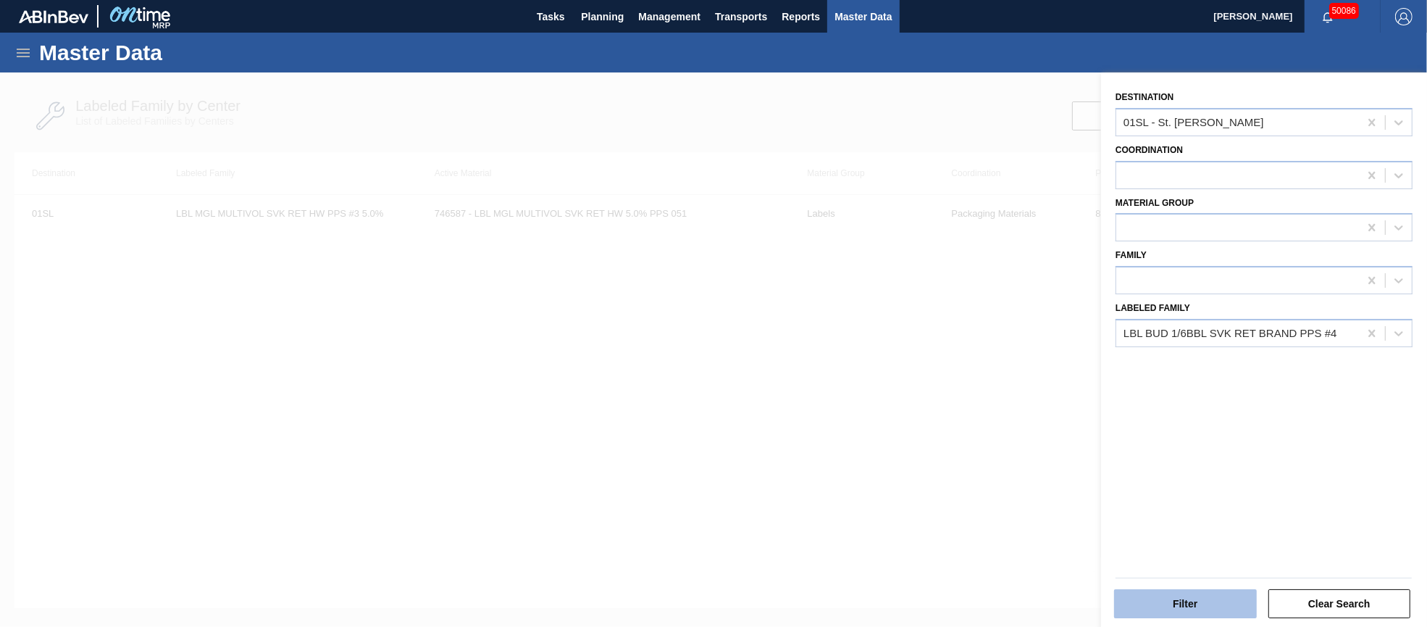
click at [1183, 599] on button "Filter" at bounding box center [1185, 603] width 143 height 29
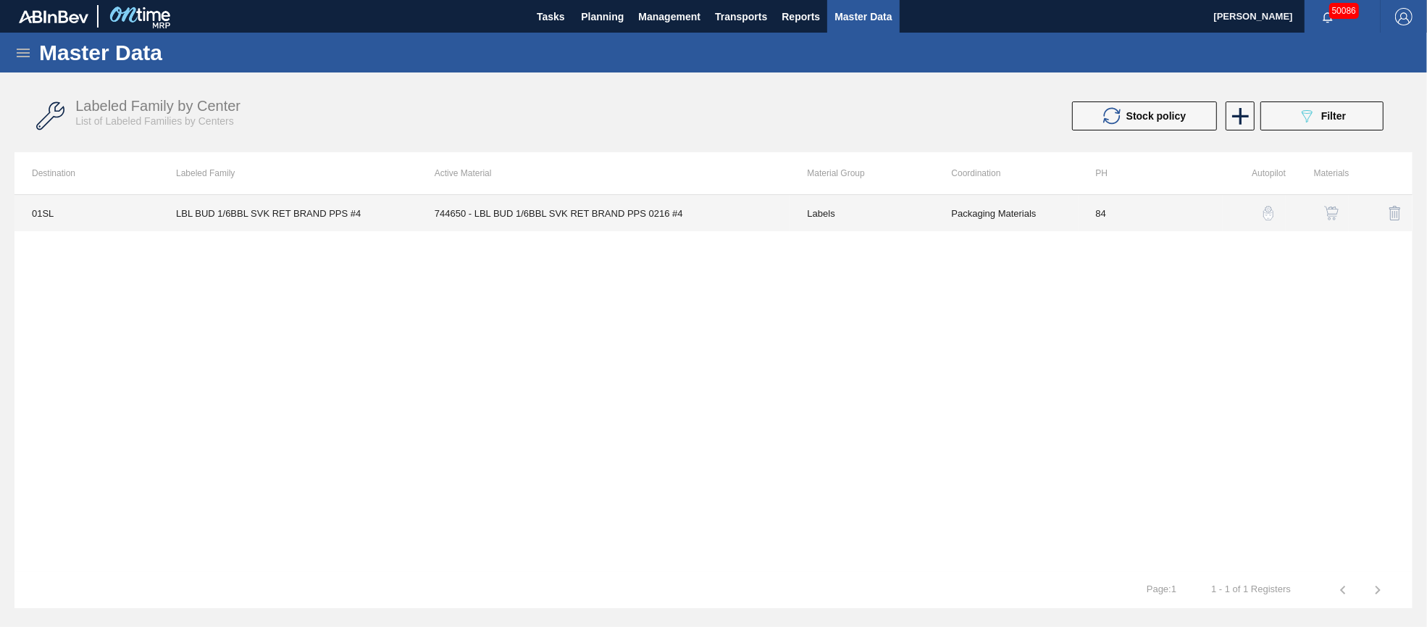
click at [603, 206] on td "744650 - LBL BUD 1/6BBL SVK RET BRAND PPS 0216 #4" at bounding box center [603, 213] width 373 height 36
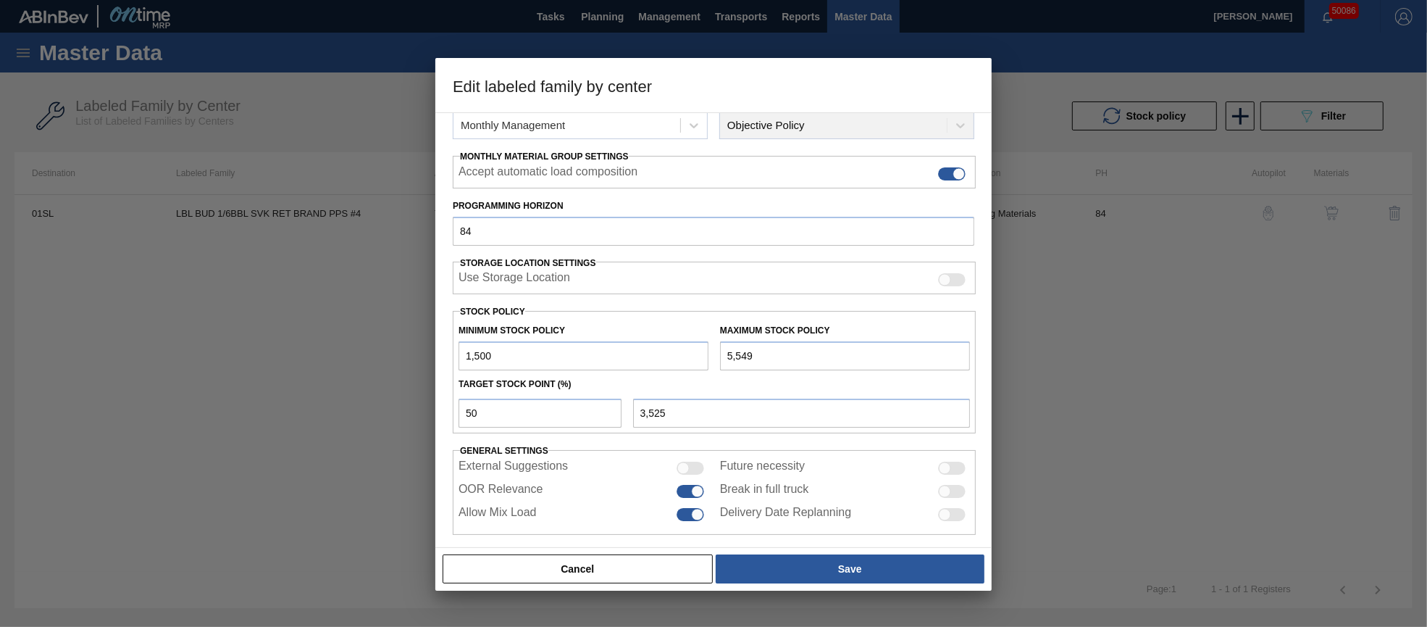
scroll to position [207, 0]
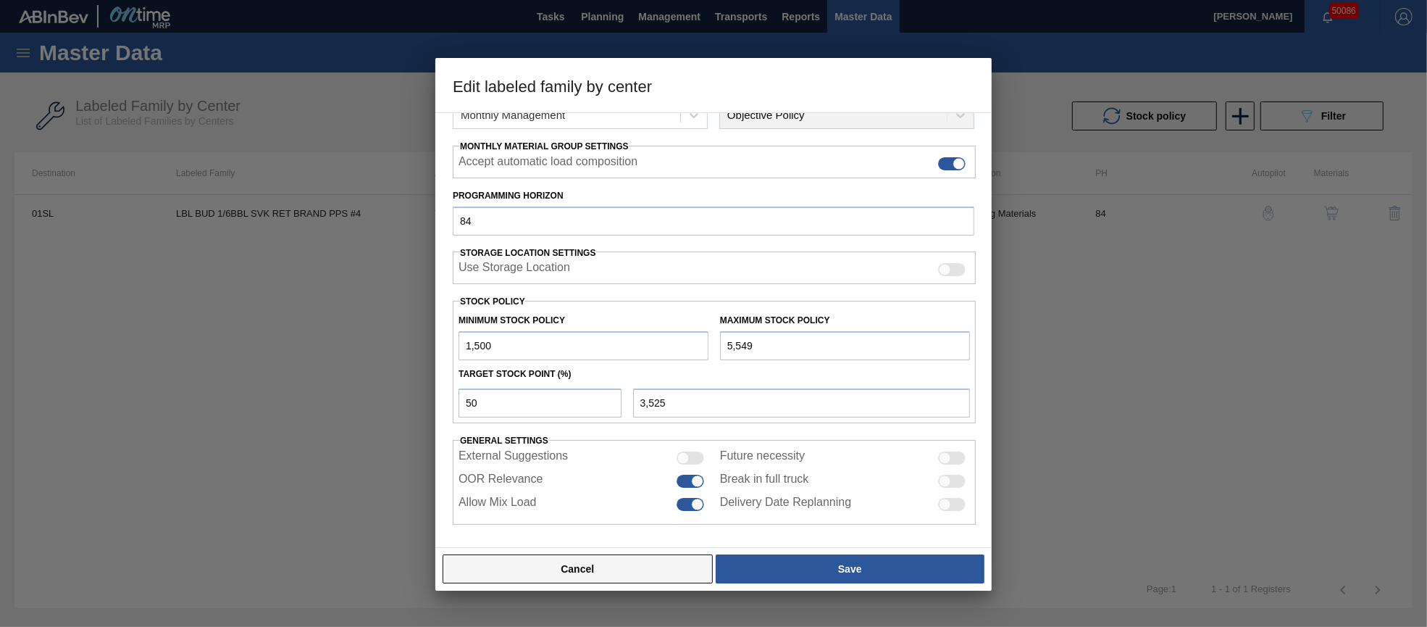
click at [618, 572] on button "Cancel" at bounding box center [578, 568] width 270 height 29
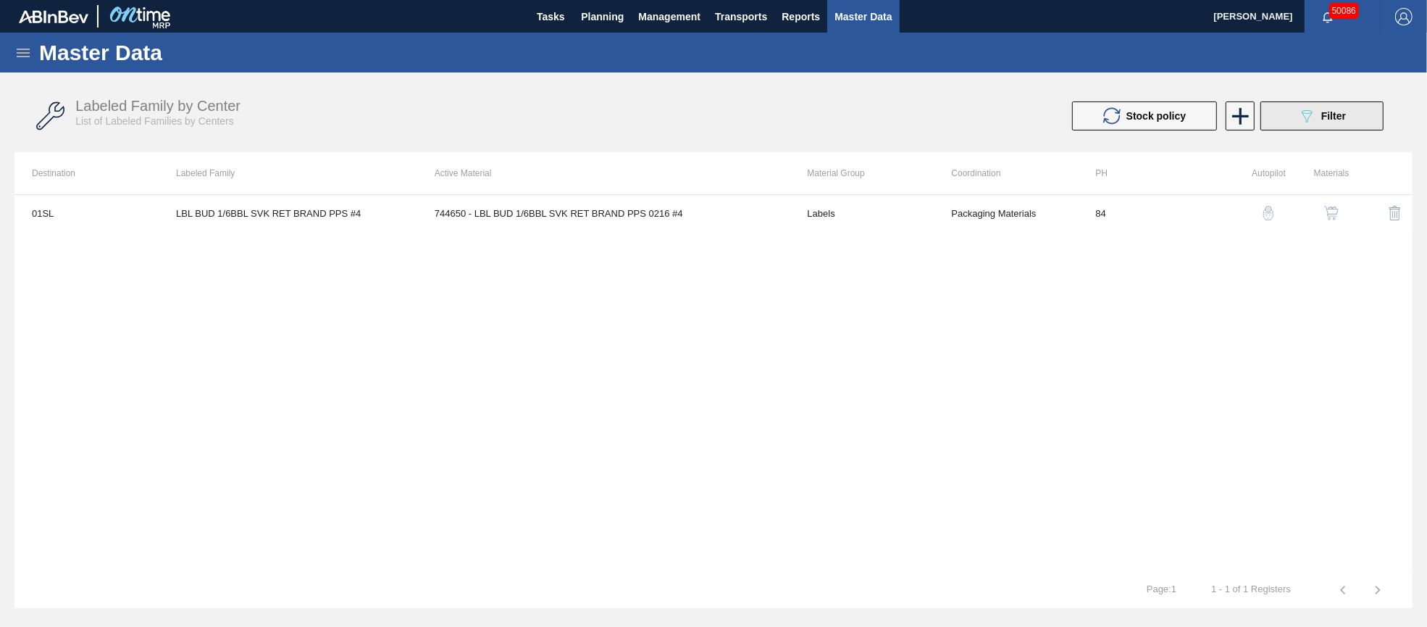
click at [1278, 119] on button "089F7B8B-B2A5-4AFE-B5C0-19BA573D28AC Filter" at bounding box center [1321, 115] width 123 height 29
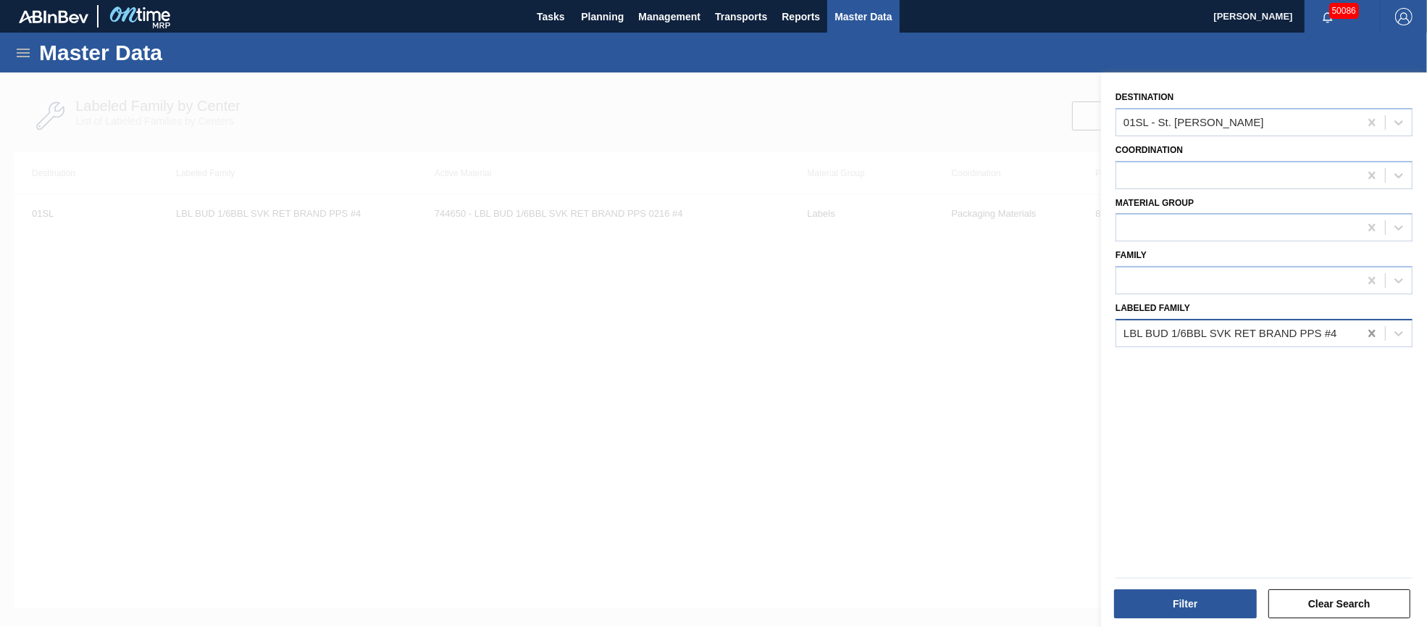
click at [1367, 327] on icon at bounding box center [1372, 333] width 14 height 14
paste Family "LBL MGL MULTIVOL SVK RET HW PPS #3 5.0%"
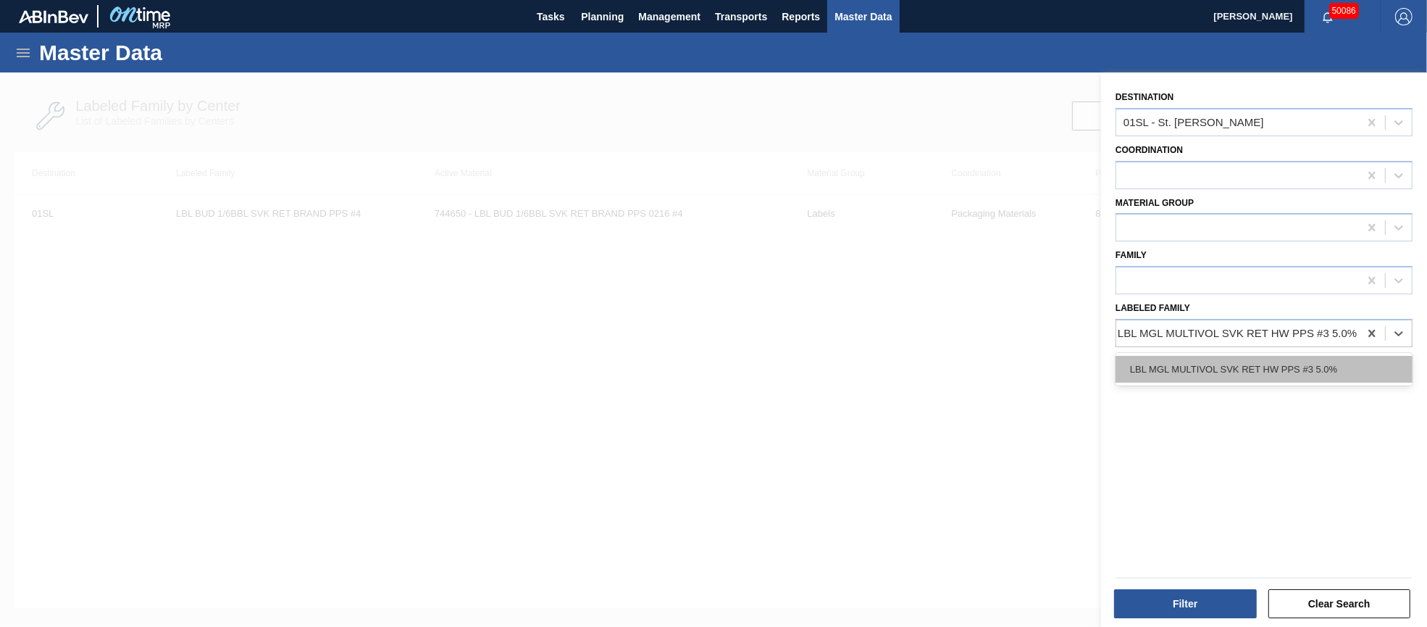
click at [1282, 363] on div "LBL MGL MULTIVOL SVK RET HW PPS #3 5.0%" at bounding box center [1264, 369] width 297 height 27
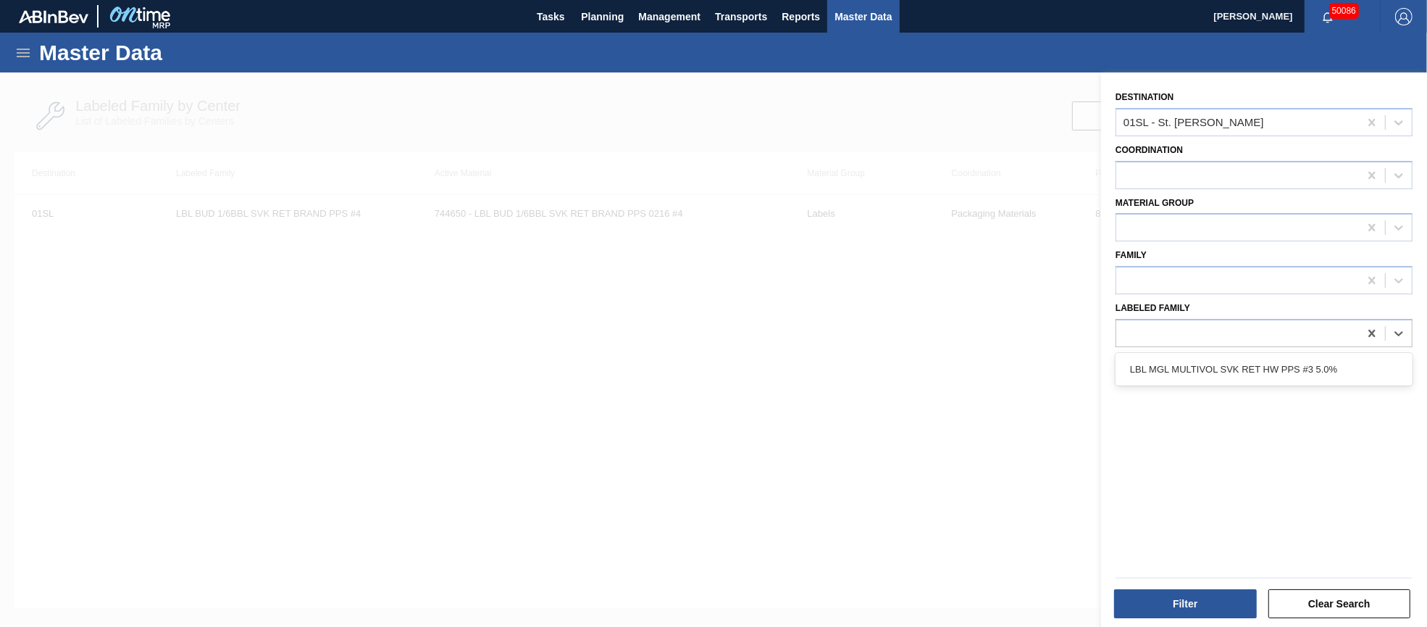
scroll to position [0, 1]
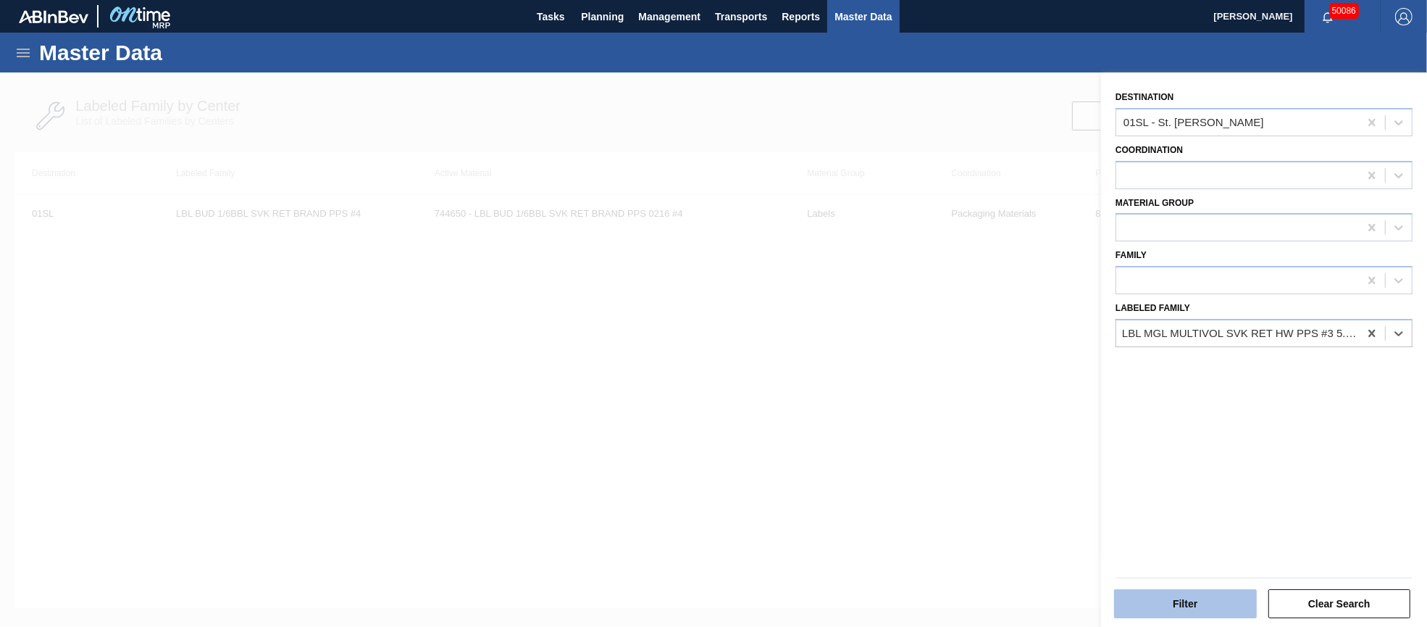
click at [1186, 604] on button "Filter" at bounding box center [1185, 603] width 143 height 29
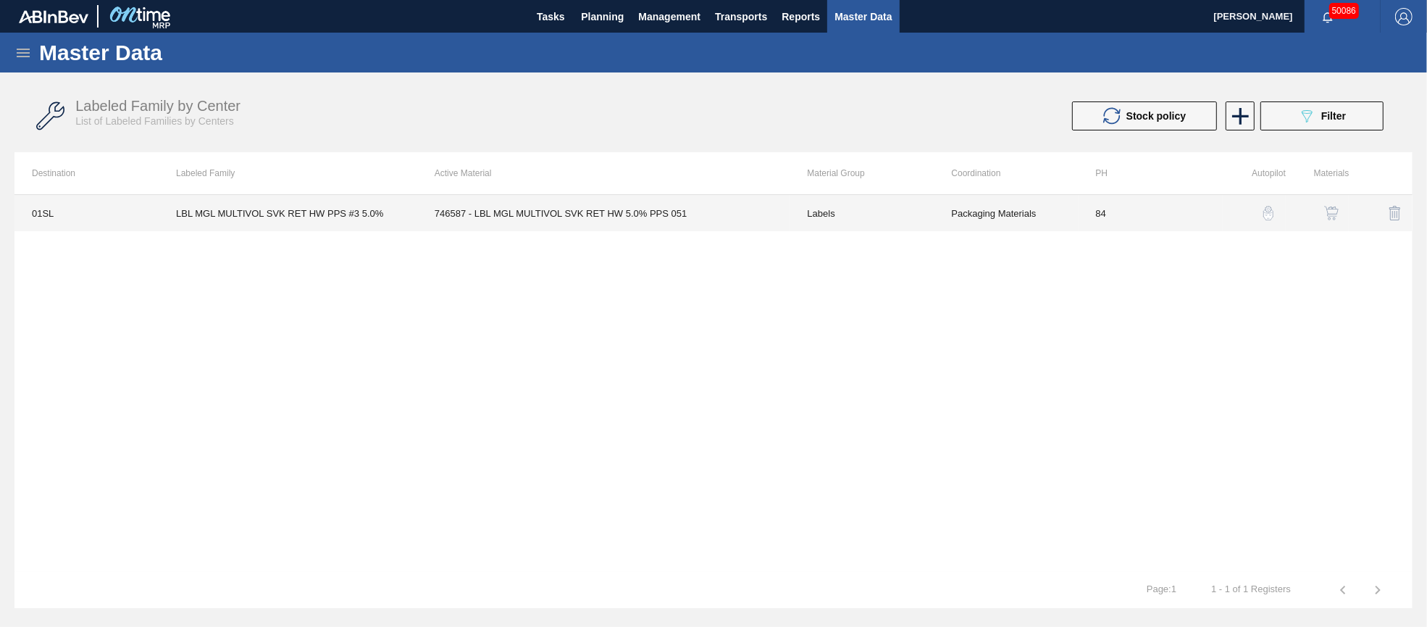
click at [636, 206] on td "746587 - LBL MGL MULTIVOL SVK RET HW 5.0% PPS 051" at bounding box center [603, 213] width 373 height 36
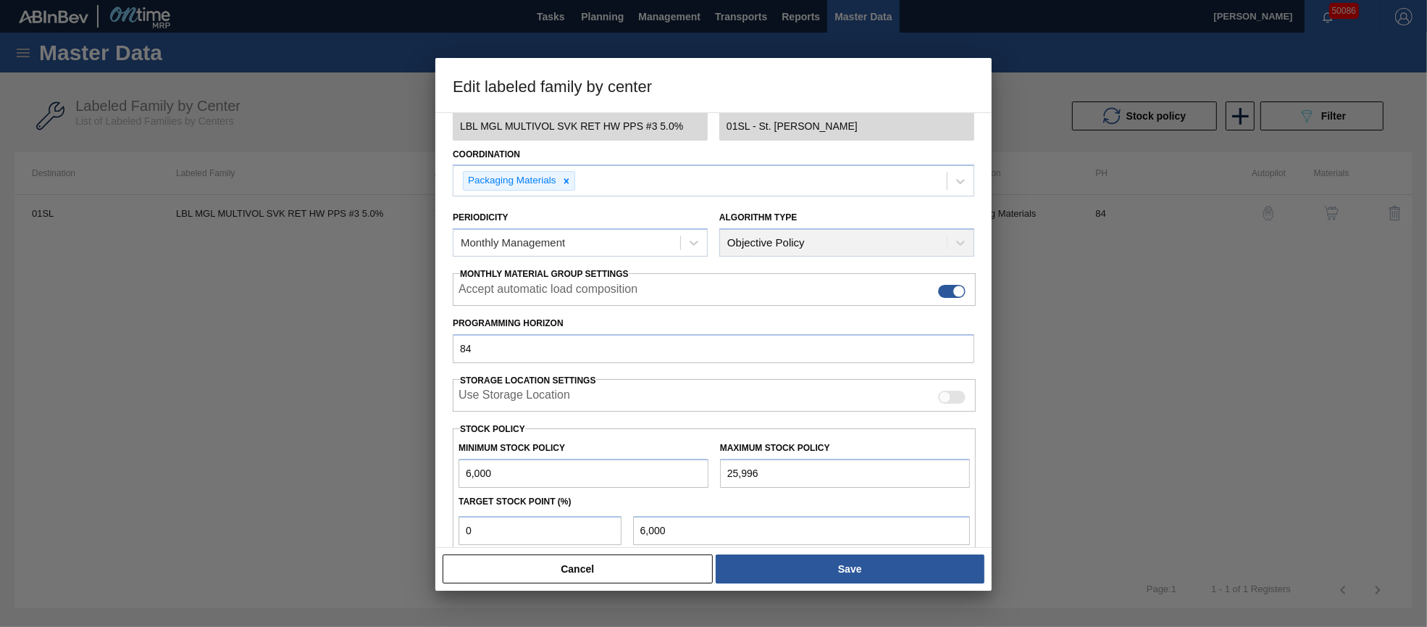
scroll to position [108, 0]
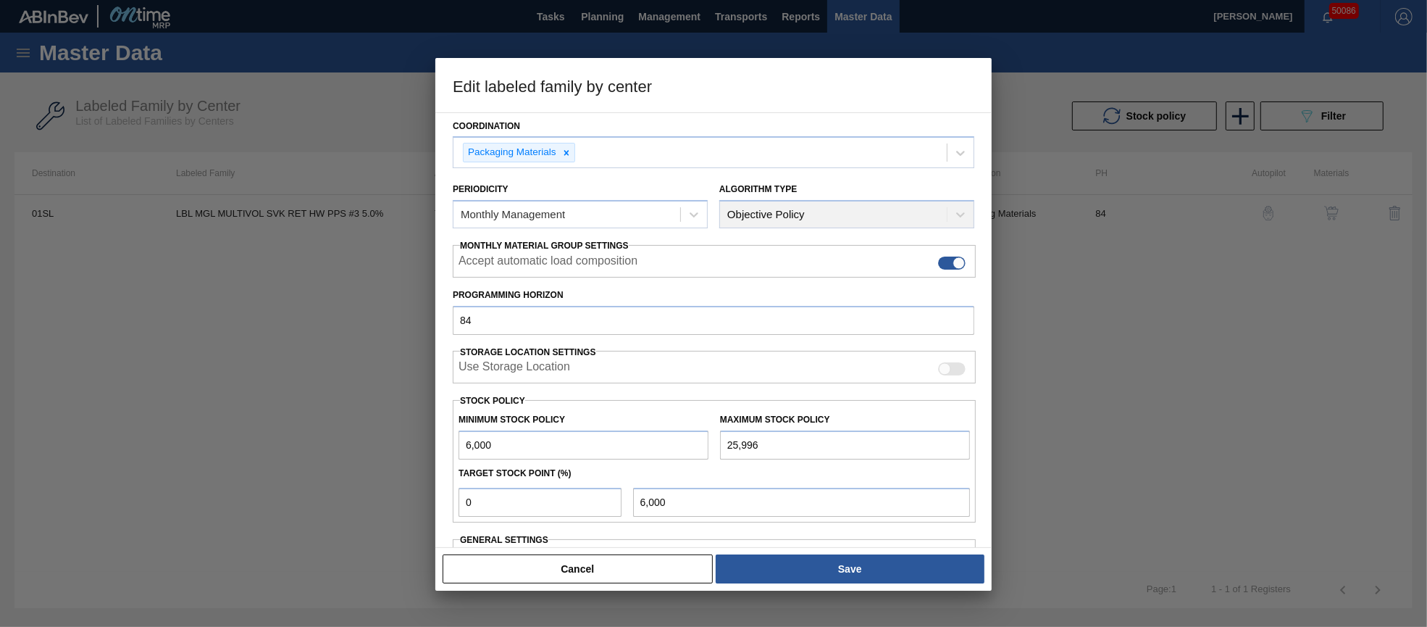
drag, startPoint x: 803, startPoint y: 443, endPoint x: 700, endPoint y: 442, distance: 103.6
click at [700, 442] on div "Minimum Stock Policy 6,000 Maximum Stock Policy 25,996" at bounding box center [714, 433] width 523 height 54
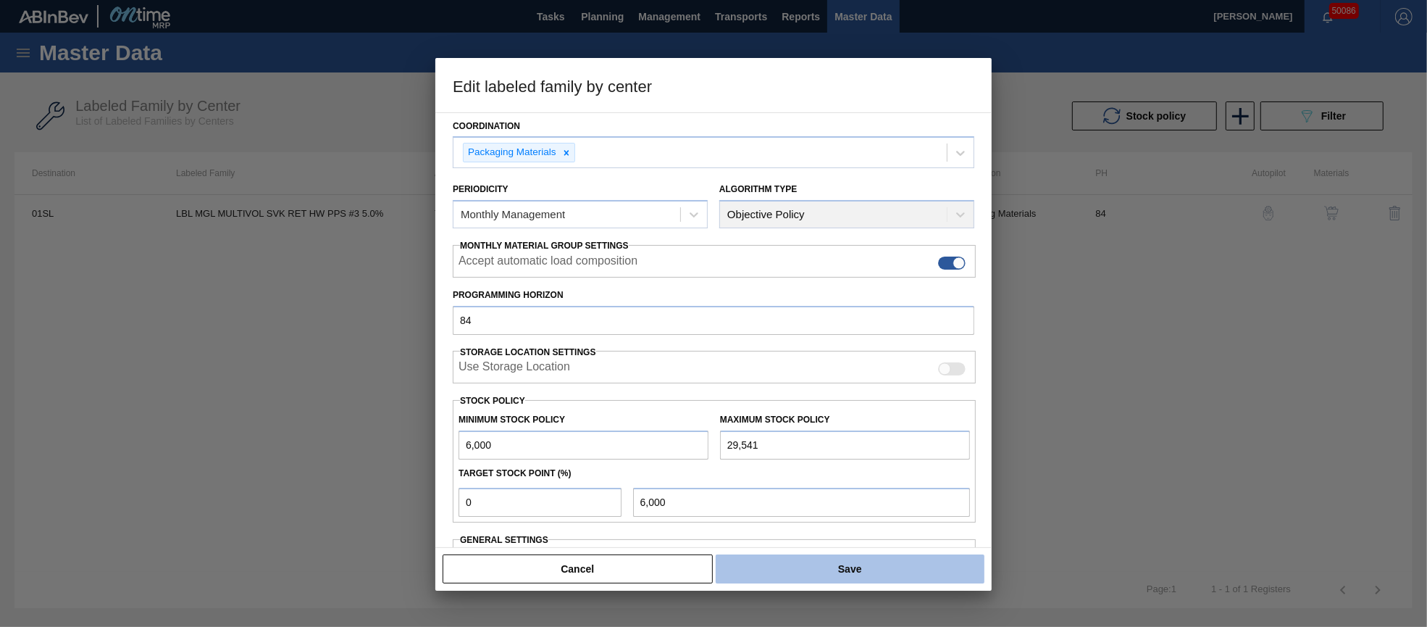
click at [871, 569] on button "Save" at bounding box center [850, 568] width 269 height 29
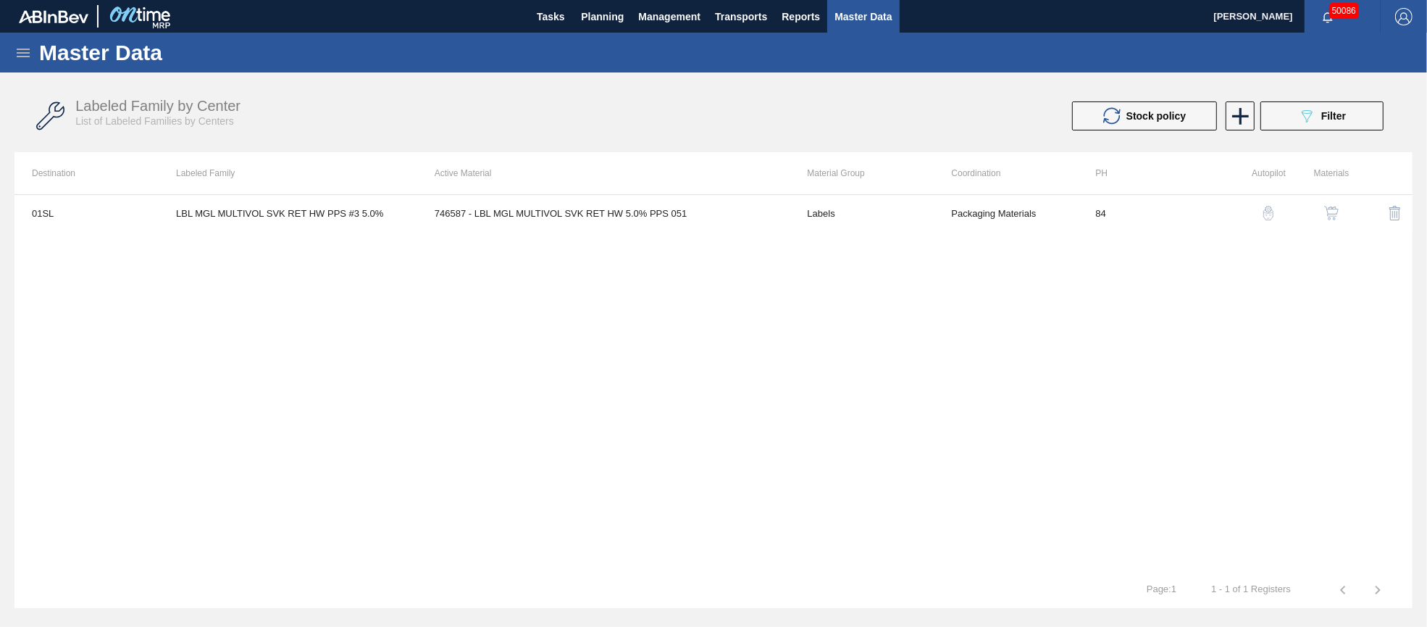
click at [1305, 110] on icon at bounding box center [1307, 116] width 11 height 12
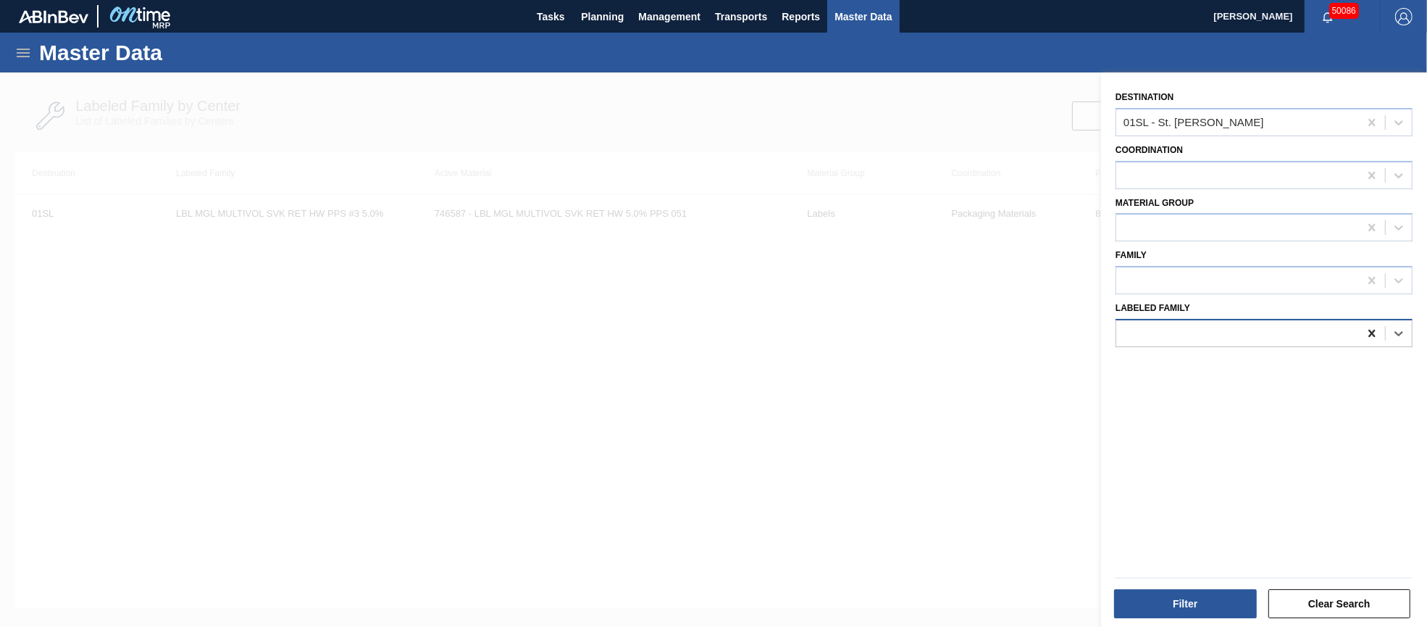
click at [1370, 330] on icon at bounding box center [1371, 333] width 7 height 7
paste Family "LBL BHL 1/2BBL SVK RET BRAND PPS #4"
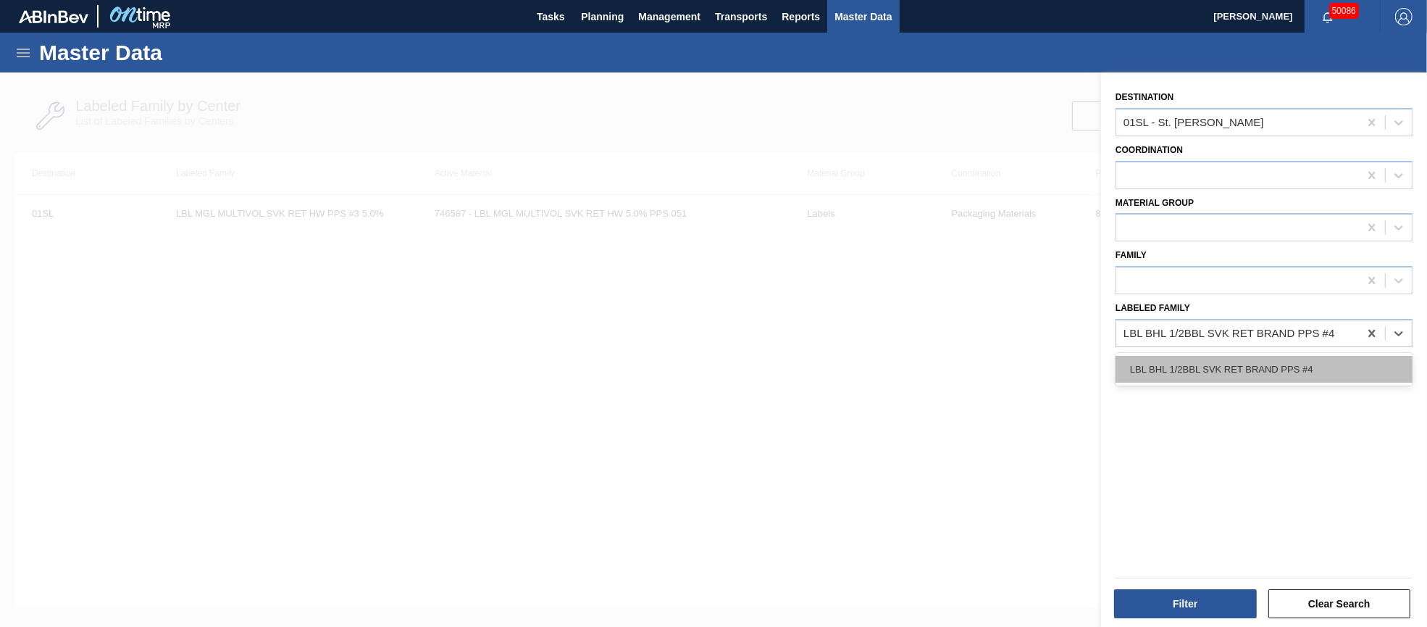
click at [1254, 367] on div "LBL BHL 1/2BBL SVK RET BRAND PPS #4" at bounding box center [1264, 369] width 297 height 27
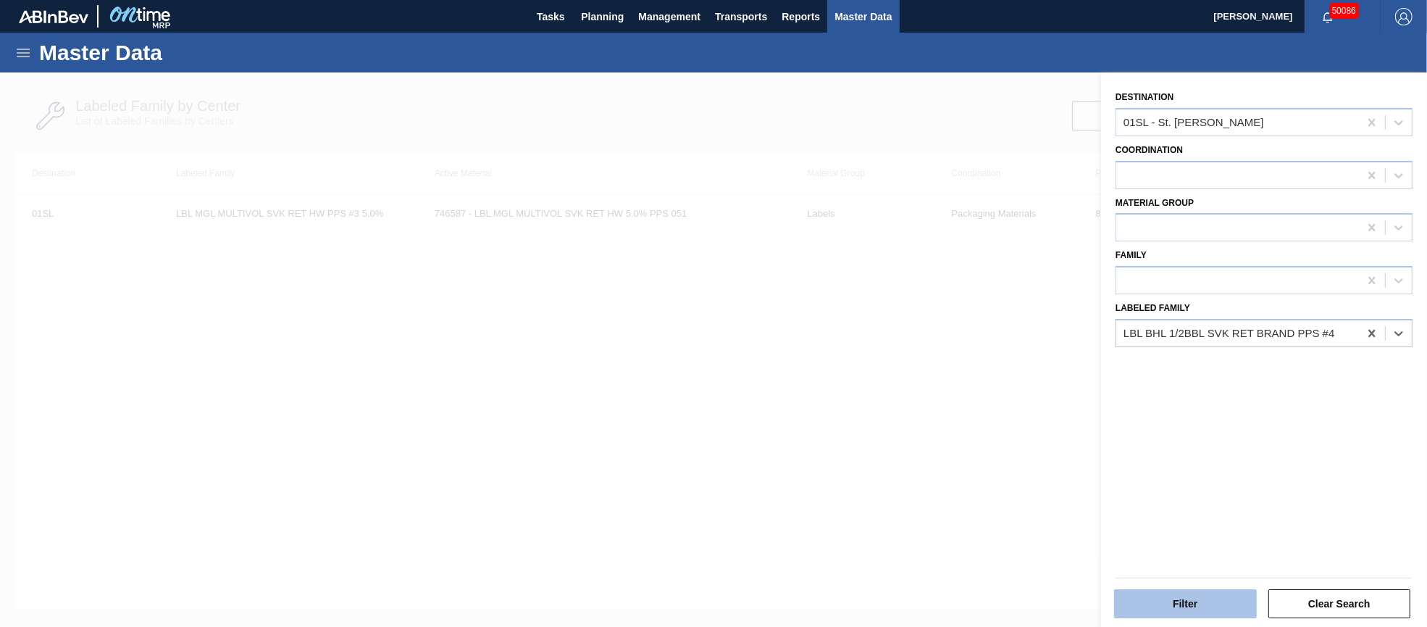
click at [1192, 592] on button "Filter" at bounding box center [1185, 603] width 143 height 29
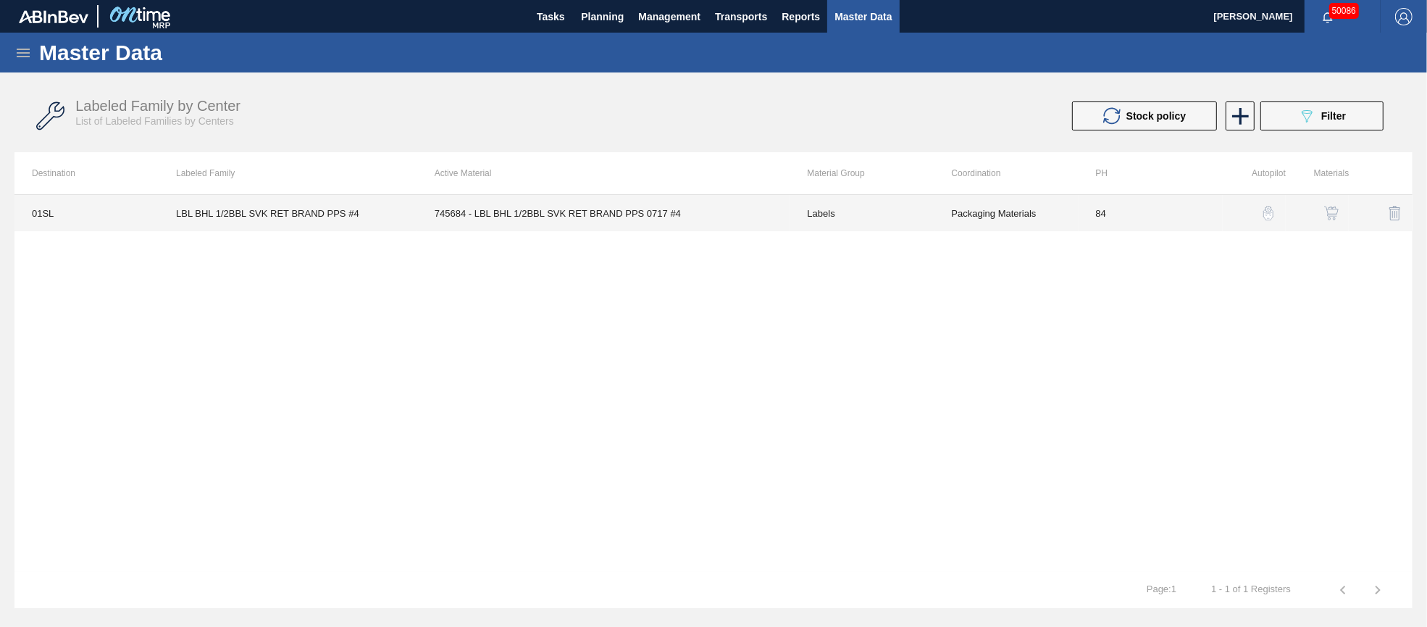
click at [619, 217] on td "745684 - LBL BHL 1/2BBL SVK RET BRAND PPS 0717 #4" at bounding box center [603, 213] width 373 height 36
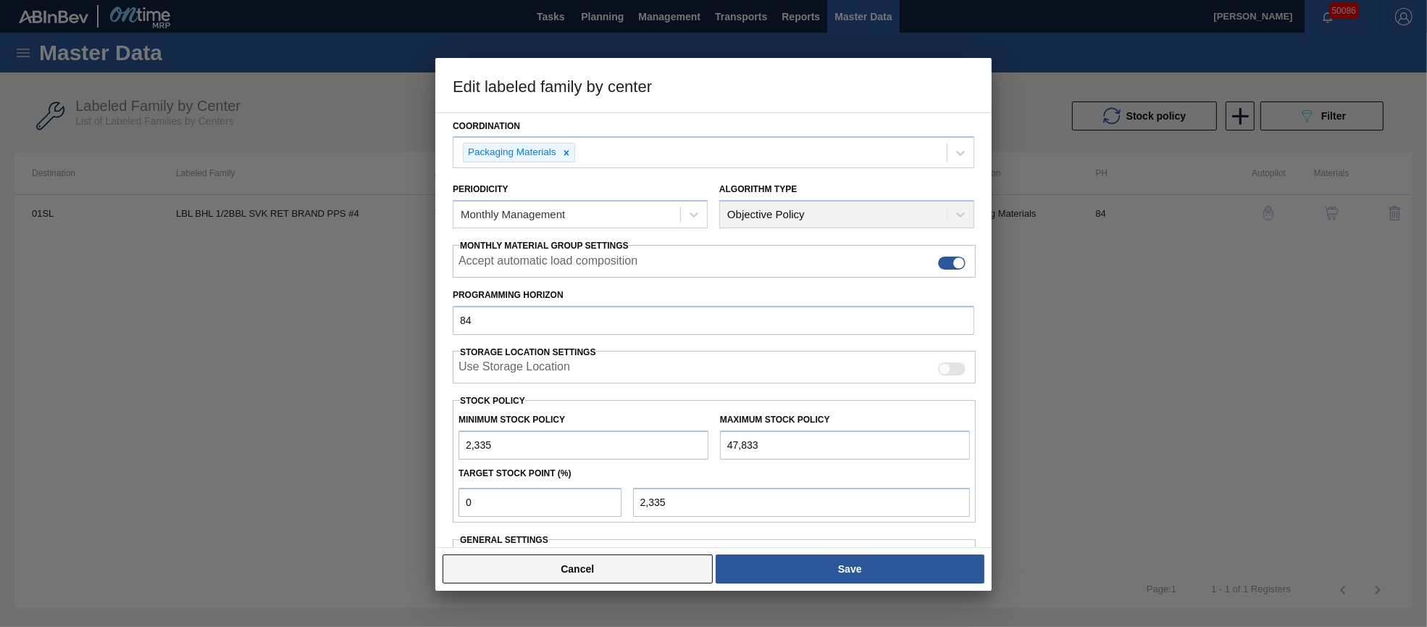
click at [624, 574] on button "Cancel" at bounding box center [578, 568] width 270 height 29
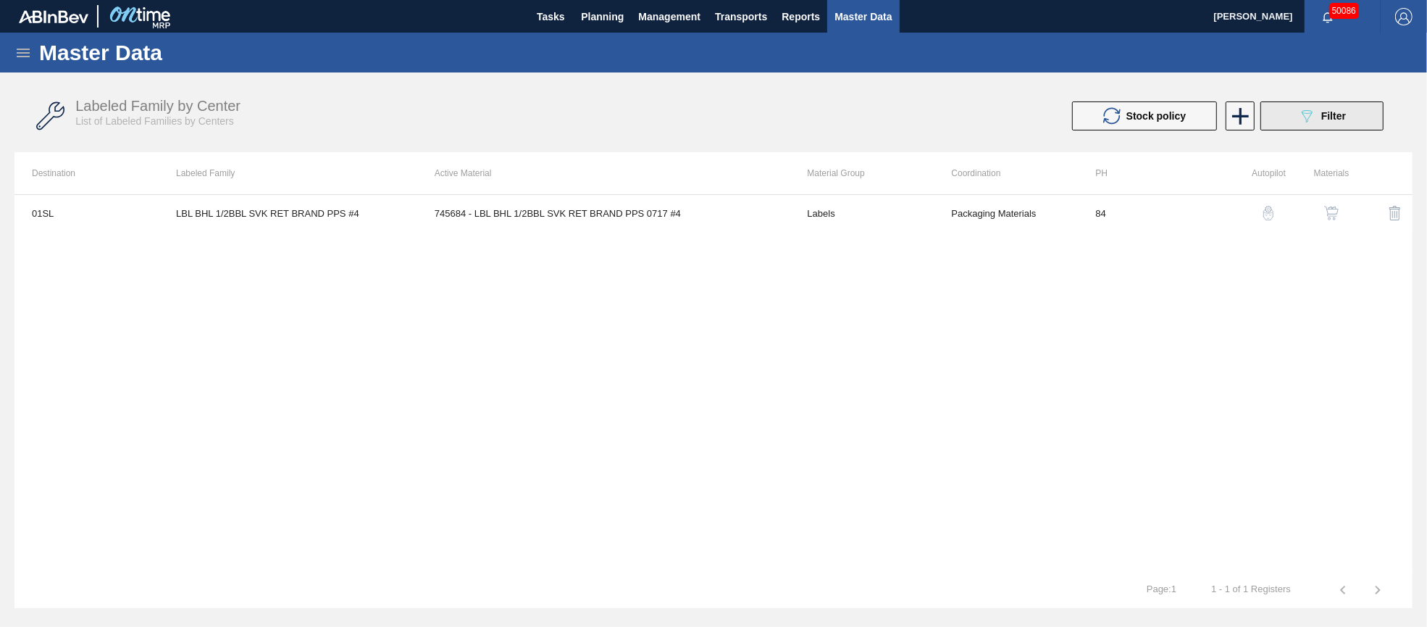
click at [1337, 110] on span "Filter" at bounding box center [1333, 116] width 25 height 12
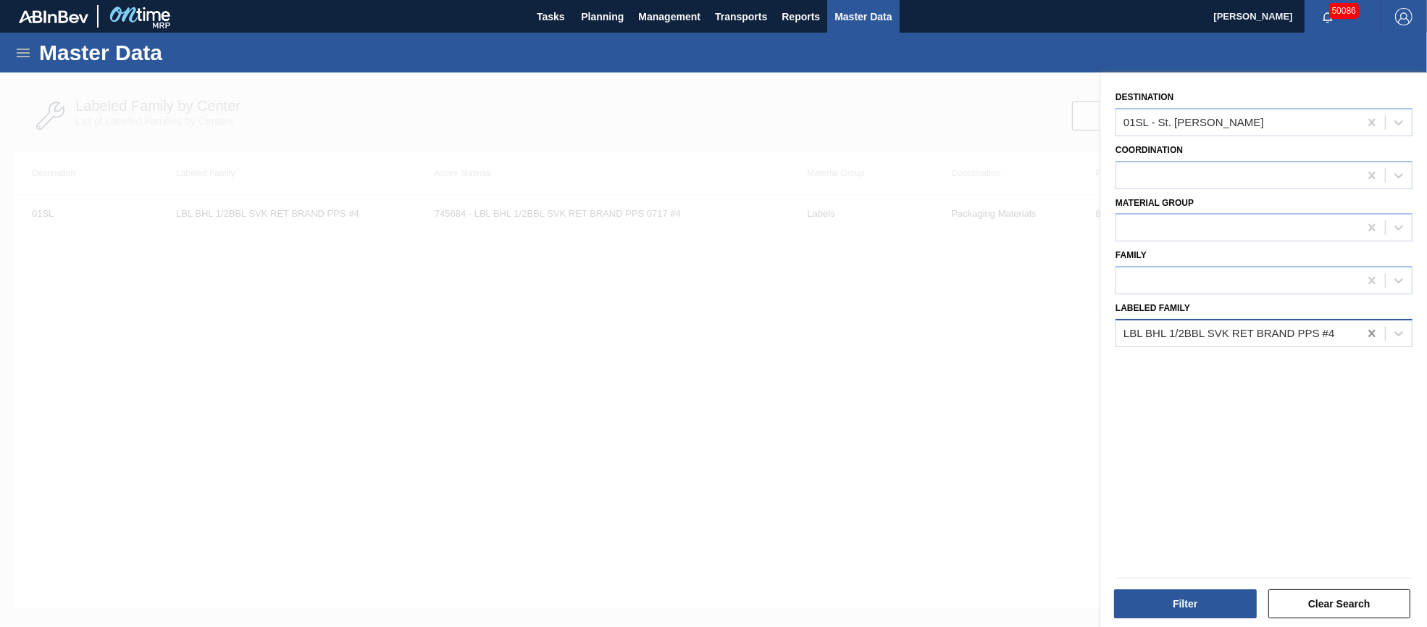
click at [1369, 330] on icon at bounding box center [1371, 333] width 7 height 7
paste Family "LBL BUD 1/6BBL SVK RET BRAND PPS #4"
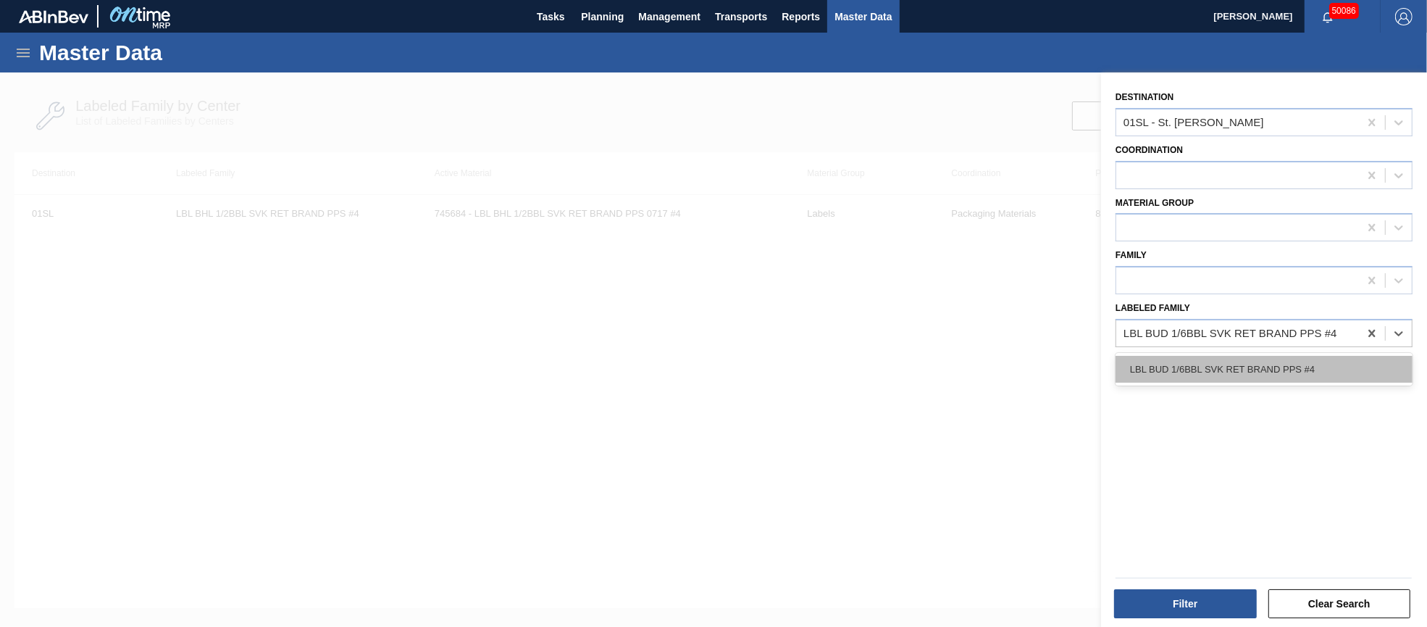
click at [1246, 363] on div "LBL BUD 1/6BBL SVK RET BRAND PPS #4" at bounding box center [1264, 369] width 297 height 27
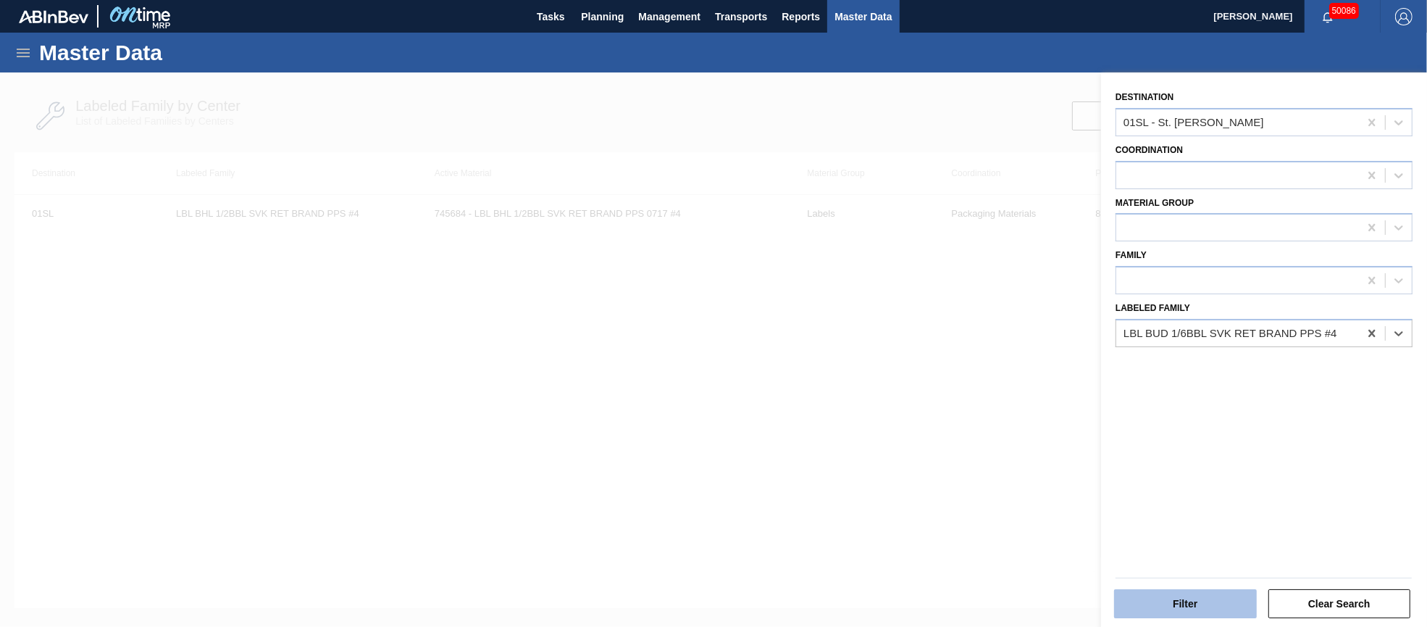
click at [1178, 599] on button "Filter" at bounding box center [1185, 603] width 143 height 29
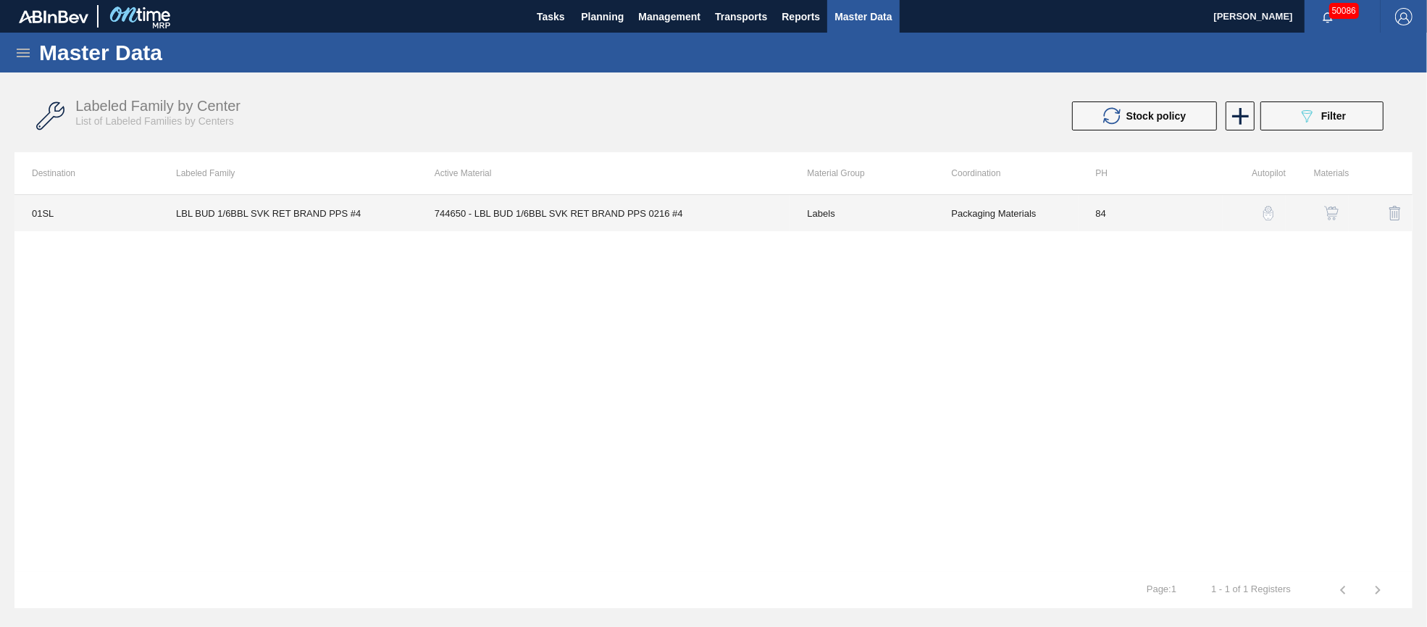
click at [591, 211] on td "744650 - LBL BUD 1/6BBL SVK RET BRAND PPS 0216 #4" at bounding box center [603, 213] width 373 height 36
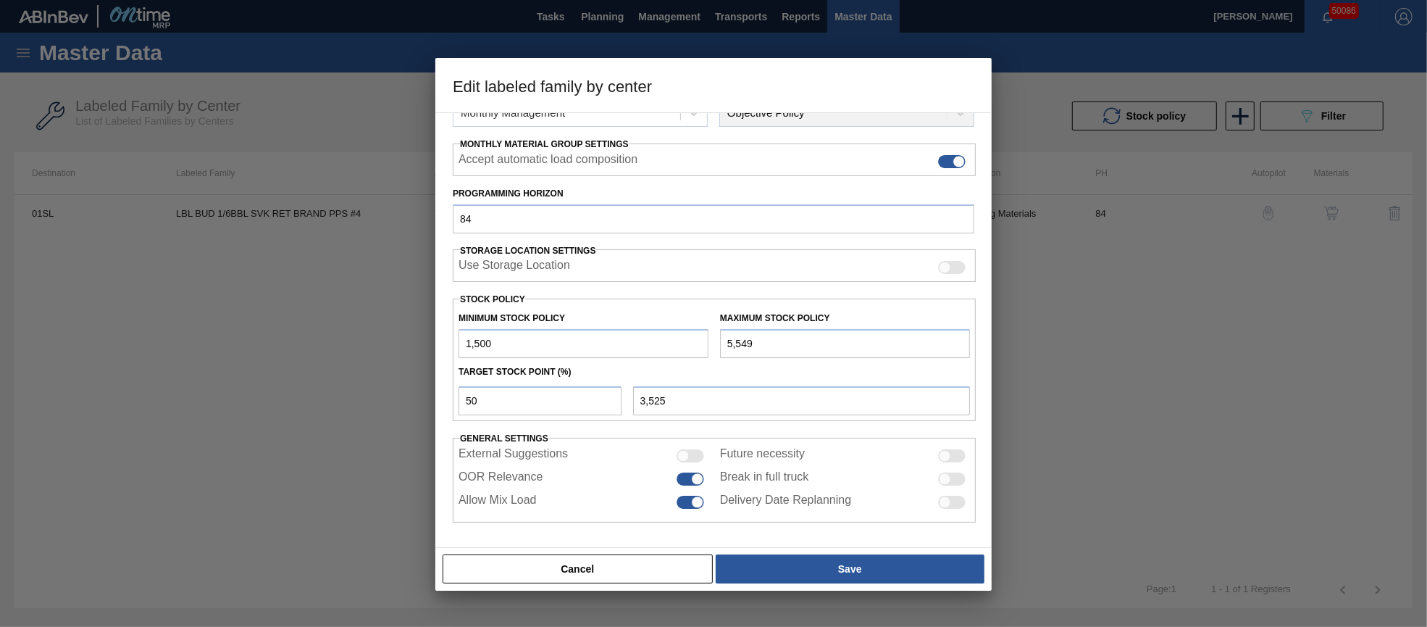
scroll to position [208, 0]
click at [656, 564] on button "Cancel" at bounding box center [578, 568] width 270 height 29
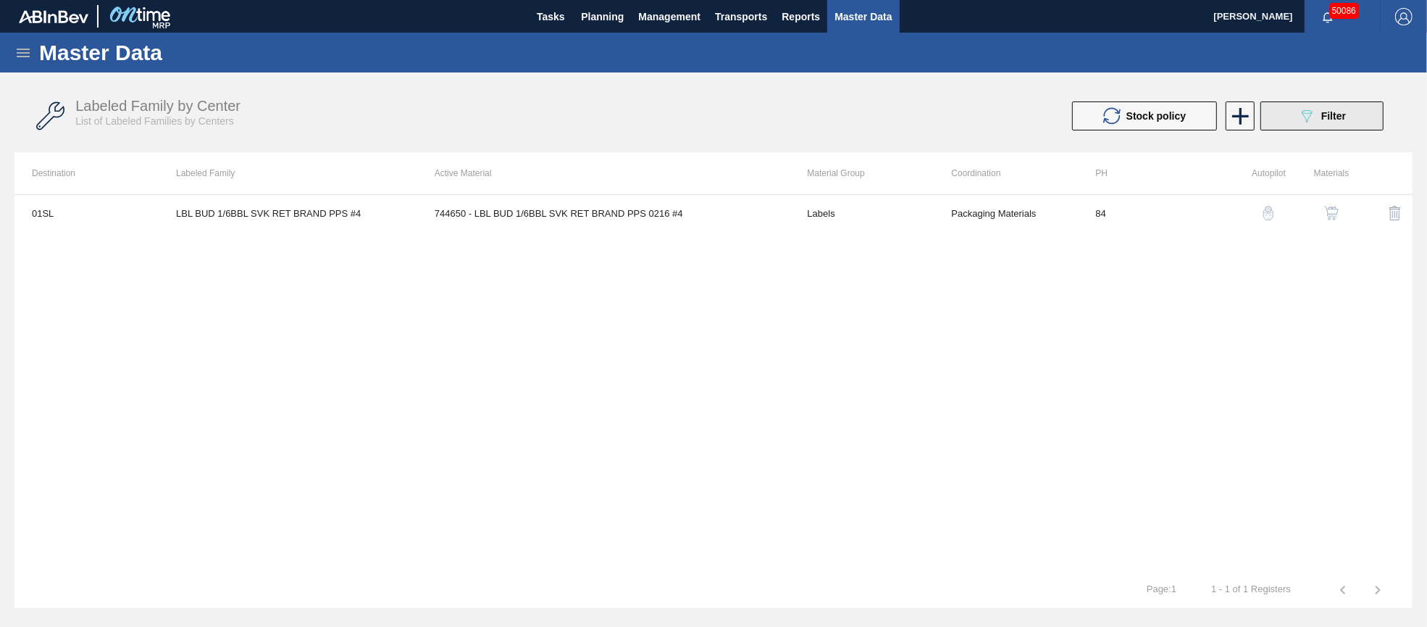
click at [1313, 104] on button "089F7B8B-B2A5-4AFE-B5C0-19BA573D28AC Filter" at bounding box center [1321, 115] width 123 height 29
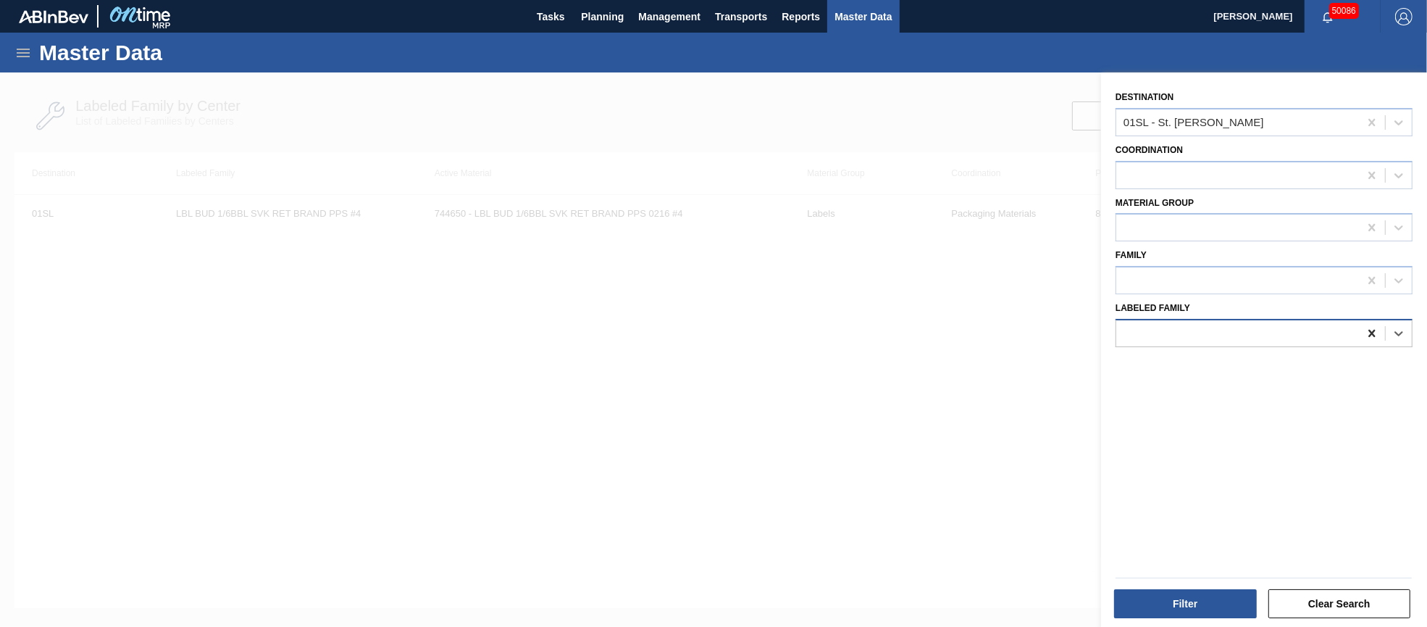
click at [1367, 327] on icon at bounding box center [1372, 333] width 14 height 14
paste Family "LBL MAB 1/2BBL SVK RET BRAND PAPER #4 NAC"
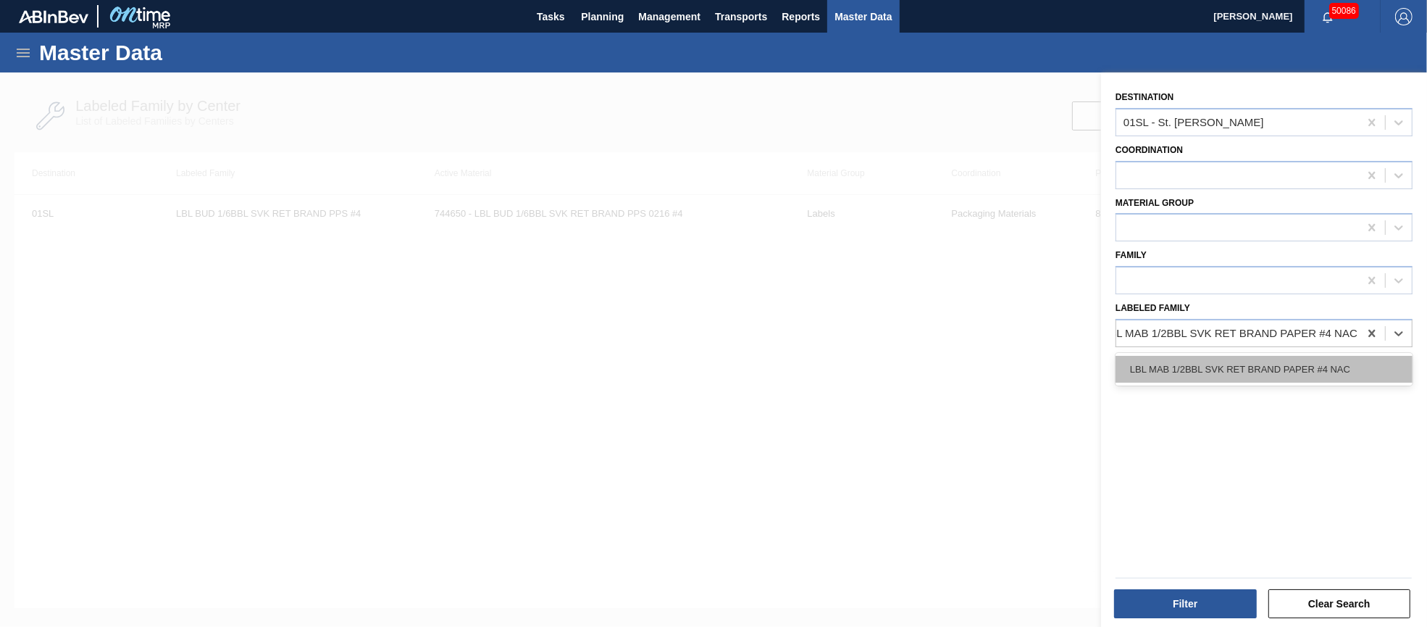
click at [1271, 364] on div "LBL MAB 1/2BBL SVK RET BRAND PAPER #4 NAC" at bounding box center [1264, 369] width 297 height 27
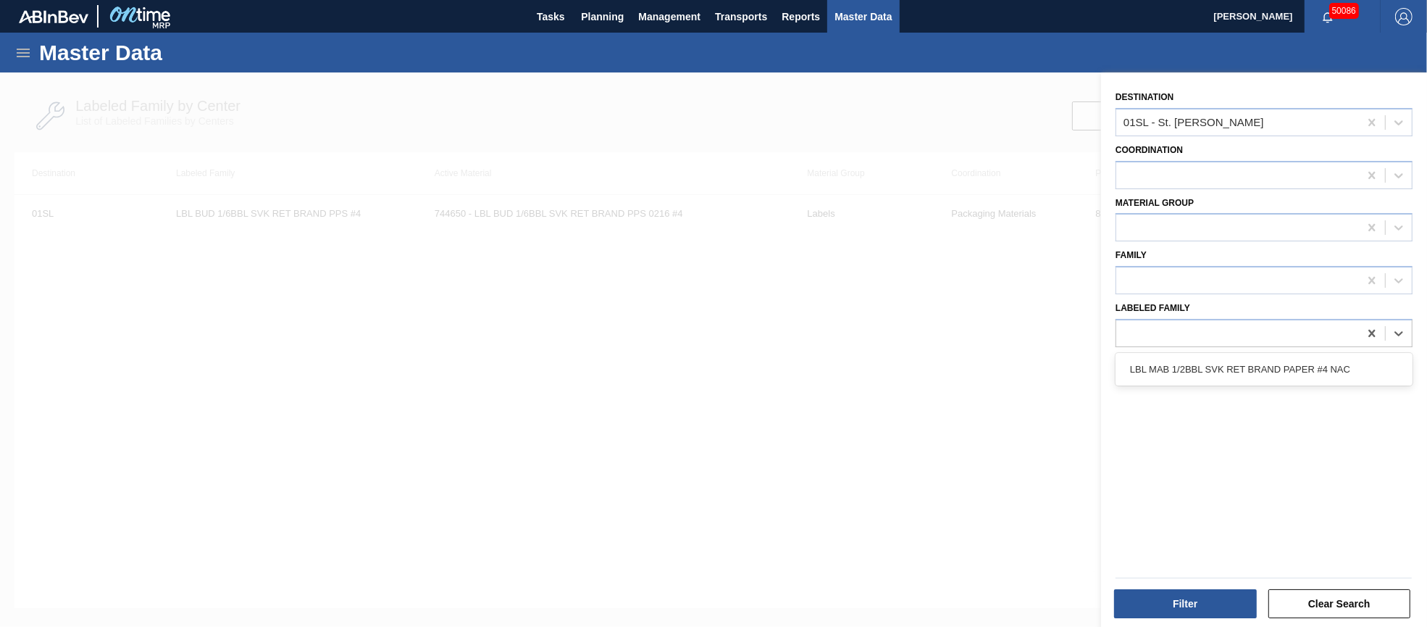
scroll to position [0, 1]
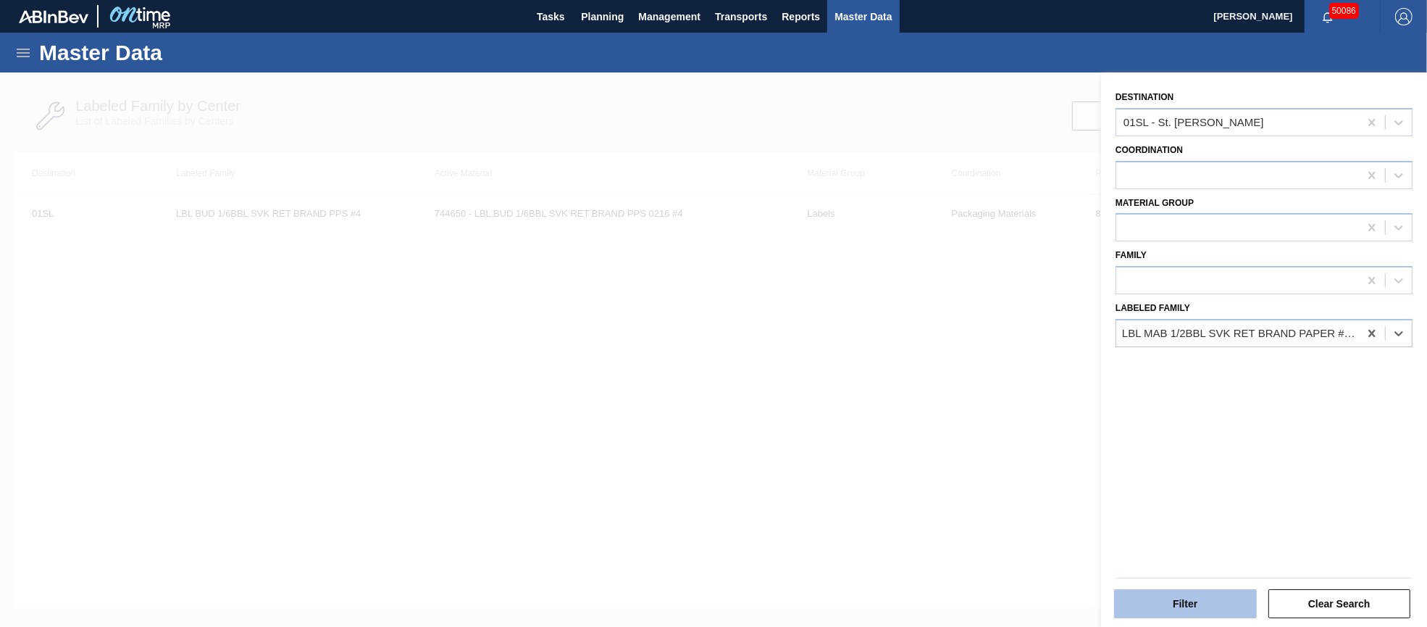
click at [1210, 601] on button "Filter" at bounding box center [1185, 603] width 143 height 29
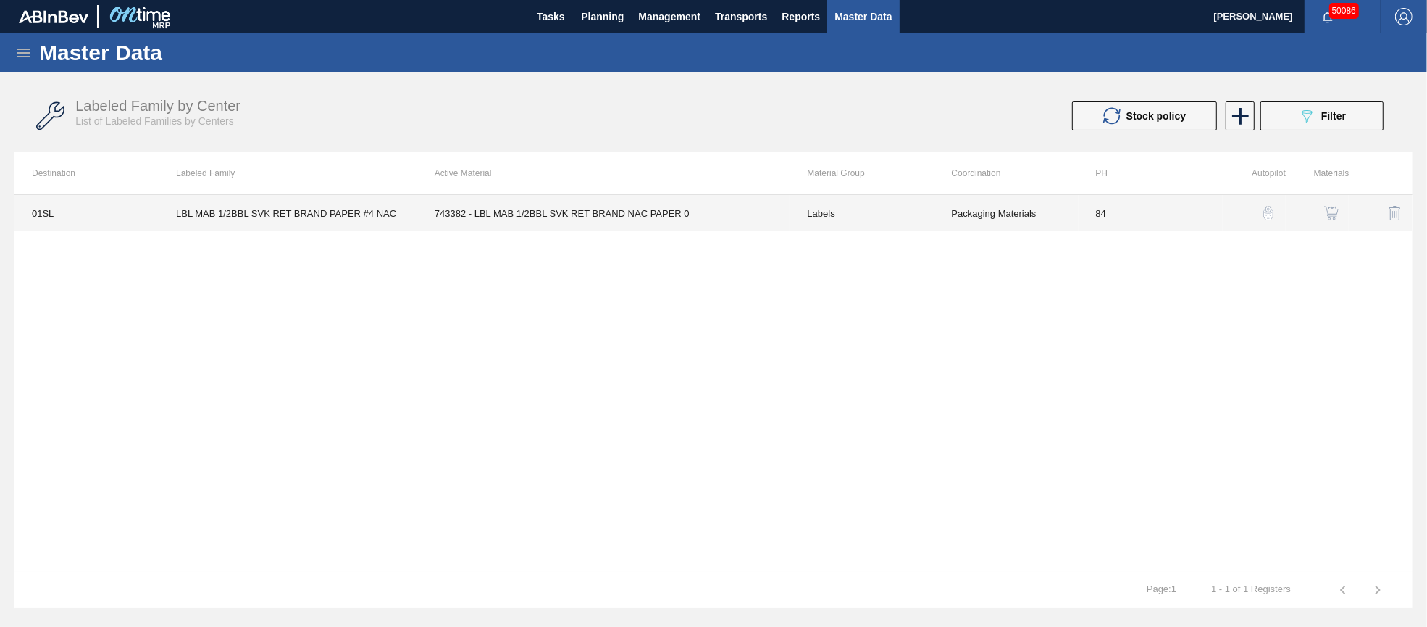
click at [606, 204] on td "743382 - LBL MAB 1/2BBL SVK RET BRAND NAC PAPER 0" at bounding box center [603, 213] width 373 height 36
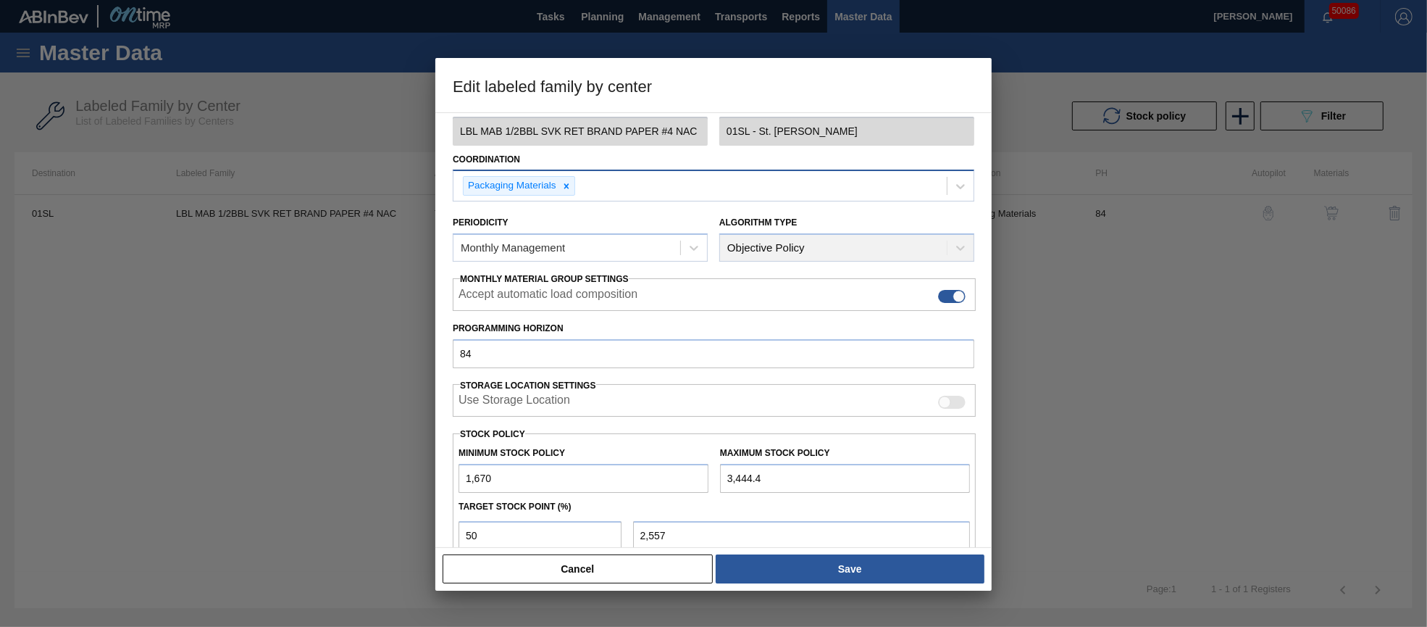
scroll to position [108, 0]
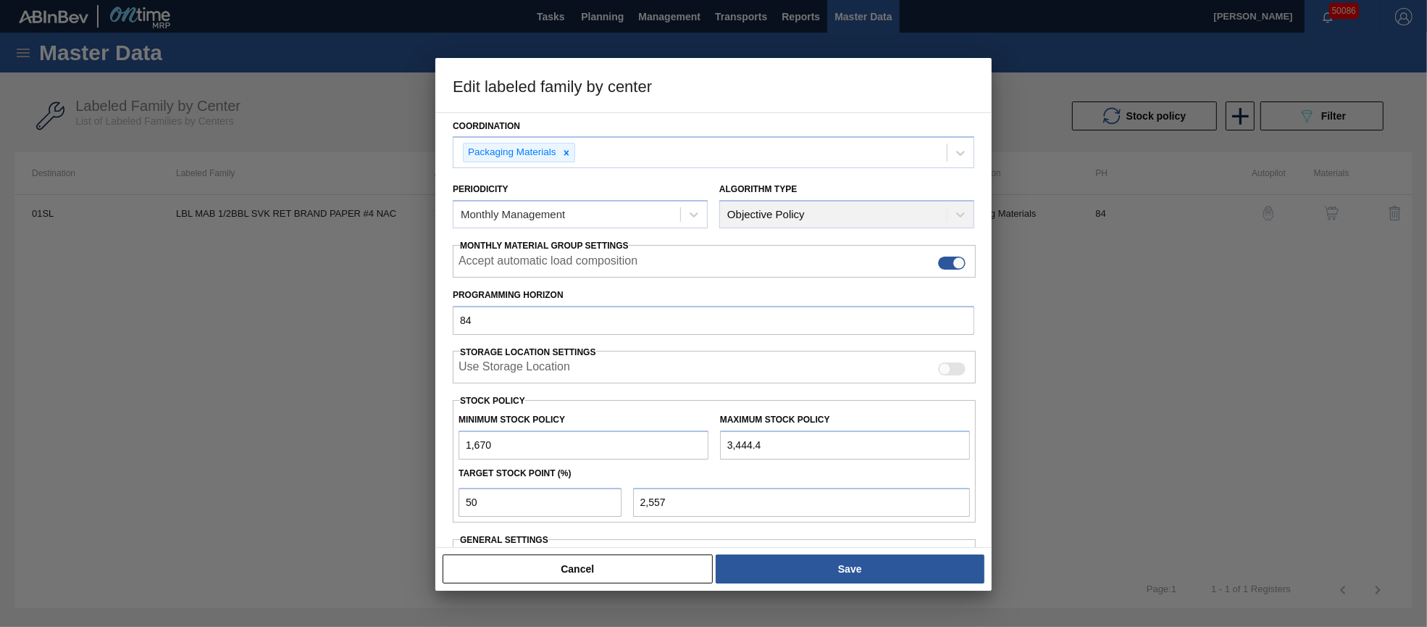
drag, startPoint x: 799, startPoint y: 445, endPoint x: 674, endPoint y: 443, distance: 125.3
click at [674, 443] on div "Minimum Stock Policy 1,670 Maximum Stock Policy 3,444.4" at bounding box center [714, 433] width 523 height 54
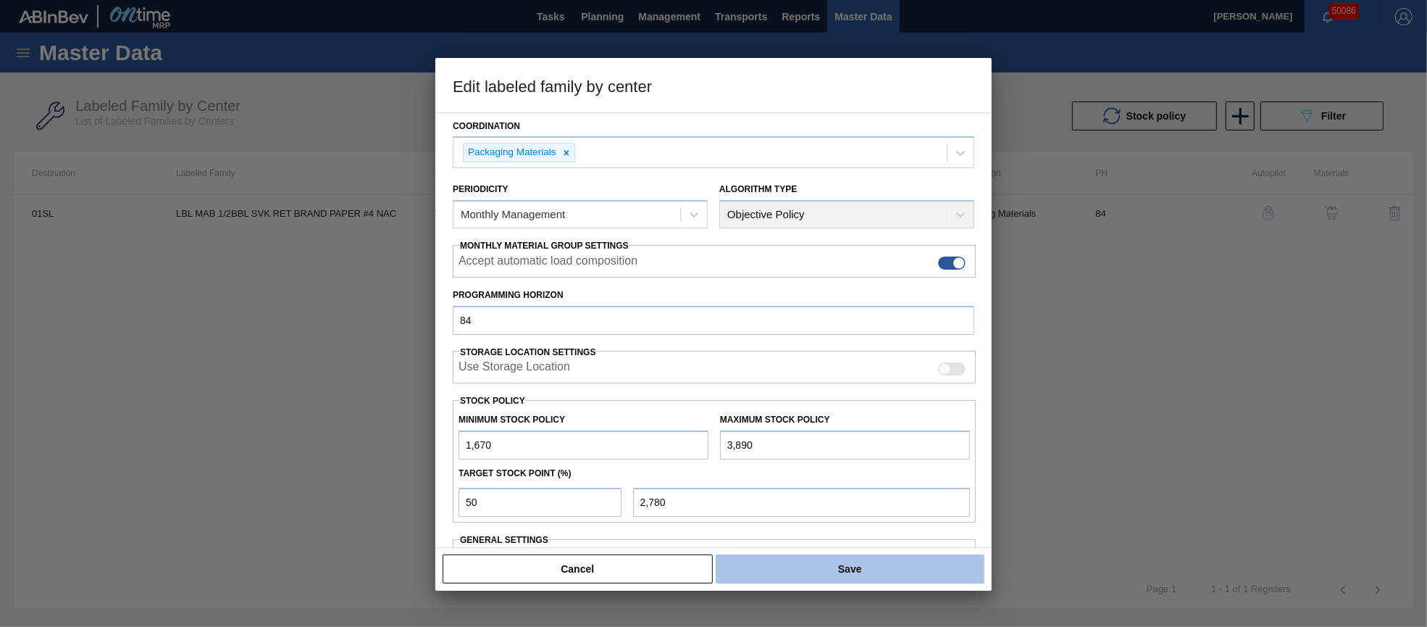
click at [853, 561] on button "Save" at bounding box center [850, 568] width 269 height 29
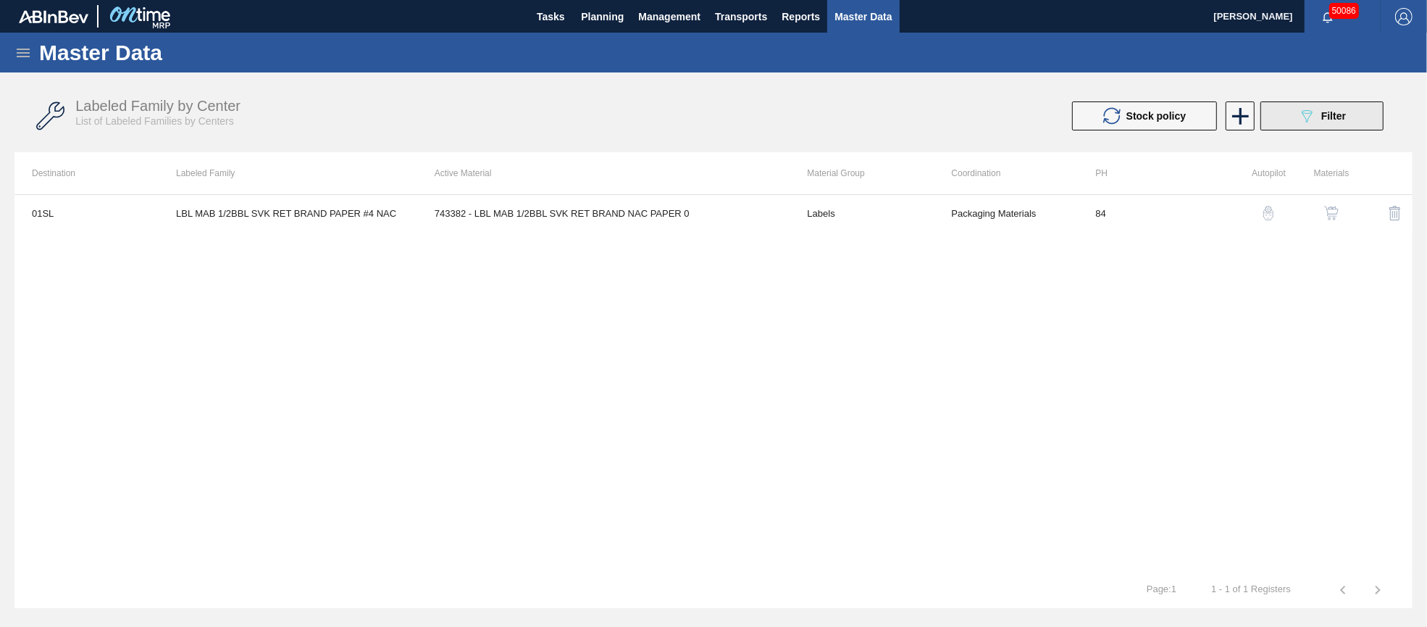
click at [1293, 113] on button "089F7B8B-B2A5-4AFE-B5C0-19BA573D28AC Filter" at bounding box center [1321, 115] width 123 height 29
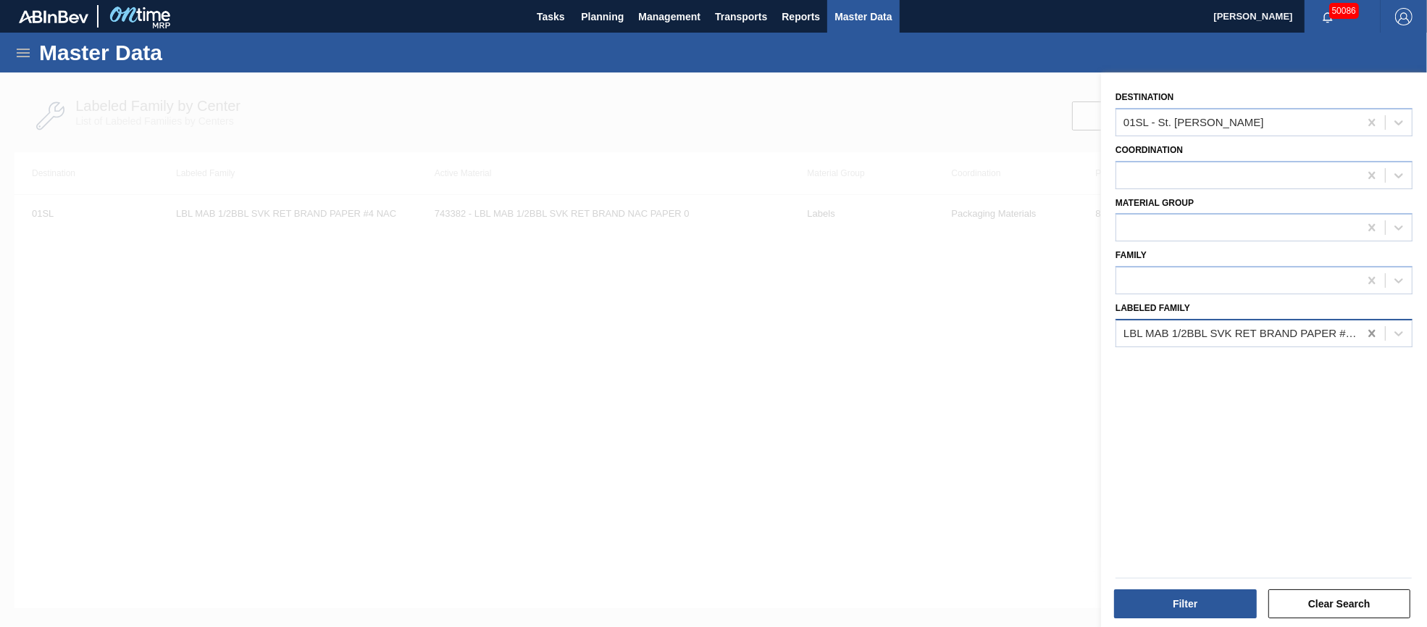
click at [1369, 332] on icon at bounding box center [1371, 333] width 7 height 7
paste Family "LBL MUL 1/6BBL SVK RET BRAND PPS #4"
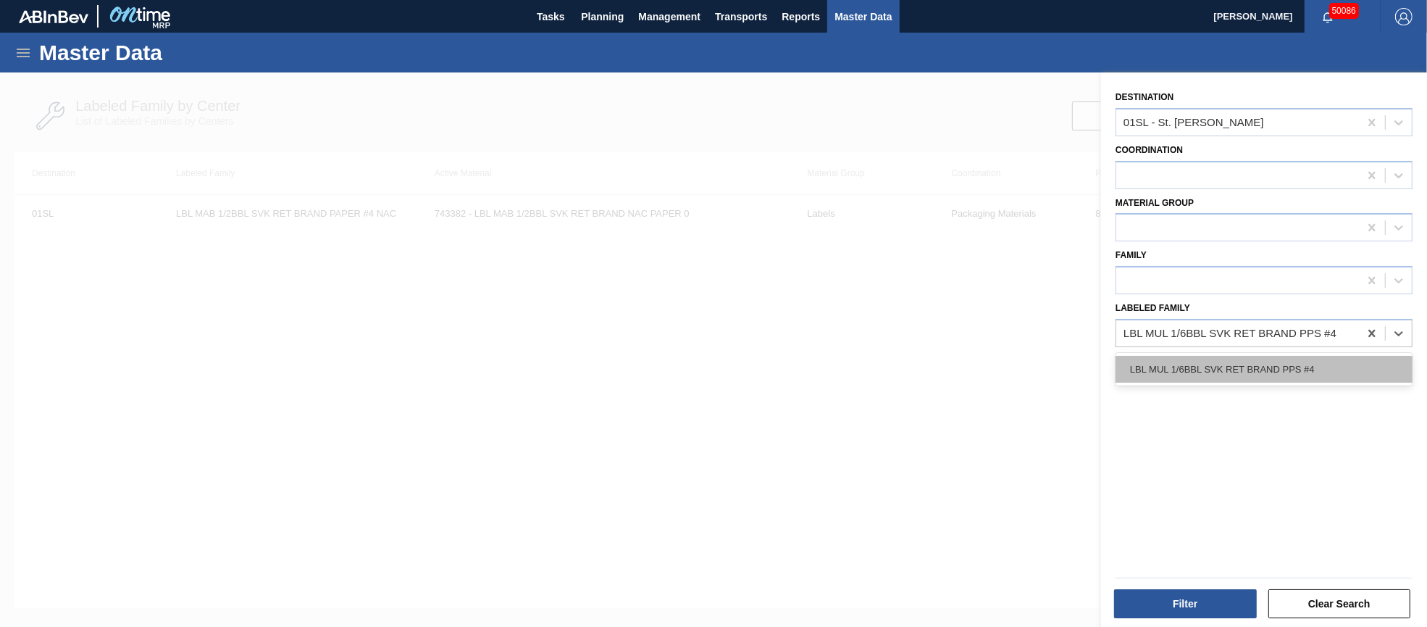
click at [1274, 356] on div "LBL MUL 1/6BBL SVK RET BRAND PPS #4" at bounding box center [1264, 369] width 297 height 27
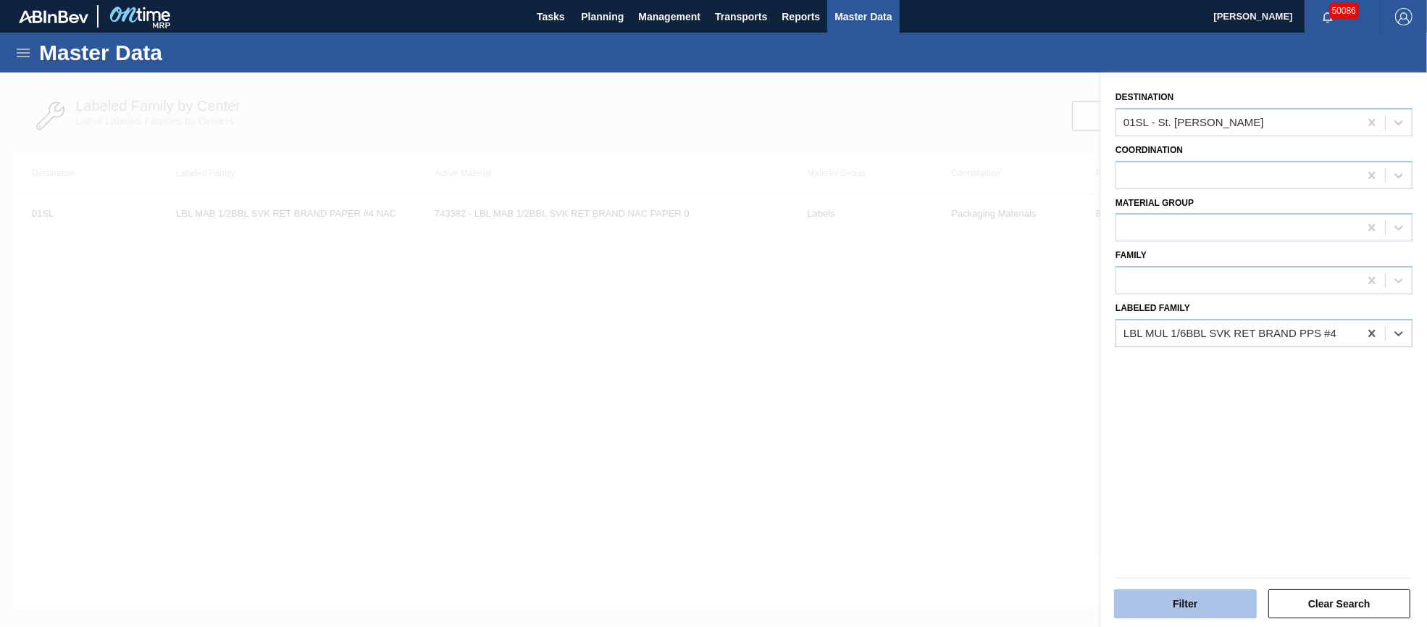
click at [1159, 596] on button "Filter" at bounding box center [1185, 603] width 143 height 29
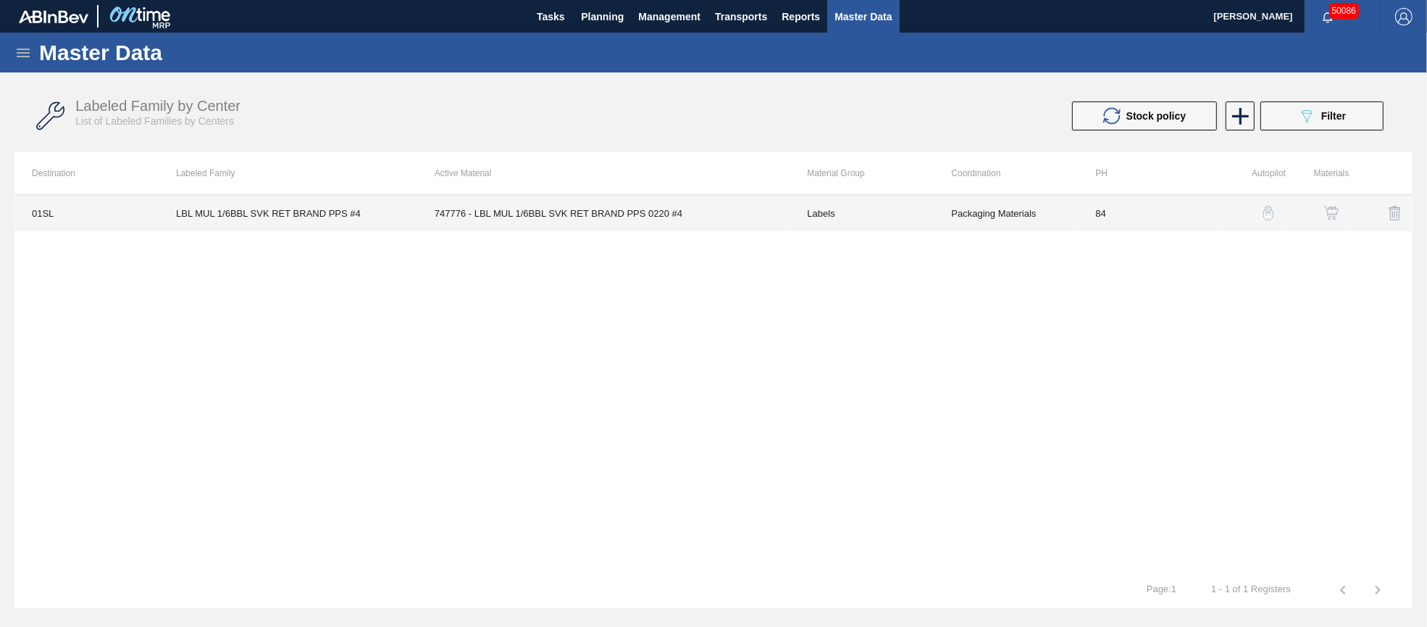
click at [657, 206] on td "747776 - LBL MUL 1/6BBL SVK RET BRAND PPS 0220 #4" at bounding box center [603, 213] width 373 height 36
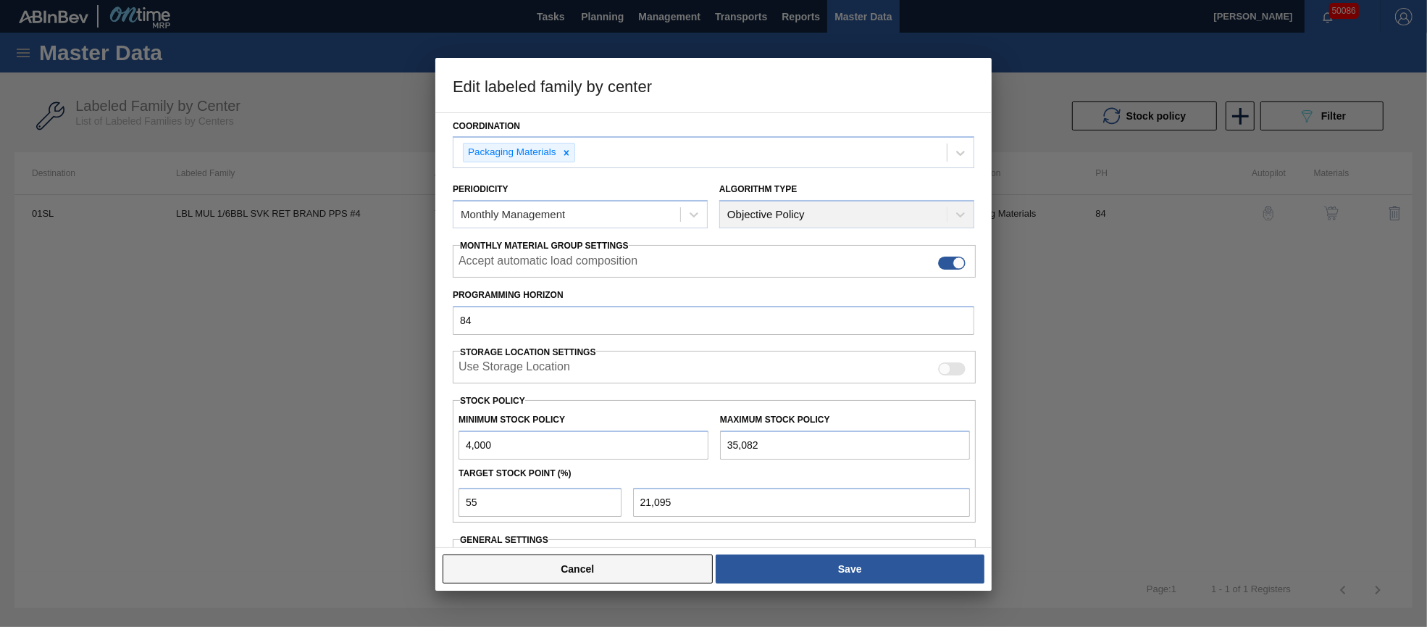
click at [680, 554] on button "Cancel" at bounding box center [578, 568] width 270 height 29
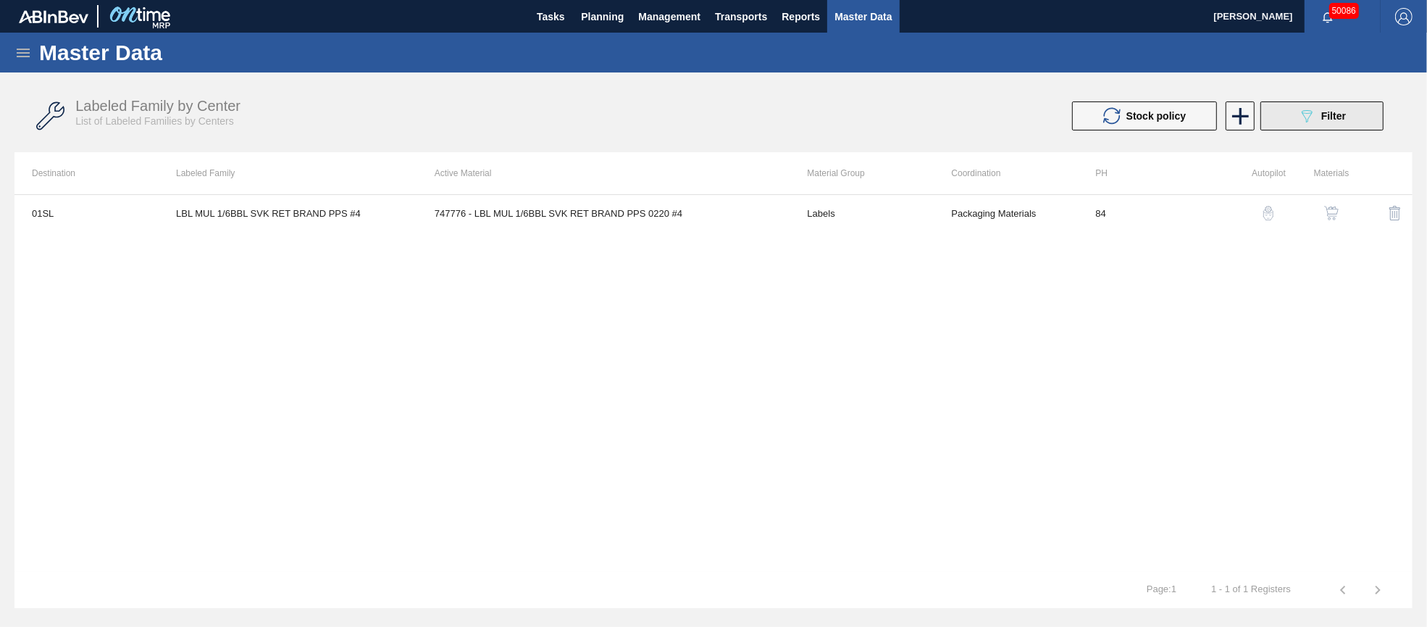
click at [1303, 115] on icon at bounding box center [1307, 116] width 11 height 12
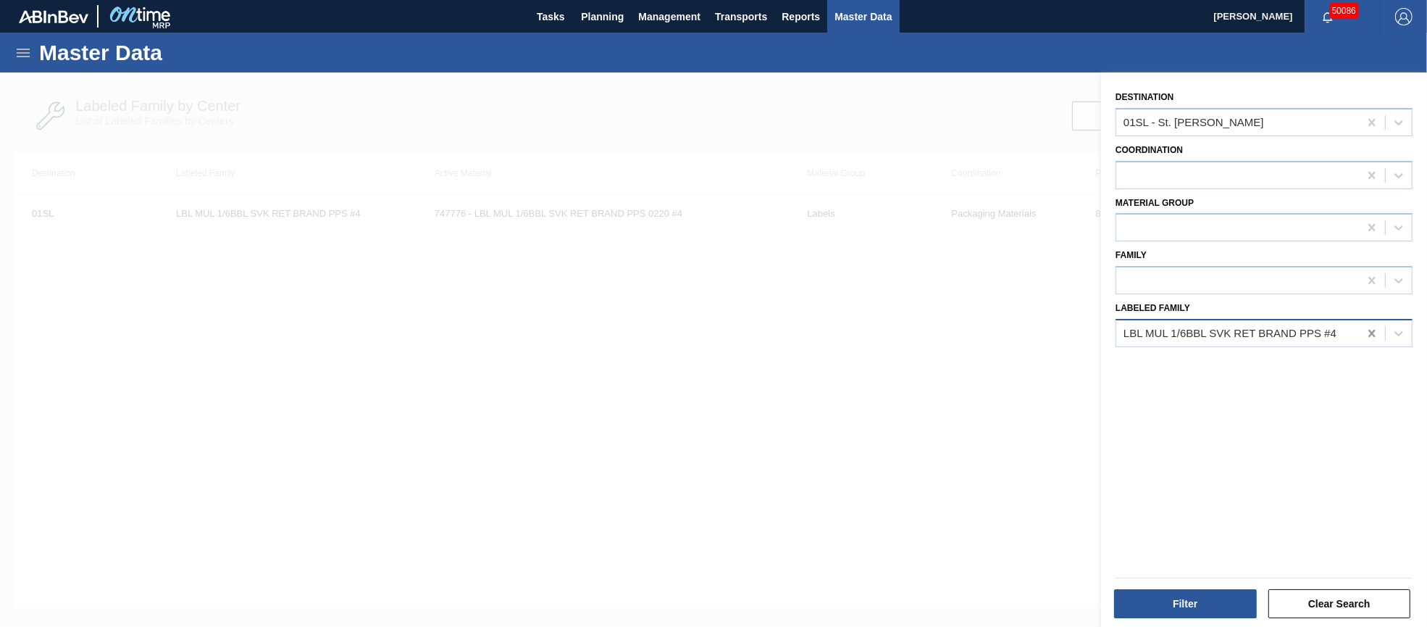
click at [1368, 326] on icon at bounding box center [1372, 333] width 14 height 14
paste Family "LBL MUL MULTIVOL SVK RET HW PPS #3 5.0%"
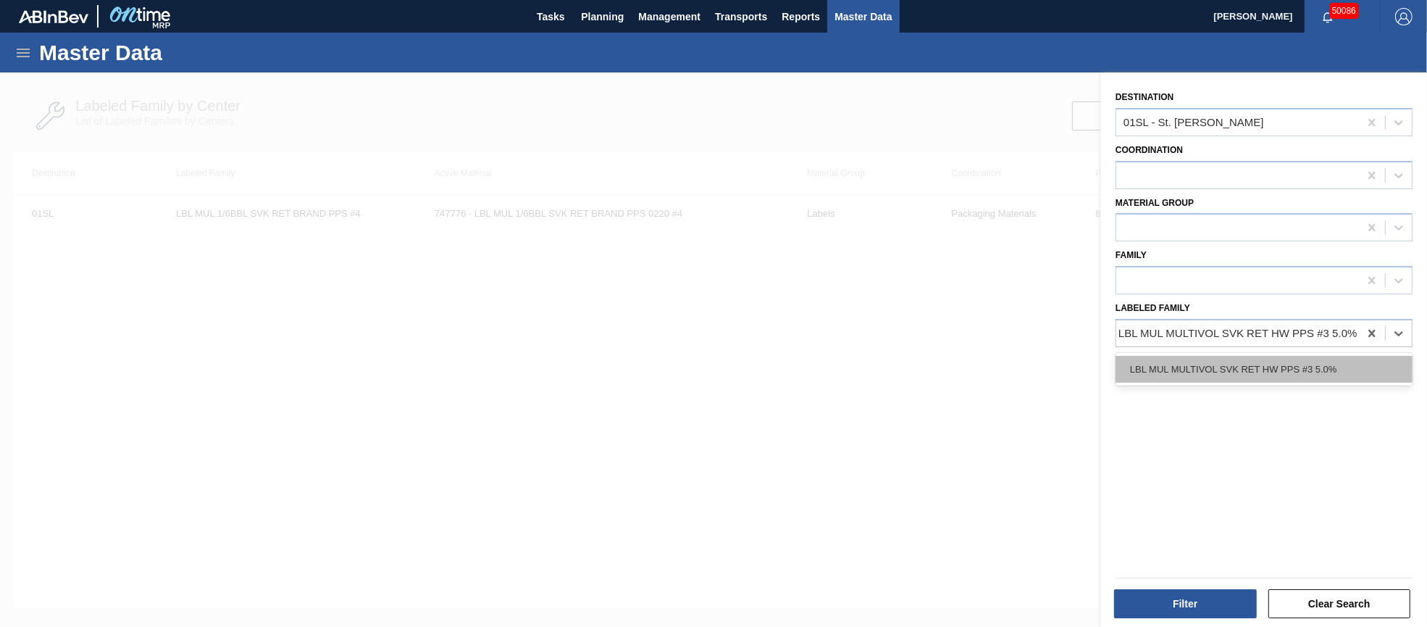
click at [1236, 364] on div "LBL MUL MULTIVOL SVK RET HW PPS #3 5.0%" at bounding box center [1264, 369] width 297 height 27
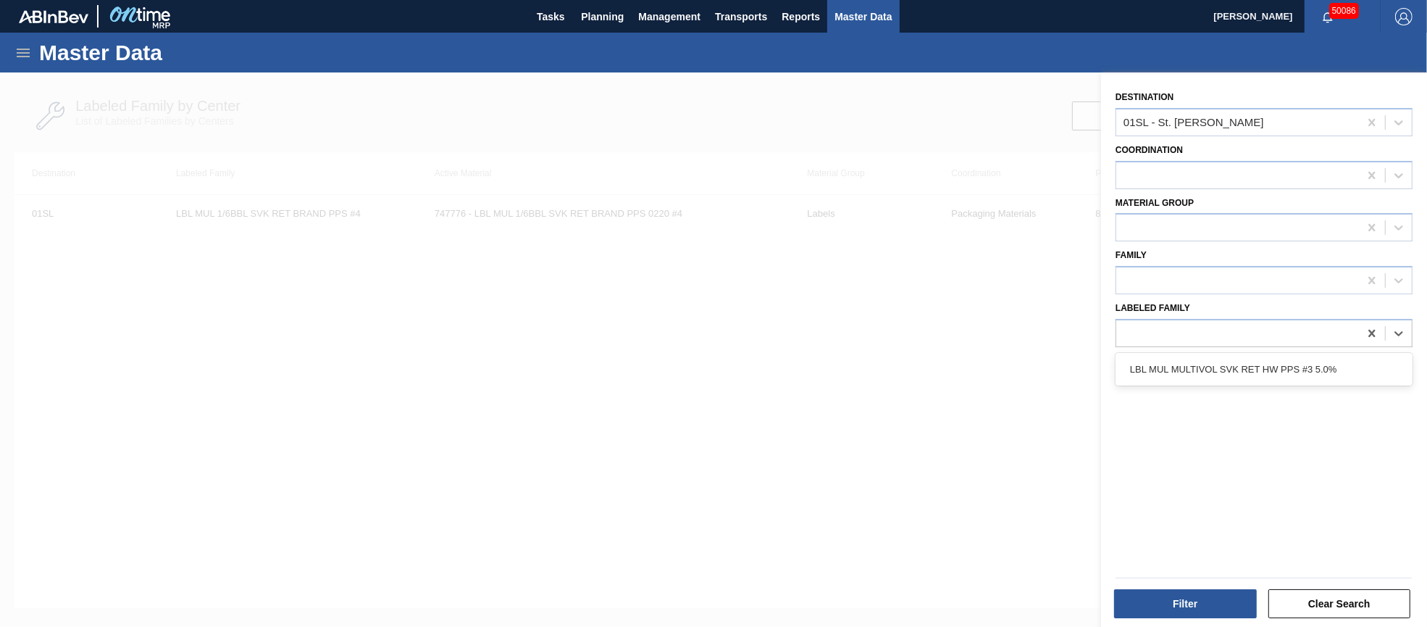
scroll to position [0, 1]
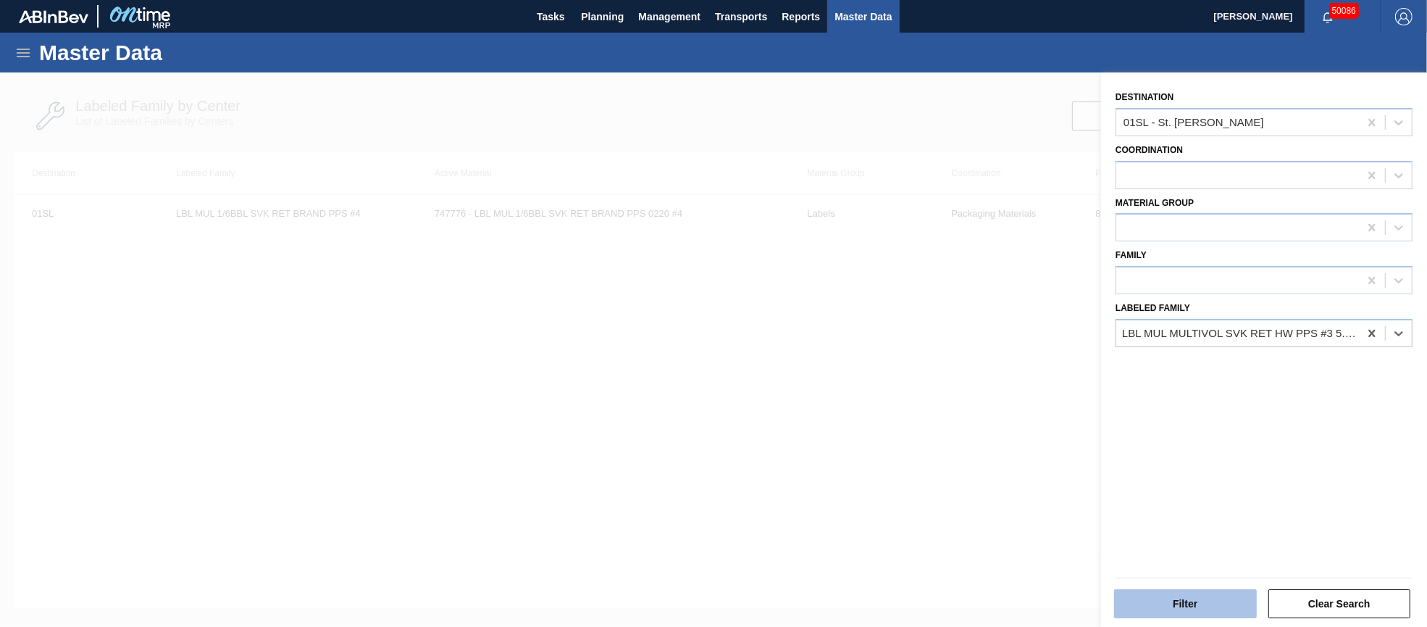
click at [1187, 603] on button "Filter" at bounding box center [1185, 603] width 143 height 29
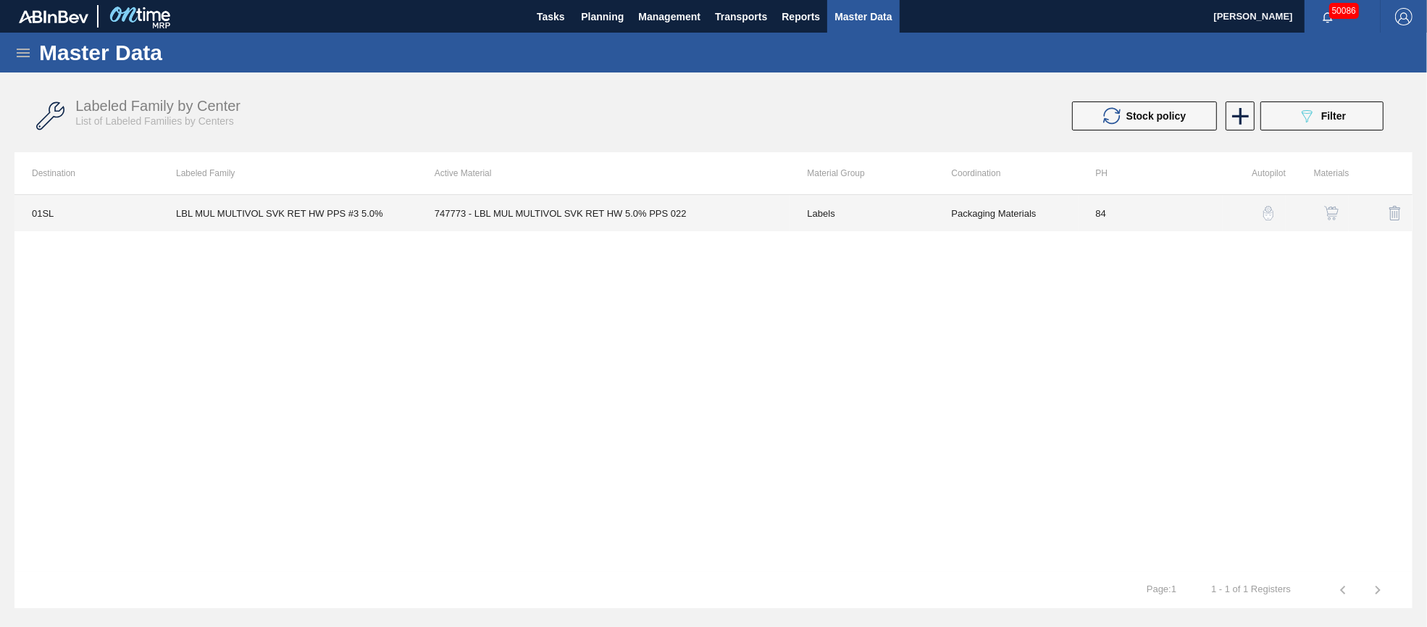
click at [627, 217] on td "747773 - LBL MUL MULTIVOL SVK RET HW 5.0% PPS 022" at bounding box center [603, 213] width 373 height 36
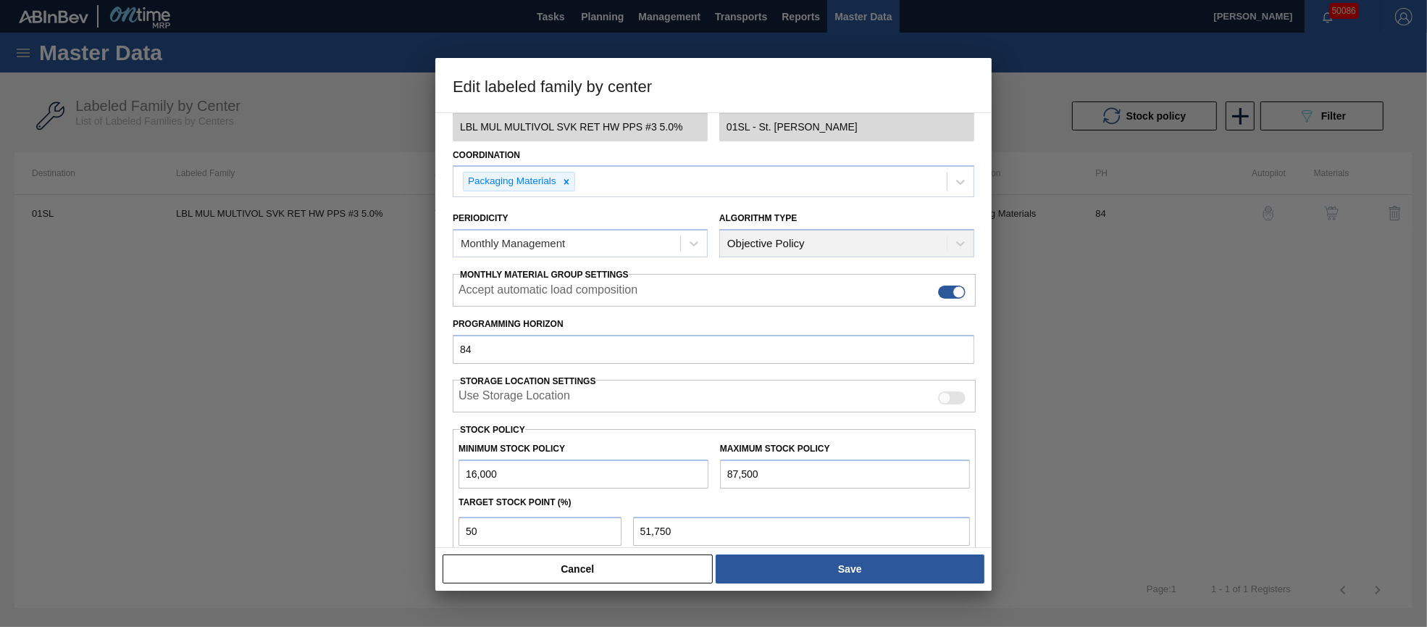
scroll to position [108, 0]
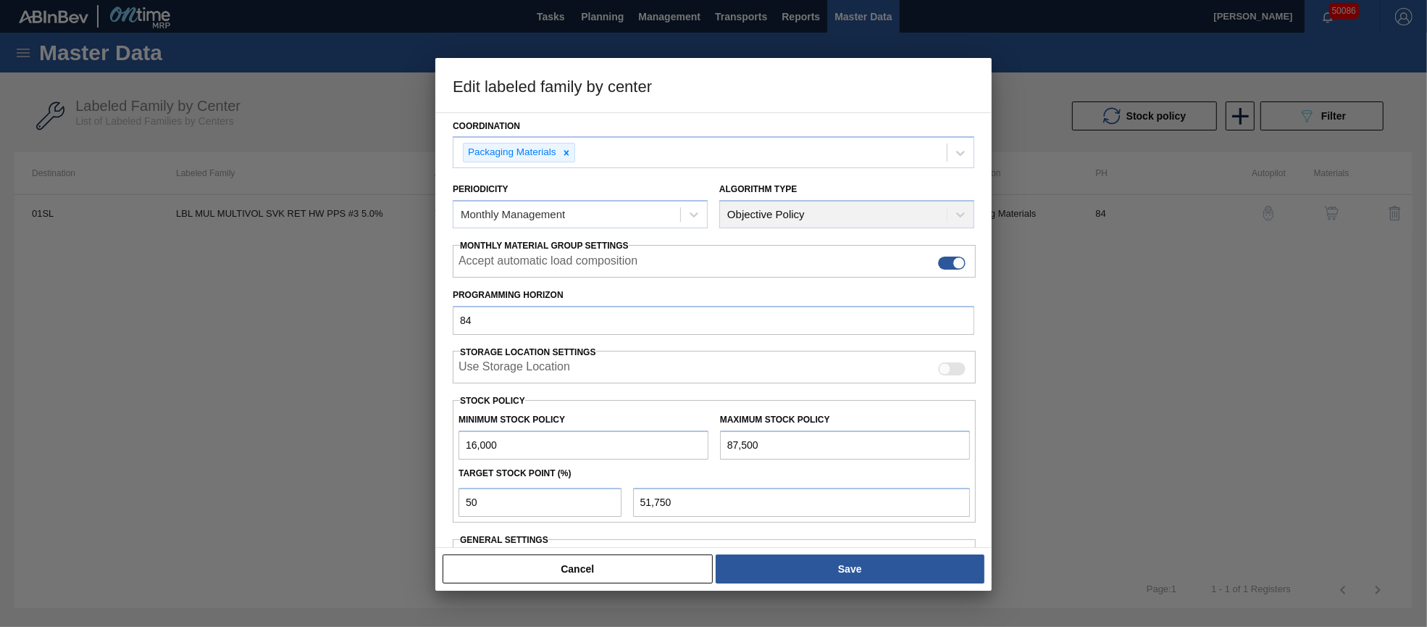
drag, startPoint x: 808, startPoint y: 445, endPoint x: 701, endPoint y: 438, distance: 107.5
click at [701, 438] on div "Minimum Stock Policy 16,000 Maximum Stock Policy 87,500" at bounding box center [714, 433] width 523 height 54
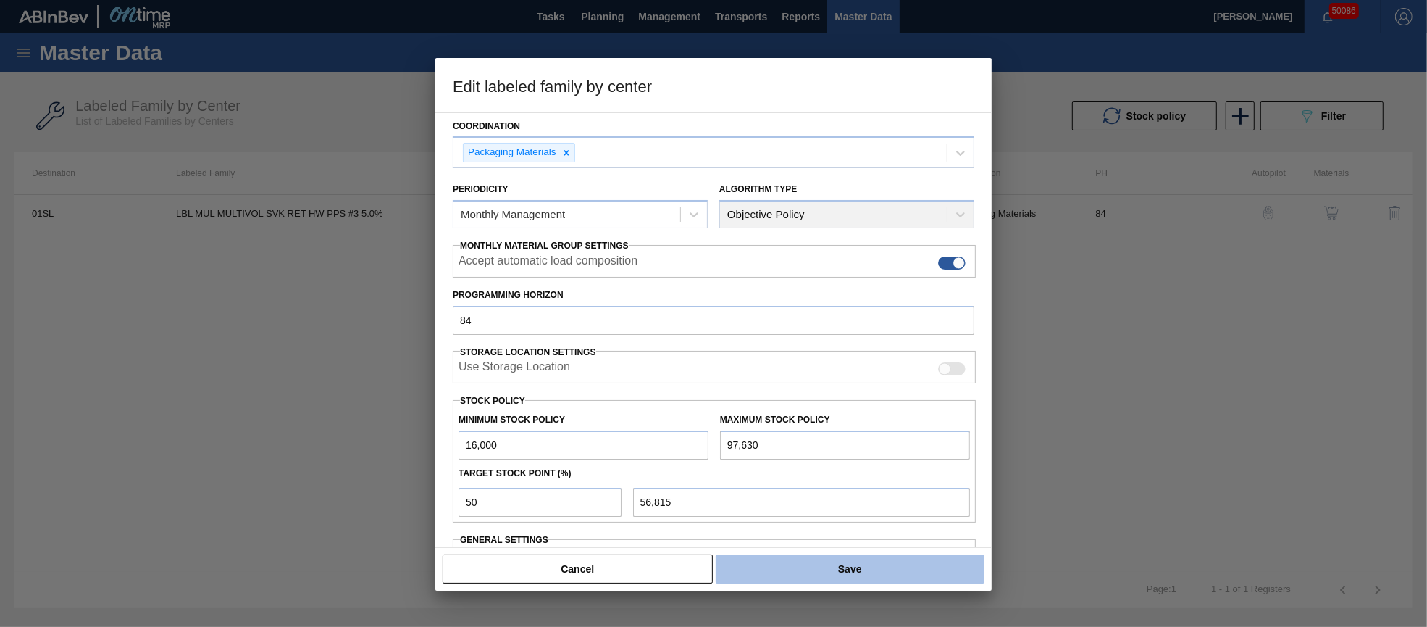
click at [858, 569] on button "Save" at bounding box center [850, 568] width 269 height 29
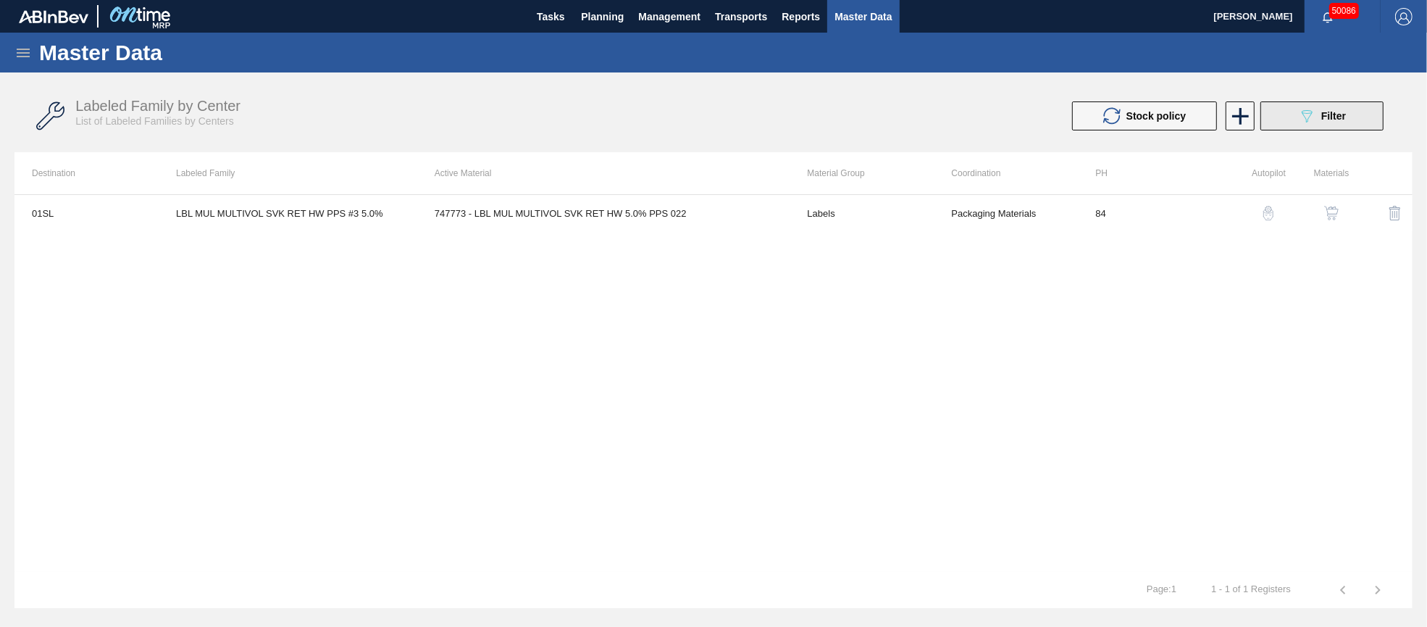
click at [1308, 120] on icon "089F7B8B-B2A5-4AFE-B5C0-19BA573D28AC" at bounding box center [1306, 115] width 17 height 17
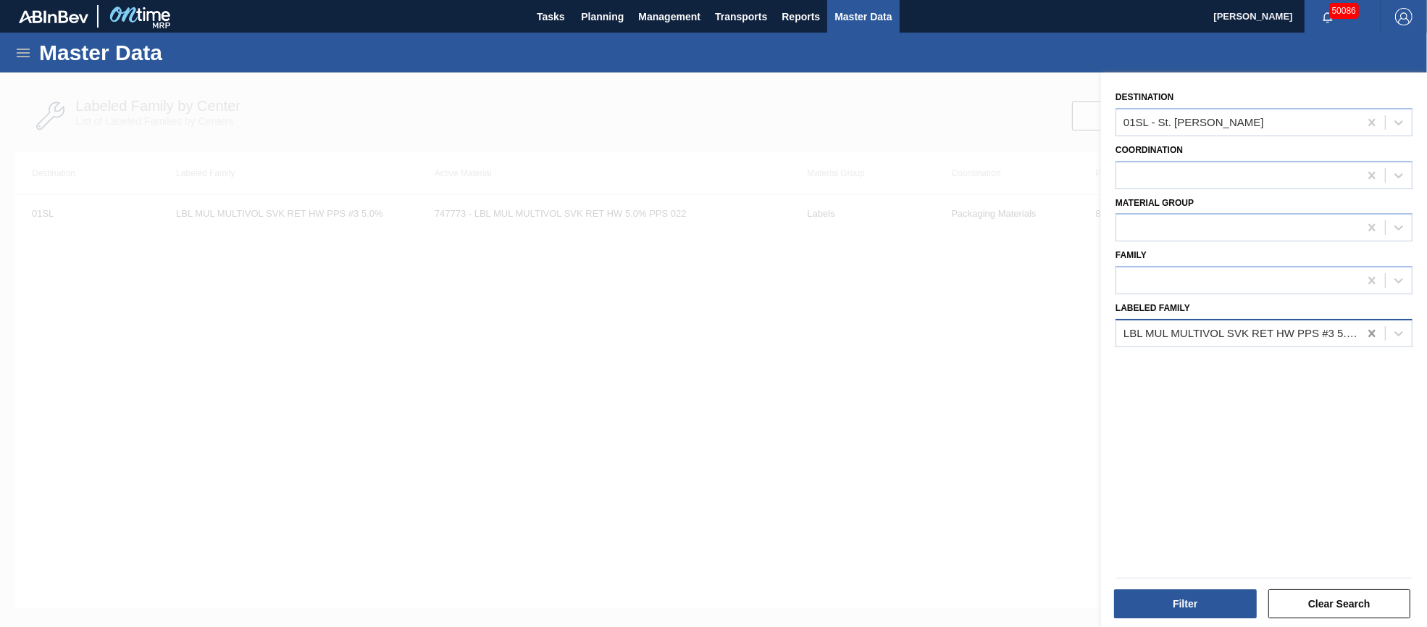
click at [1366, 330] on icon at bounding box center [1372, 333] width 14 height 14
paste Family "LBL MGL 1/2BBL SVK RET BRAND PAPER #4"
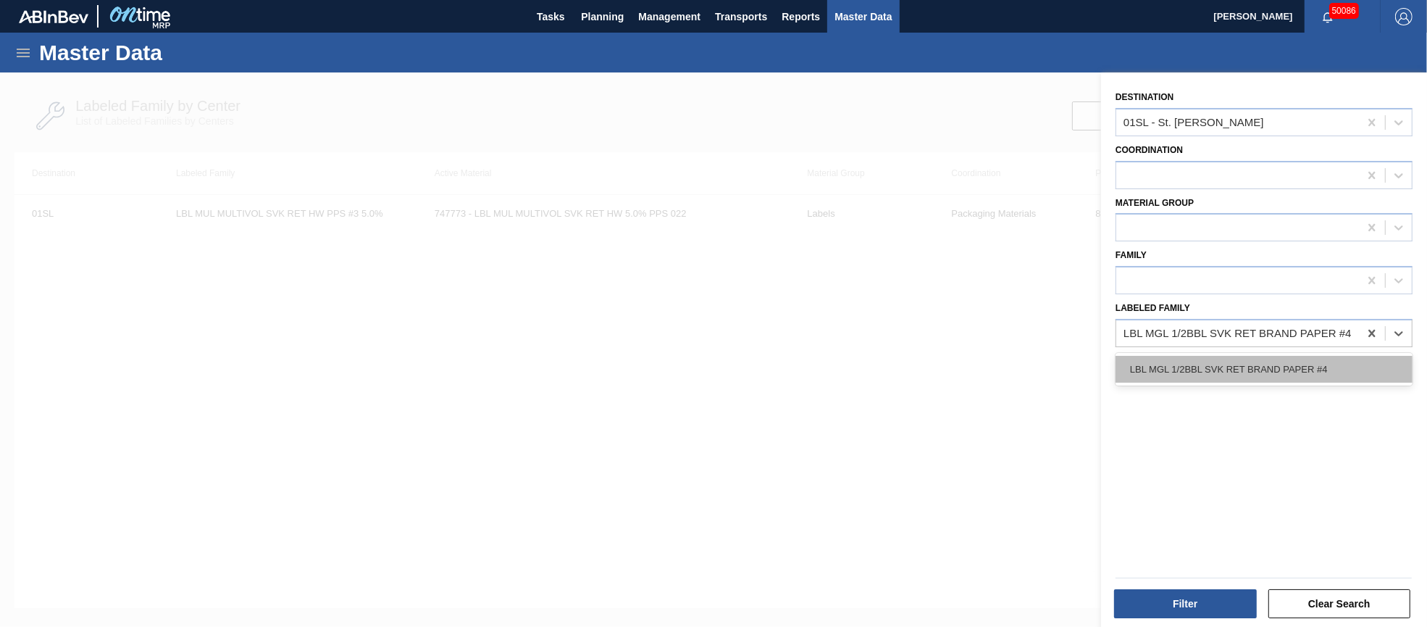
click at [1298, 365] on div "LBL MGL 1/2BBL SVK RET BRAND PAPER #4" at bounding box center [1264, 369] width 297 height 27
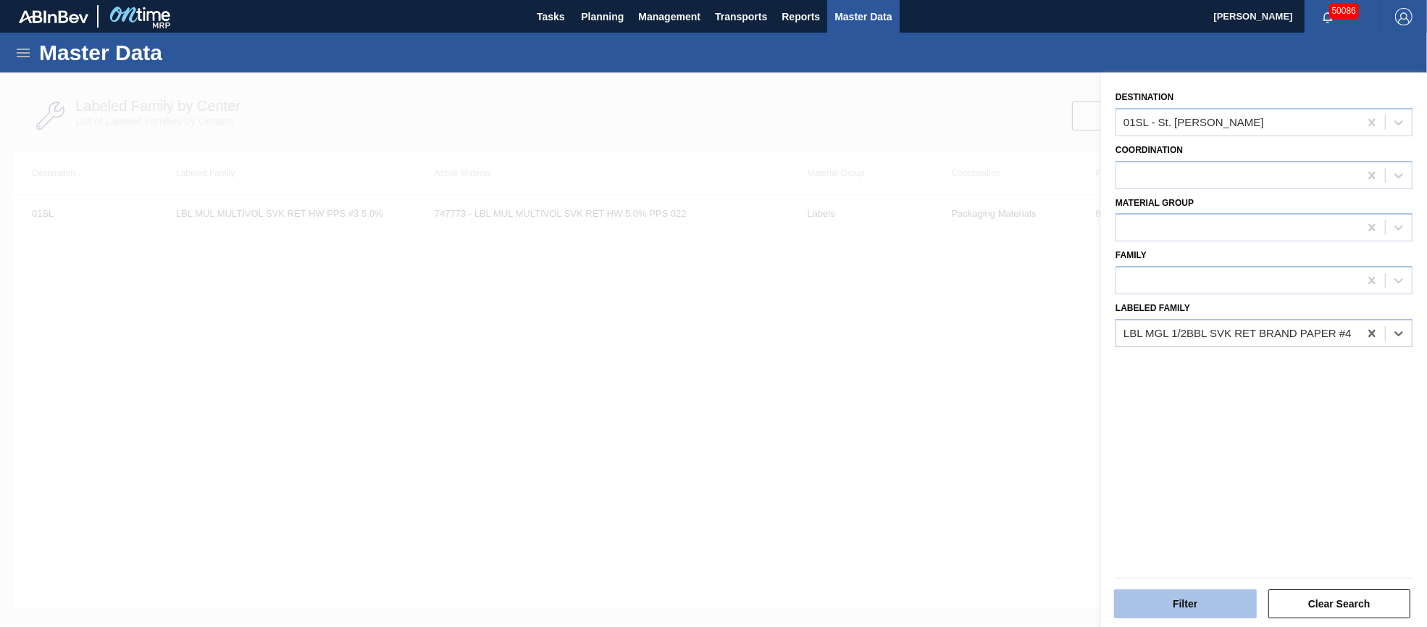
click at [1182, 605] on button "Filter" at bounding box center [1185, 603] width 143 height 29
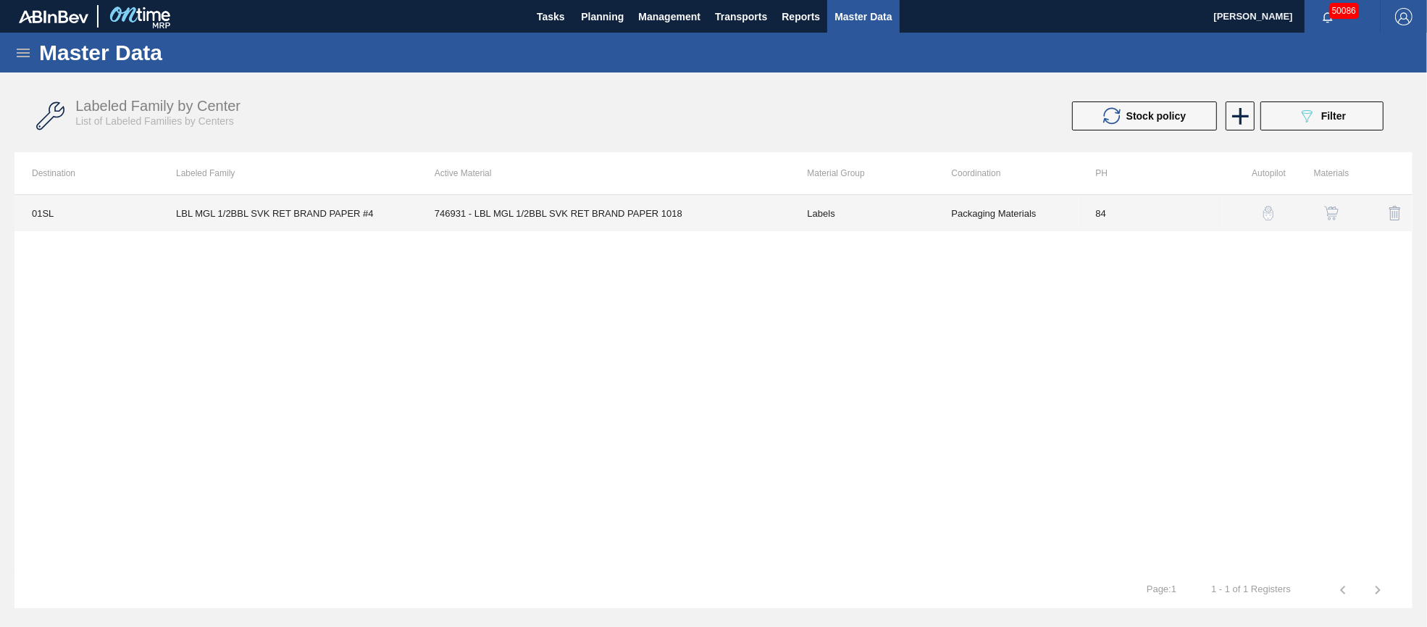
click at [654, 212] on td "746931 - LBL MGL 1/2BBL SVK RET BRAND PAPER 1018" at bounding box center [603, 213] width 373 height 36
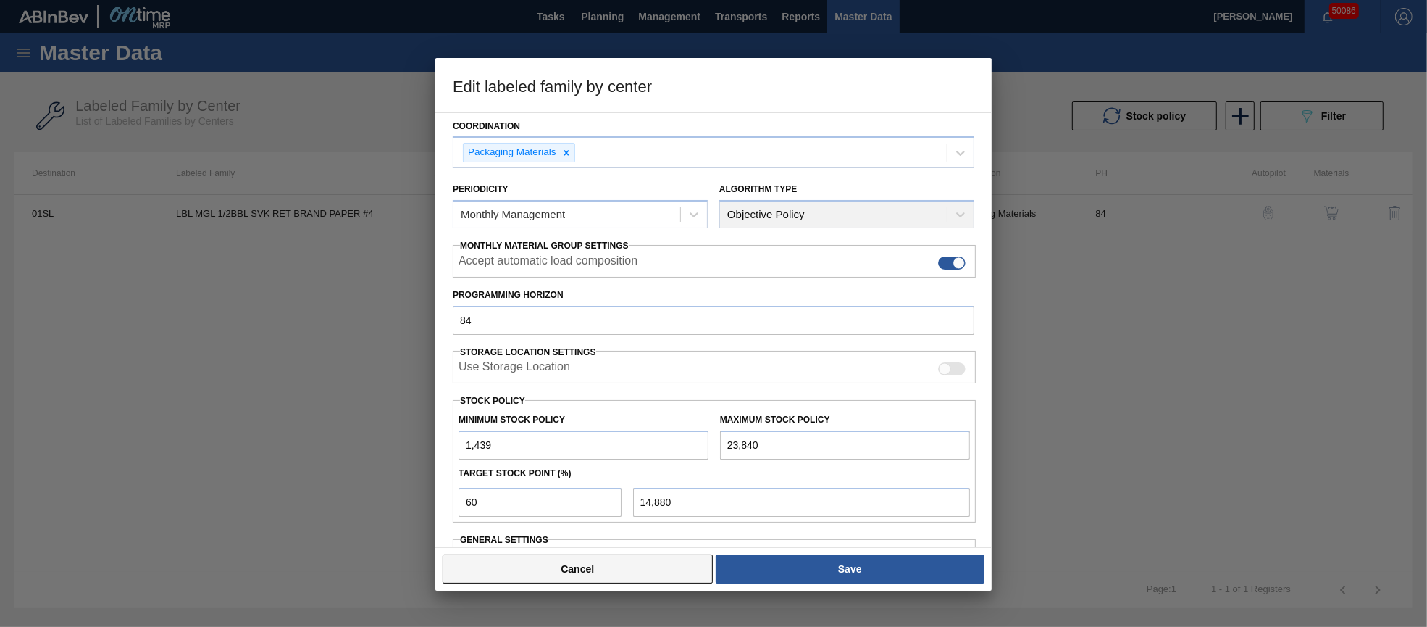
click at [664, 560] on button "Cancel" at bounding box center [578, 568] width 270 height 29
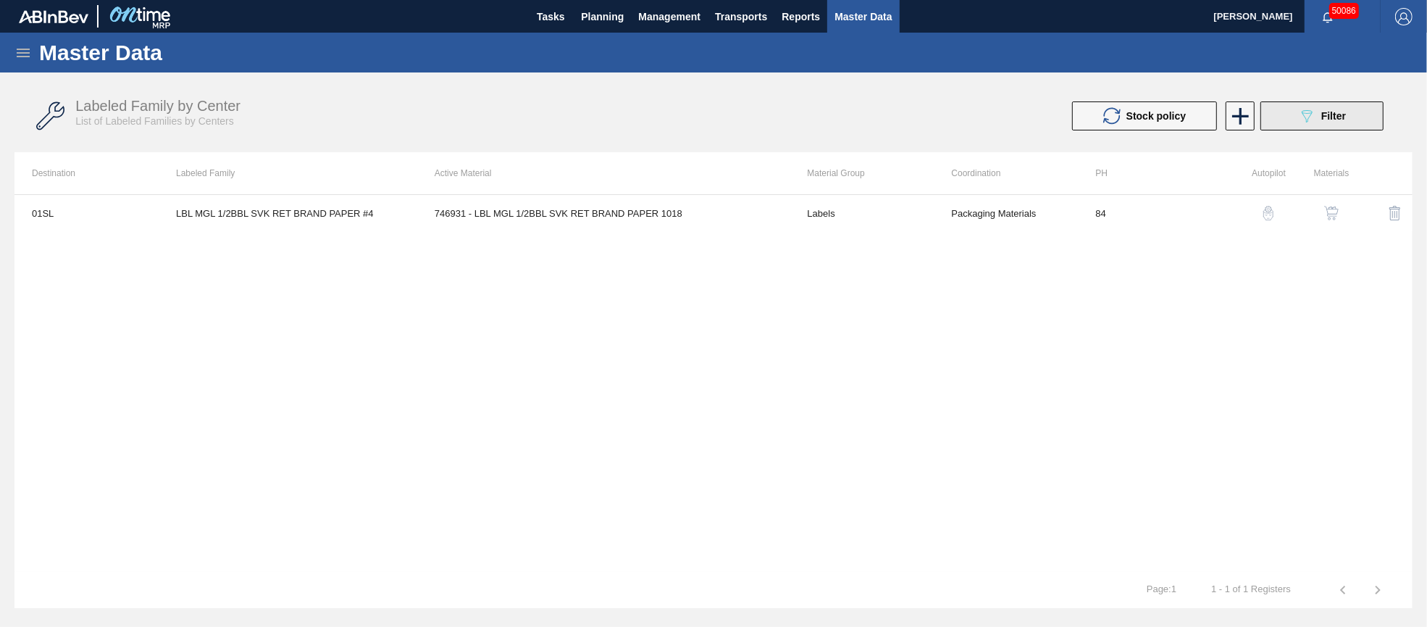
click at [1302, 106] on button "089F7B8B-B2A5-4AFE-B5C0-19BA573D28AC Filter" at bounding box center [1321, 115] width 123 height 29
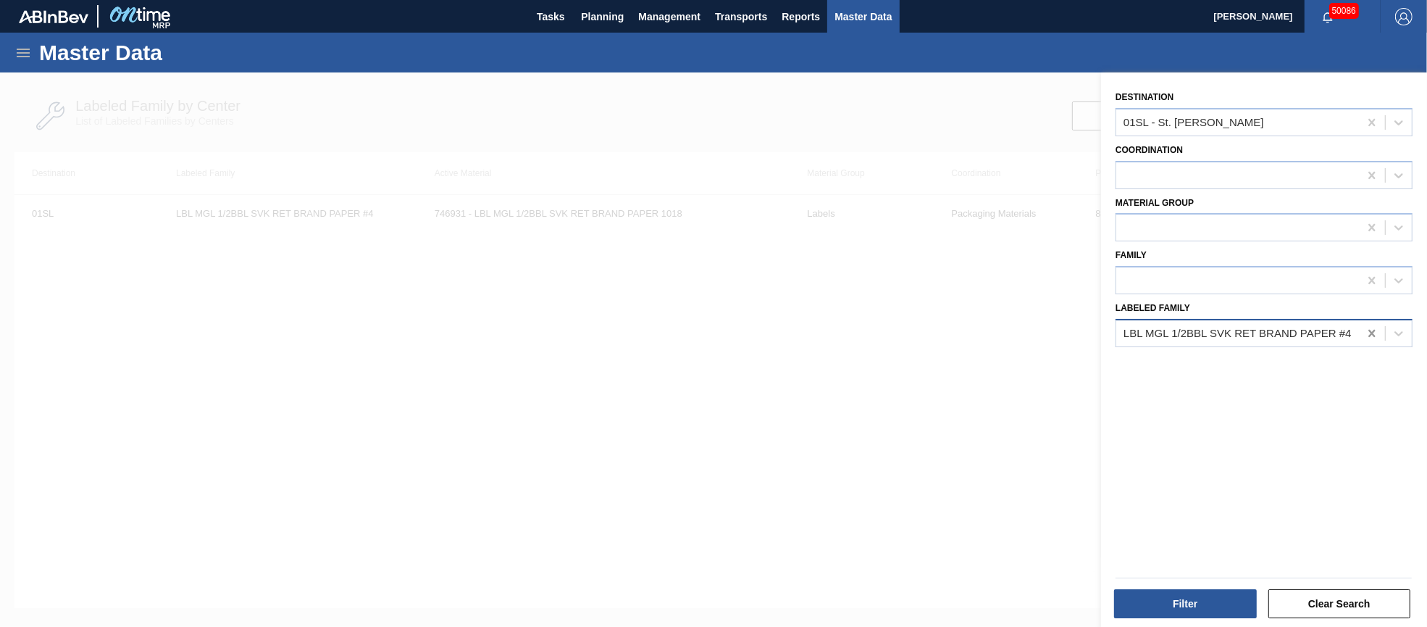
click at [1371, 330] on icon at bounding box center [1371, 333] width 7 height 7
paste Family "LBL BHL MVOL SVK RET HW PAPER #3"
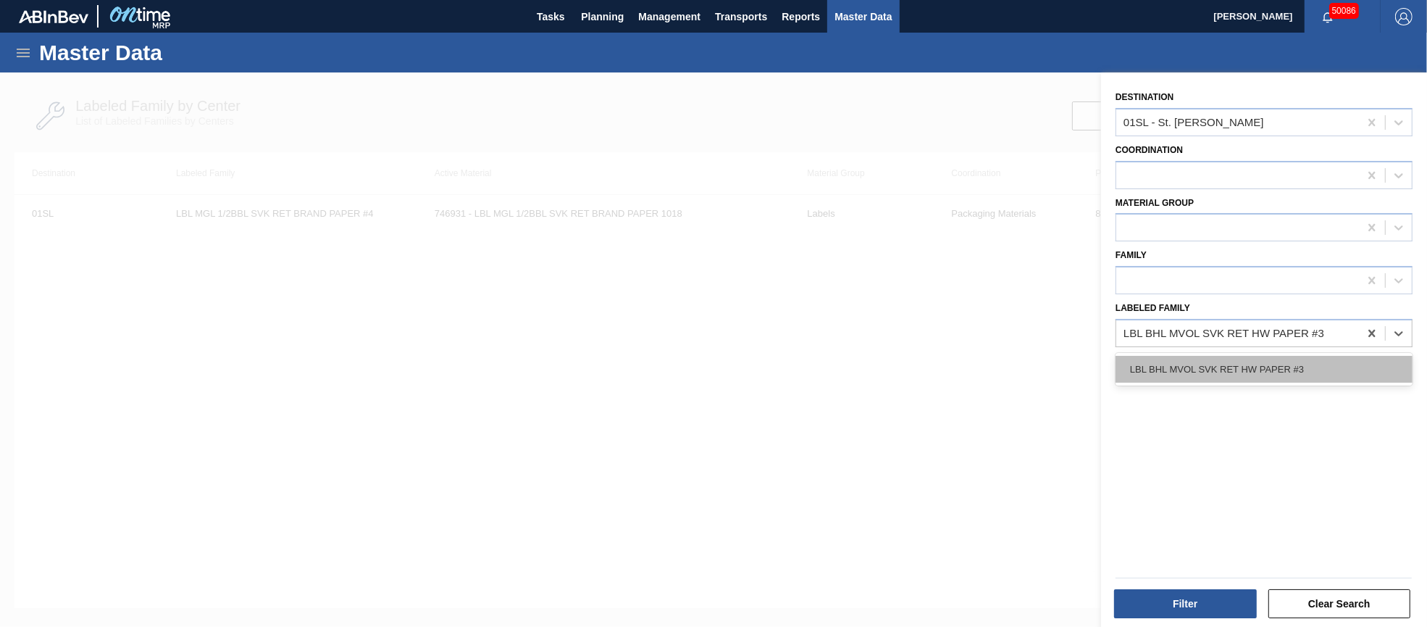
click at [1244, 362] on div "LBL BHL MVOL SVK RET HW PAPER #3" at bounding box center [1264, 369] width 297 height 27
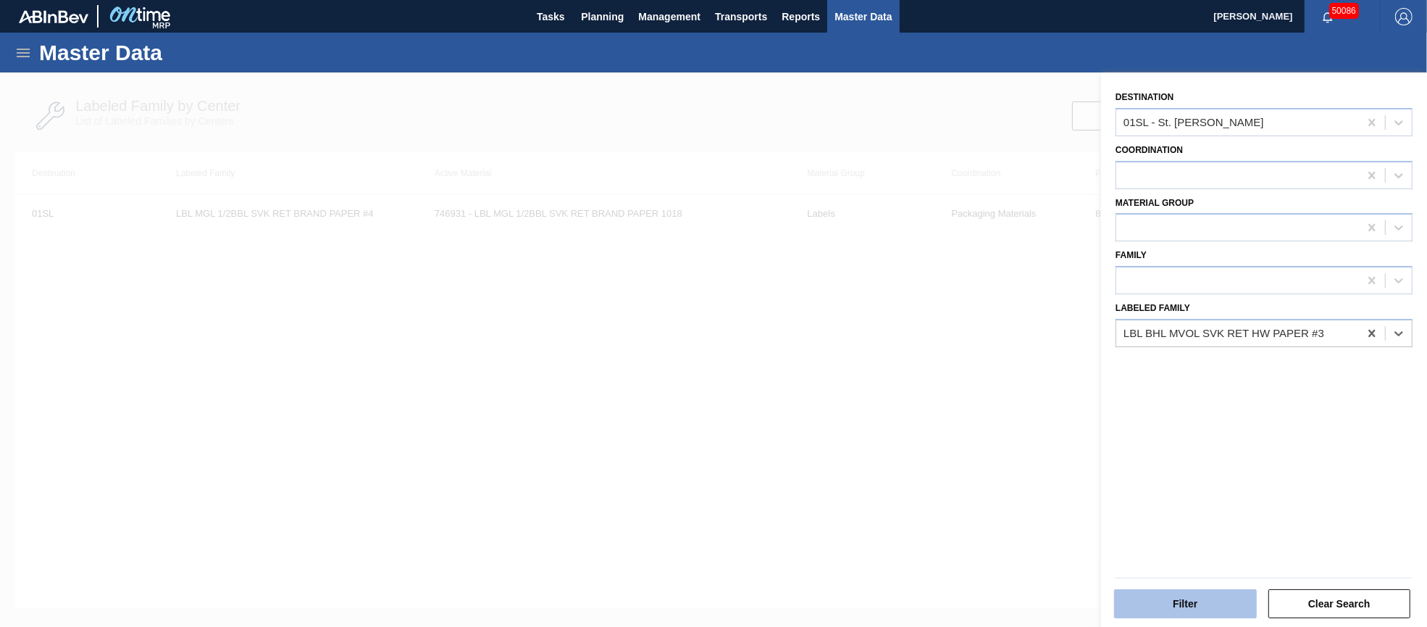
click at [1168, 603] on button "Filter" at bounding box center [1185, 603] width 143 height 29
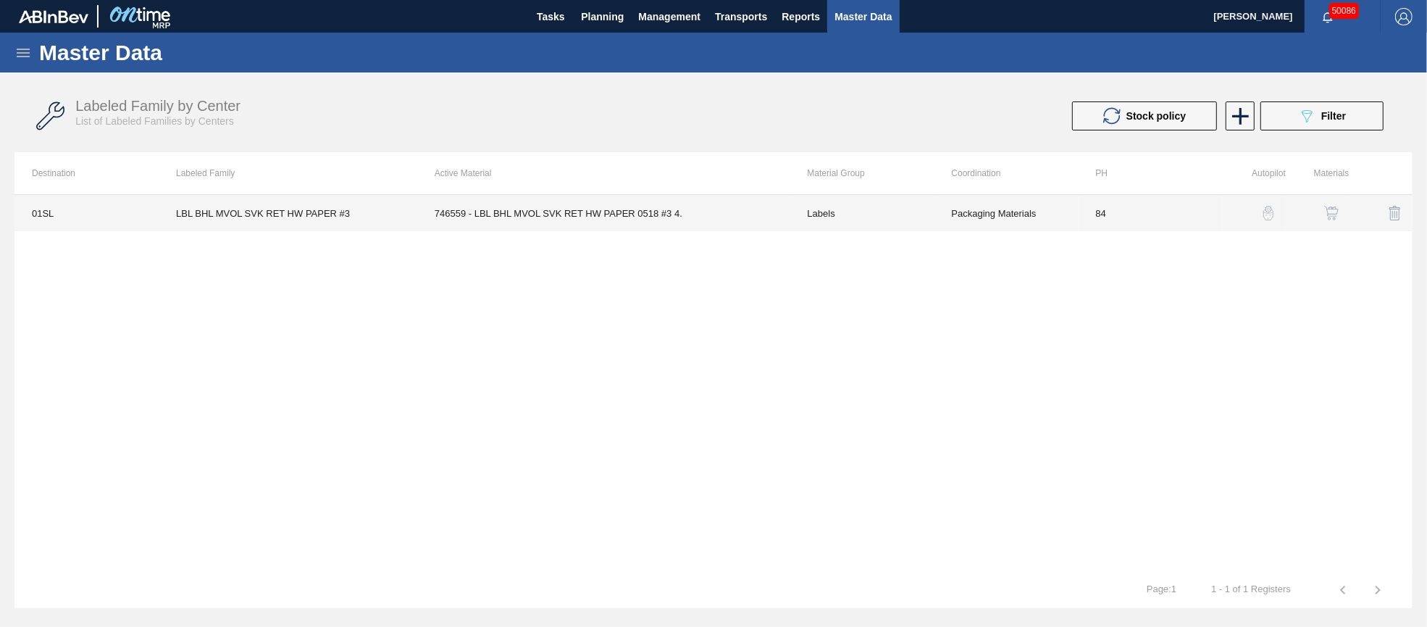
click at [614, 214] on td "746559 - LBL BHL MVOL SVK RET HW PAPER 0518 #3 4." at bounding box center [603, 213] width 373 height 36
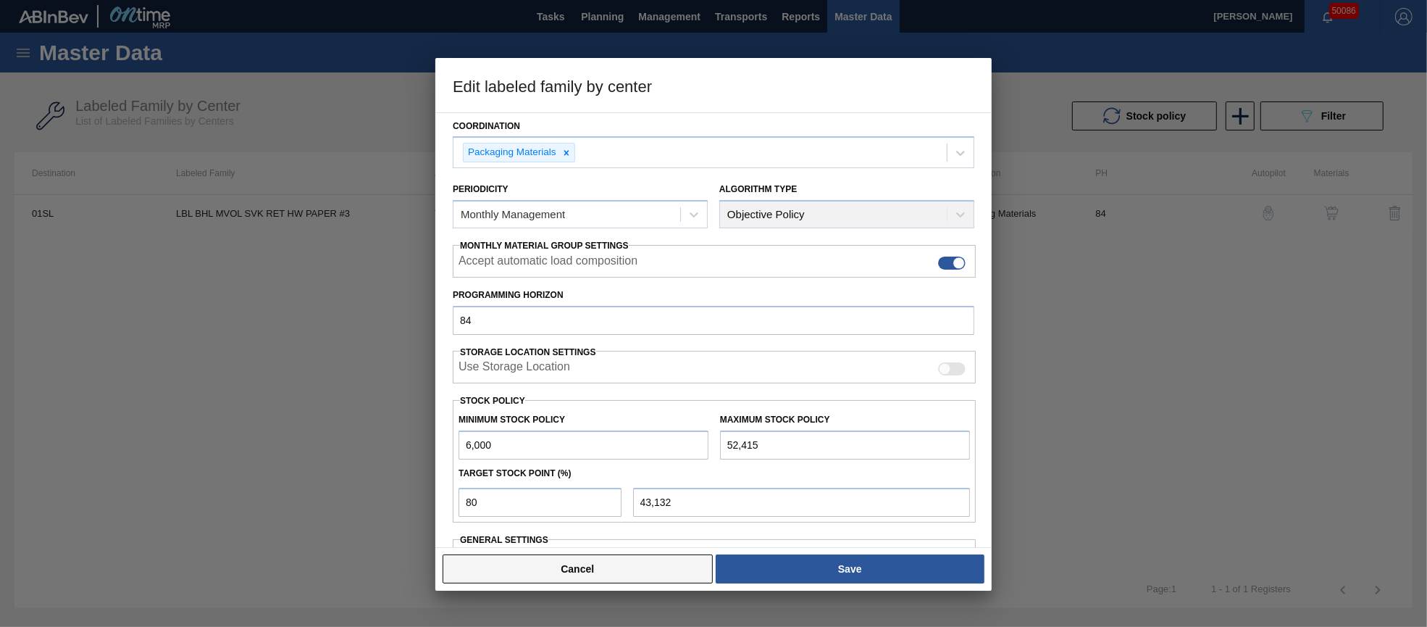
click at [632, 566] on button "Cancel" at bounding box center [578, 568] width 270 height 29
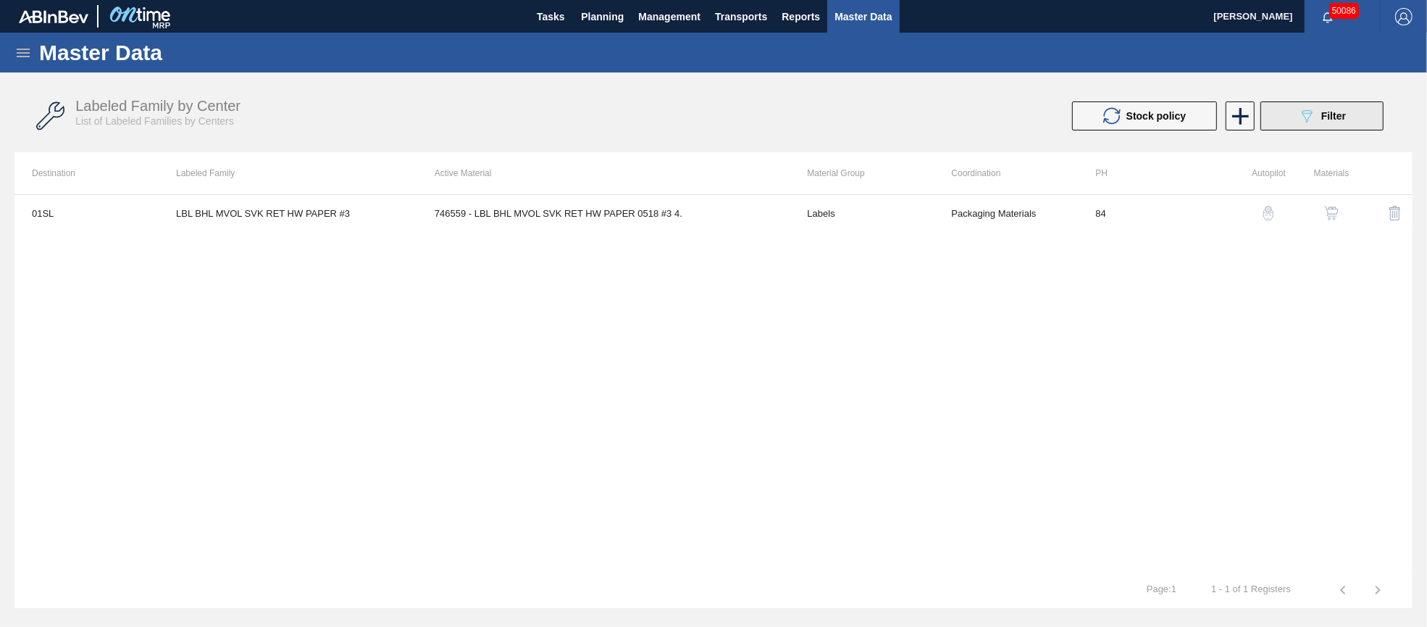
click at [1350, 117] on button "089F7B8B-B2A5-4AFE-B5C0-19BA573D28AC Filter" at bounding box center [1321, 115] width 123 height 29
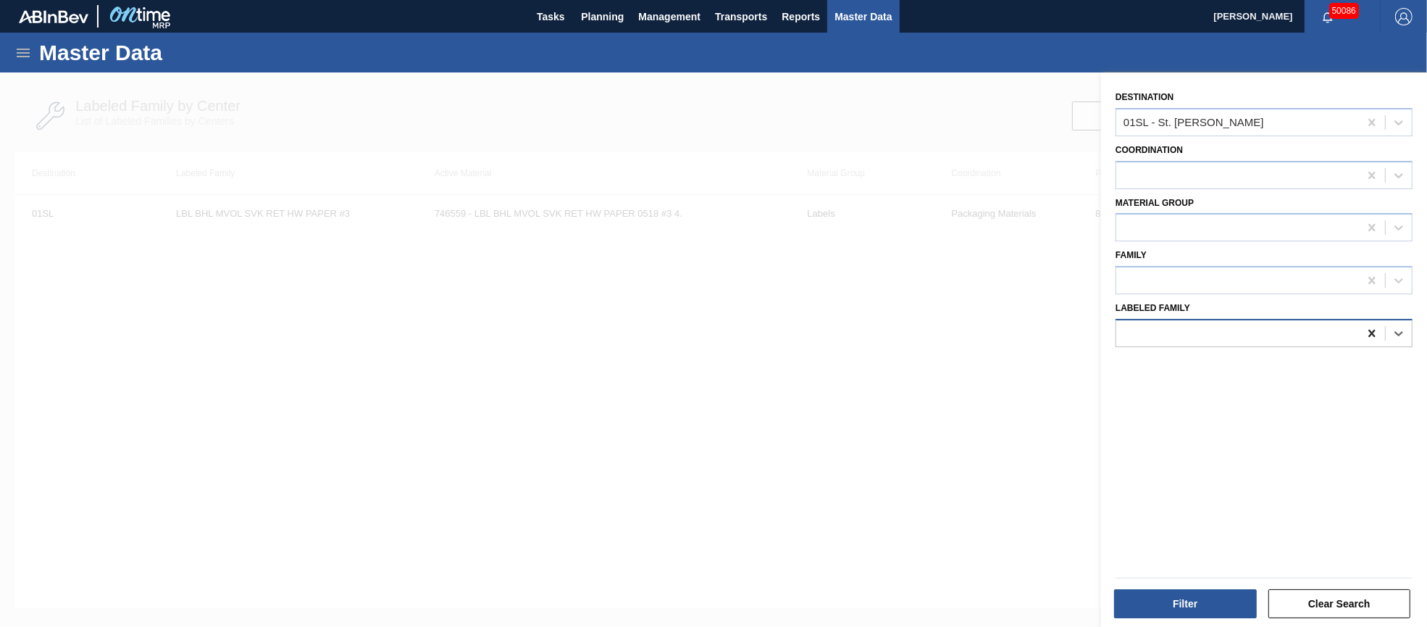
click at [1368, 330] on icon at bounding box center [1371, 333] width 7 height 7
paste Family "LBL BDL MULTIVOL SVK RET HW PAPER #3"
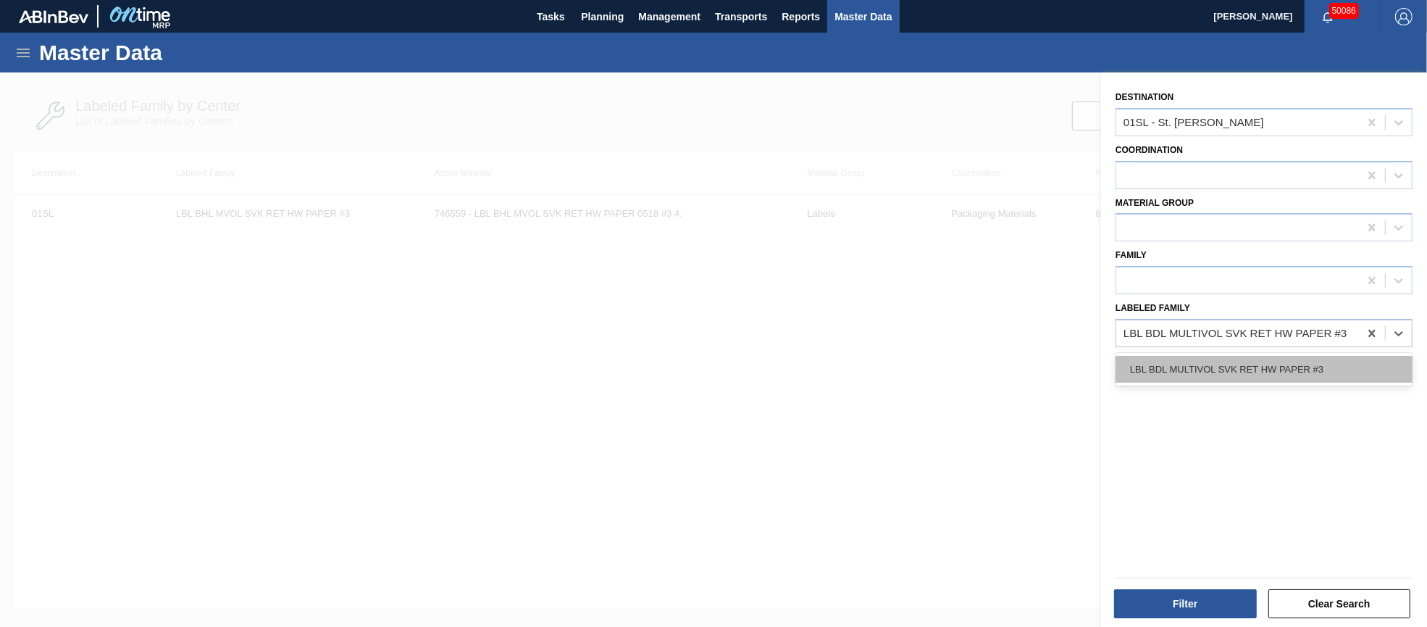
click at [1230, 369] on div "LBL BDL MULTIVOL SVK RET HW PAPER #3" at bounding box center [1264, 369] width 297 height 27
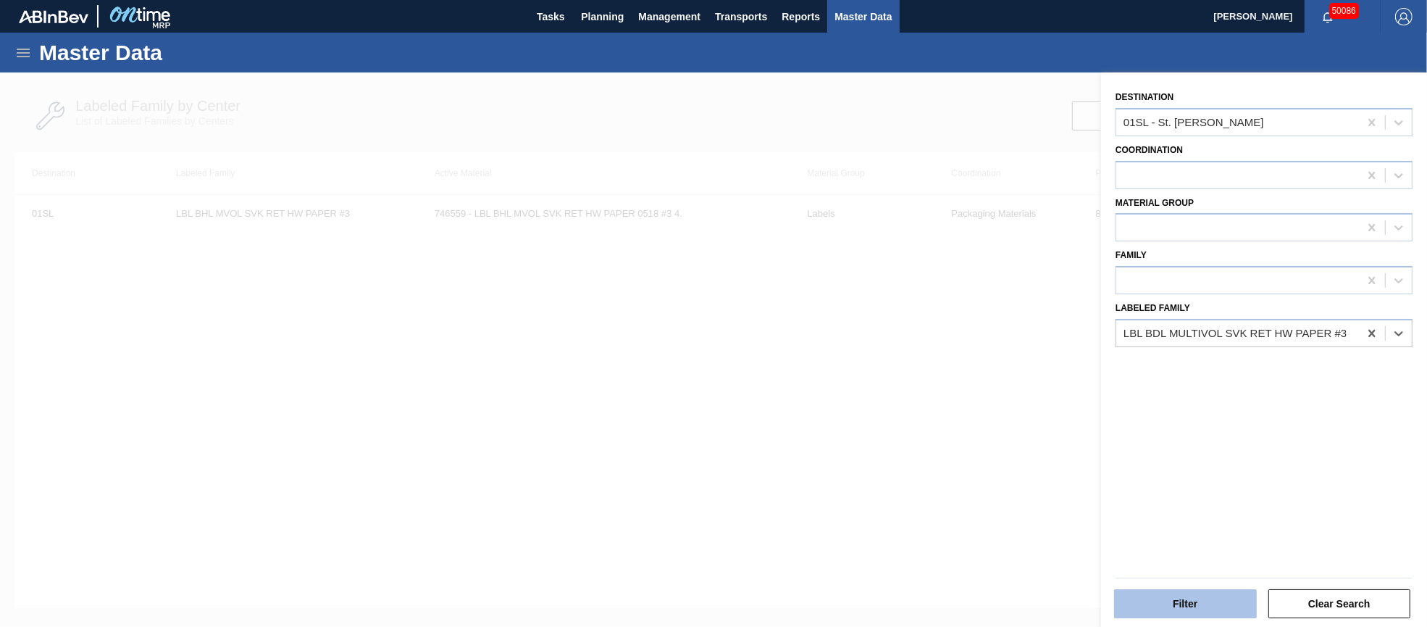
click at [1174, 616] on button "Filter" at bounding box center [1185, 603] width 143 height 29
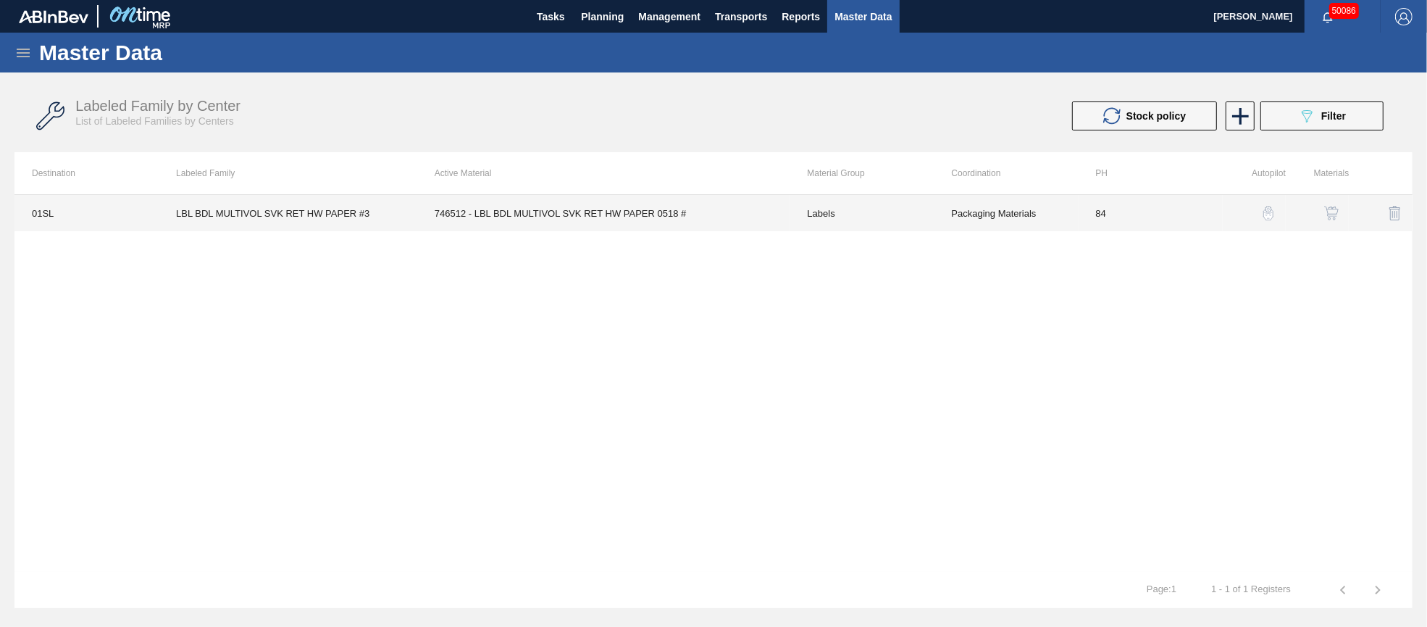
click at [628, 208] on td "746512 - LBL BDL MULTIVOL SVK RET HW PAPER 0518 #" at bounding box center [603, 213] width 373 height 36
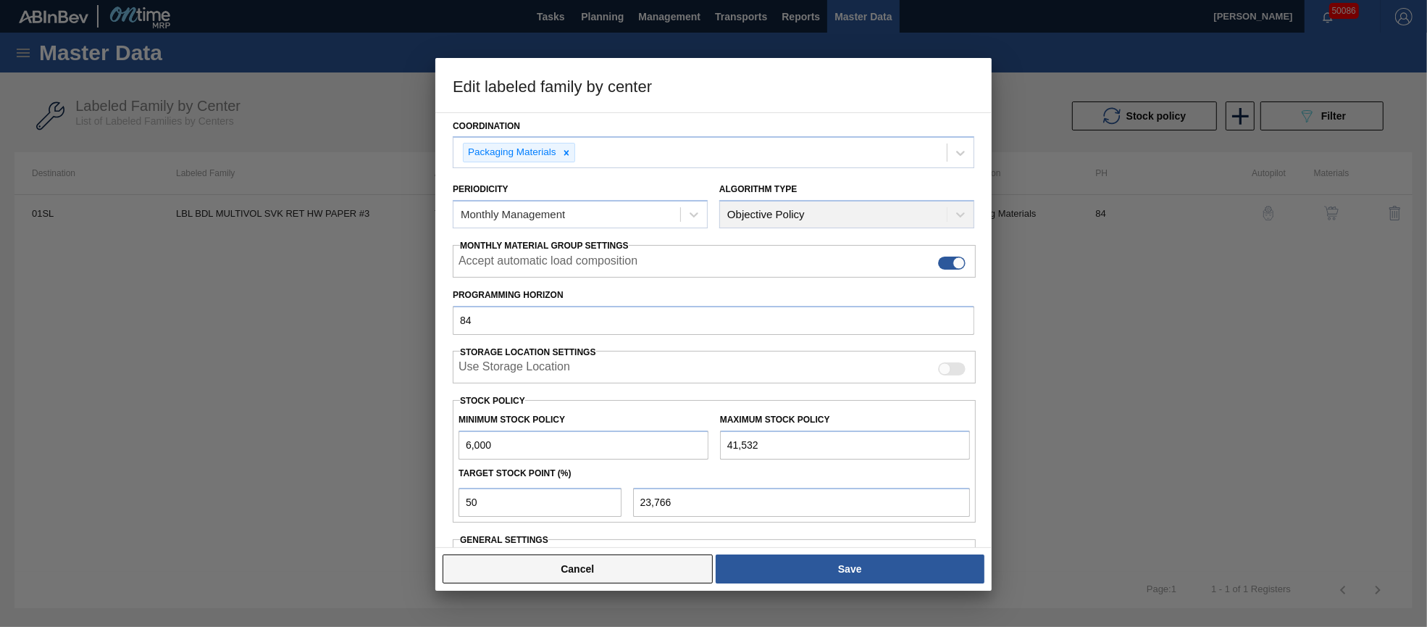
click at [598, 563] on button "Cancel" at bounding box center [578, 568] width 270 height 29
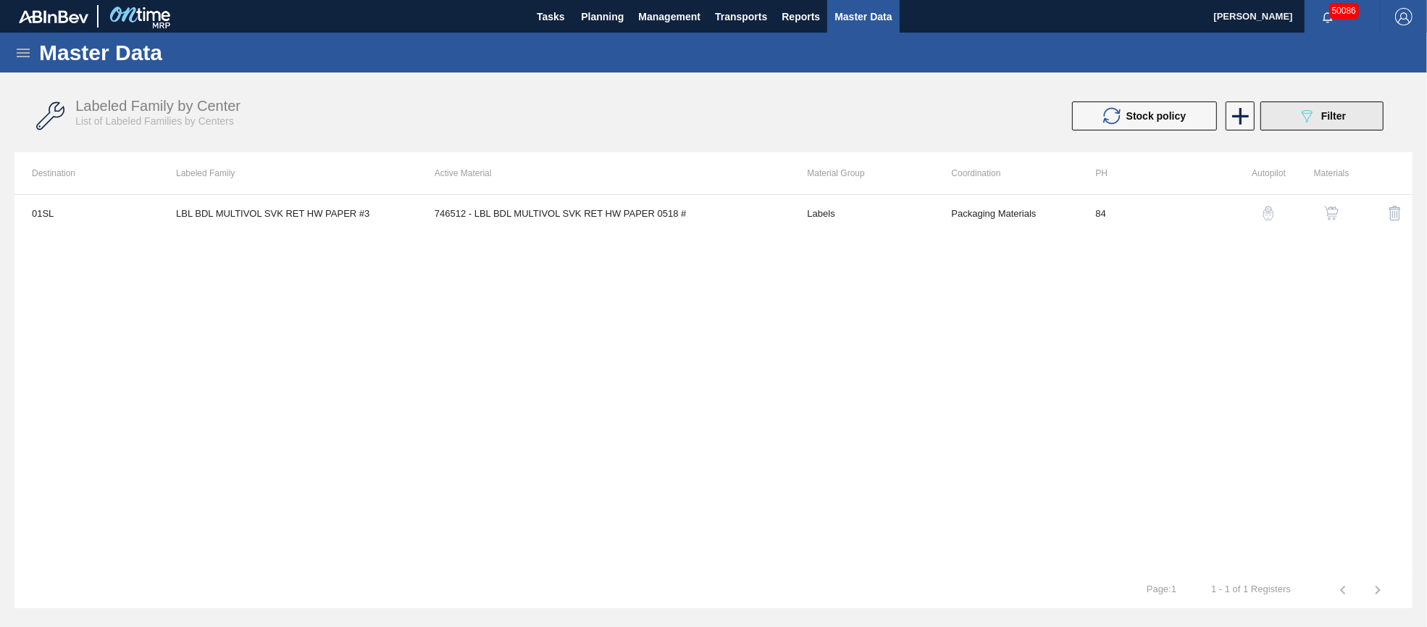
click at [1321, 118] on span "Filter" at bounding box center [1333, 116] width 25 height 12
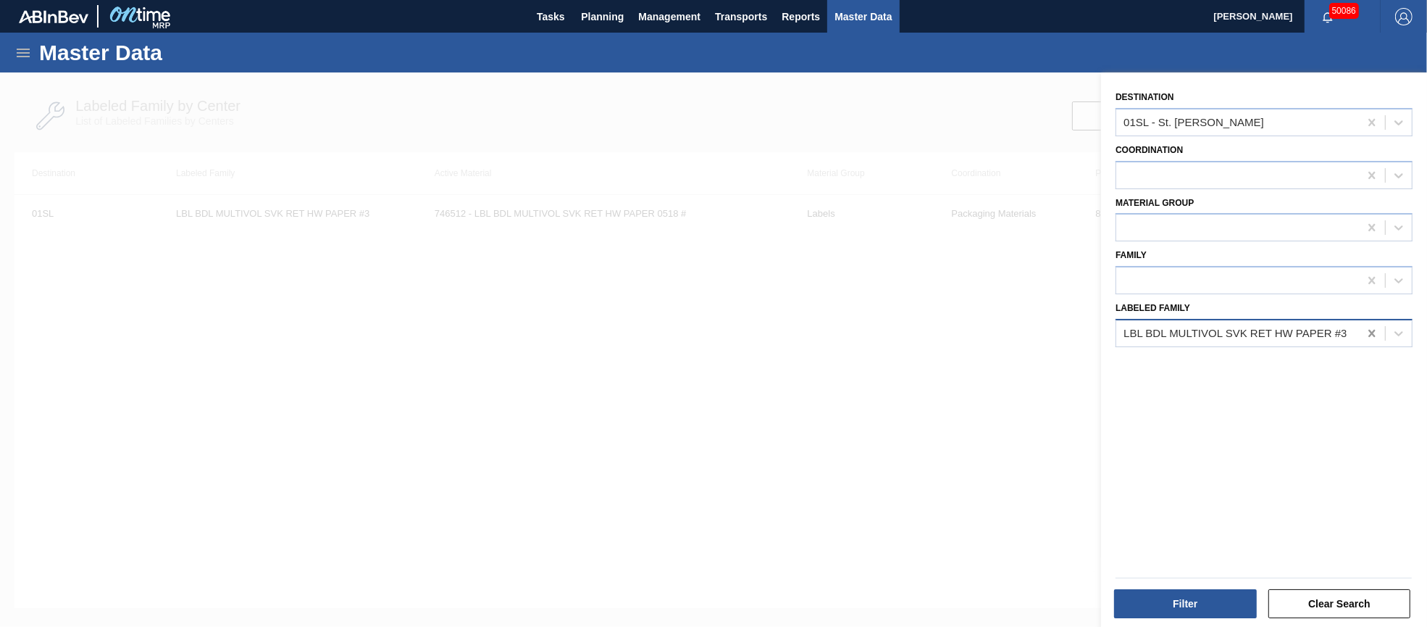
click at [1367, 326] on icon at bounding box center [1372, 333] width 14 height 14
paste Family "LBL BDL 1/2BBL SVK RET BRAND PAPER #4 5.0%"
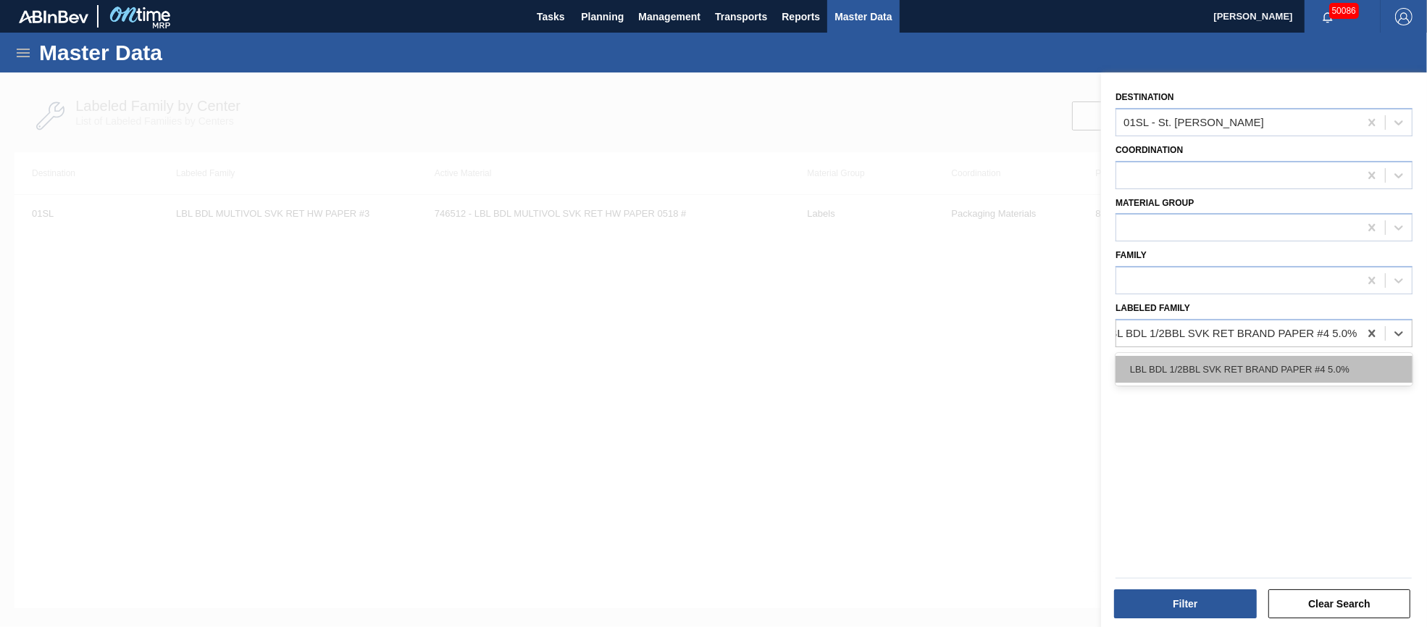
click at [1233, 369] on div "LBL BDL 1/2BBL SVK RET BRAND PAPER #4 5.0%" at bounding box center [1264, 369] width 297 height 27
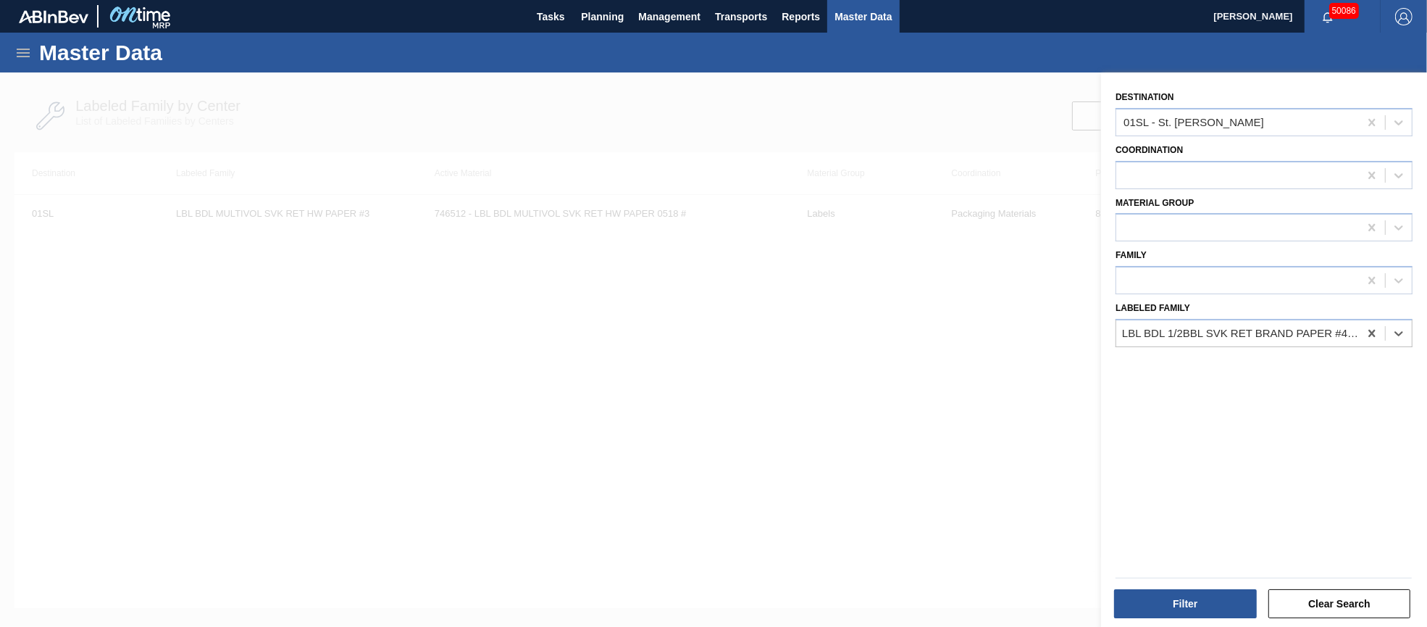
scroll to position [0, 1]
click at [1179, 600] on button "Filter" at bounding box center [1185, 603] width 143 height 29
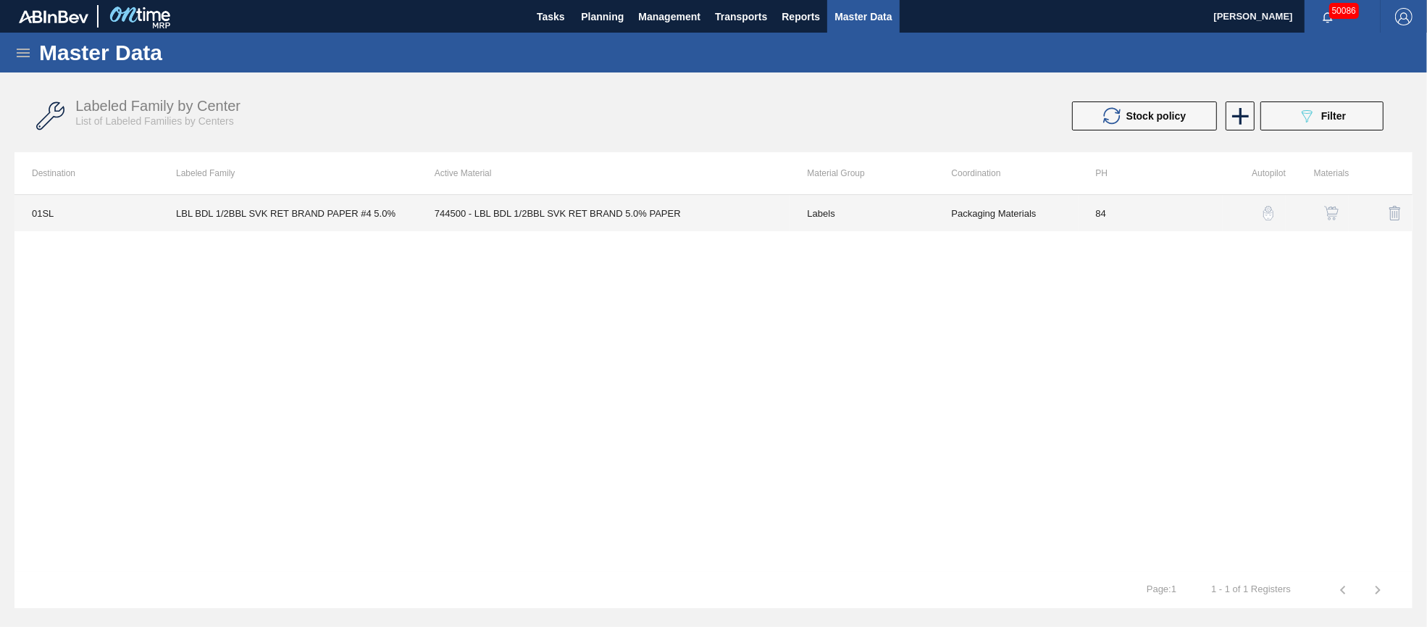
click at [630, 218] on td "744500 - LBL BDL 1/2BBL SVK RET BRAND 5.0% PAPER" at bounding box center [603, 213] width 373 height 36
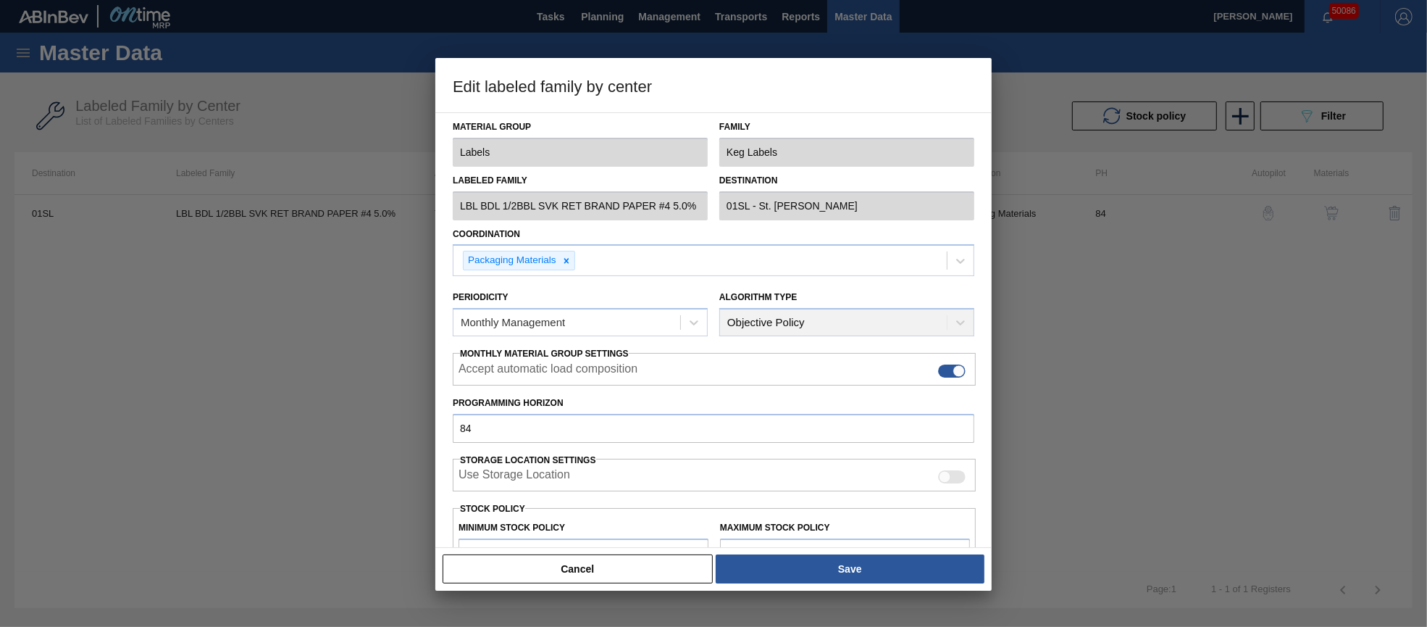
scroll to position [207, 0]
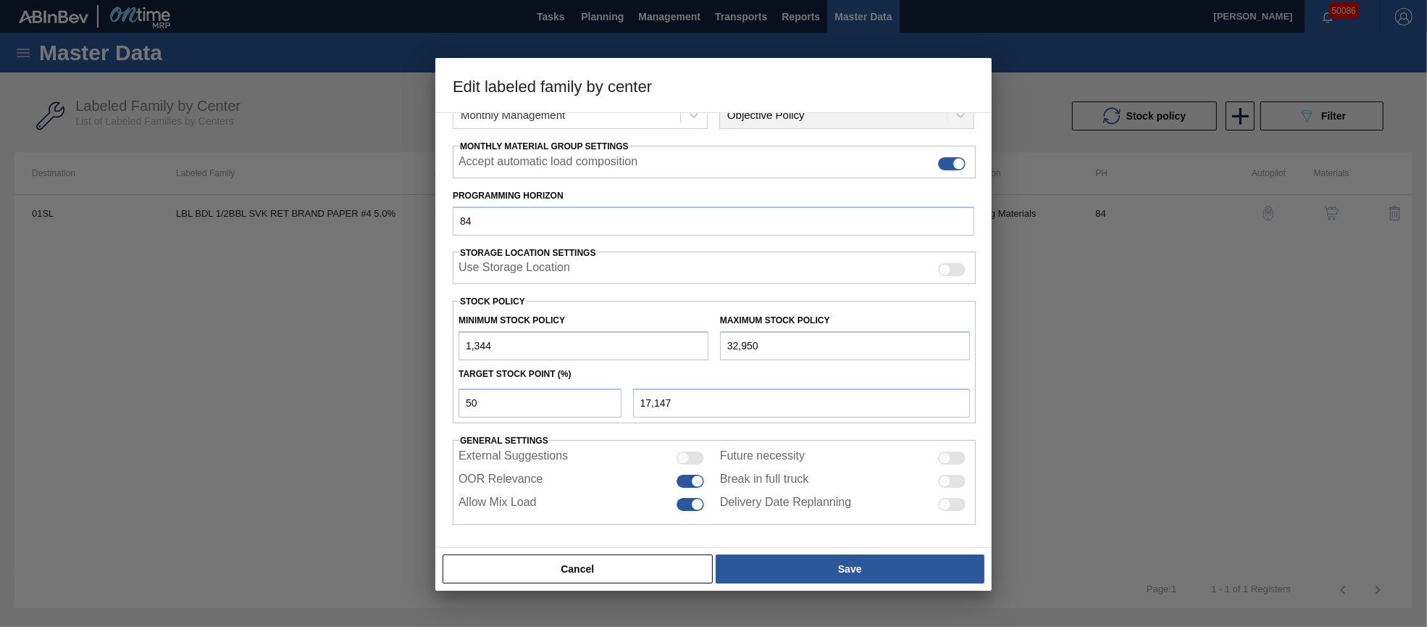
drag, startPoint x: 774, startPoint y: 341, endPoint x: 697, endPoint y: 327, distance: 78.7
click at [689, 335] on div "Minimum Stock Policy 1,344 Maximum Stock Policy 32,950" at bounding box center [714, 333] width 523 height 54
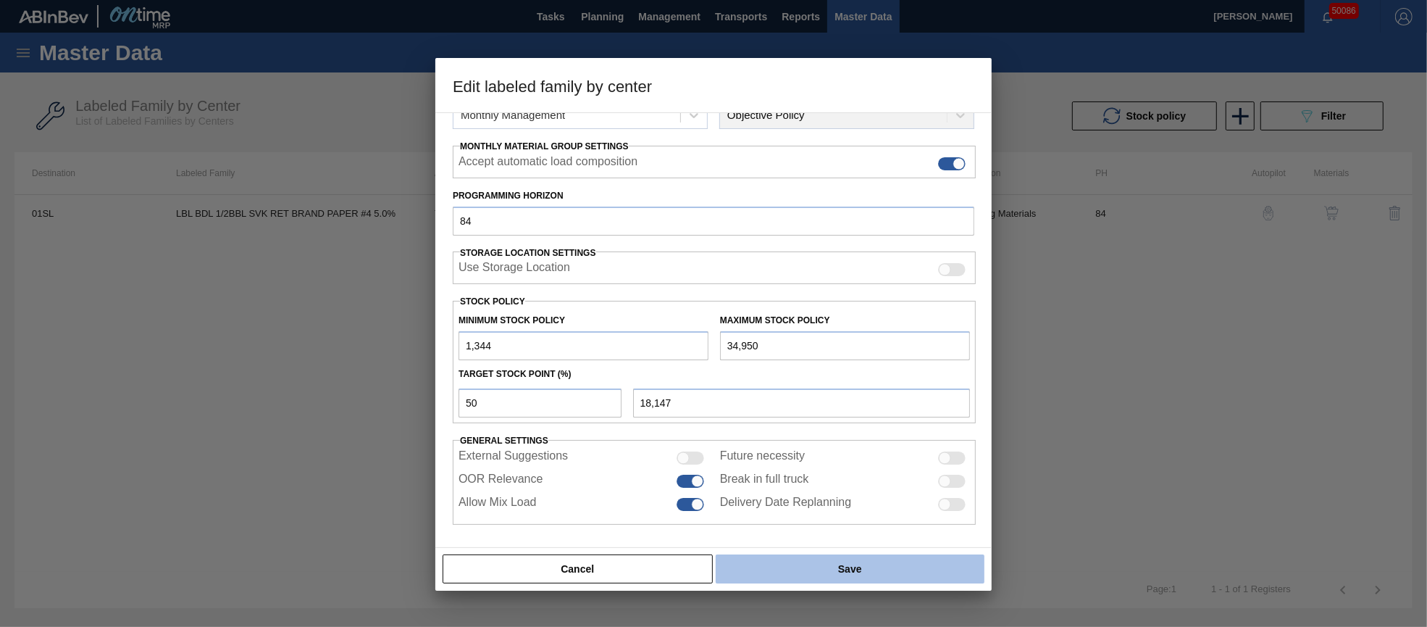
click at [815, 569] on button "Save" at bounding box center [850, 568] width 269 height 29
